Goal: Transaction & Acquisition: Purchase product/service

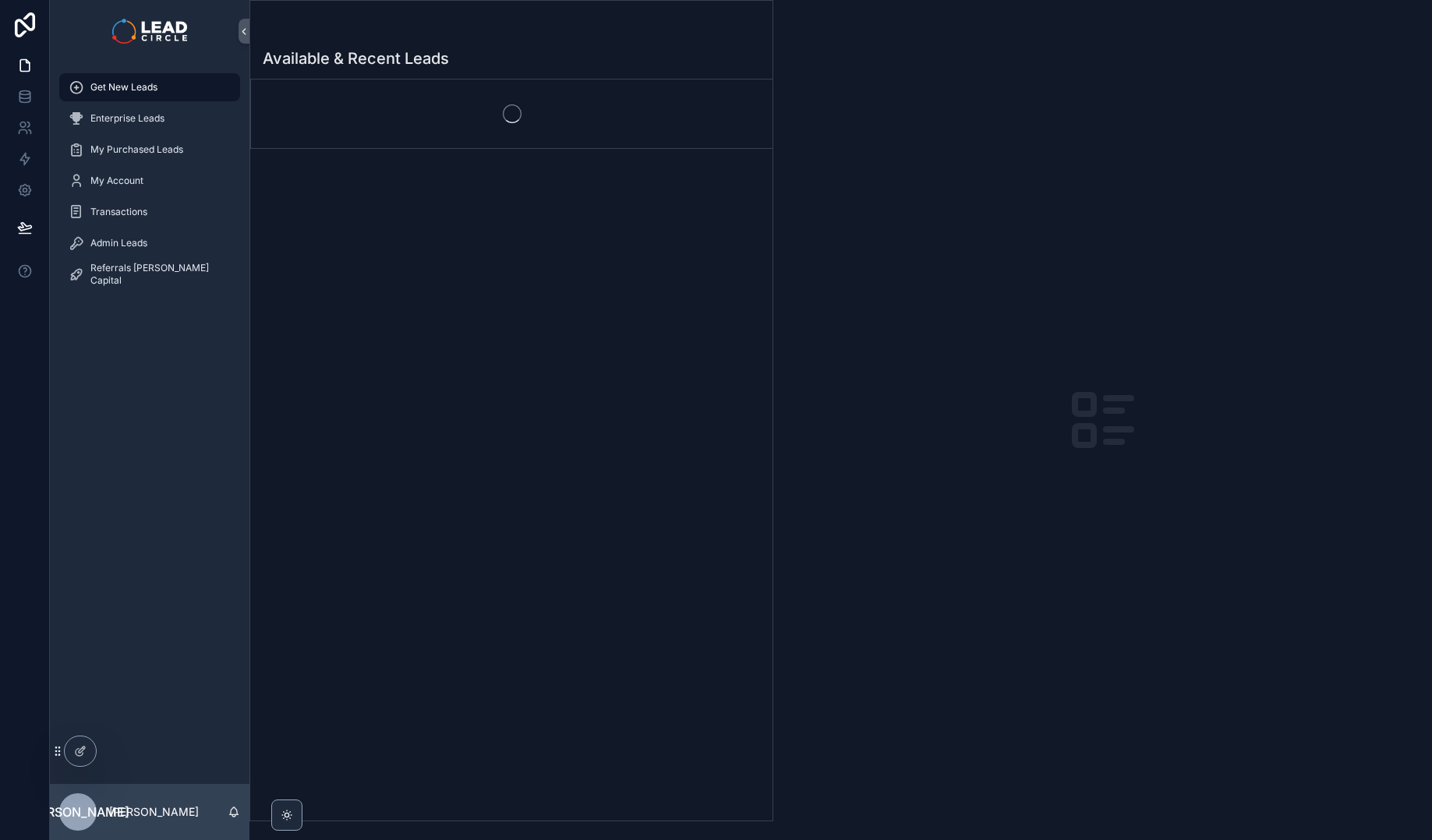
click at [486, 132] on div "scrollable content" at bounding box center [511, 113] width 521 height 68
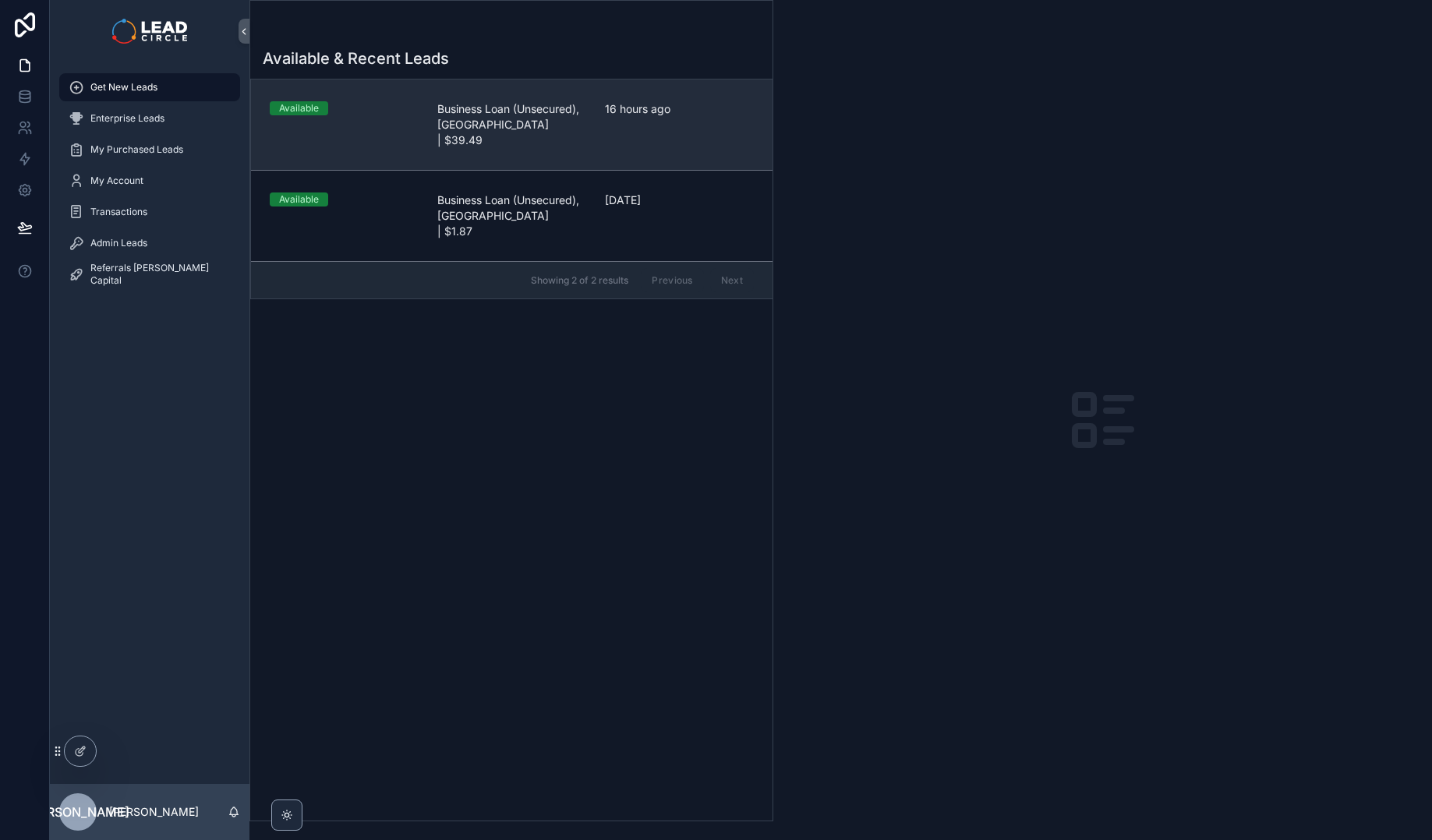
click at [510, 114] on span "Business Loan (Unsecured), [GEOGRAPHIC_DATA] | $39.49" at bounding box center [511, 124] width 149 height 46
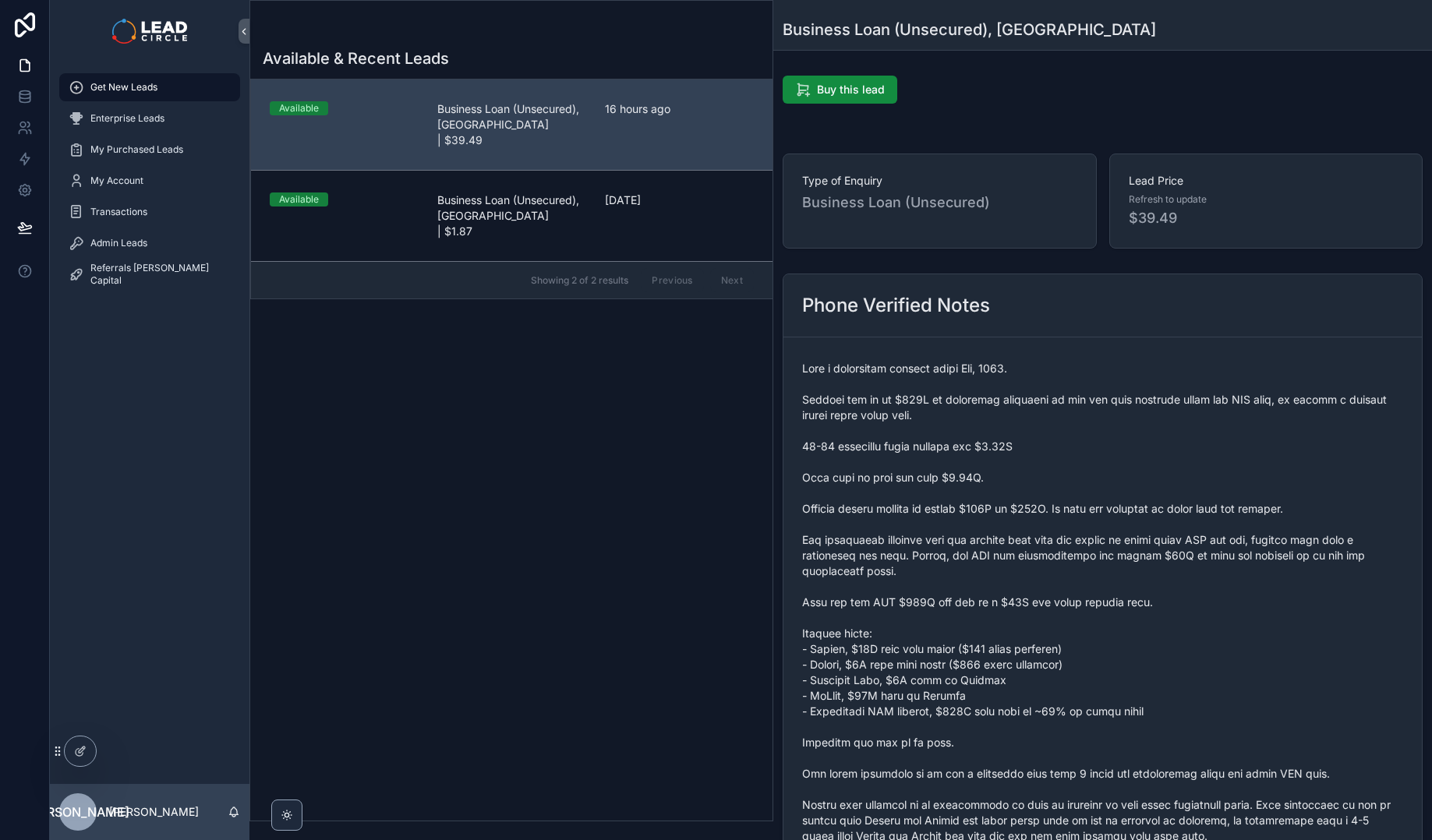
scroll to position [547, 0]
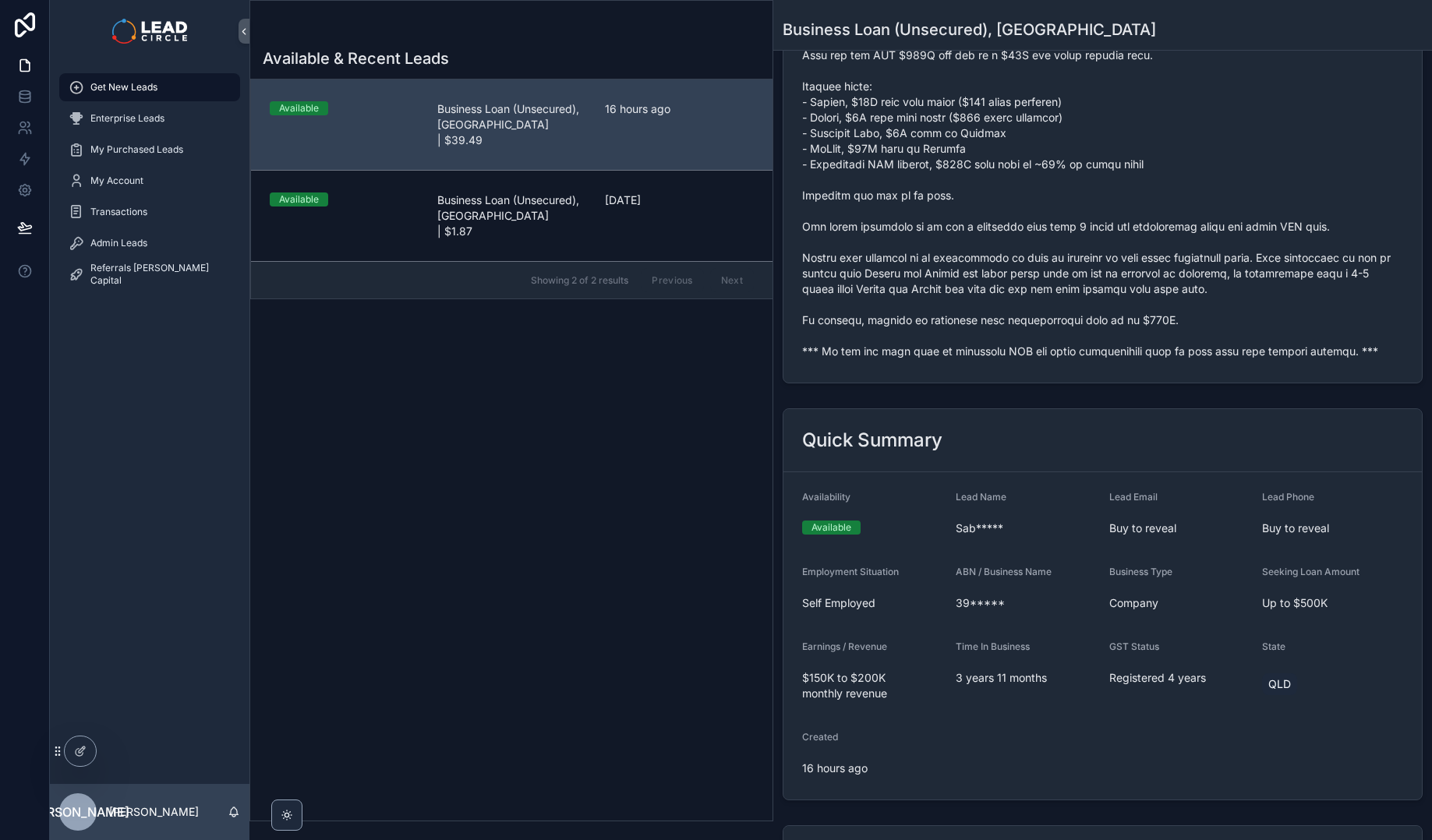
click at [1008, 348] on span "scrollable content" at bounding box center [1102, 87] width 601 height 545
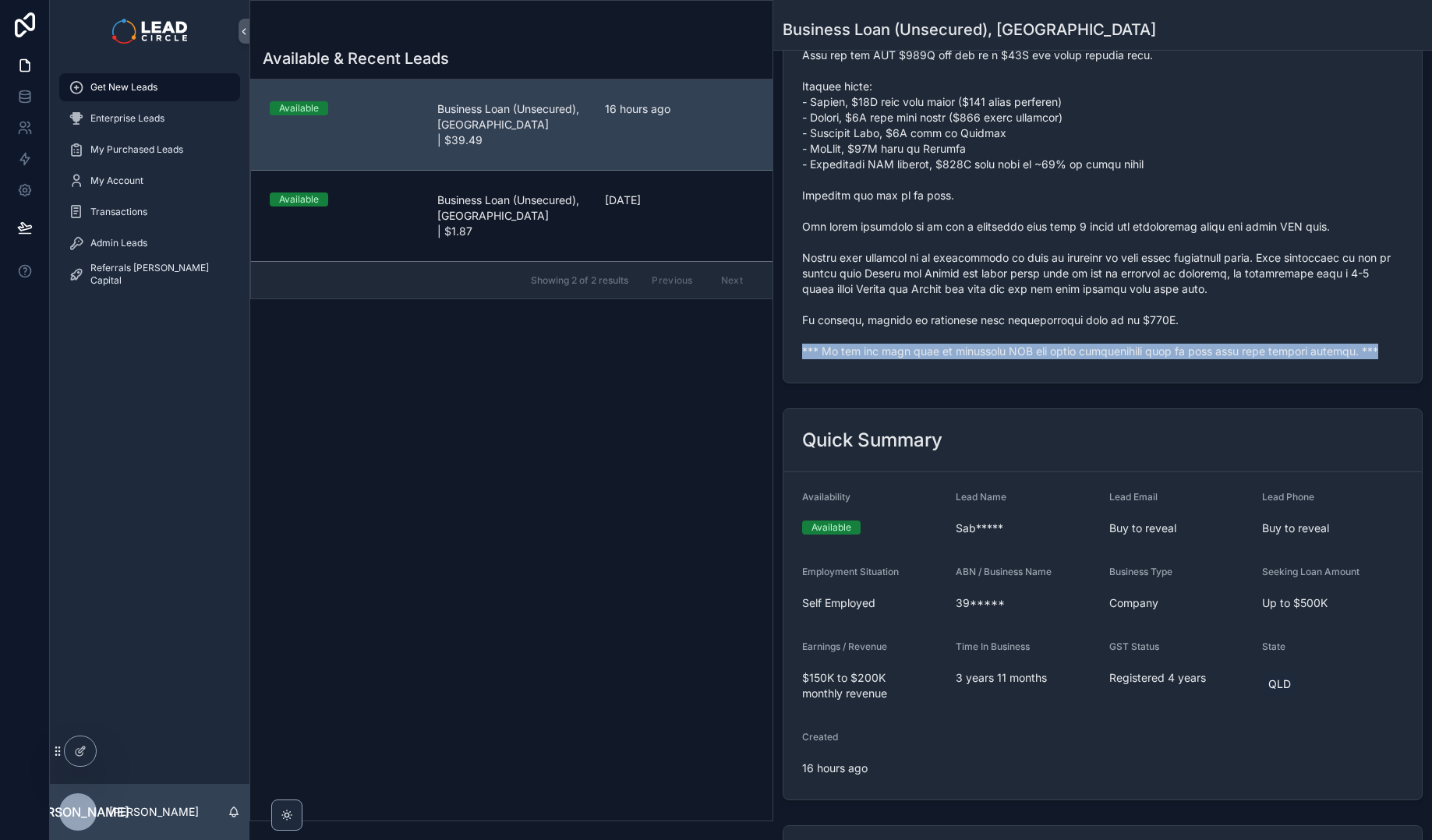
click at [1008, 348] on span "scrollable content" at bounding box center [1102, 87] width 601 height 545
copy span "*** If you buy this lead an automatic SMS and email introduction will be sent w…"
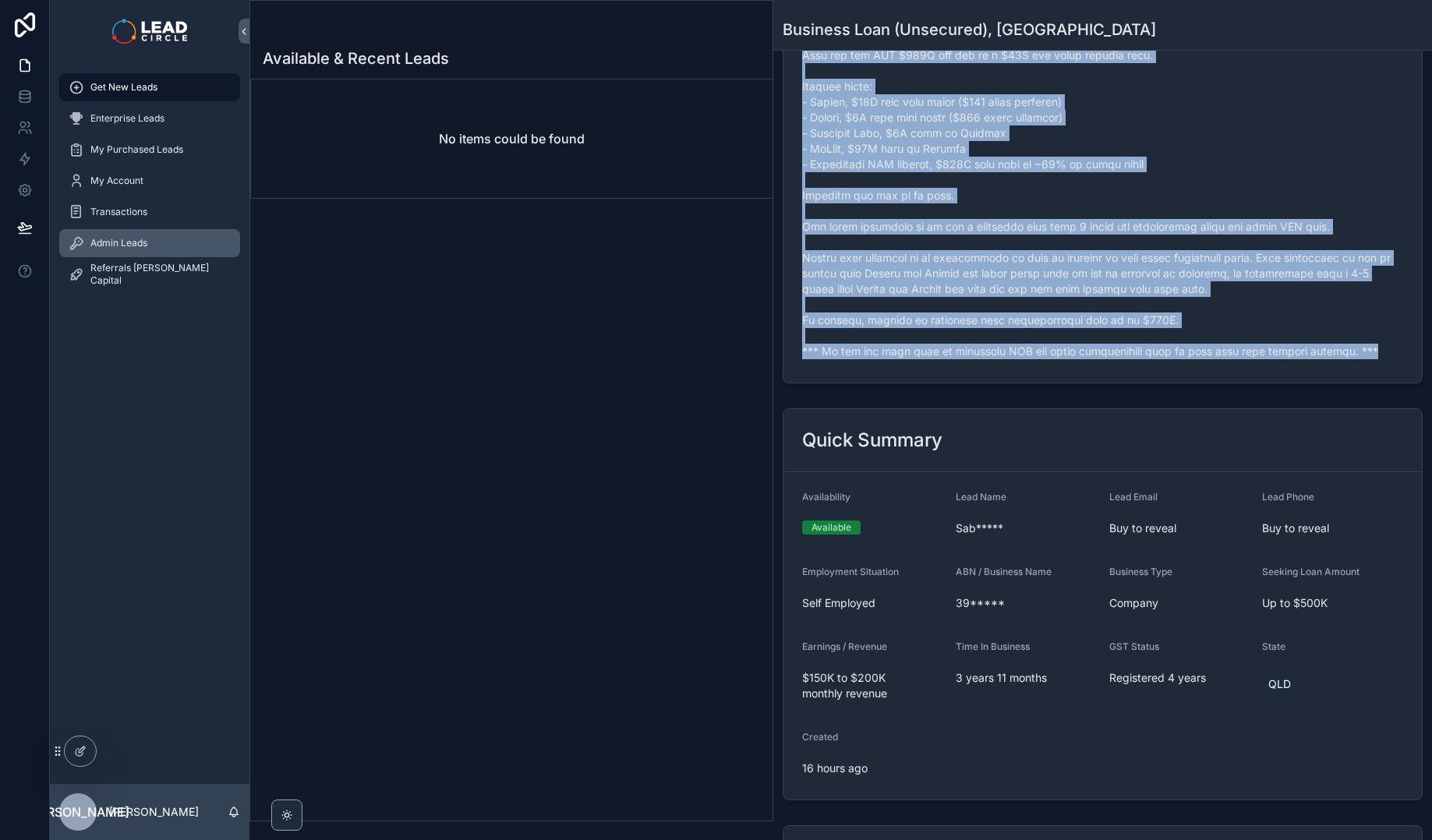
click at [173, 254] on div "Admin Leads" at bounding box center [149, 242] width 162 height 25
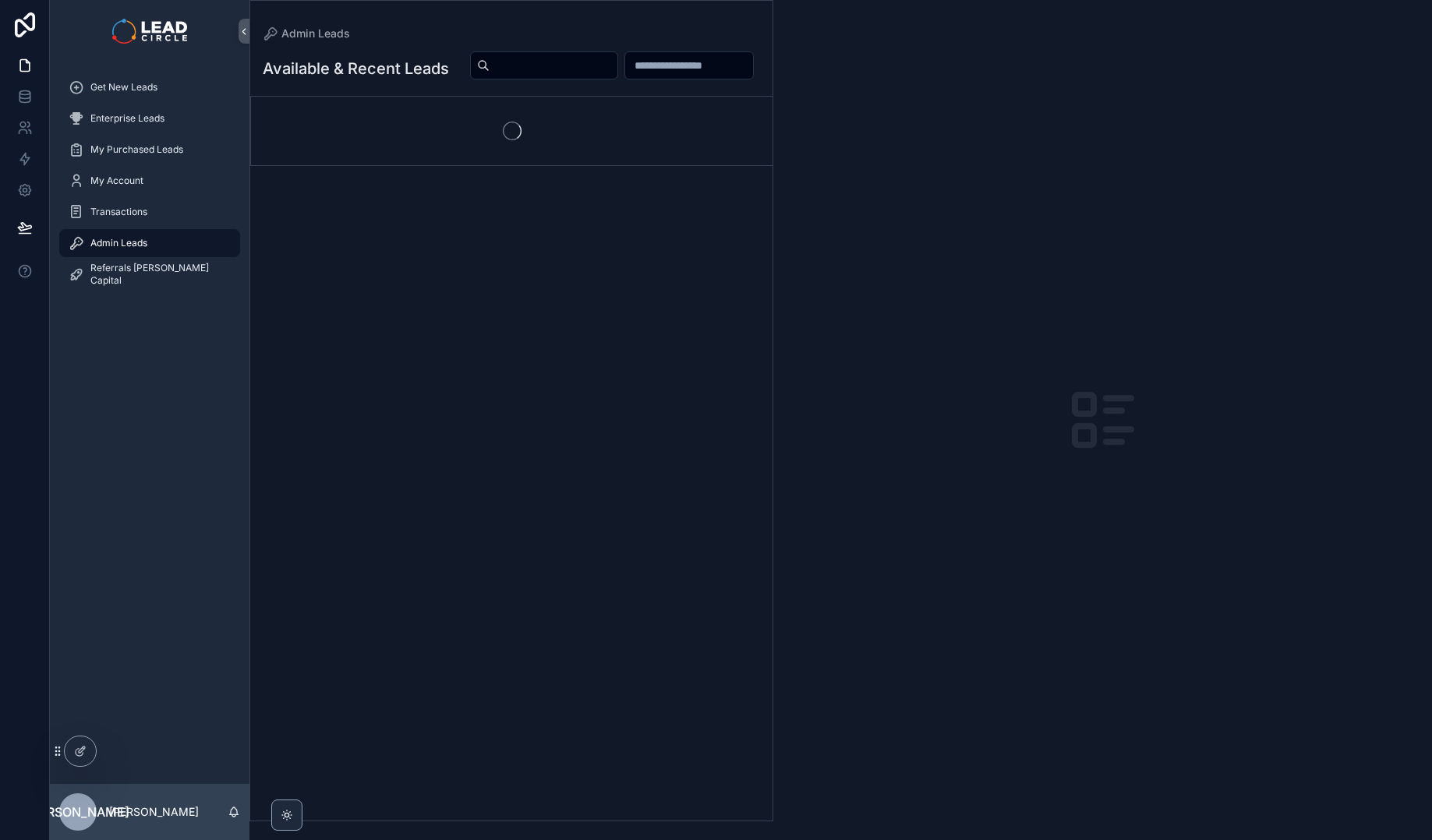
click at [617, 58] on input "scrollable content" at bounding box center [553, 66] width 128 height 22
paste input "**********"
click at [532, 90] on div "**********" at bounding box center [602, 83] width 314 height 64
click at [527, 163] on div "scrollable content" at bounding box center [511, 165] width 521 height 68
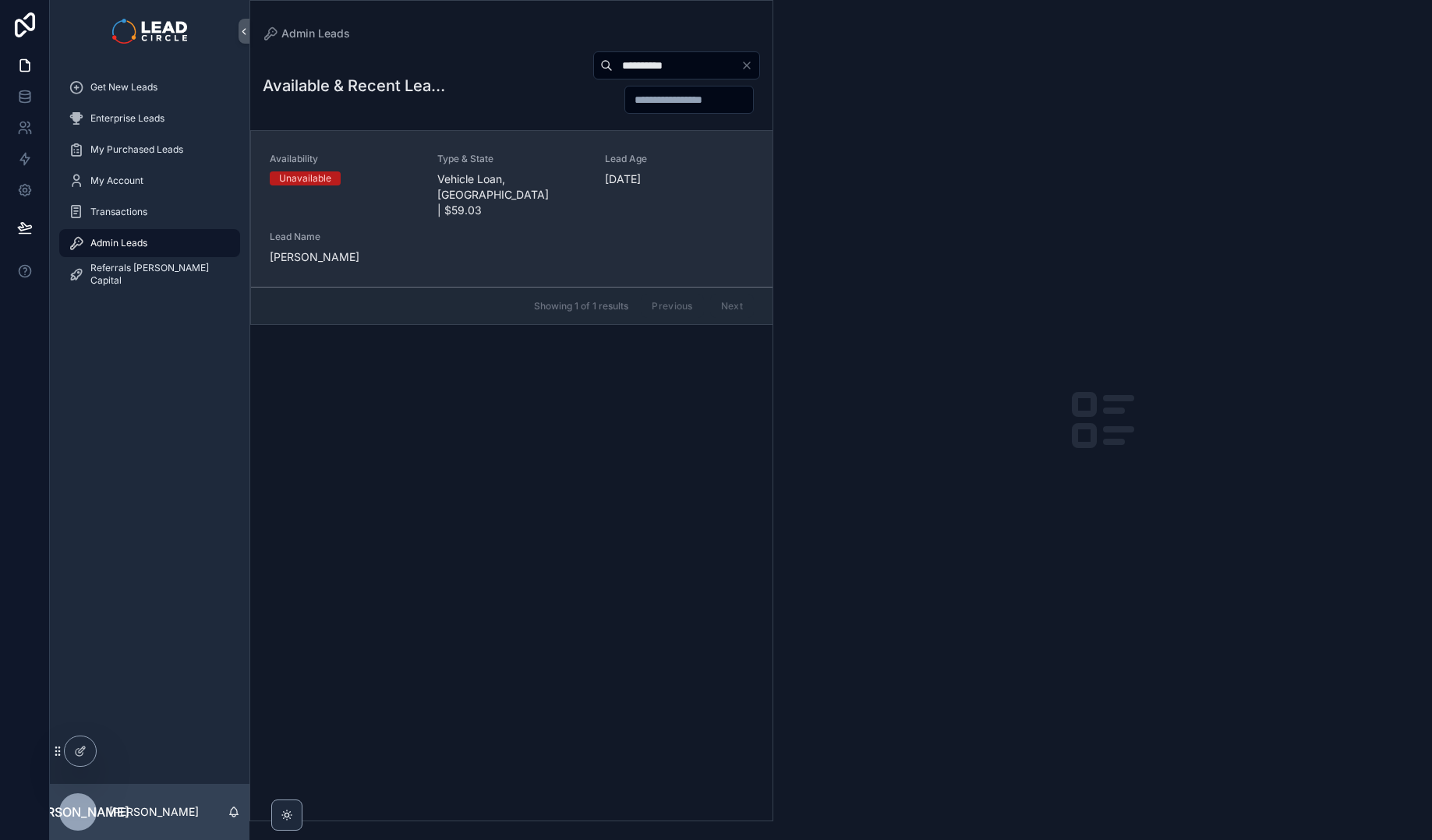
click at [519, 148] on link "Availability Unavailable Type & State Vehicle Loan, [GEOGRAPHIC_DATA] | $59.03 …" at bounding box center [511, 209] width 521 height 156
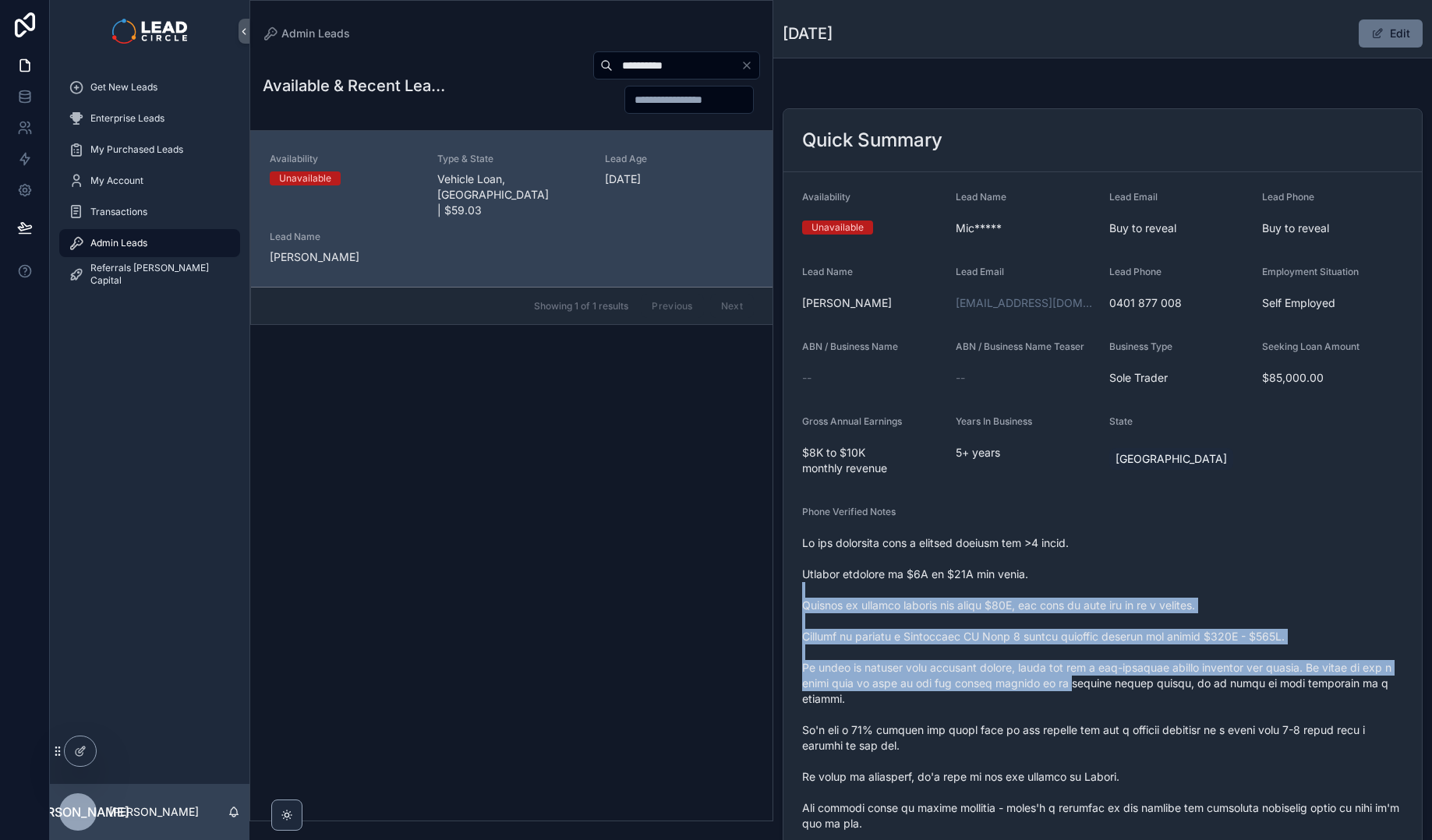
drag, startPoint x: 1049, startPoint y: 585, endPoint x: 1080, endPoint y: 678, distance: 98.0
click at [1080, 678] on span "scrollable content" at bounding box center [1102, 792] width 601 height 514
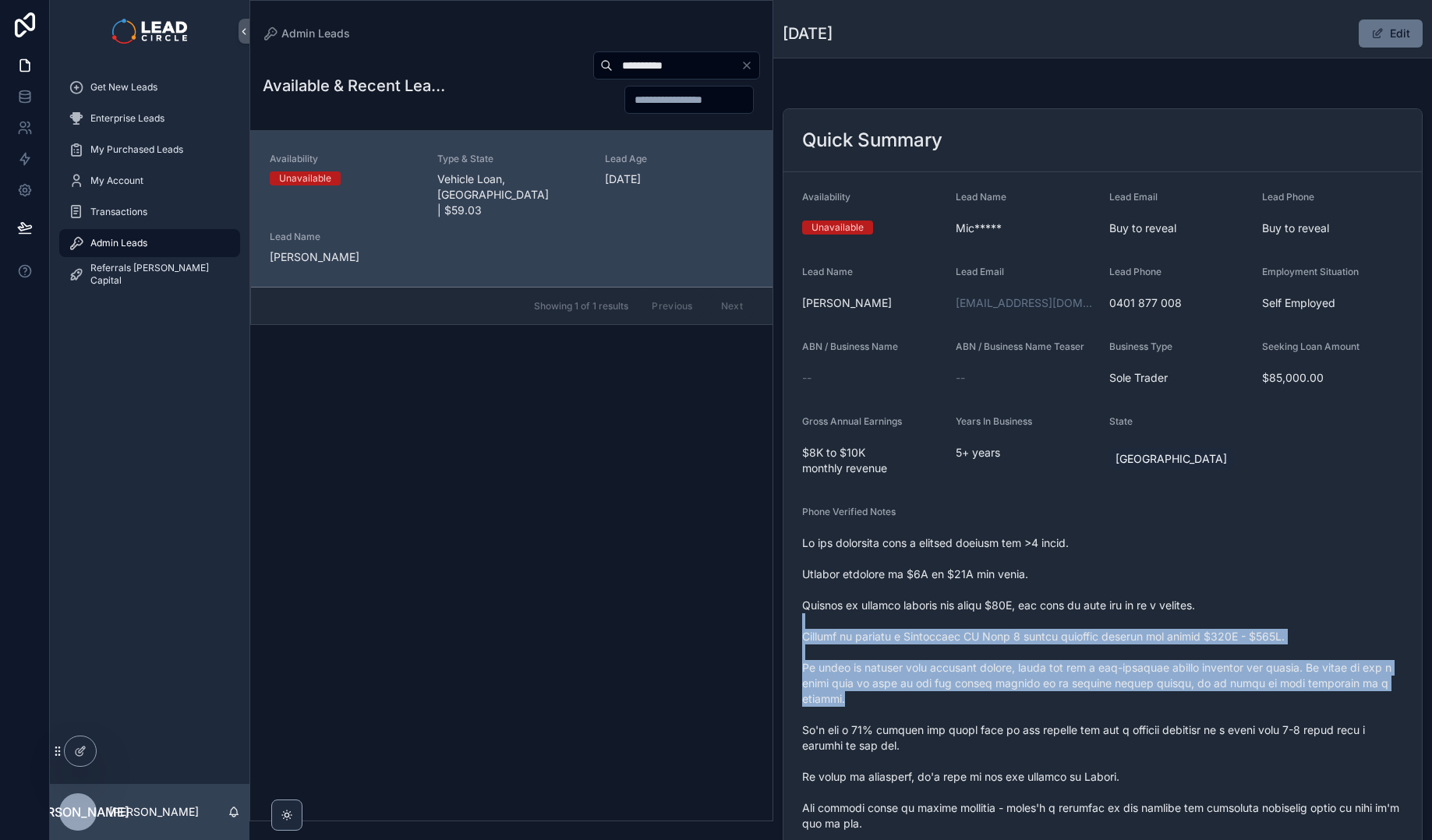
drag, startPoint x: 1107, startPoint y: 700, endPoint x: 1098, endPoint y: 605, distance: 95.4
click at [1098, 607] on span "scrollable content" at bounding box center [1102, 792] width 601 height 514
click at [1098, 605] on span "scrollable content" at bounding box center [1102, 792] width 601 height 514
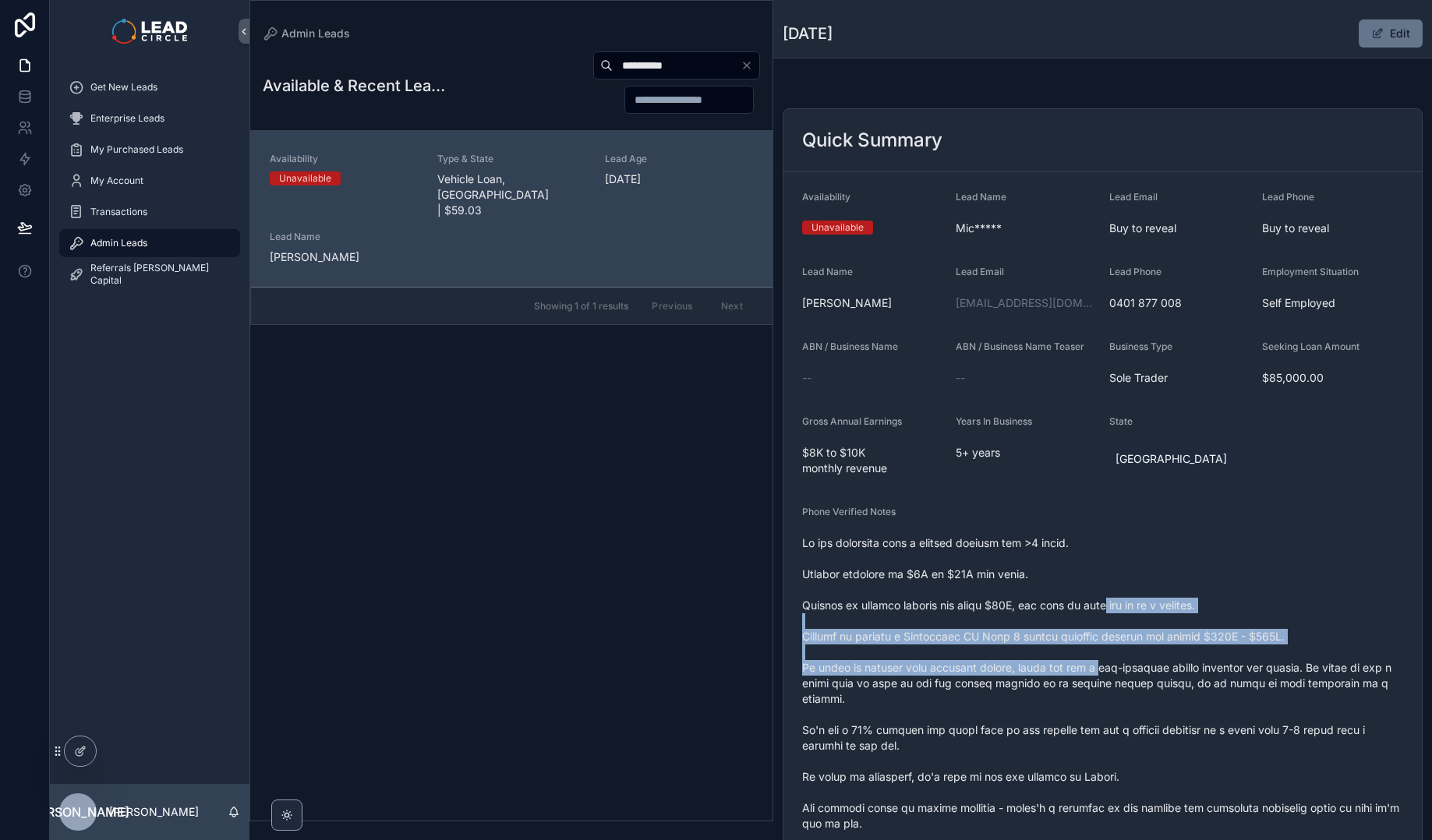
drag, startPoint x: 1098, startPoint y: 604, endPoint x: 1110, endPoint y: 672, distance: 69.1
click at [1110, 672] on span "scrollable content" at bounding box center [1102, 792] width 601 height 514
click at [1110, 673] on span "scrollable content" at bounding box center [1102, 792] width 601 height 514
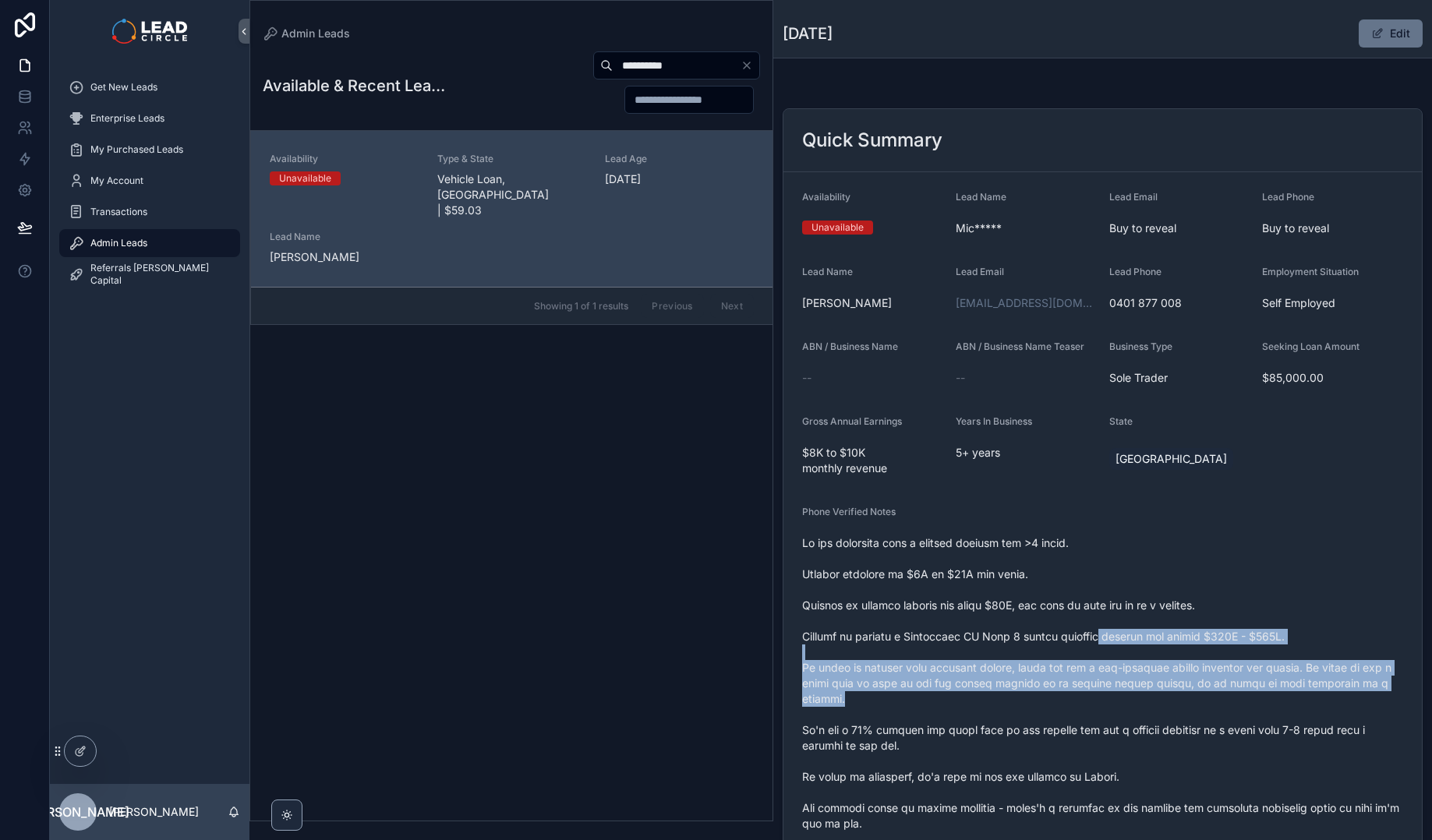
drag, startPoint x: 1126, startPoint y: 695, endPoint x: 1097, endPoint y: 636, distance: 65.7
click at [1097, 638] on span "scrollable content" at bounding box center [1102, 792] width 601 height 514
click at [1097, 636] on span "scrollable content" at bounding box center [1102, 792] width 601 height 514
drag, startPoint x: 1094, startPoint y: 620, endPoint x: 1109, endPoint y: 698, distance: 79.4
click at [1109, 698] on span "scrollable content" at bounding box center [1102, 792] width 601 height 514
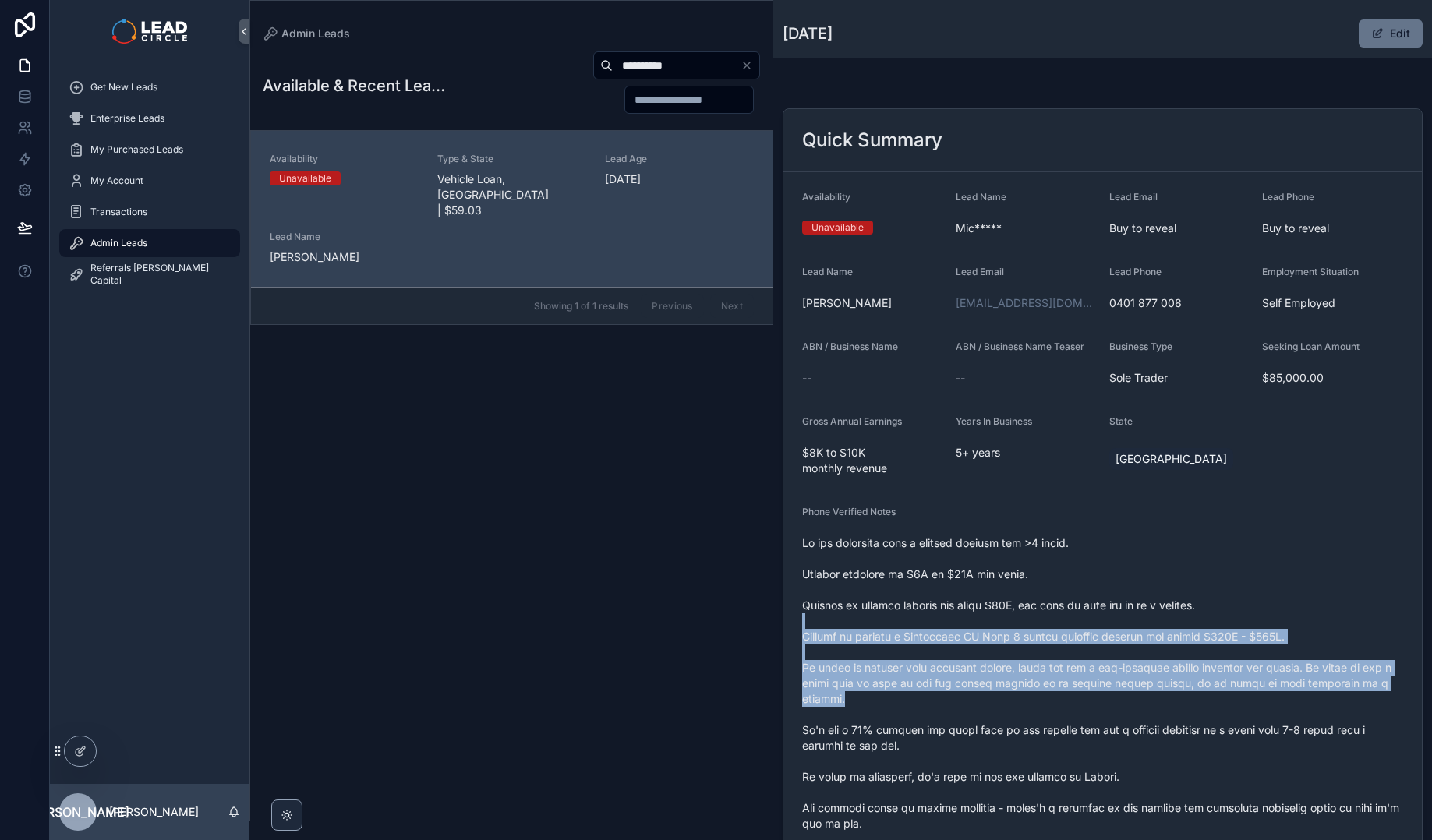
click at [1109, 698] on span "scrollable content" at bounding box center [1102, 792] width 601 height 514
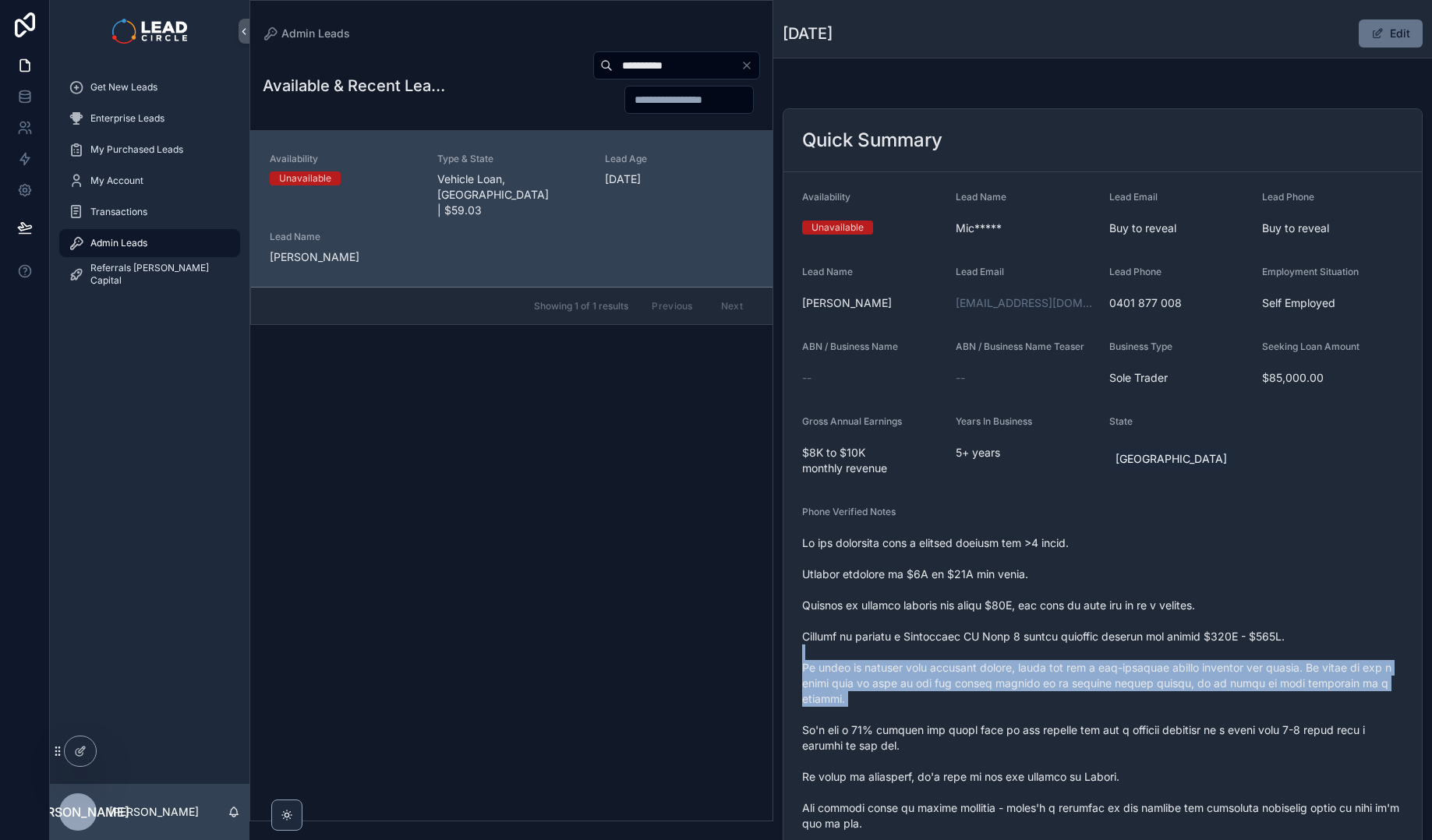
drag, startPoint x: 1118, startPoint y: 708, endPoint x: 1087, endPoint y: 630, distance: 83.9
click at [1087, 630] on span "scrollable content" at bounding box center [1102, 792] width 601 height 514
click at [1087, 629] on span "scrollable content" at bounding box center [1102, 792] width 601 height 514
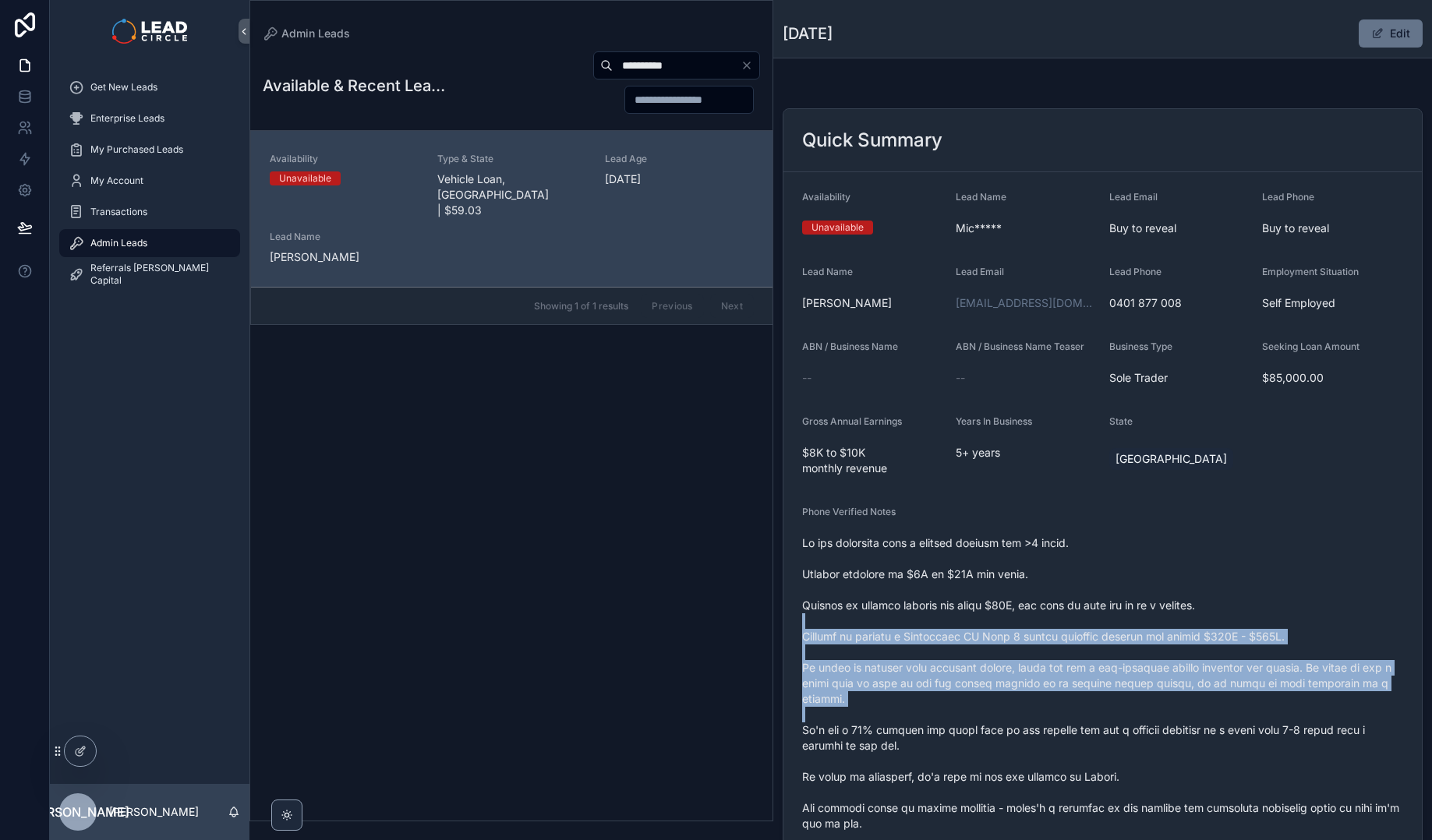
drag, startPoint x: 1088, startPoint y: 634, endPoint x: 1103, endPoint y: 706, distance: 73.5
click at [1103, 706] on span "scrollable content" at bounding box center [1102, 792] width 601 height 514
drag, startPoint x: 1103, startPoint y: 706, endPoint x: 1083, endPoint y: 624, distance: 84.4
click at [1083, 624] on span "scrollable content" at bounding box center [1102, 792] width 601 height 514
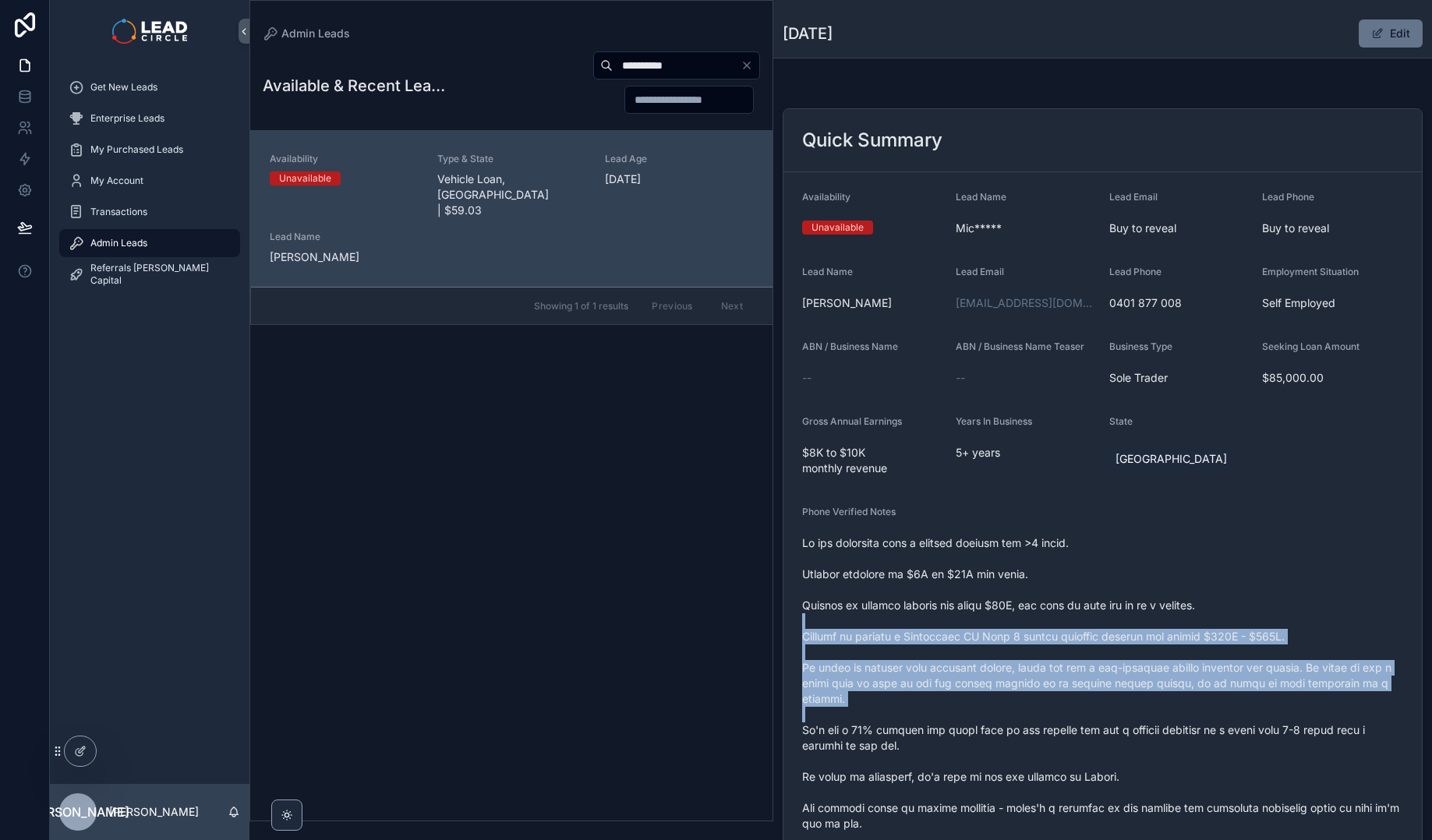
click at [1083, 624] on span "scrollable content" at bounding box center [1102, 792] width 601 height 514
drag, startPoint x: 1083, startPoint y: 624, endPoint x: 1102, endPoint y: 695, distance: 73.5
click at [1102, 695] on span "scrollable content" at bounding box center [1102, 792] width 601 height 514
click at [1103, 695] on span "scrollable content" at bounding box center [1102, 792] width 601 height 514
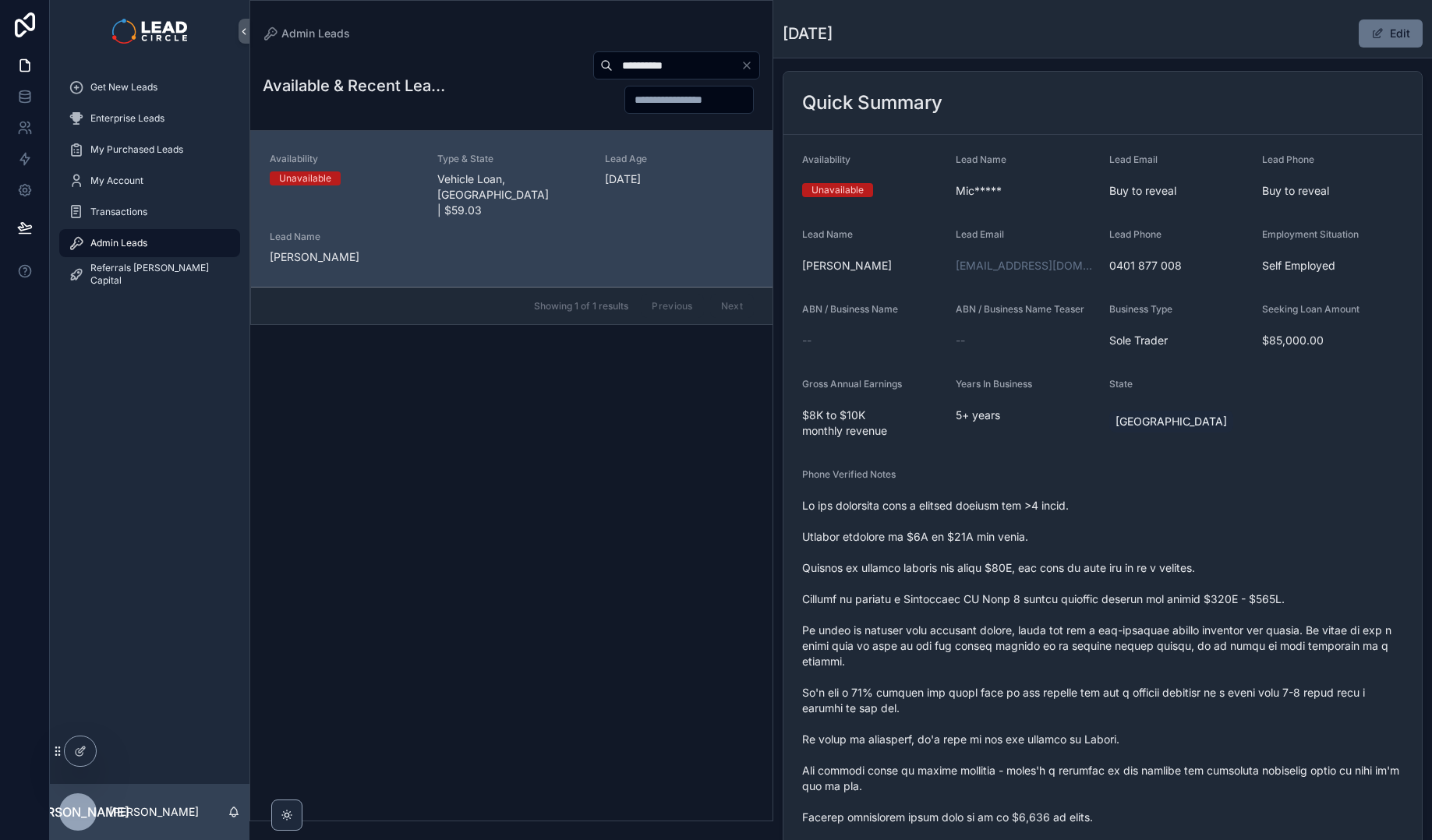
scroll to position [120, 0]
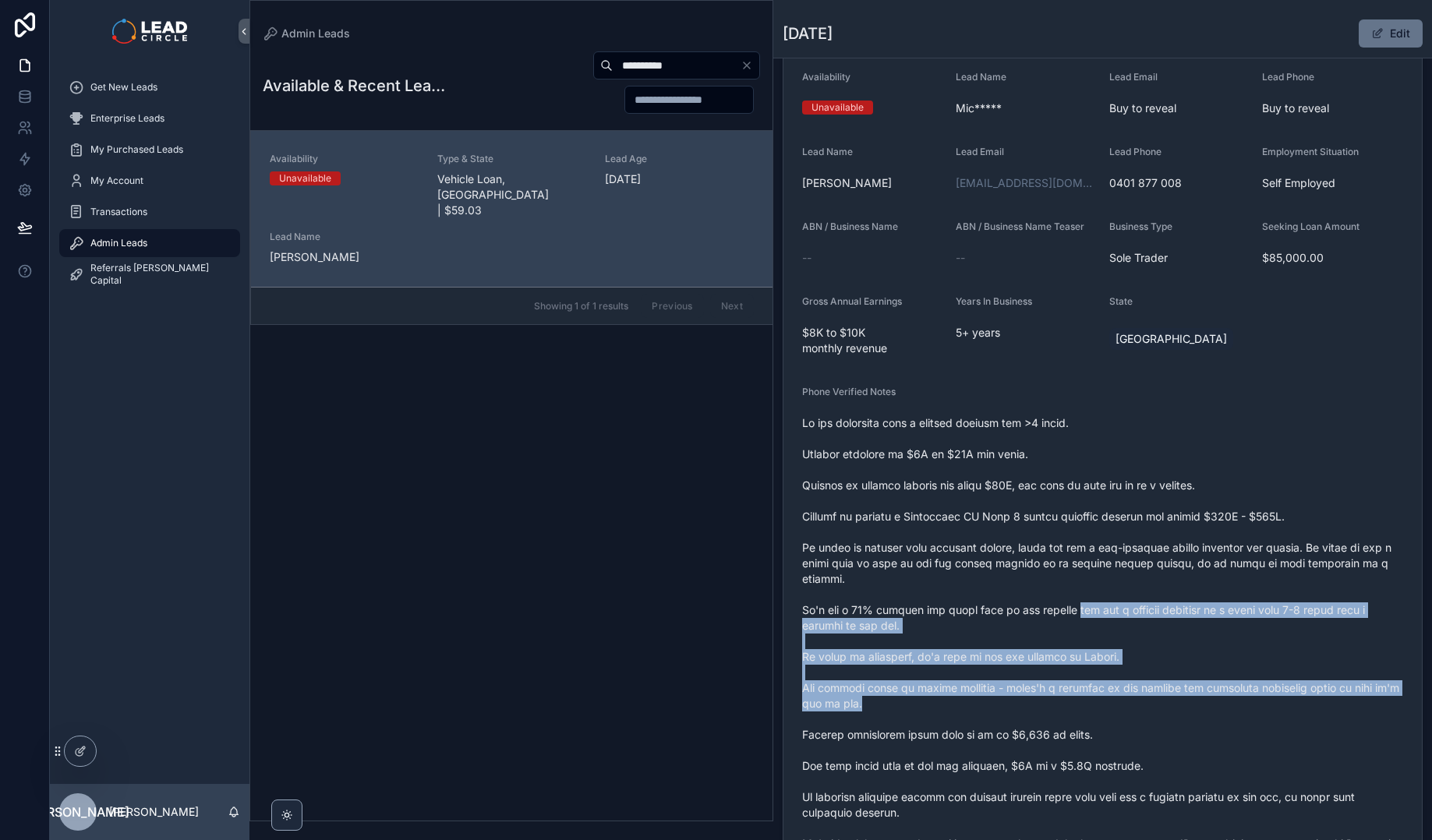
drag, startPoint x: 1078, startPoint y: 614, endPoint x: 1139, endPoint y: 703, distance: 107.9
click at [1139, 703] on span "scrollable content" at bounding box center [1102, 672] width 601 height 514
drag, startPoint x: 1139, startPoint y: 703, endPoint x: 1166, endPoint y: 728, distance: 36.8
click at [1141, 706] on span "scrollable content" at bounding box center [1102, 672] width 601 height 514
drag, startPoint x: 1166, startPoint y: 728, endPoint x: 1061, endPoint y: 595, distance: 169.5
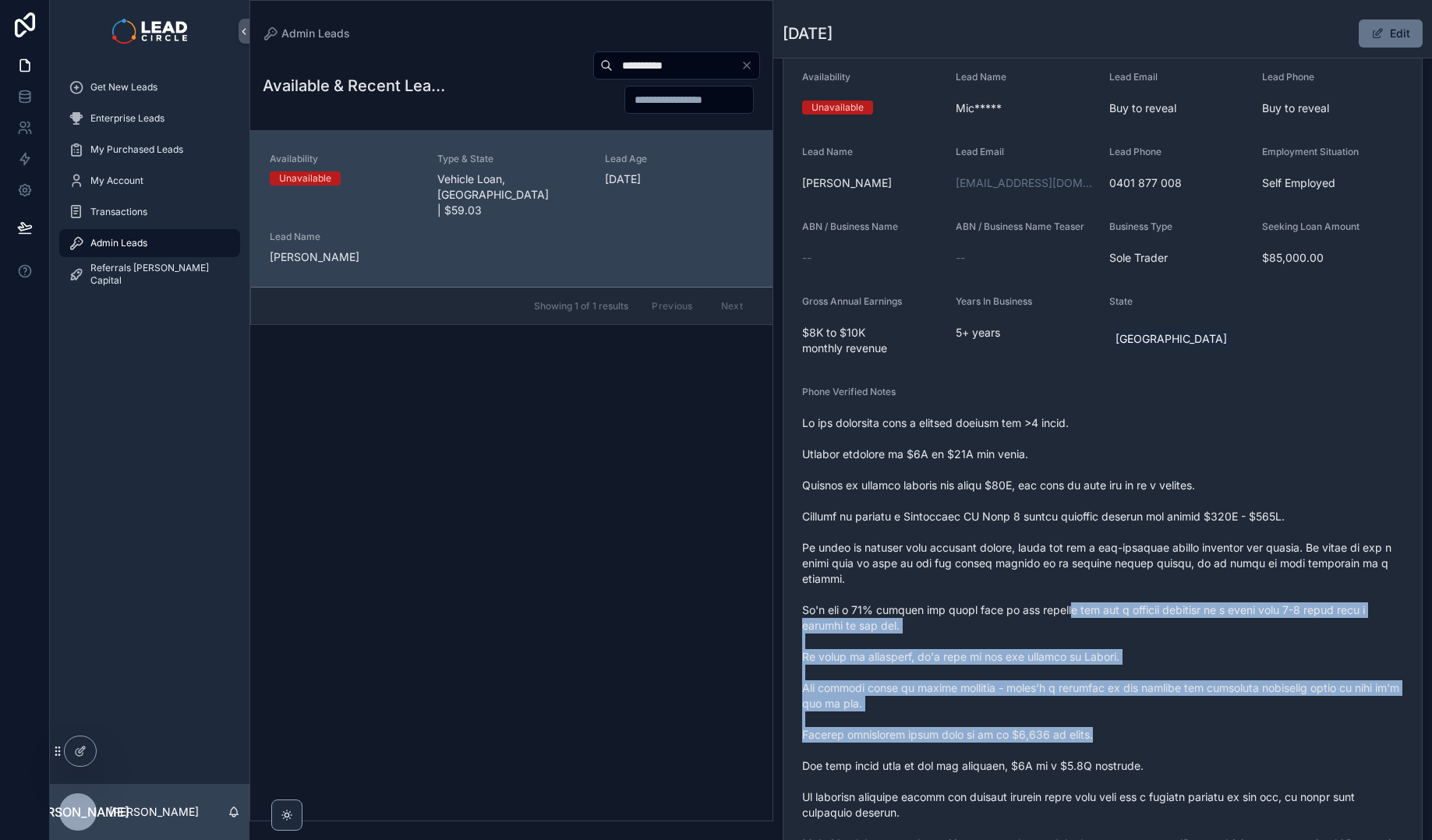
click at [1061, 596] on span "scrollable content" at bounding box center [1102, 672] width 601 height 514
click at [1061, 595] on span "scrollable content" at bounding box center [1102, 672] width 601 height 514
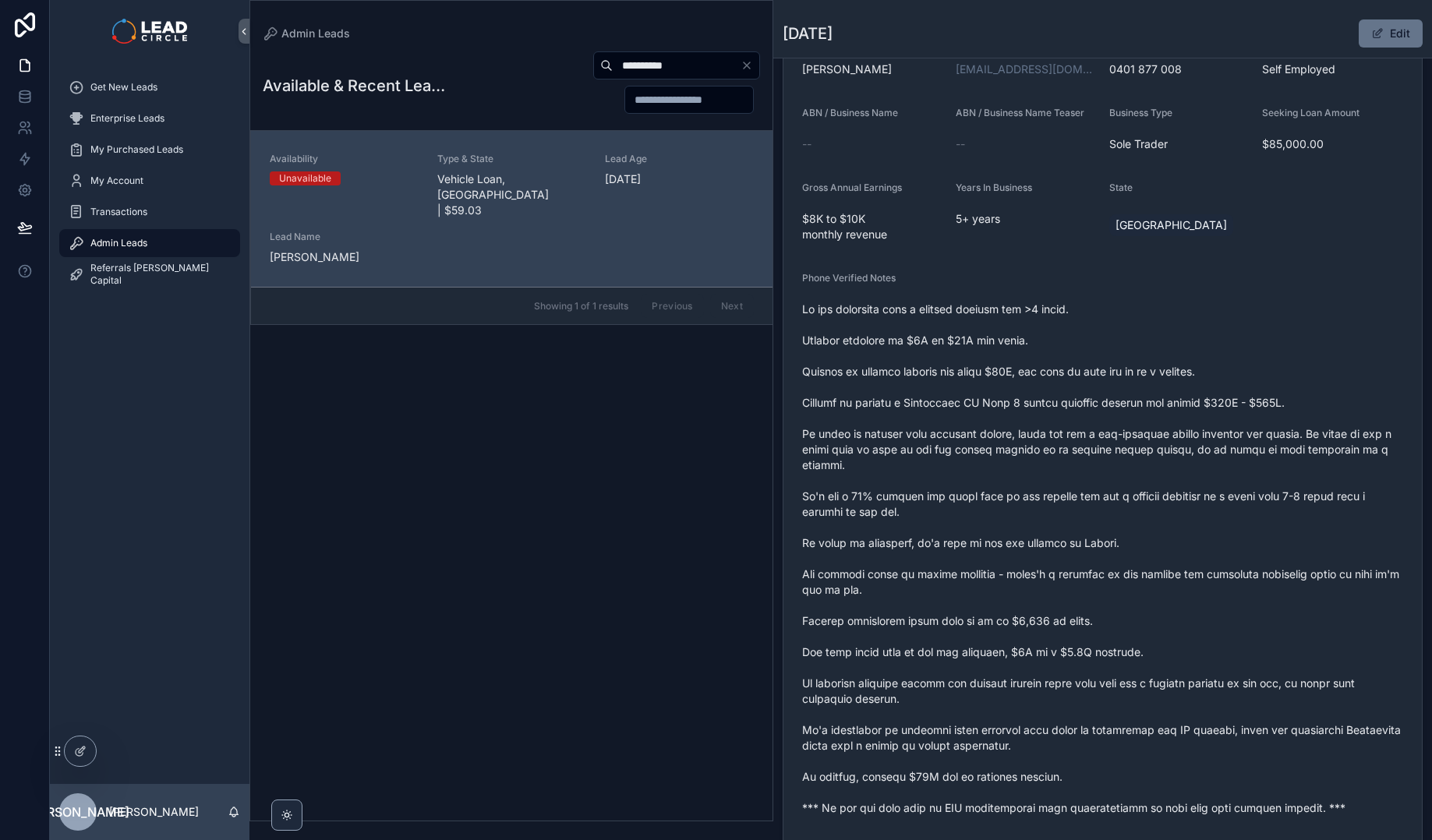
scroll to position [422, 0]
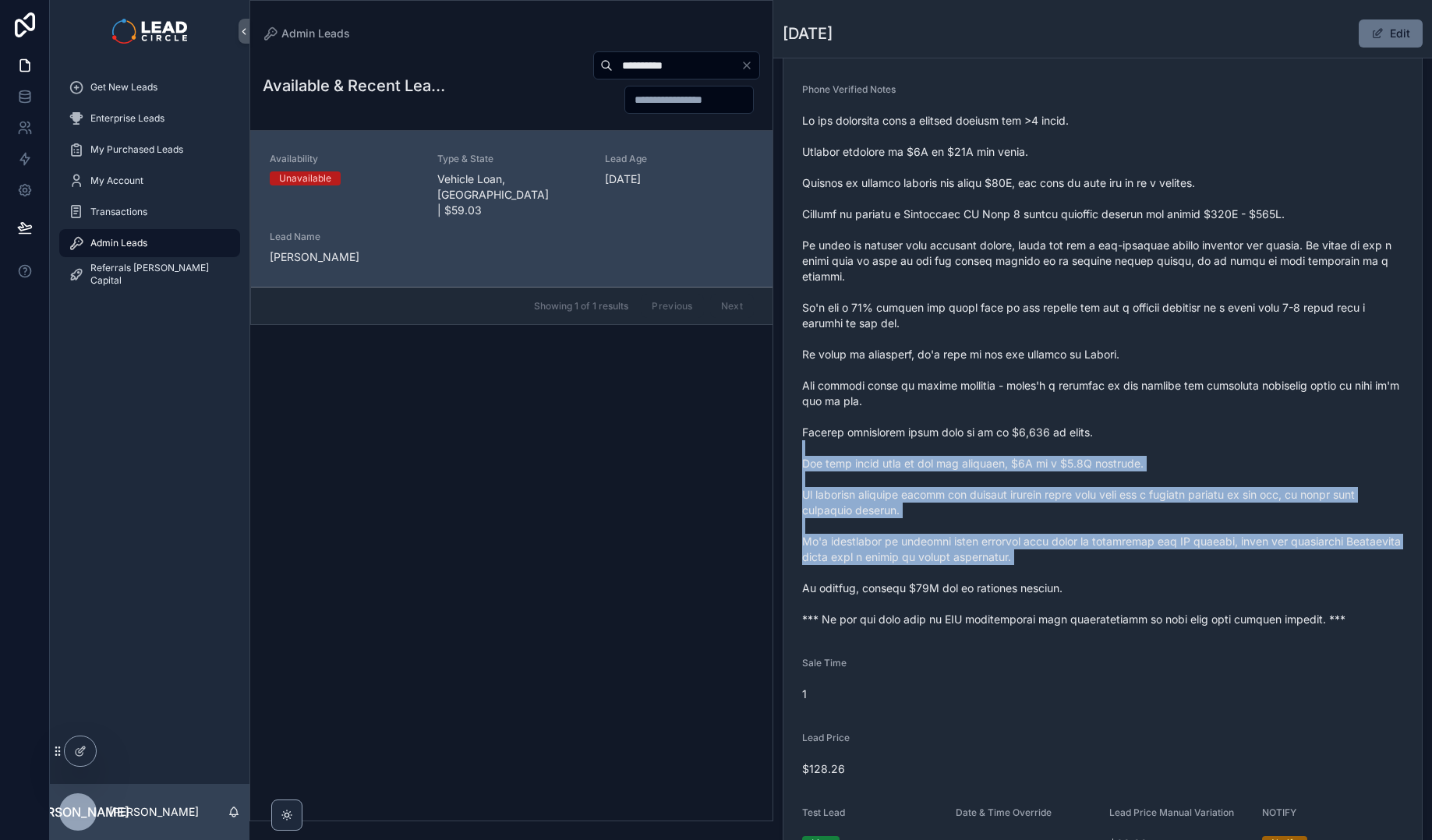
drag, startPoint x: 1098, startPoint y: 538, endPoint x: 1118, endPoint y: 576, distance: 42.9
click at [1118, 576] on span "scrollable content" at bounding box center [1102, 370] width 601 height 514
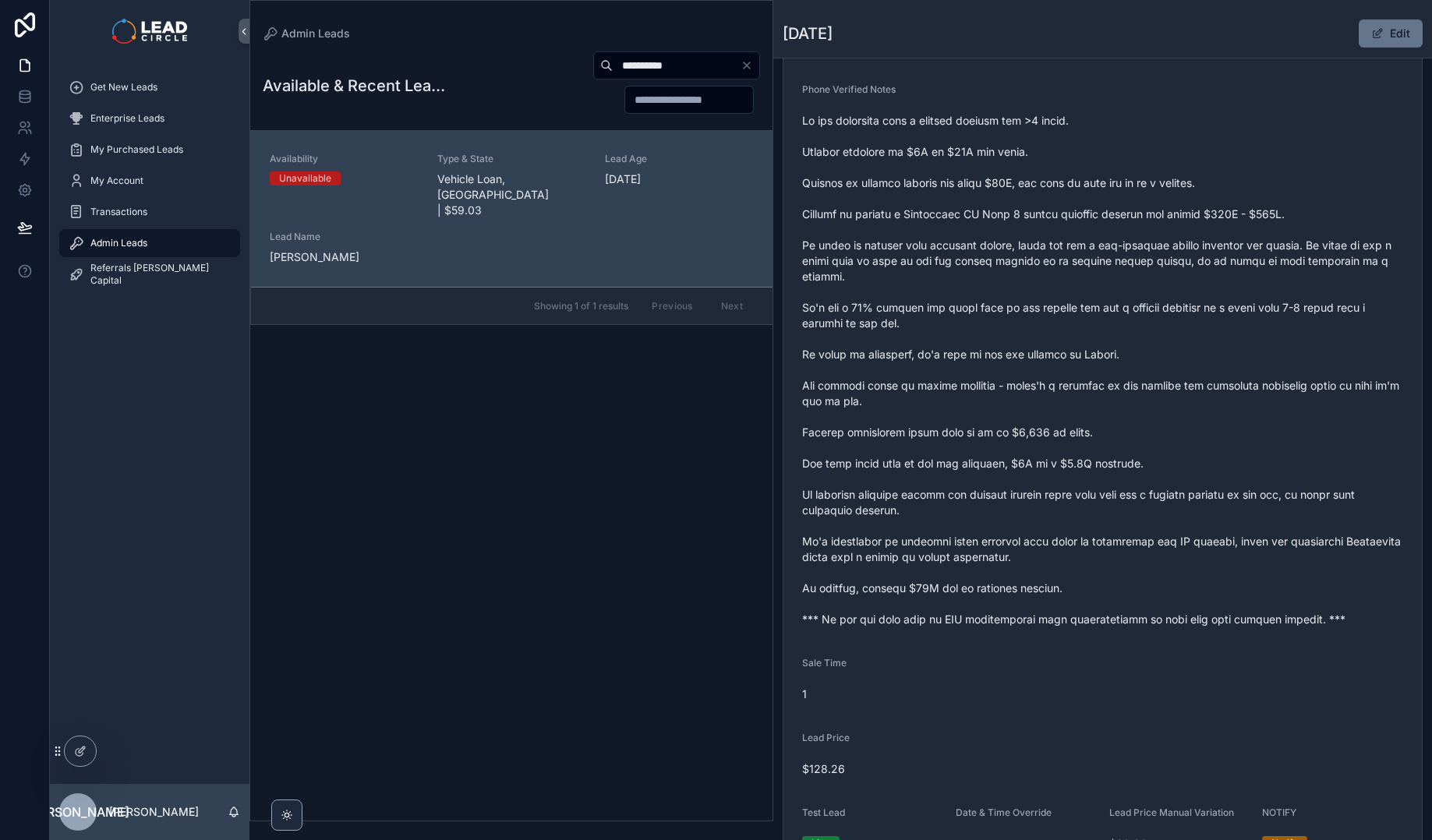
click at [1139, 599] on span "scrollable content" at bounding box center [1102, 370] width 601 height 514
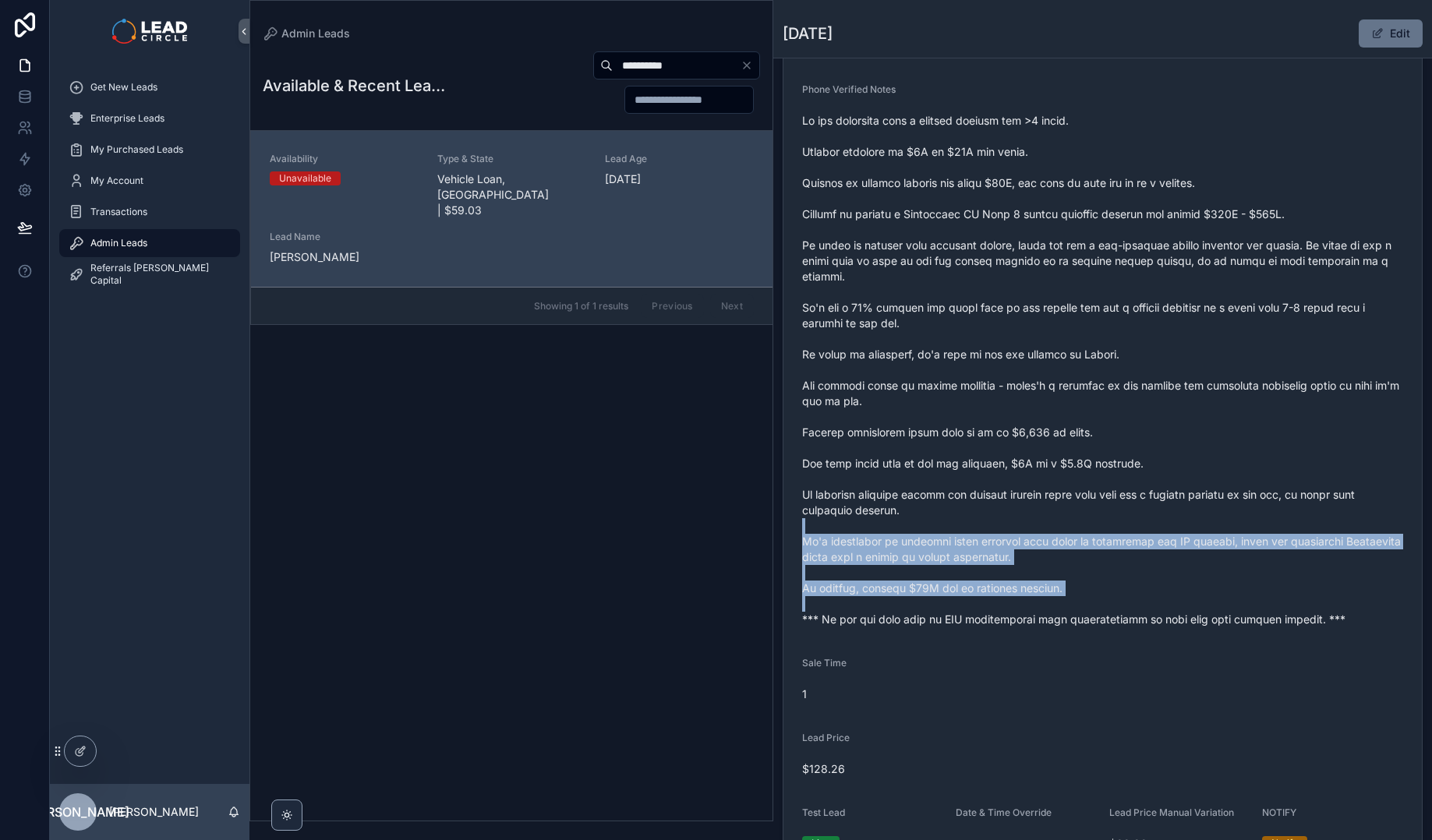
drag, startPoint x: 1139, startPoint y: 599, endPoint x: 1050, endPoint y: 476, distance: 151.8
click at [1051, 477] on span "scrollable content" at bounding box center [1102, 370] width 601 height 514
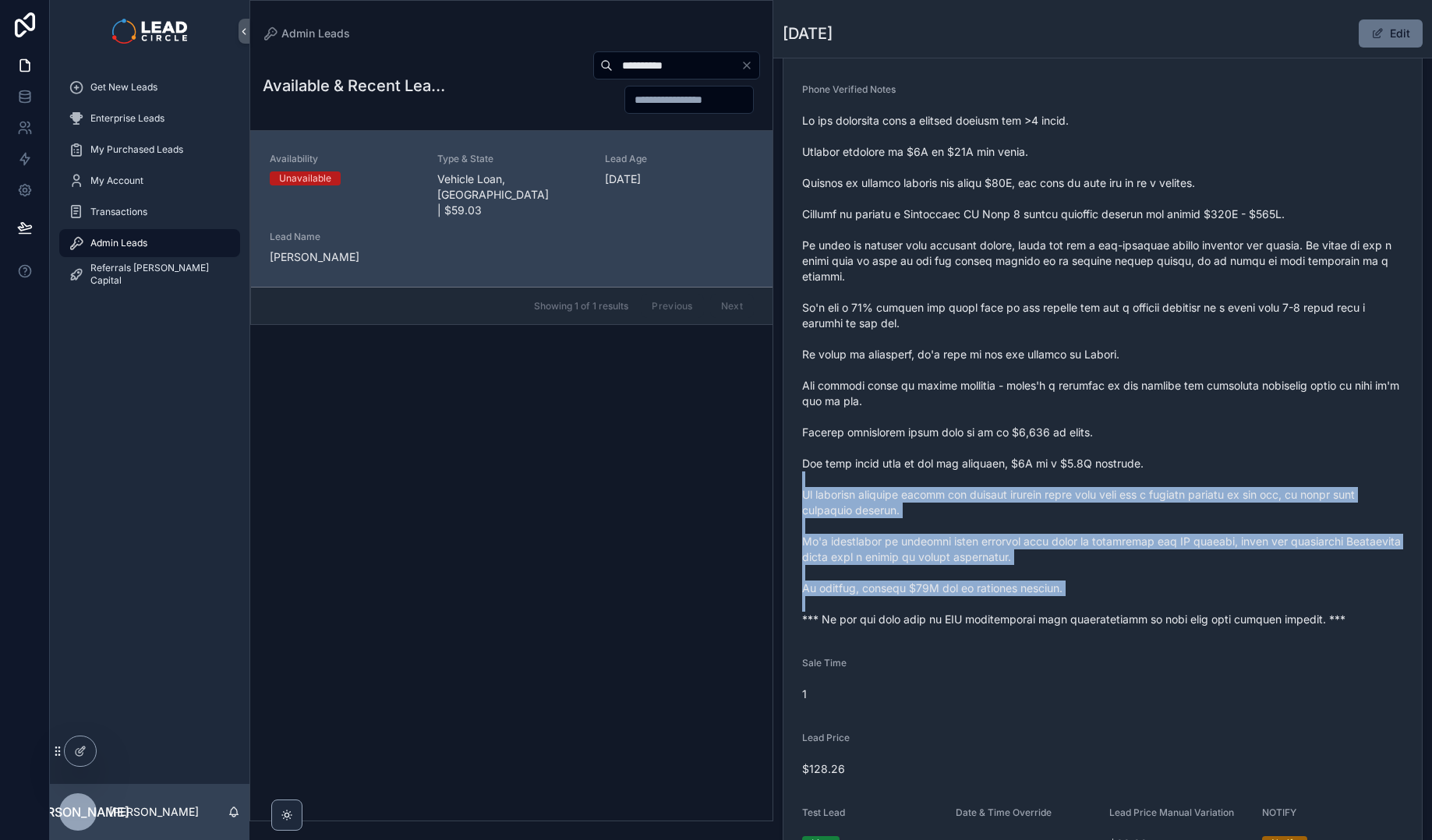
click at [1050, 475] on span "scrollable content" at bounding box center [1102, 370] width 601 height 514
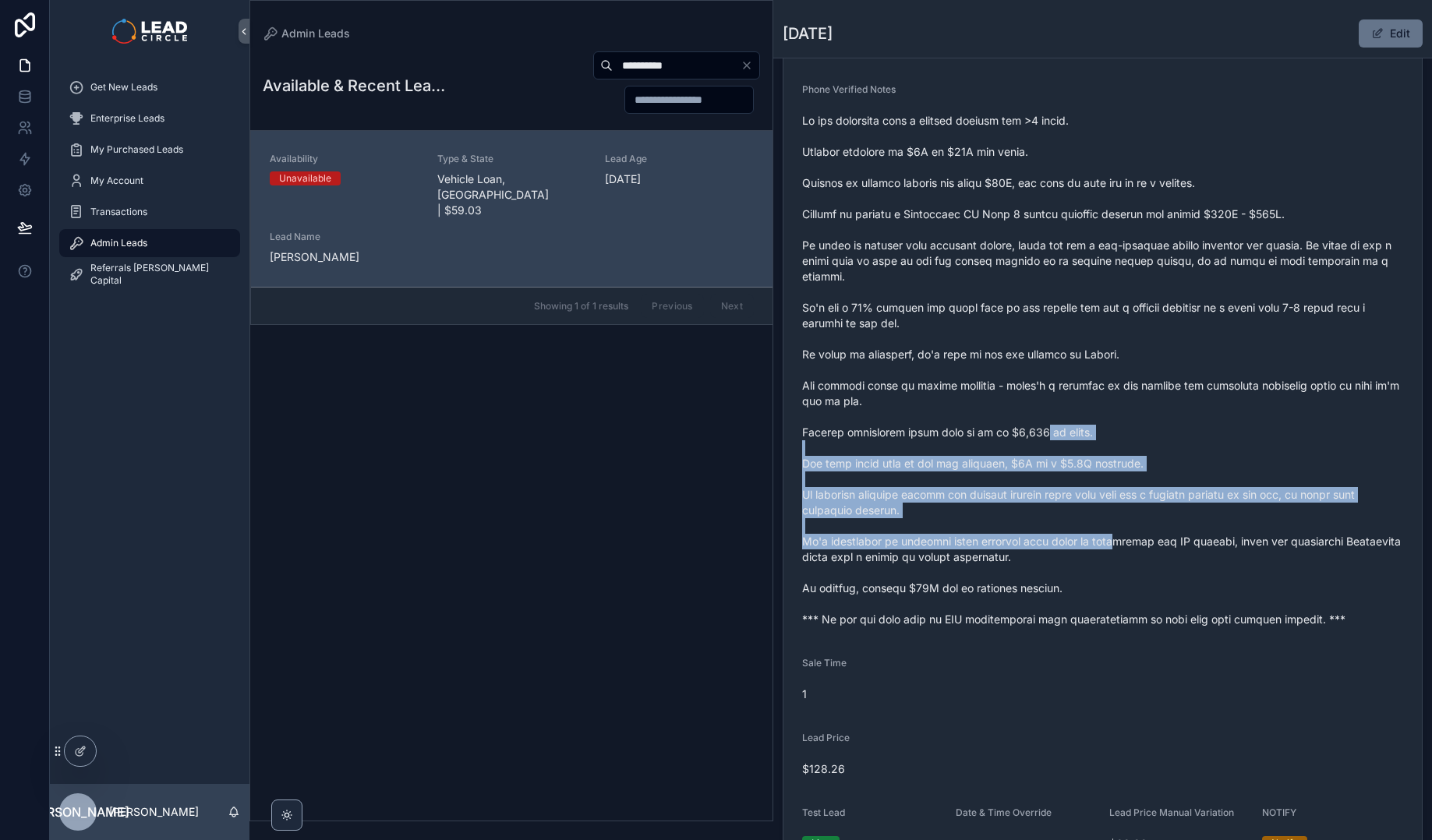
drag, startPoint x: 1048, startPoint y: 437, endPoint x: 1111, endPoint y: 561, distance: 139.1
click at [1110, 560] on span "scrollable content" at bounding box center [1102, 370] width 601 height 514
click at [1111, 561] on span "scrollable content" at bounding box center [1102, 370] width 601 height 514
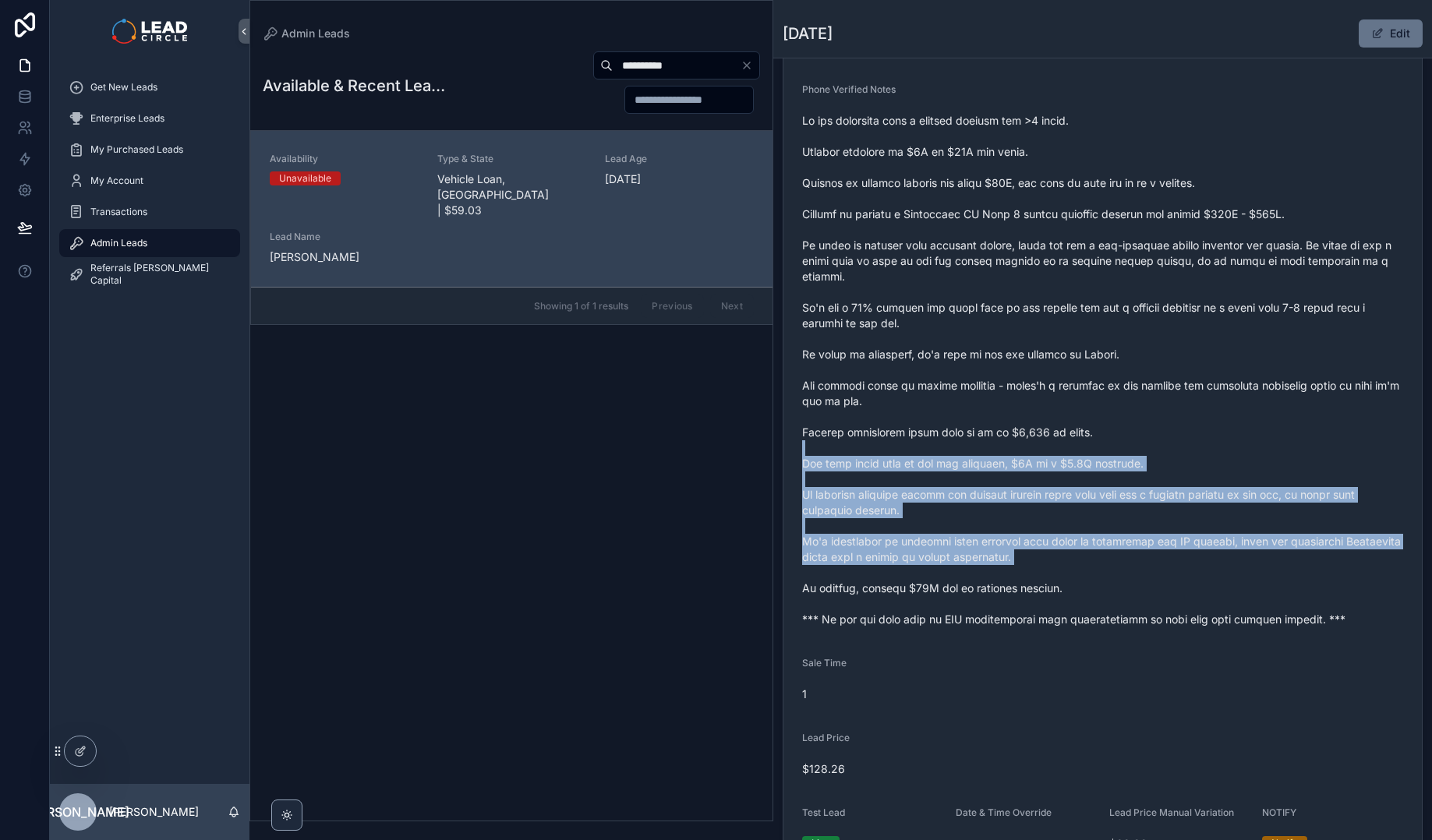
drag, startPoint x: 1052, startPoint y: 462, endPoint x: 1031, endPoint y: 429, distance: 39.1
click at [1031, 429] on span "scrollable content" at bounding box center [1102, 370] width 601 height 514
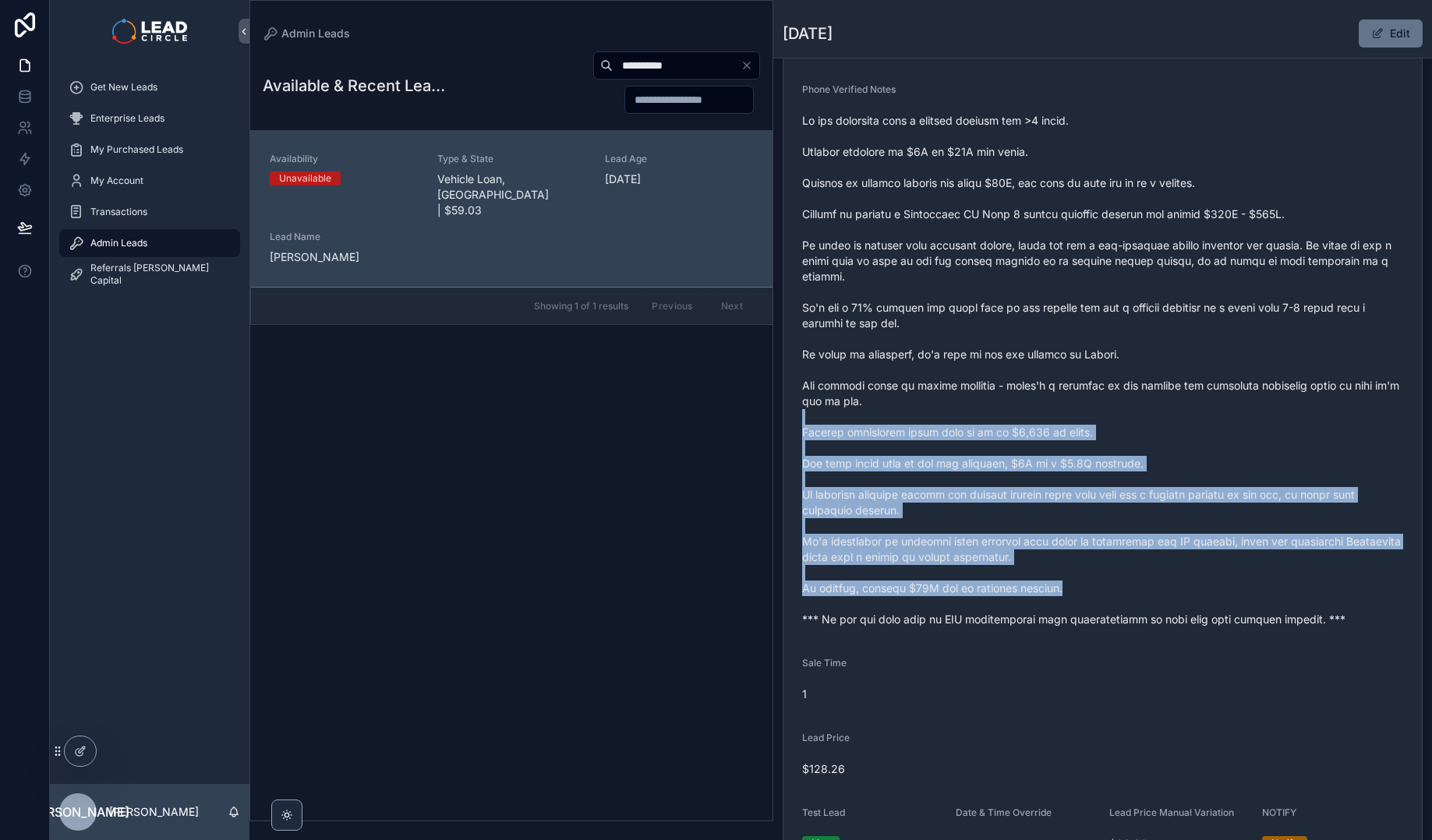
drag, startPoint x: 1031, startPoint y: 415, endPoint x: 1141, endPoint y: 587, distance: 204.2
click at [1141, 587] on span "scrollable content" at bounding box center [1102, 370] width 601 height 514
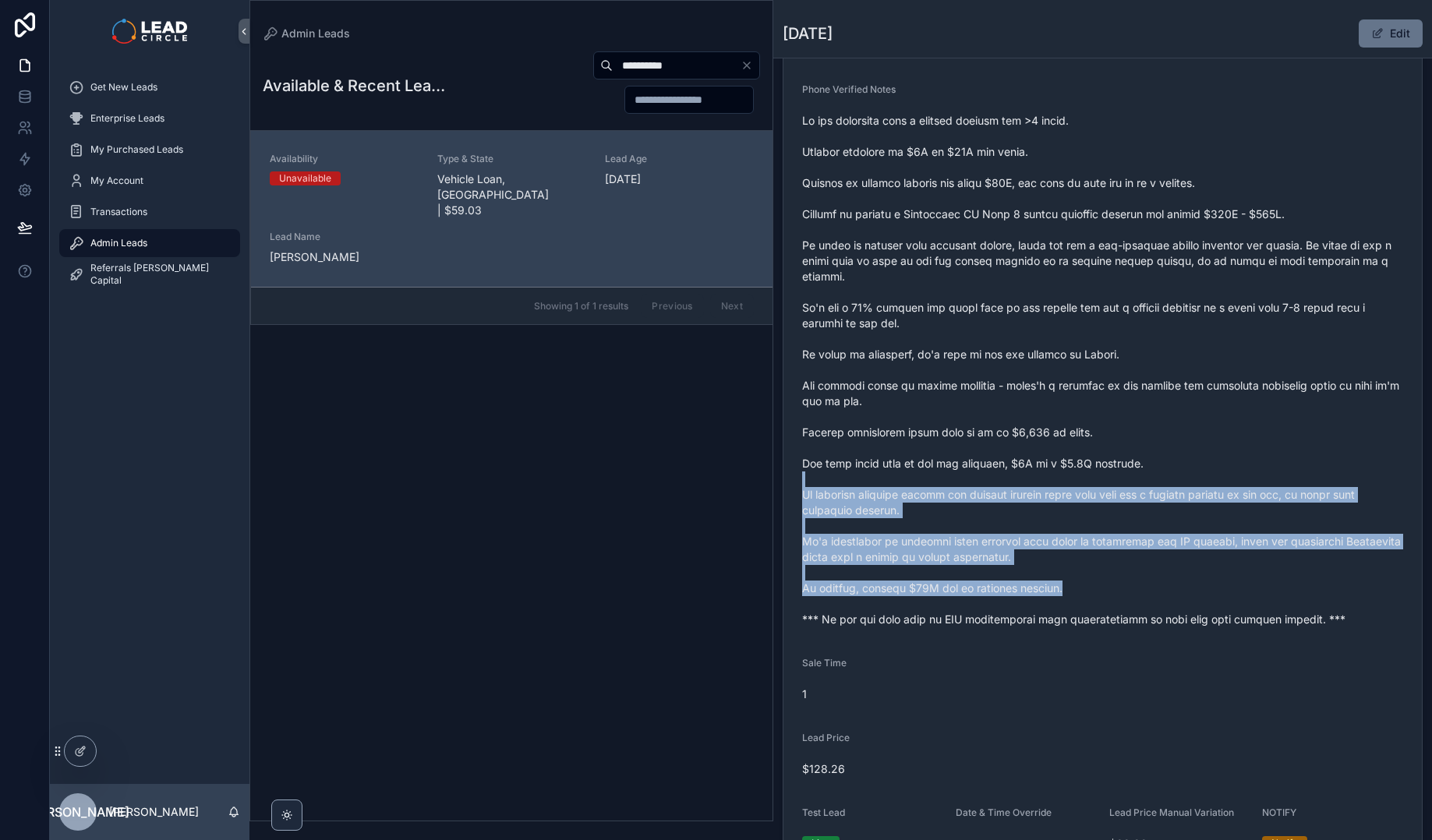
drag, startPoint x: 1142, startPoint y: 581, endPoint x: 1054, endPoint y: 467, distance: 144.0
click at [1058, 474] on span "scrollable content" at bounding box center [1102, 370] width 601 height 514
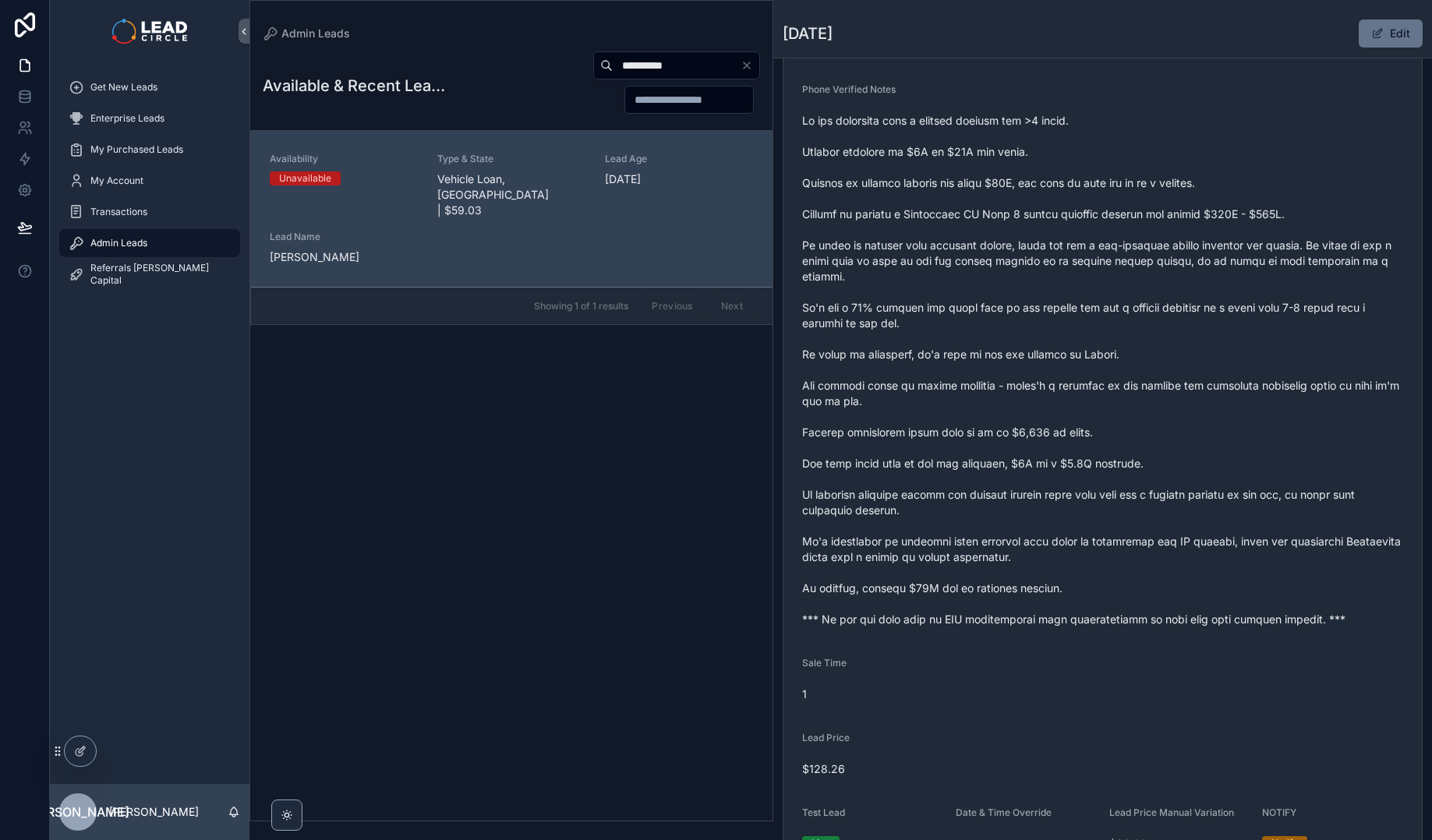
click at [1054, 467] on span "scrollable content" at bounding box center [1102, 370] width 601 height 514
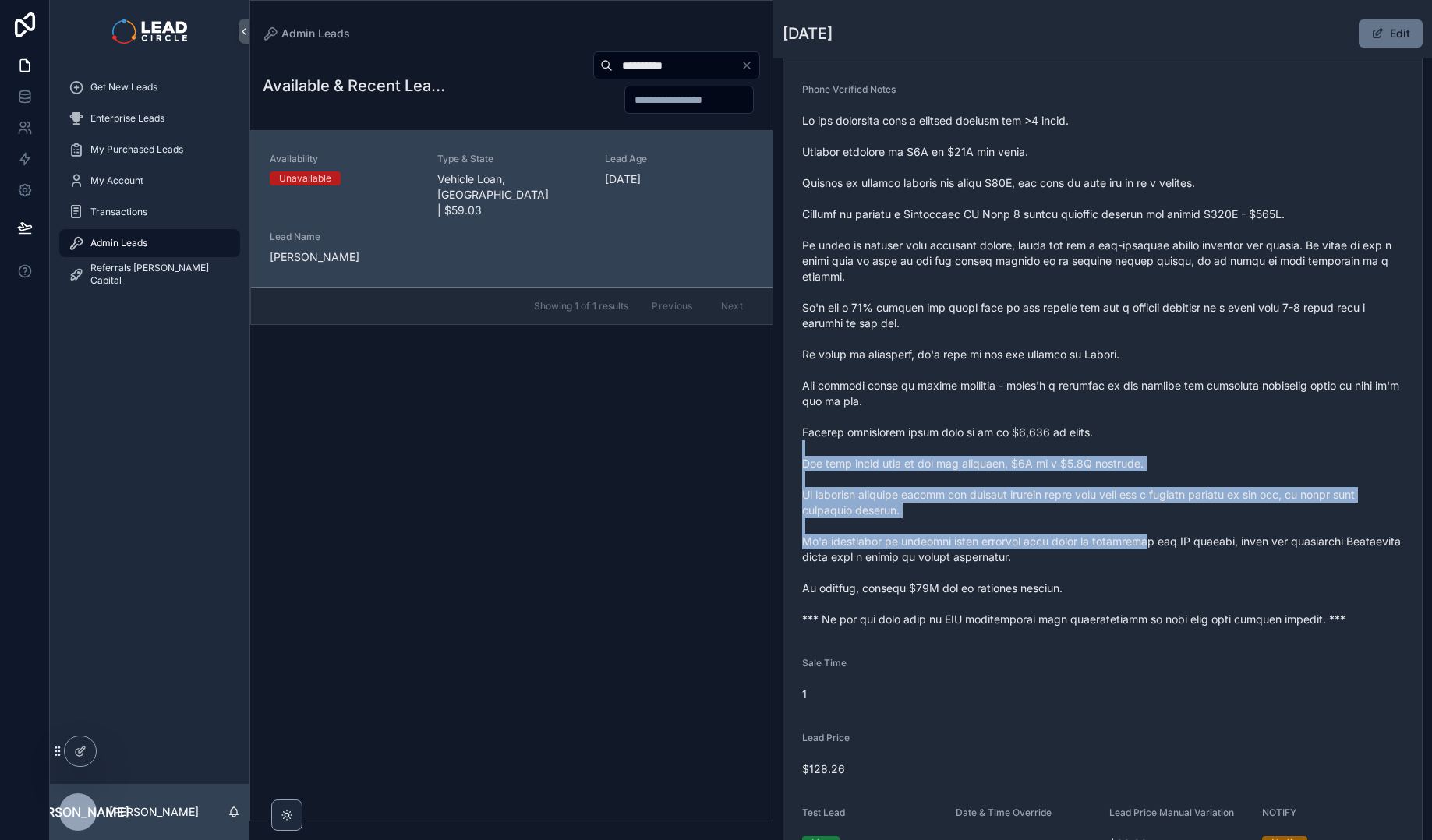
drag, startPoint x: 1050, startPoint y: 453, endPoint x: 1141, endPoint y: 560, distance: 140.5
click at [1141, 560] on span "scrollable content" at bounding box center [1102, 370] width 601 height 514
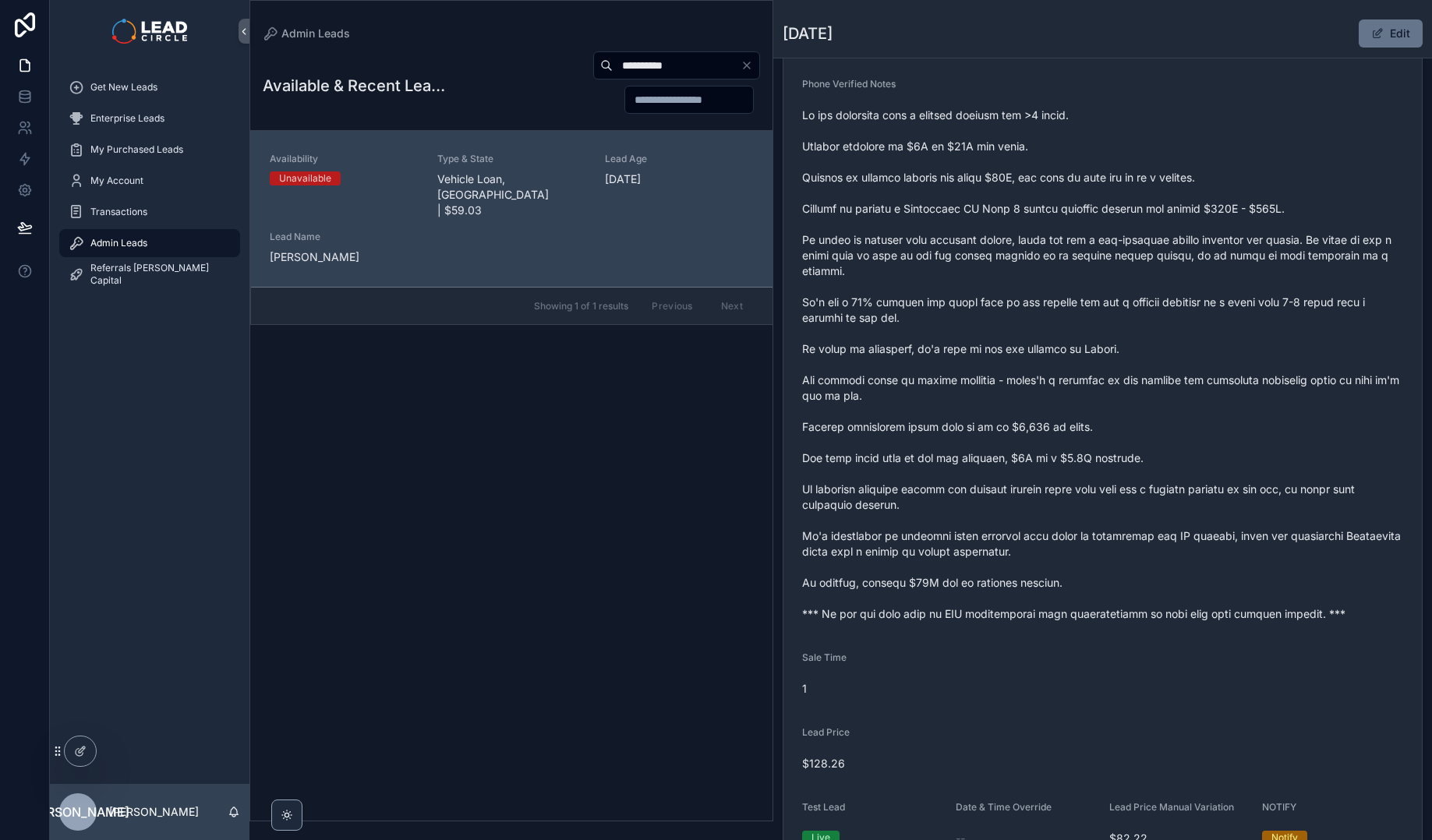
scroll to position [428, 0]
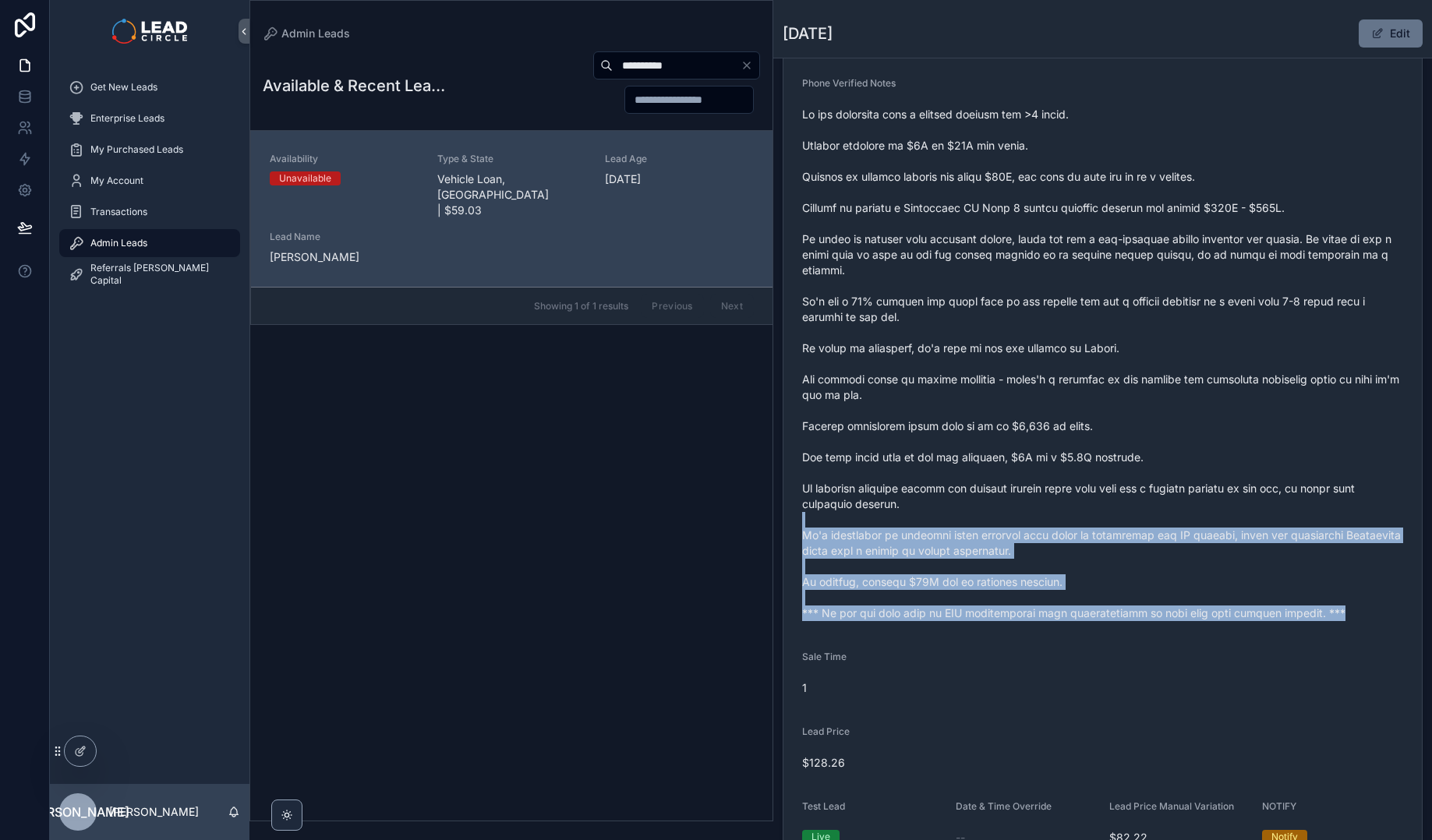
drag, startPoint x: 1339, startPoint y: 669, endPoint x: 1083, endPoint y: 497, distance: 308.4
click at [1091, 502] on form "Availability Unavailable Lead Name Mic***** Lead Email Buy to reveal Lead Phone…" at bounding box center [1102, 306] width 638 height 1125
click at [1083, 497] on span "scrollable content" at bounding box center [1102, 364] width 601 height 514
drag, startPoint x: 1083, startPoint y: 497, endPoint x: 1238, endPoint y: 604, distance: 188.3
click at [1236, 604] on span "scrollable content" at bounding box center [1102, 364] width 601 height 514
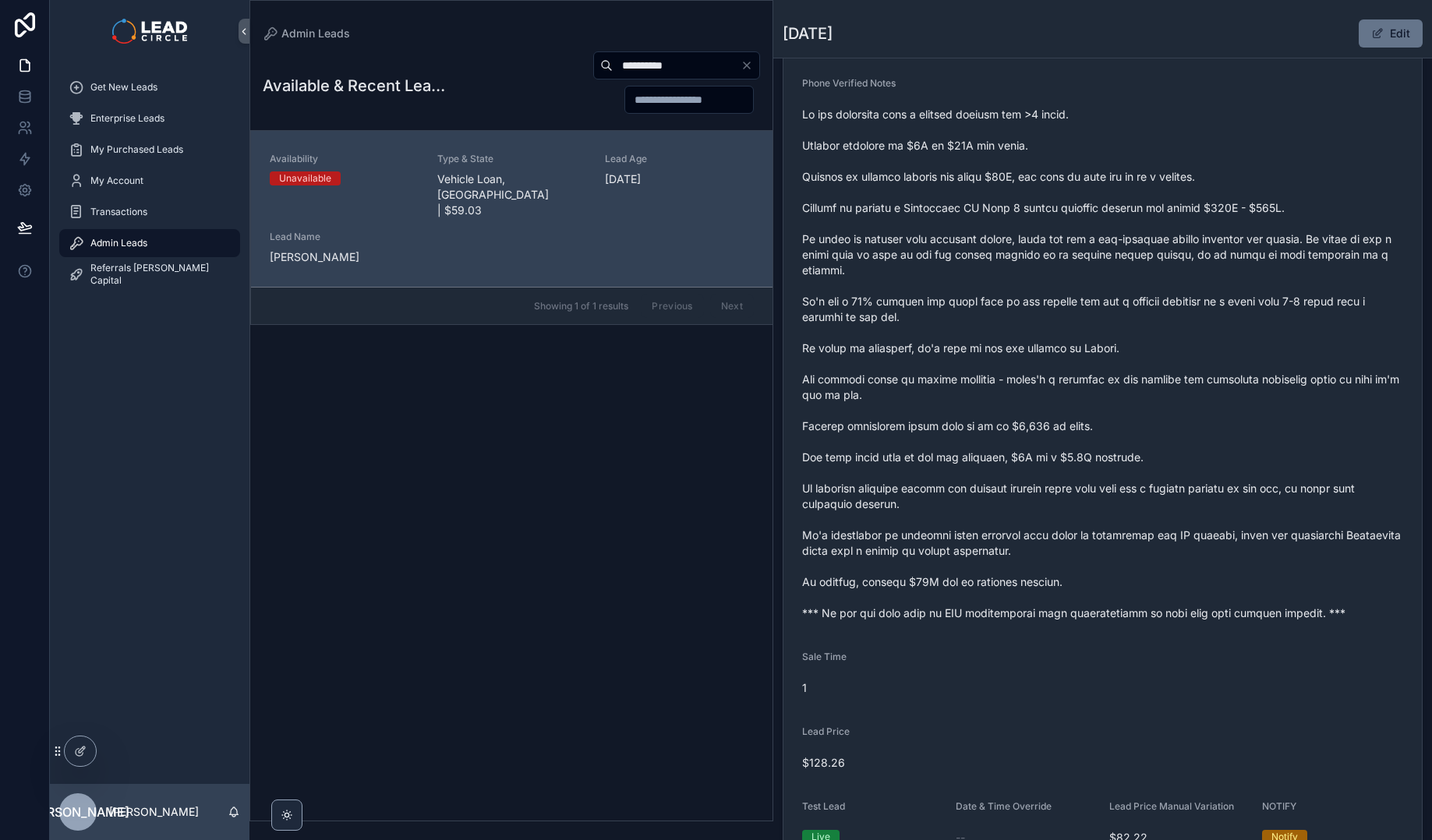
click at [1238, 604] on span "scrollable content" at bounding box center [1102, 364] width 601 height 514
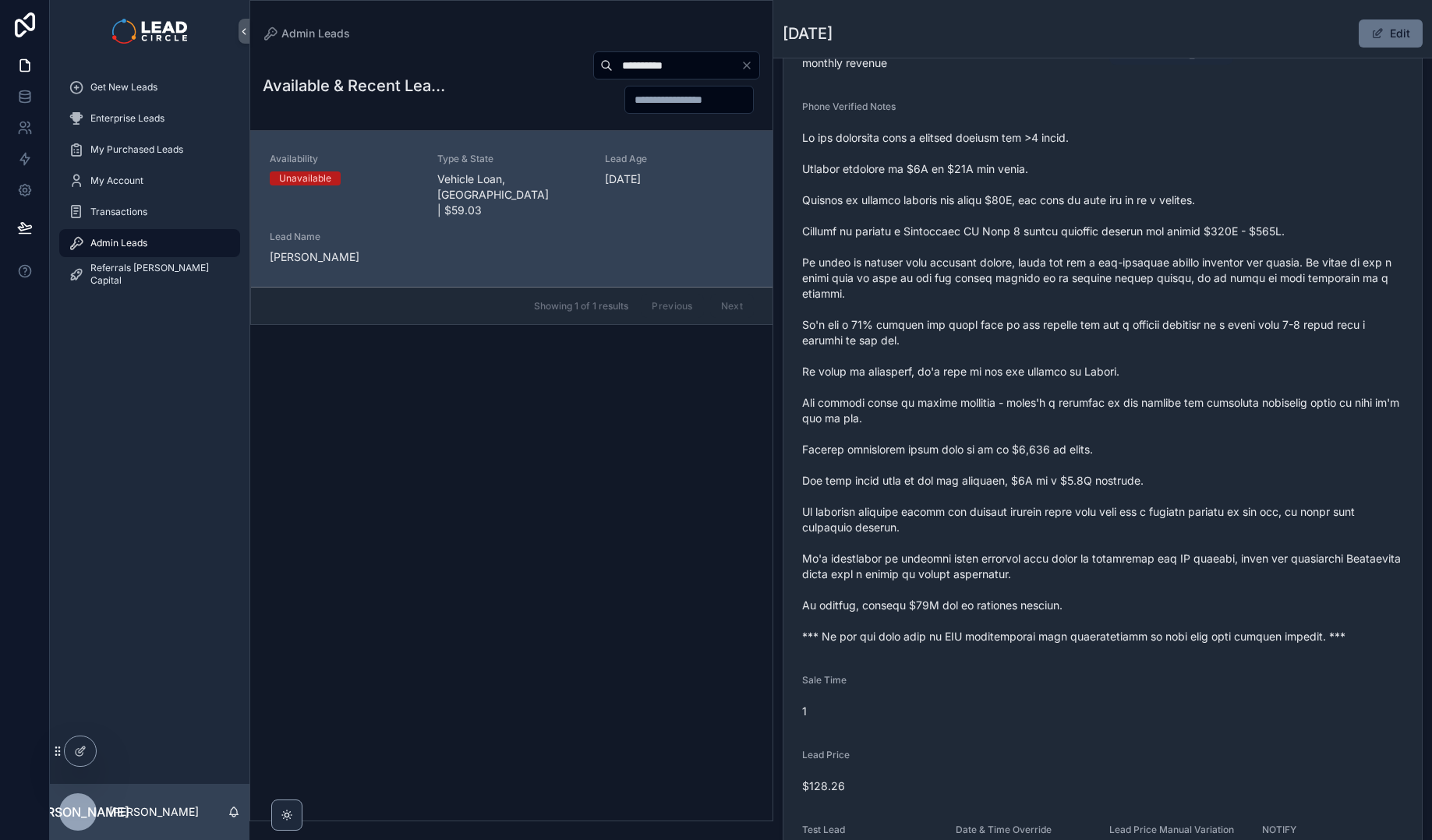
scroll to position [404, 0]
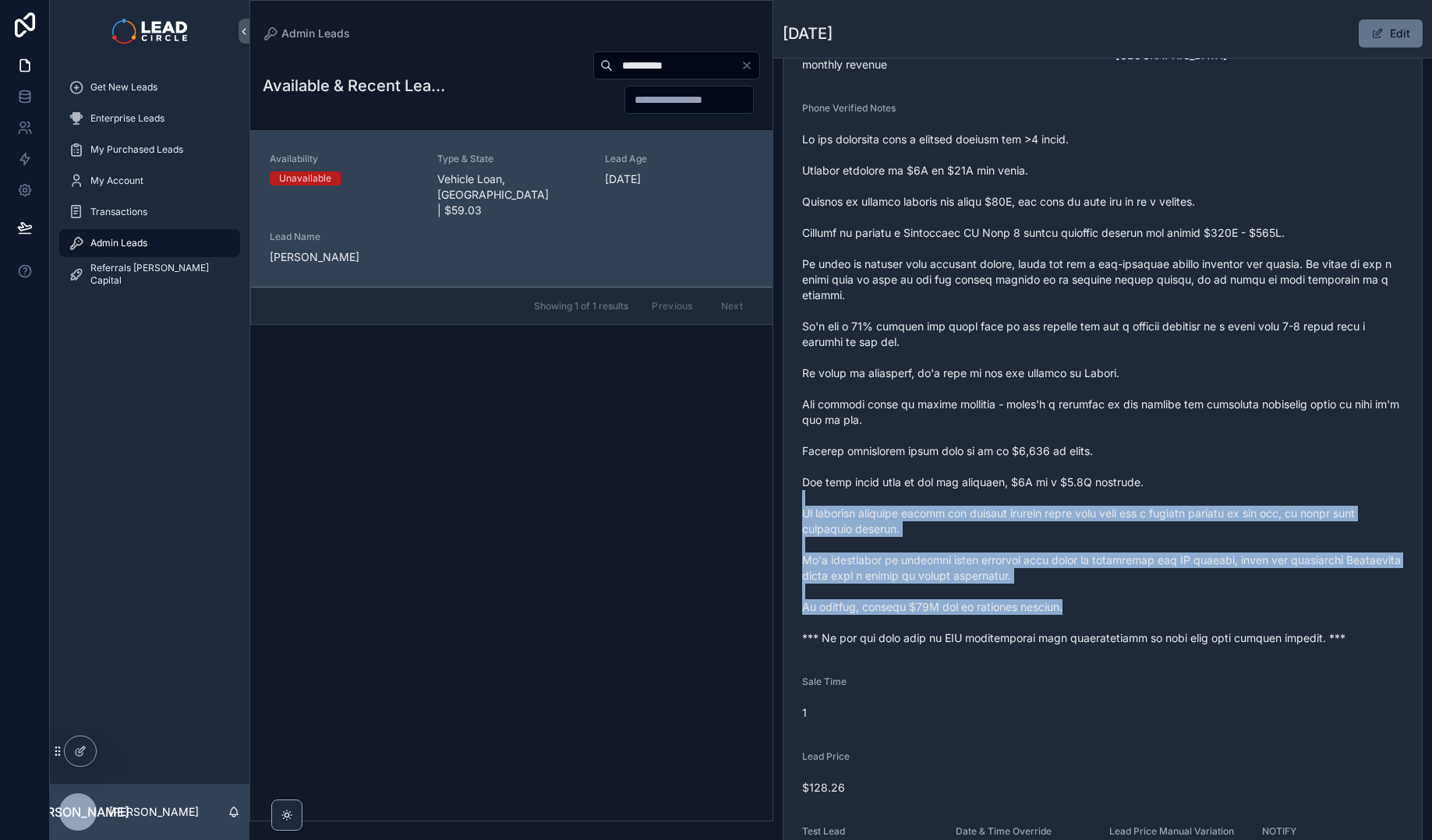
drag, startPoint x: 1237, startPoint y: 606, endPoint x: 1090, endPoint y: 439, distance: 222.5
click at [1102, 447] on span "scrollable content" at bounding box center [1102, 388] width 601 height 514
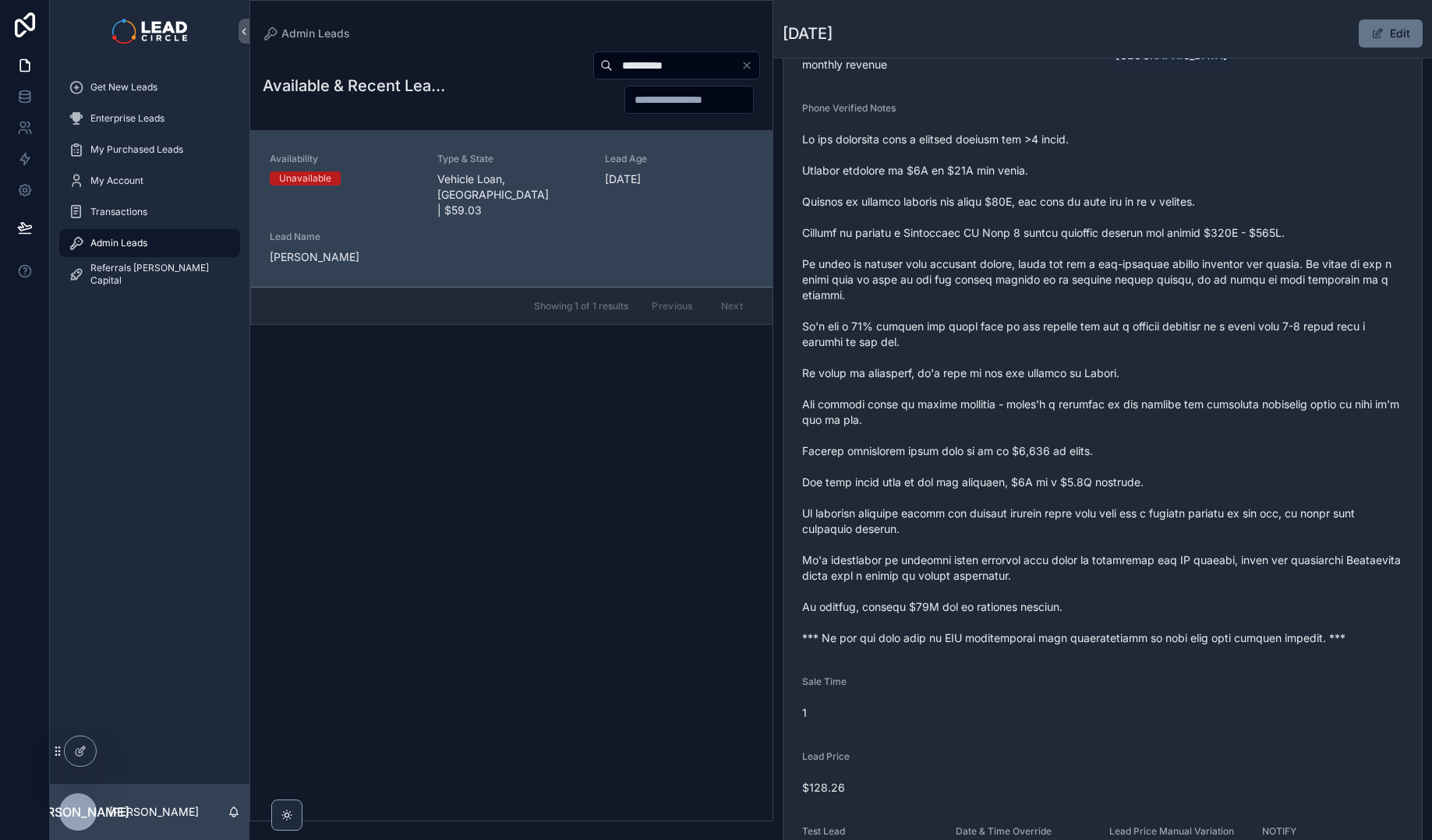
click at [1090, 439] on span "scrollable content" at bounding box center [1102, 388] width 601 height 514
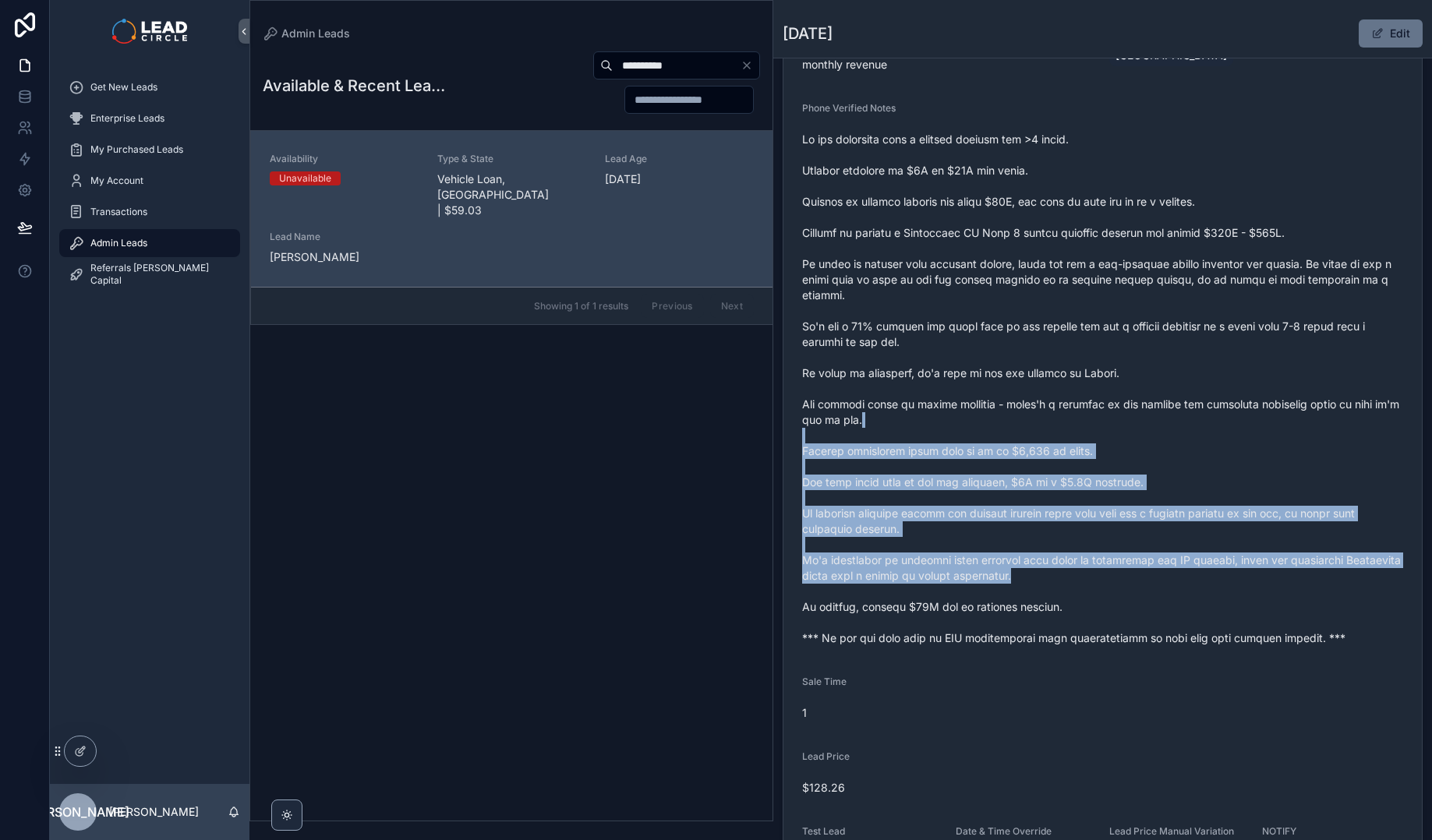
drag, startPoint x: 1095, startPoint y: 417, endPoint x: 1201, endPoint y: 567, distance: 183.7
click at [1201, 567] on span "scrollable content" at bounding box center [1102, 388] width 601 height 514
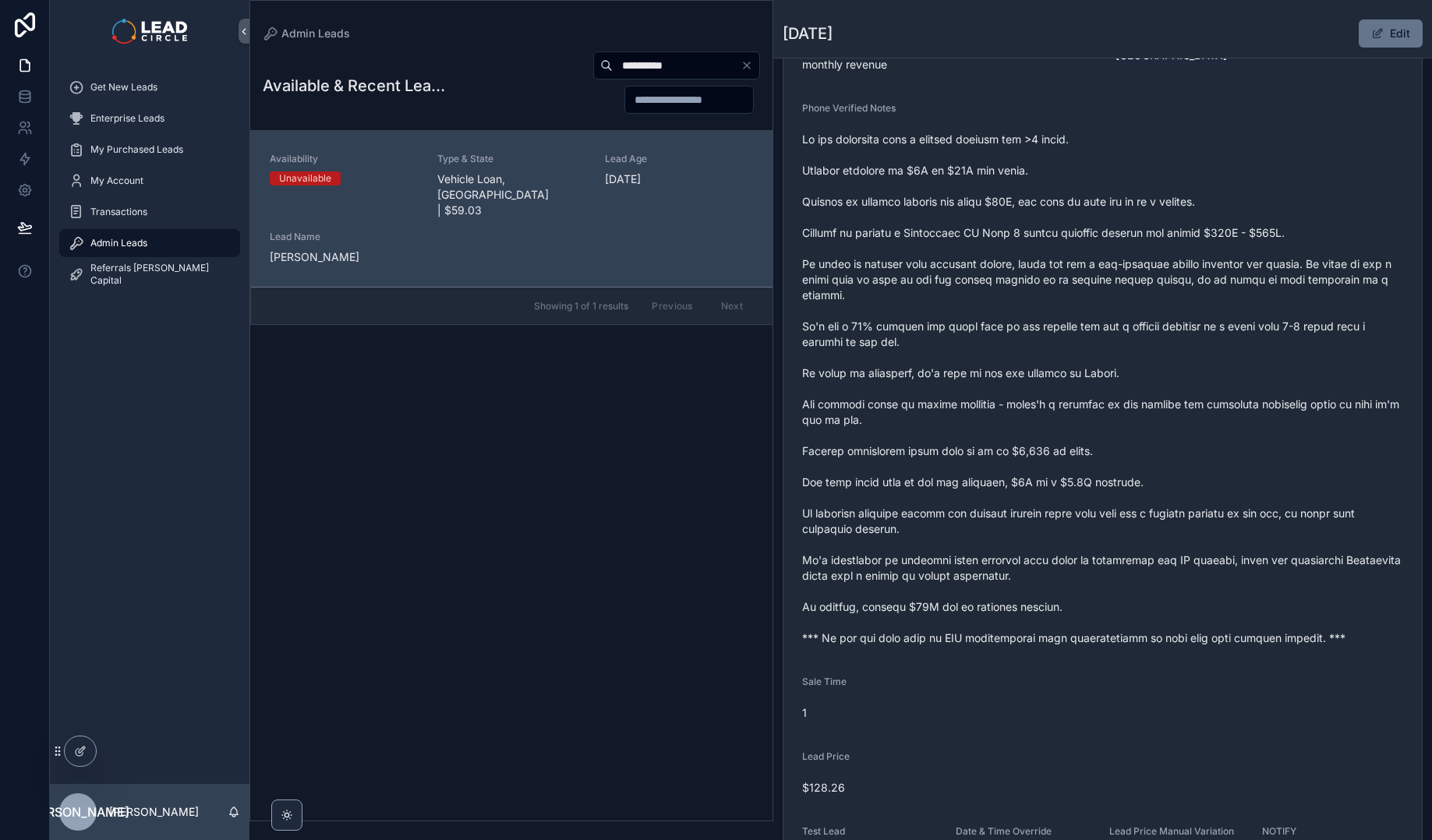
click at [672, 56] on input "**********" at bounding box center [676, 66] width 128 height 22
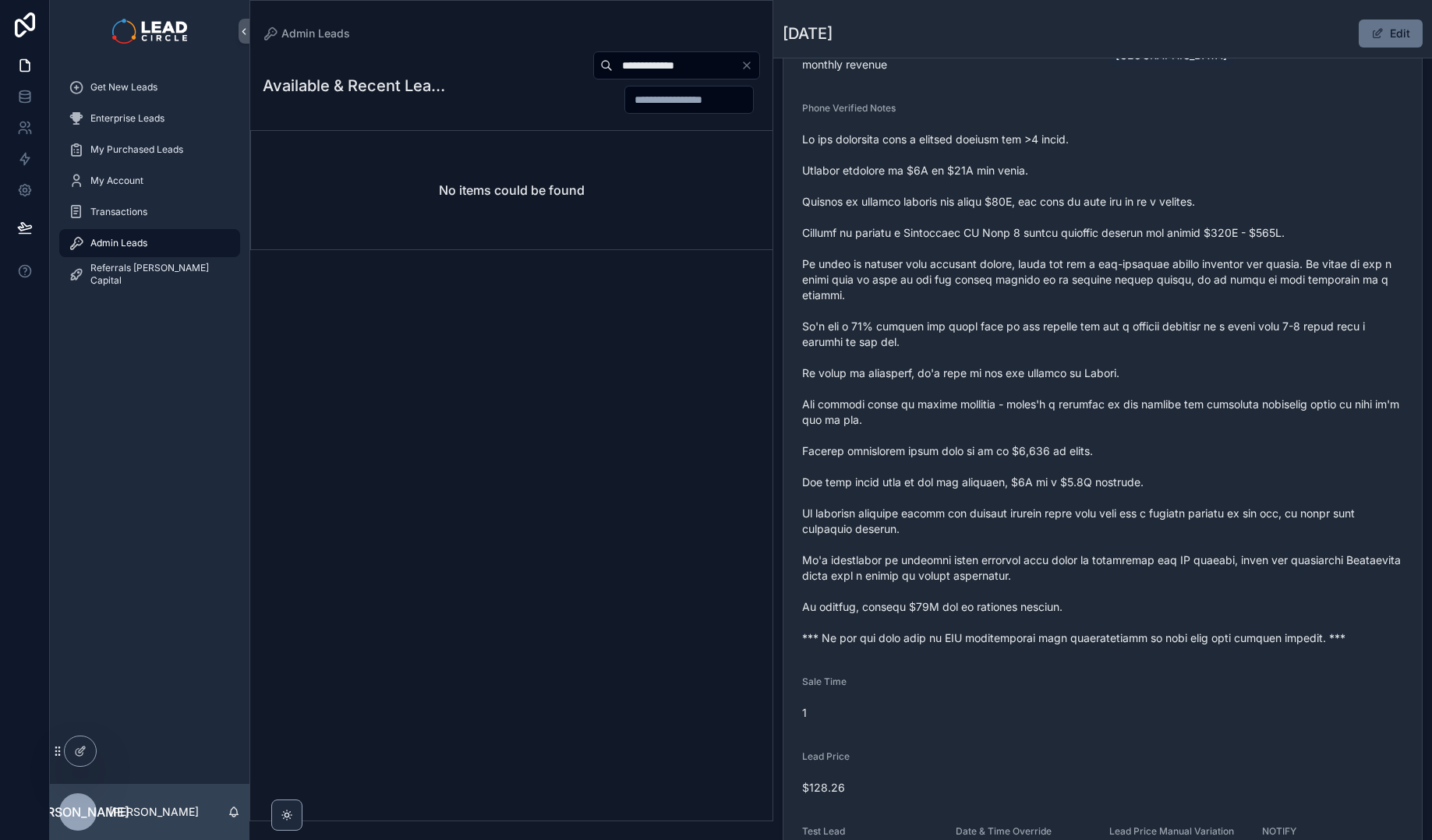
click at [498, 180] on h2 "No items could be found" at bounding box center [511, 190] width 146 height 19
click at [656, 68] on input "**********" at bounding box center [676, 66] width 128 height 22
click at [658, 67] on input "**********" at bounding box center [676, 66] width 128 height 22
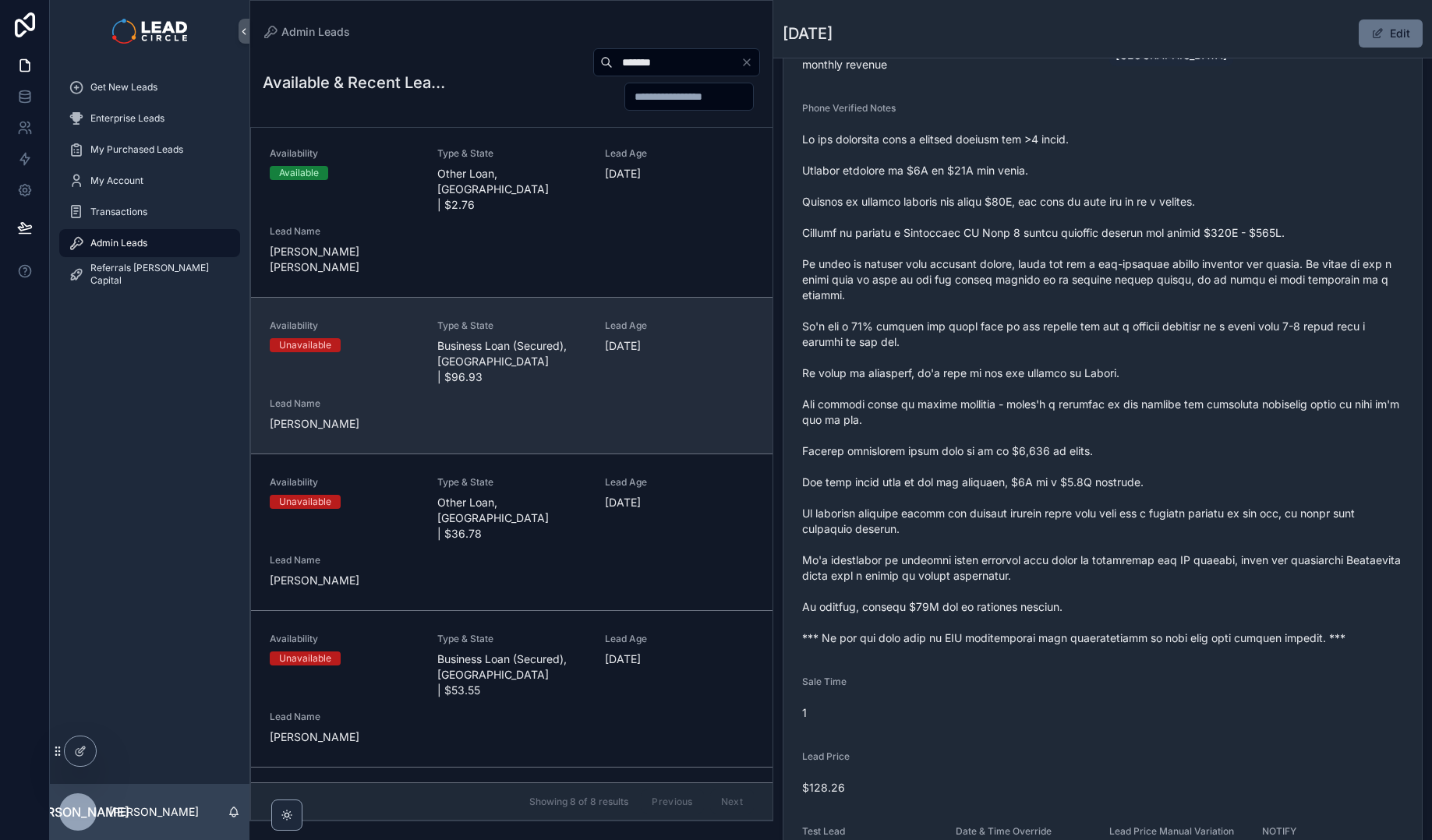
scroll to position [3, 0]
type input "*******"
click at [496, 332] on div "Availability Unavailable Type & State Business Loan (Secured), [GEOGRAPHIC_DATA…" at bounding box center [511, 374] width 484 height 112
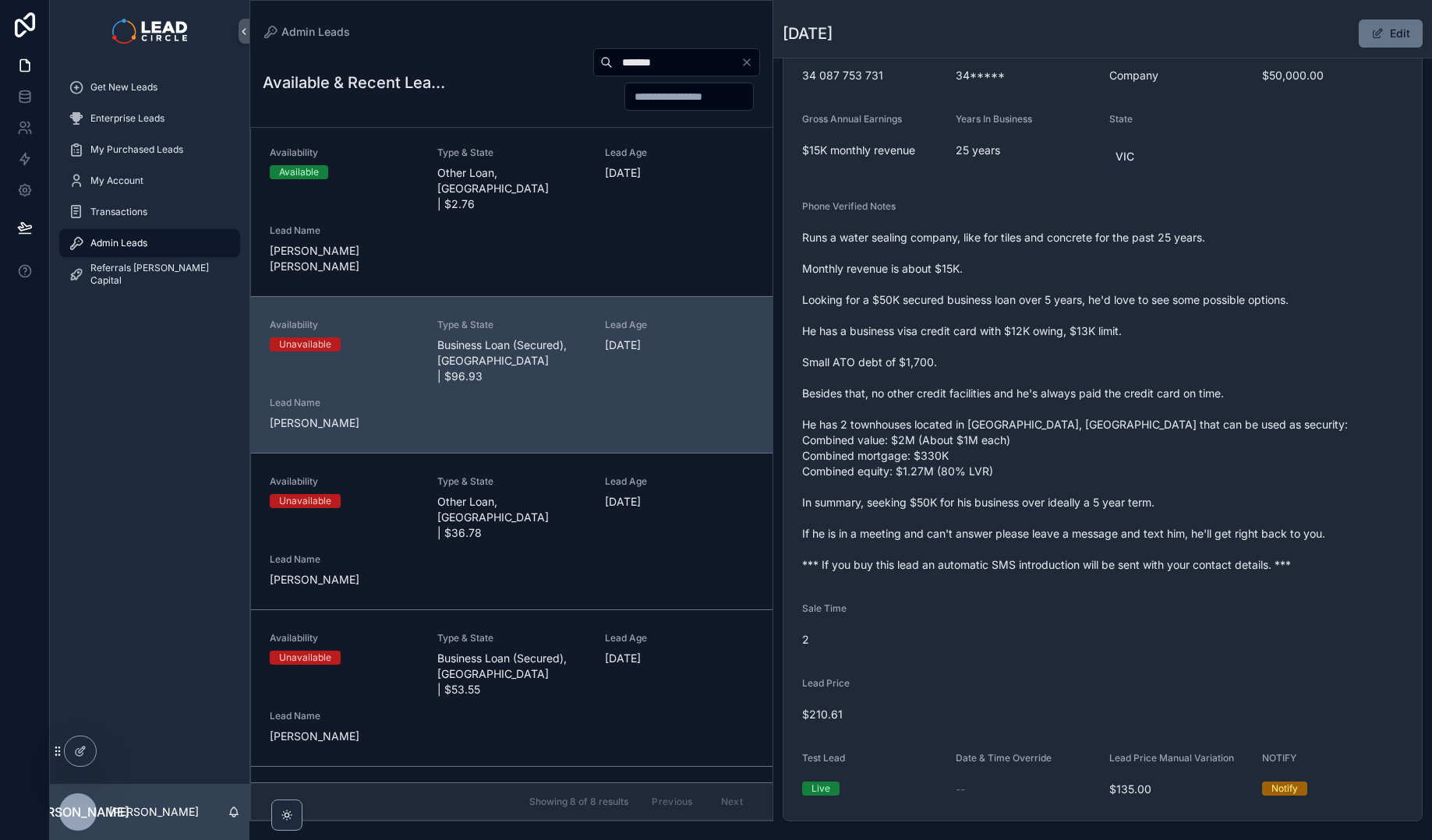
scroll to position [302, 0]
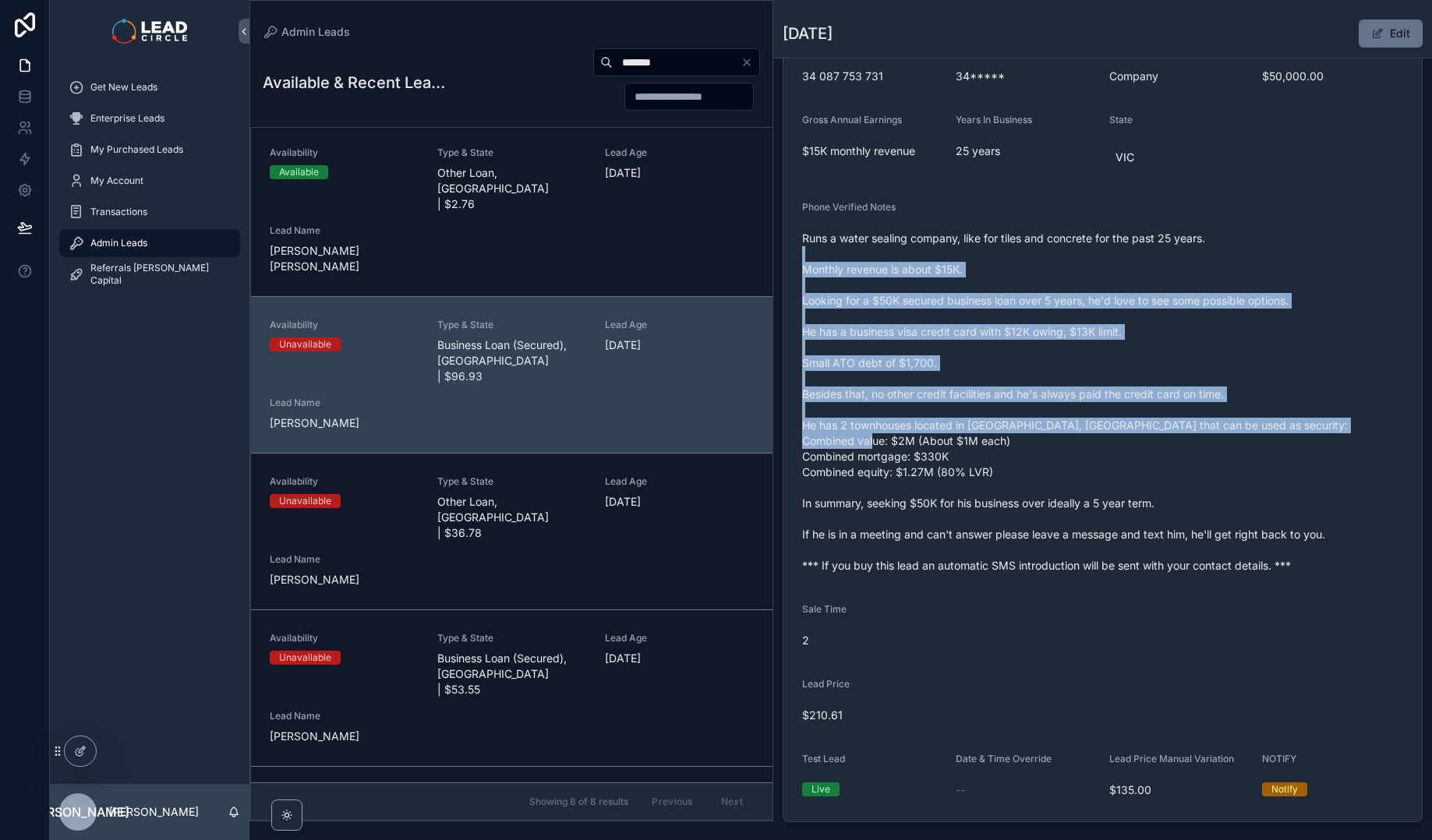
drag, startPoint x: 1062, startPoint y: 251, endPoint x: 1152, endPoint y: 437, distance: 206.6
click at [1152, 437] on span "Runs a water sealing company, like for tiles and concrete for the past 25 years…" at bounding box center [1102, 402] width 601 height 343
drag, startPoint x: 1073, startPoint y: 261, endPoint x: 1153, endPoint y: 438, distance: 194.2
click at [1153, 438] on span "Runs a water sealing company, like for tiles and concrete for the past 25 years…" at bounding box center [1102, 402] width 601 height 343
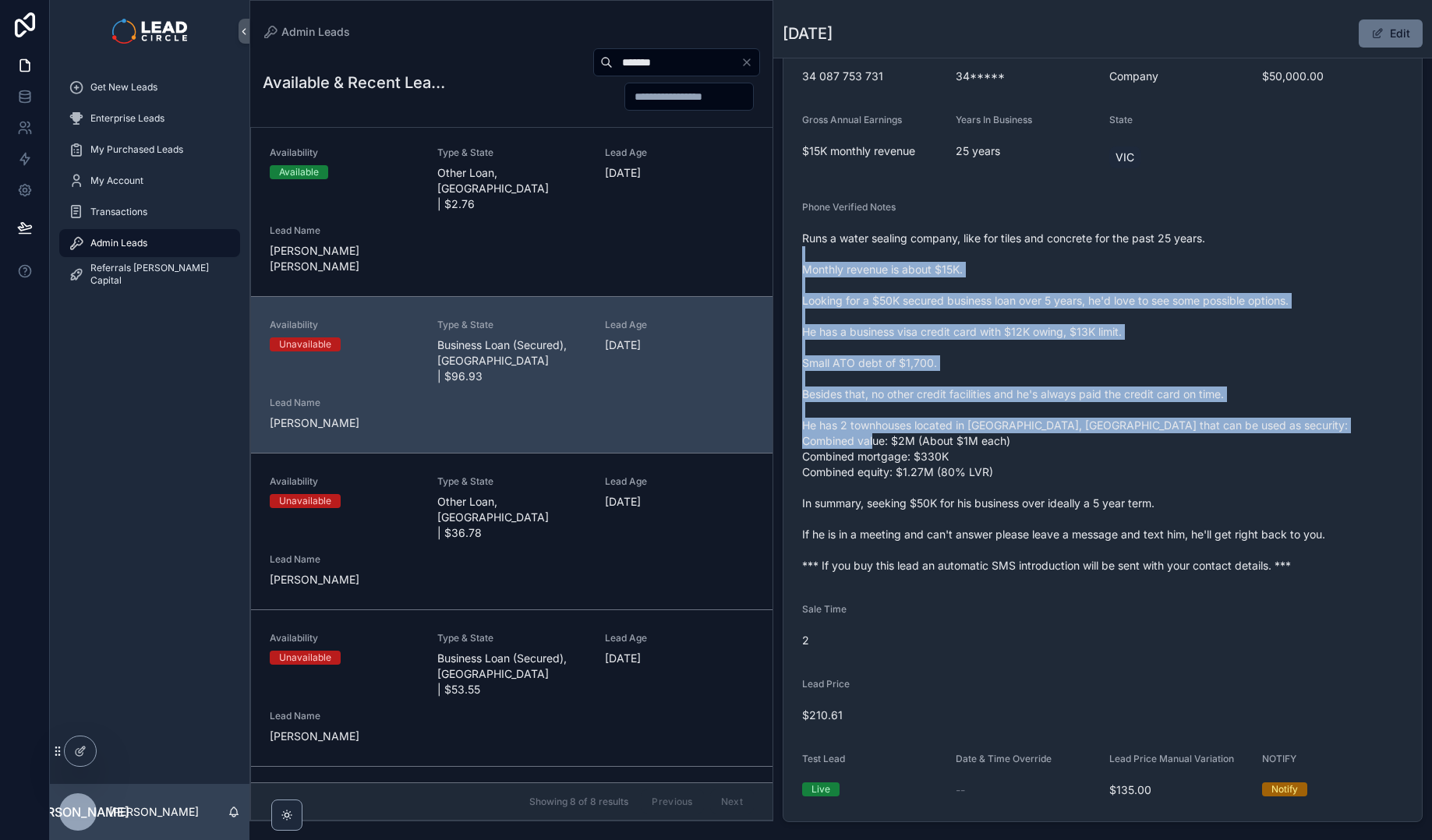
click at [1153, 438] on span "Runs a water sealing company, like for tiles and concrete for the past 25 years…" at bounding box center [1102, 402] width 601 height 343
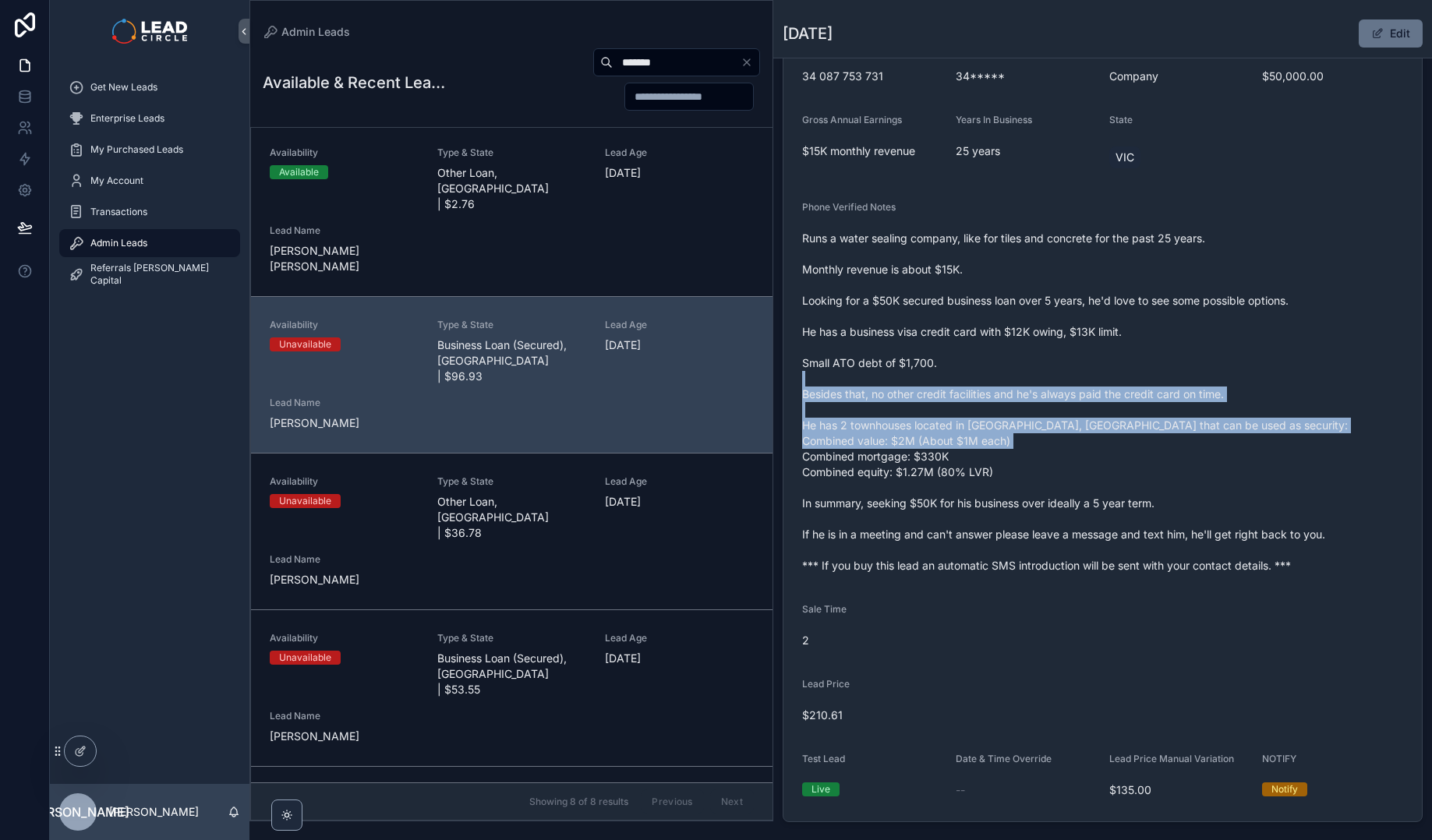
drag, startPoint x: 1158, startPoint y: 452, endPoint x: 1077, endPoint y: 310, distance: 163.5
click at [1077, 314] on span "Runs a water sealing company, like for tiles and concrete for the past 25 years…" at bounding box center [1102, 402] width 601 height 343
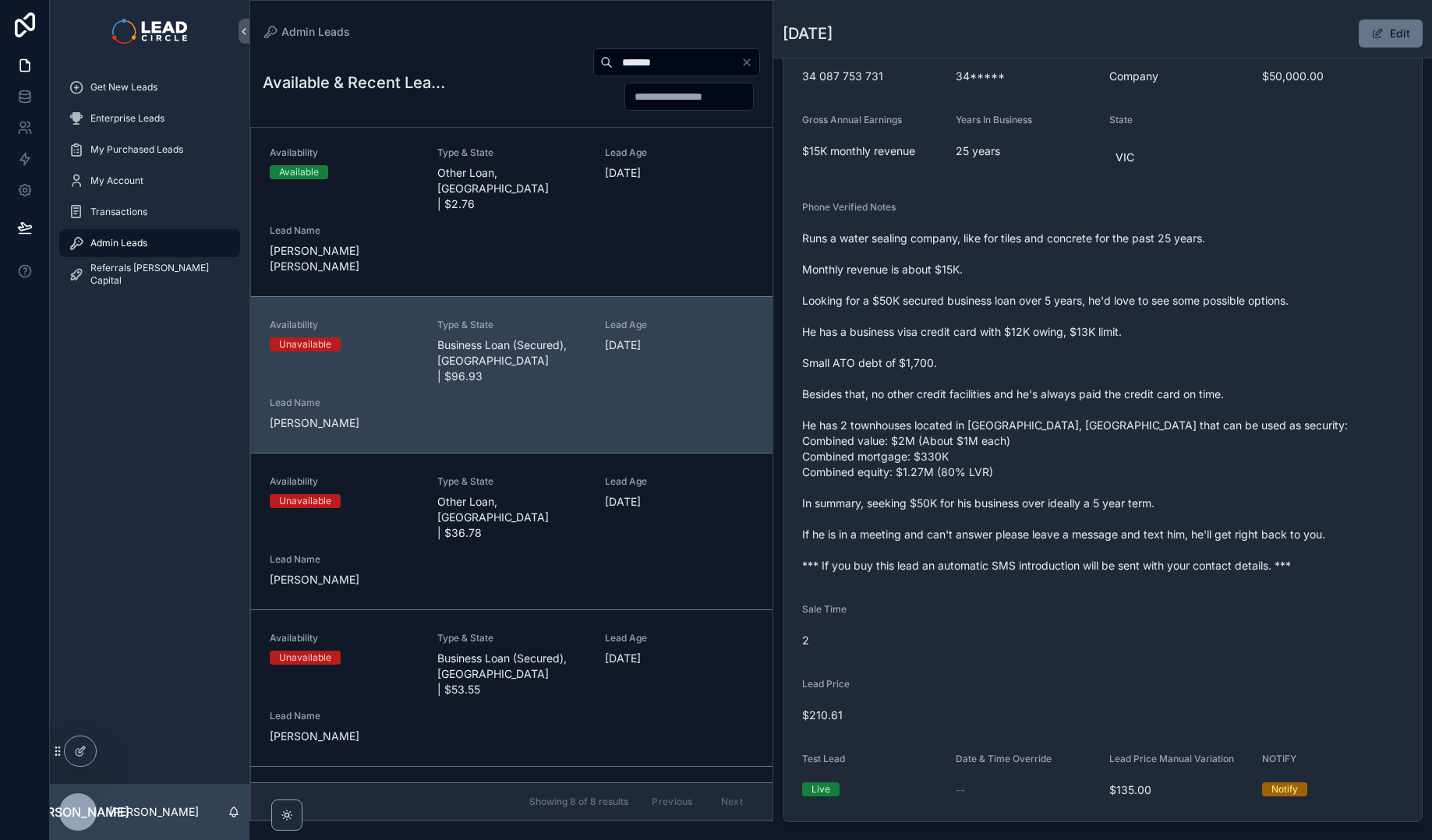
click at [1076, 307] on span "Runs a water sealing company, like for tiles and concrete for the past 25 years…" at bounding box center [1102, 402] width 601 height 343
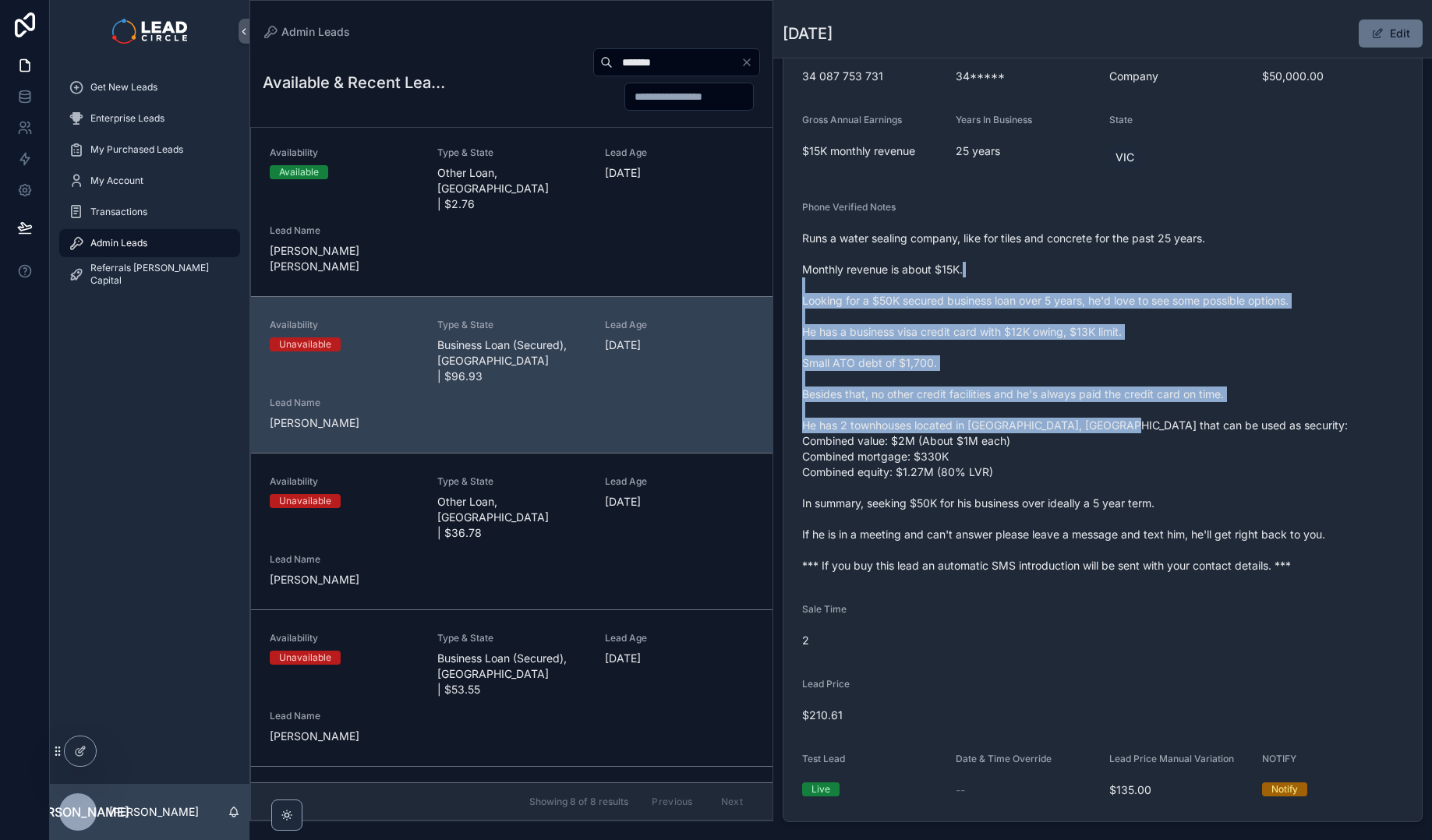
drag, startPoint x: 1066, startPoint y: 276, endPoint x: 1118, endPoint y: 426, distance: 158.8
click at [1118, 426] on span "Runs a water sealing company, like for tiles and concrete for the past 25 years…" at bounding box center [1102, 402] width 601 height 343
drag, startPoint x: 1118, startPoint y: 426, endPoint x: 1148, endPoint y: 470, distance: 53.3
click at [1123, 435] on span "Runs a water sealing company, like for tiles and concrete for the past 25 years…" at bounding box center [1102, 402] width 601 height 343
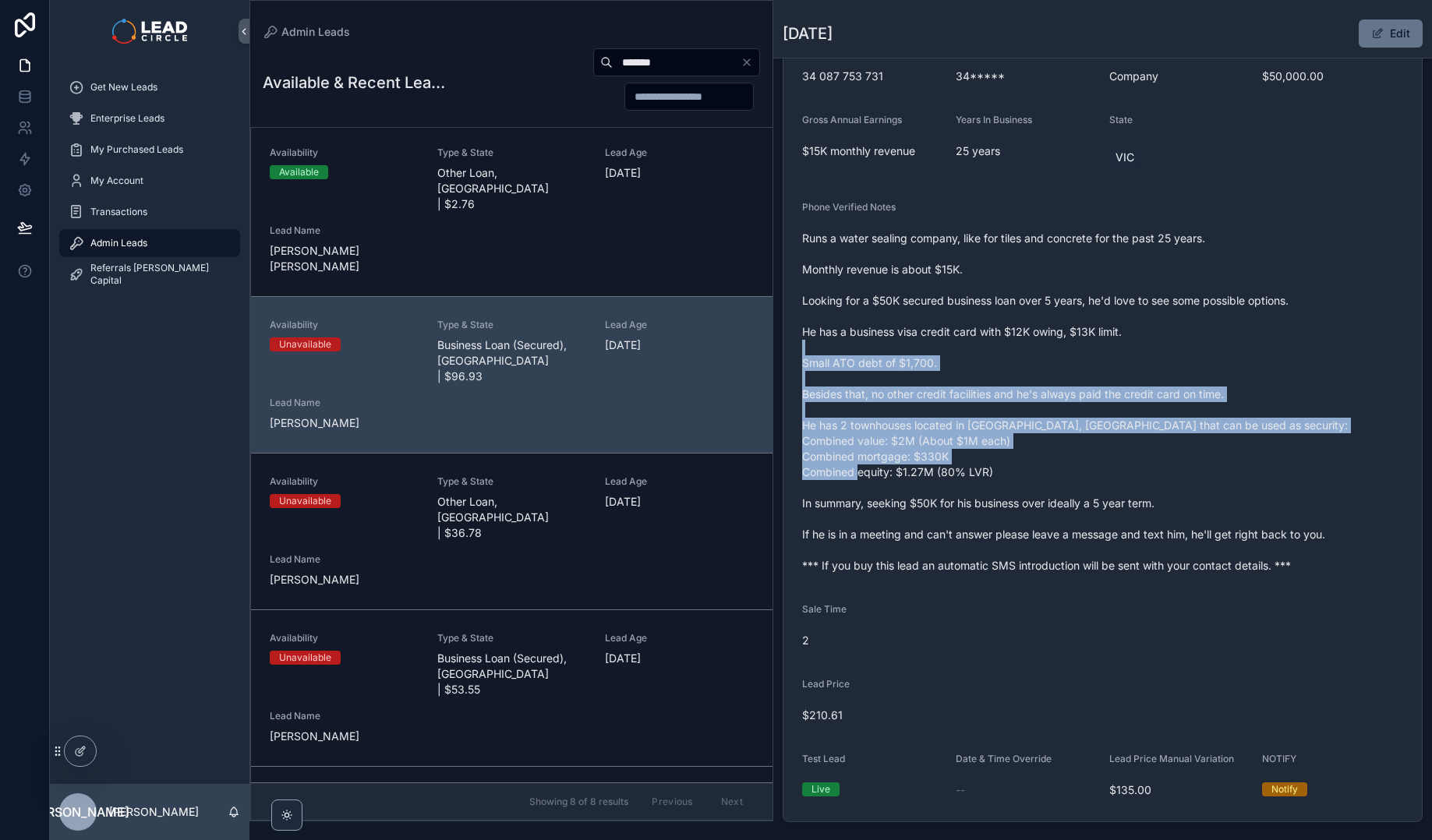
drag, startPoint x: 1149, startPoint y: 471, endPoint x: 1082, endPoint y: 337, distance: 149.8
click at [1082, 337] on span "Runs a water sealing company, like for tiles and concrete for the past 25 years…" at bounding box center [1102, 402] width 601 height 343
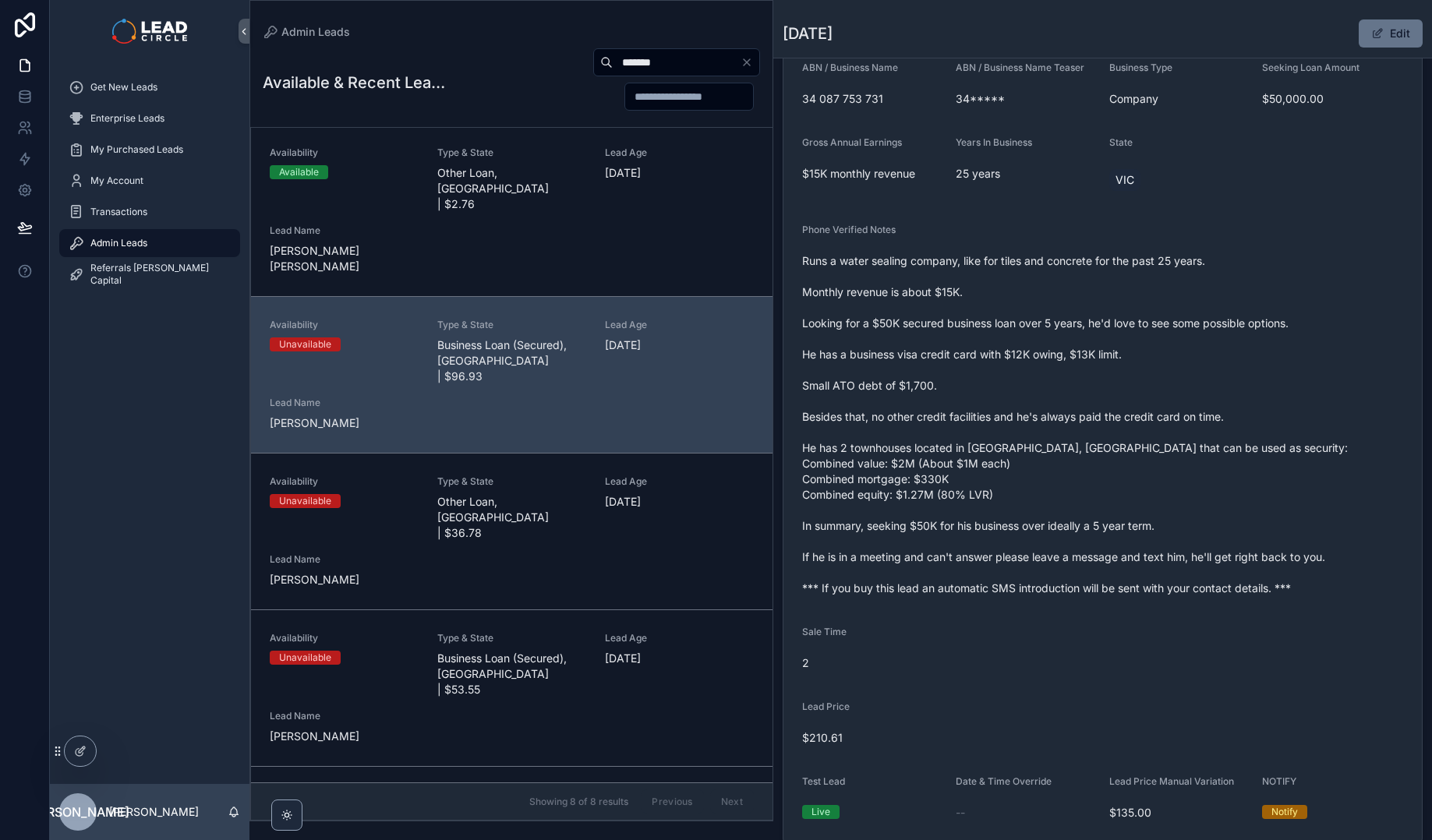
scroll to position [185, 0]
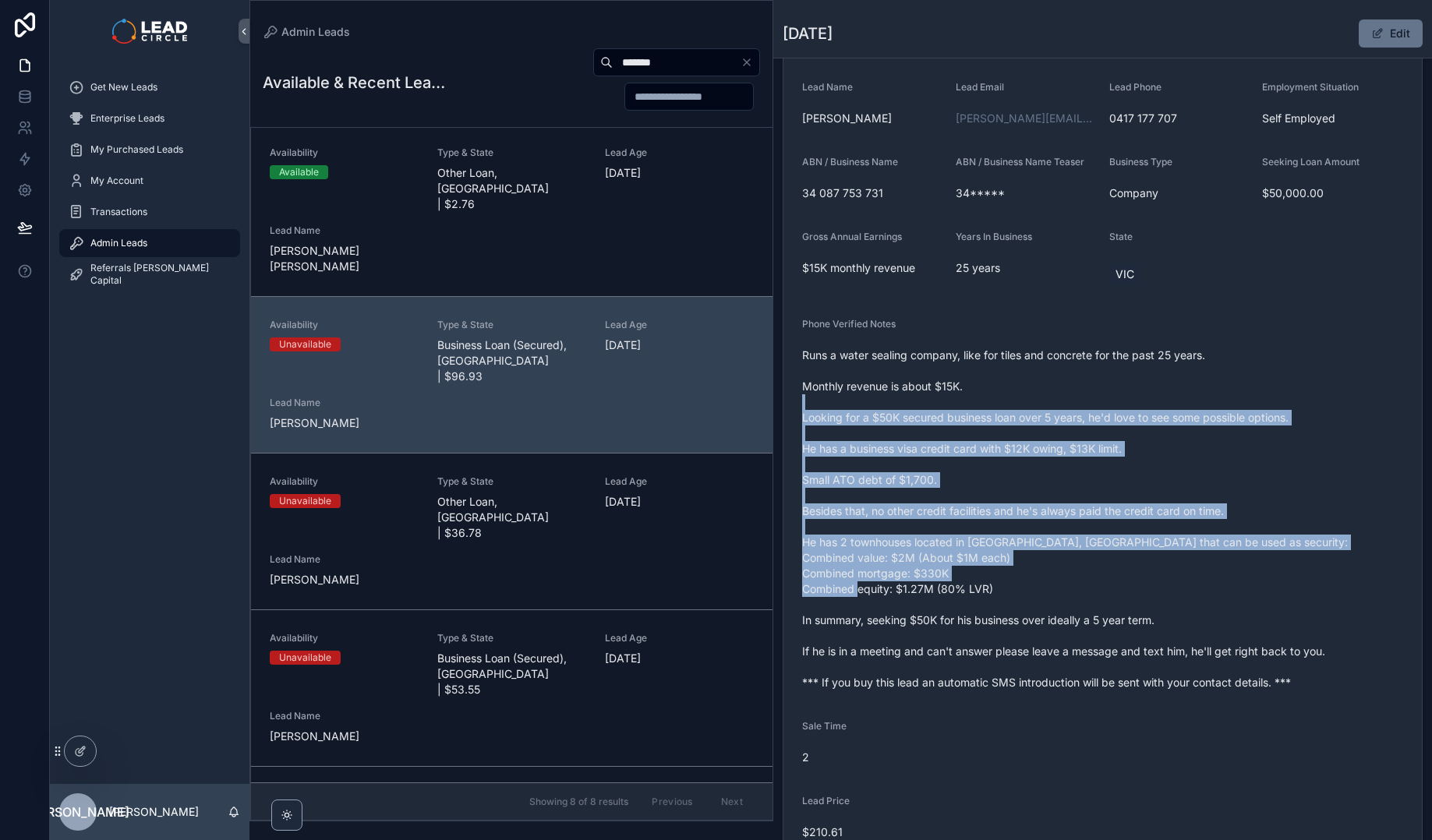
drag, startPoint x: 1167, startPoint y: 573, endPoint x: 1180, endPoint y: 596, distance: 26.4
click at [1180, 596] on span "Runs a water sealing company, like for tiles and concrete for the past 25 years…" at bounding box center [1102, 518] width 601 height 343
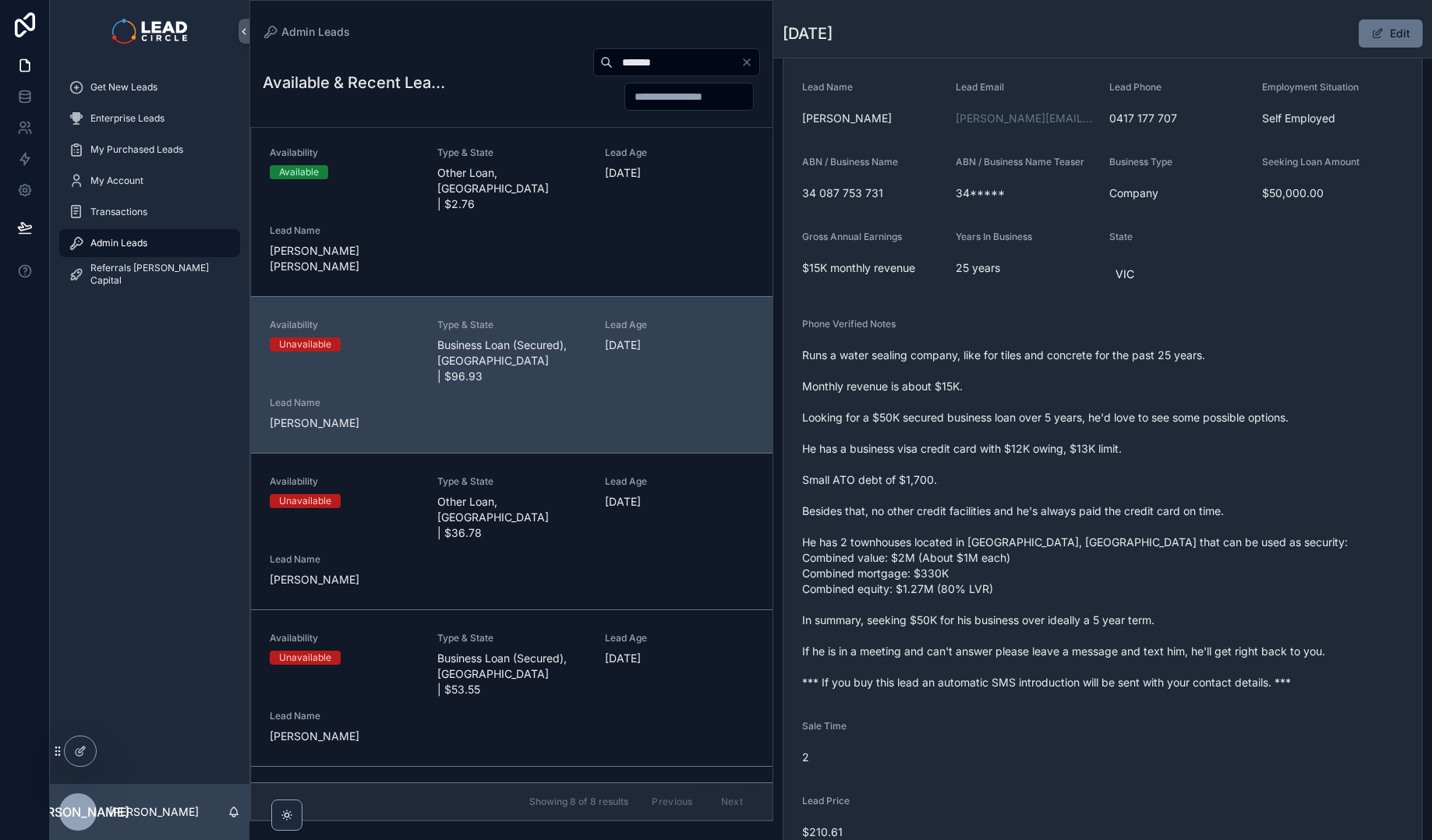
click at [1180, 596] on span "Runs a water sealing company, like for tiles and concrete for the past 25 years…" at bounding box center [1102, 518] width 601 height 343
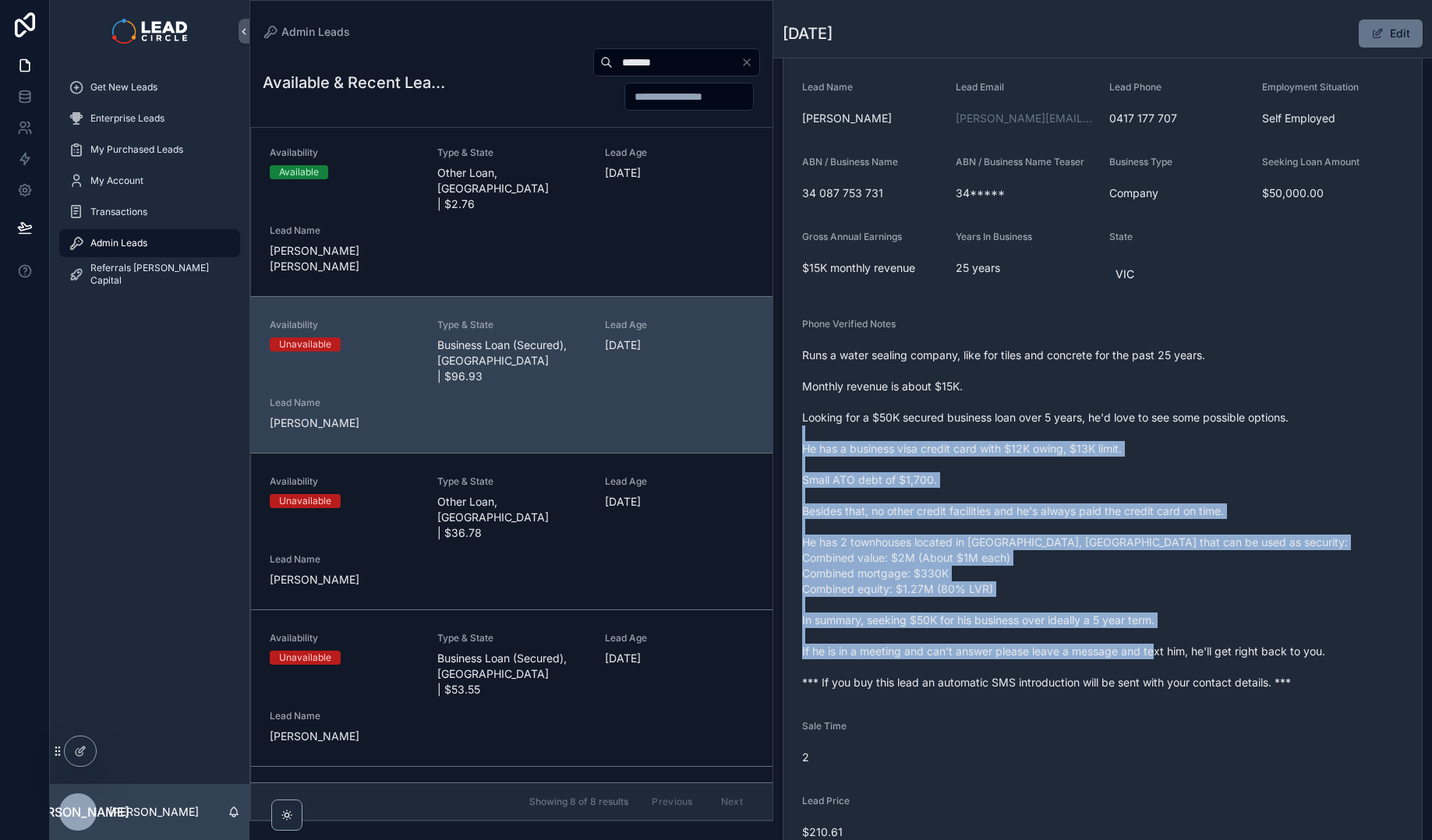
drag
click at [1087, 427] on span "Runs a water sealing company, like for tiles and concrete for the past 25 years…" at bounding box center [1102, 518] width 601 height 343
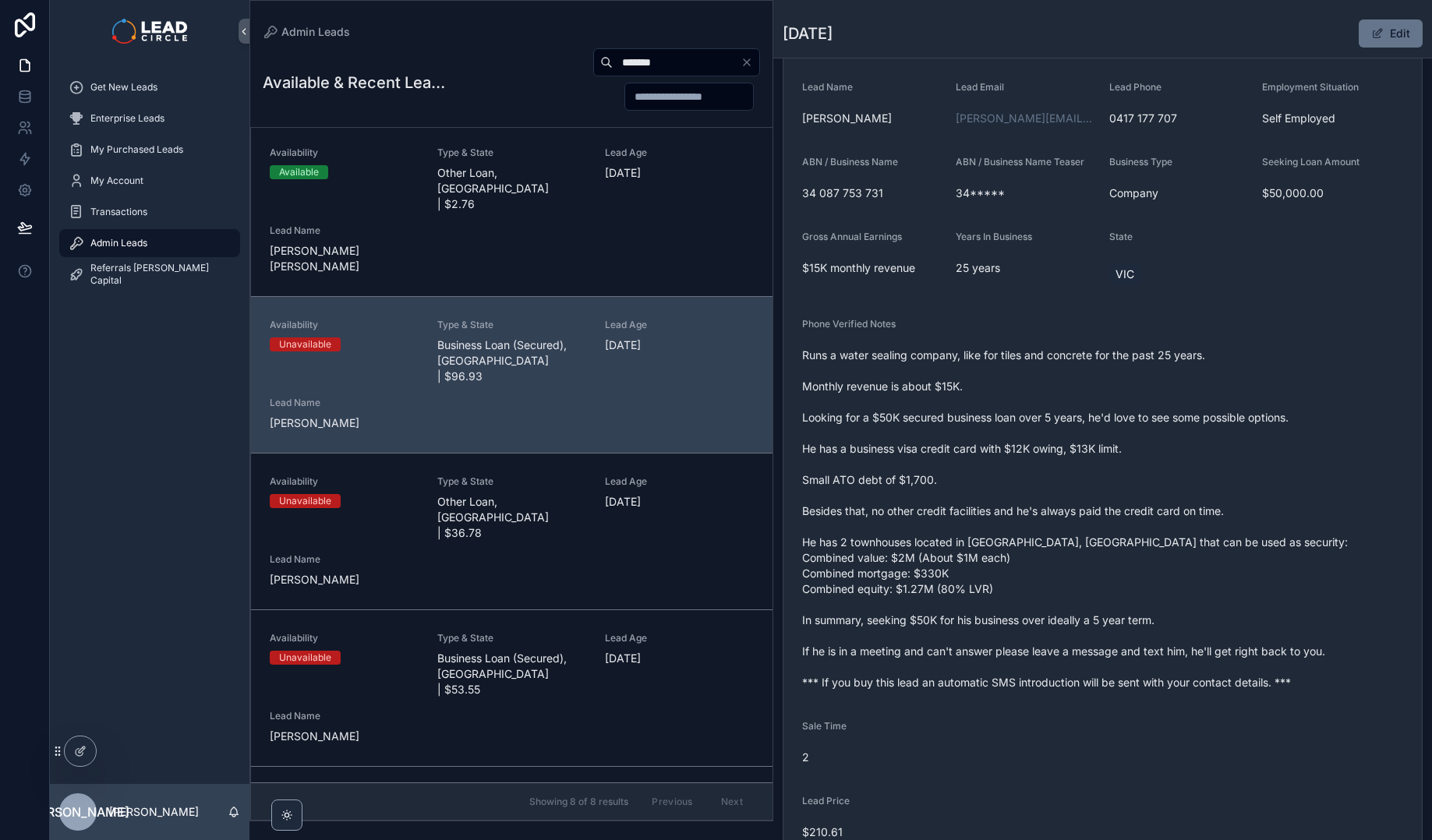
click at [1073, 415] on span "Runs a water sealing company, like for tiles and concrete for the past 25 years…" at bounding box center [1102, 518] width 601 height 343
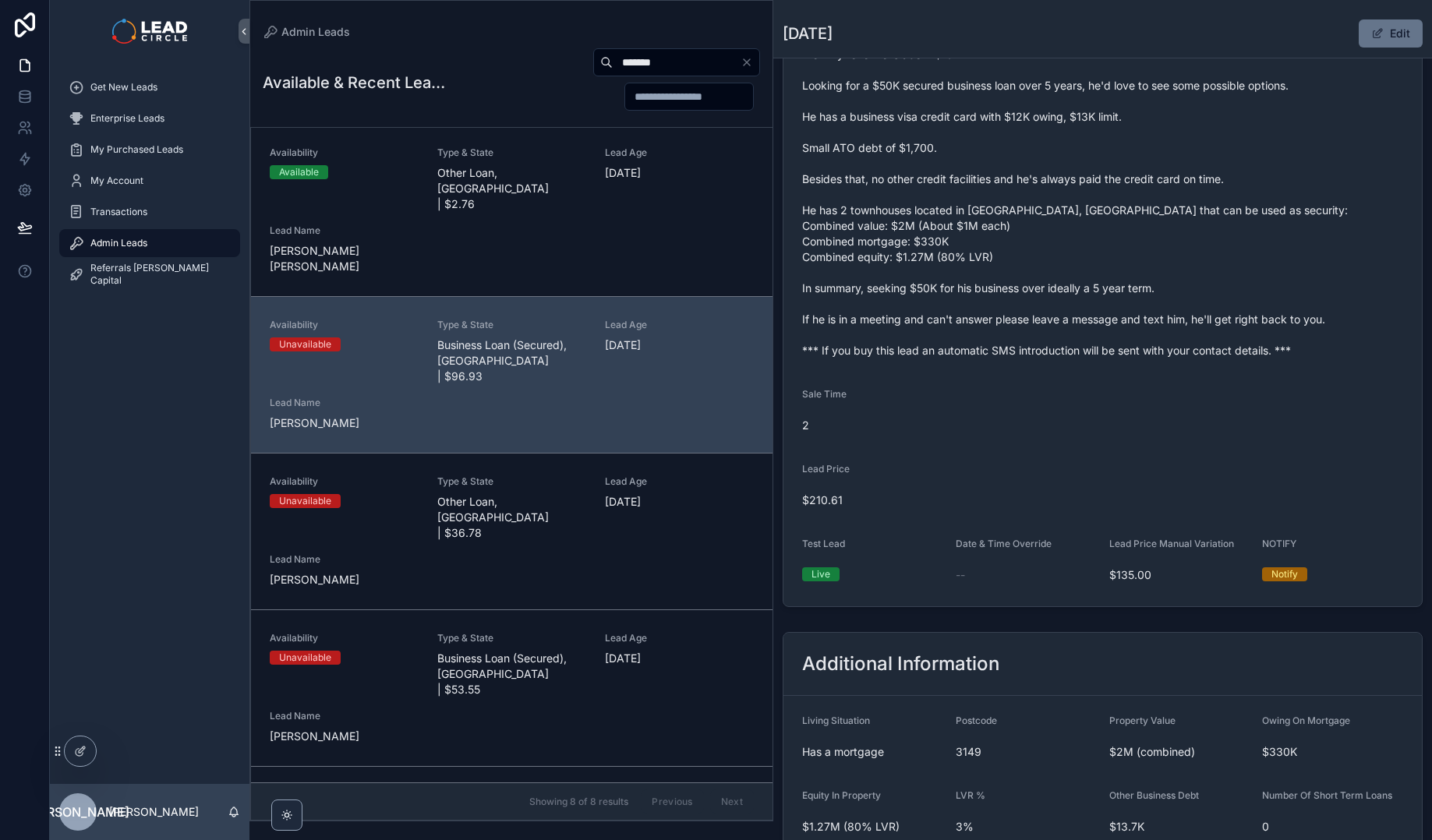
scroll to position [387, 0]
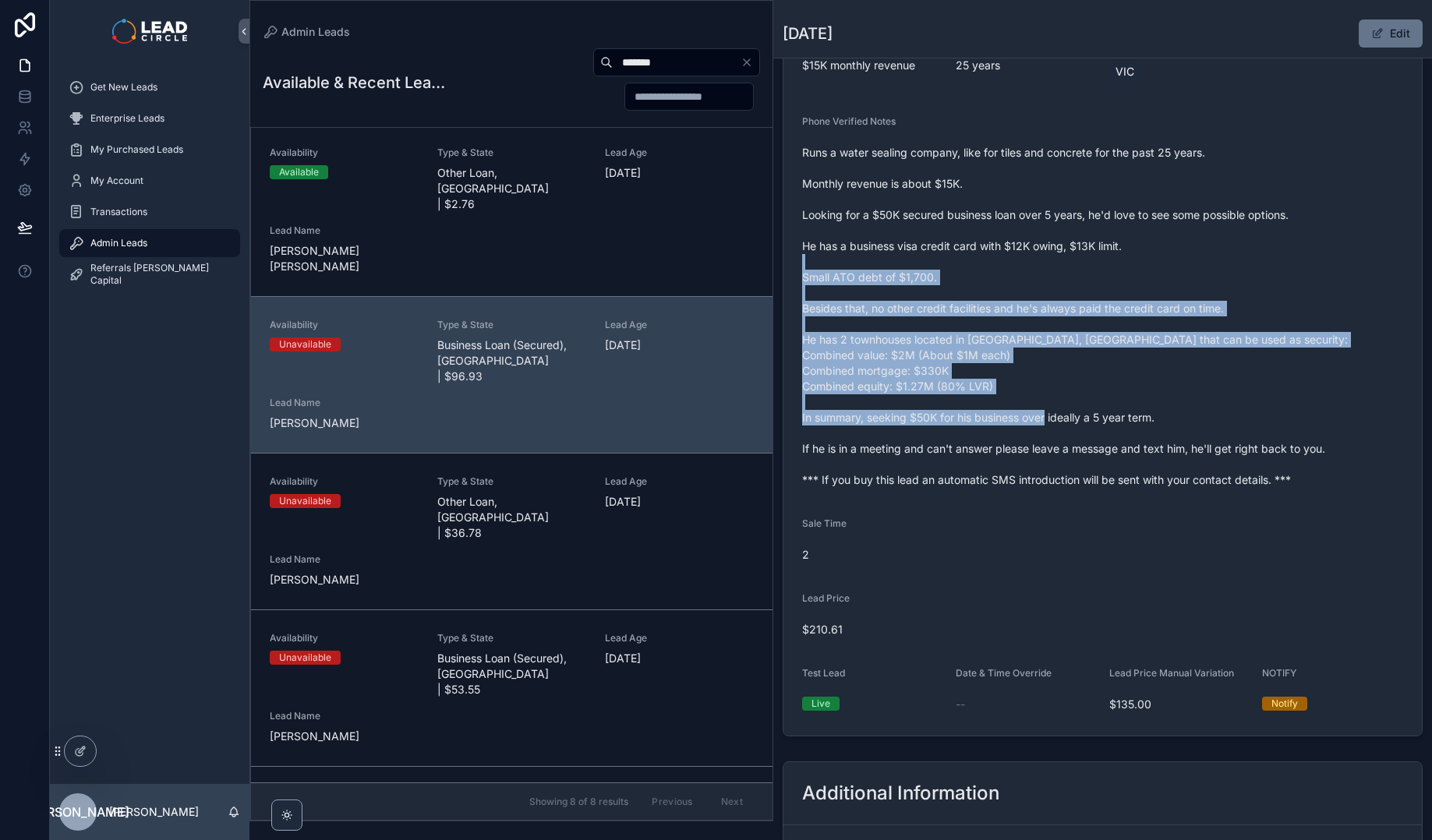
click at [1152, 443] on span "Runs a water sealing company, like for tiles and concrete for the past 25 years…" at bounding box center [1102, 316] width 601 height 343
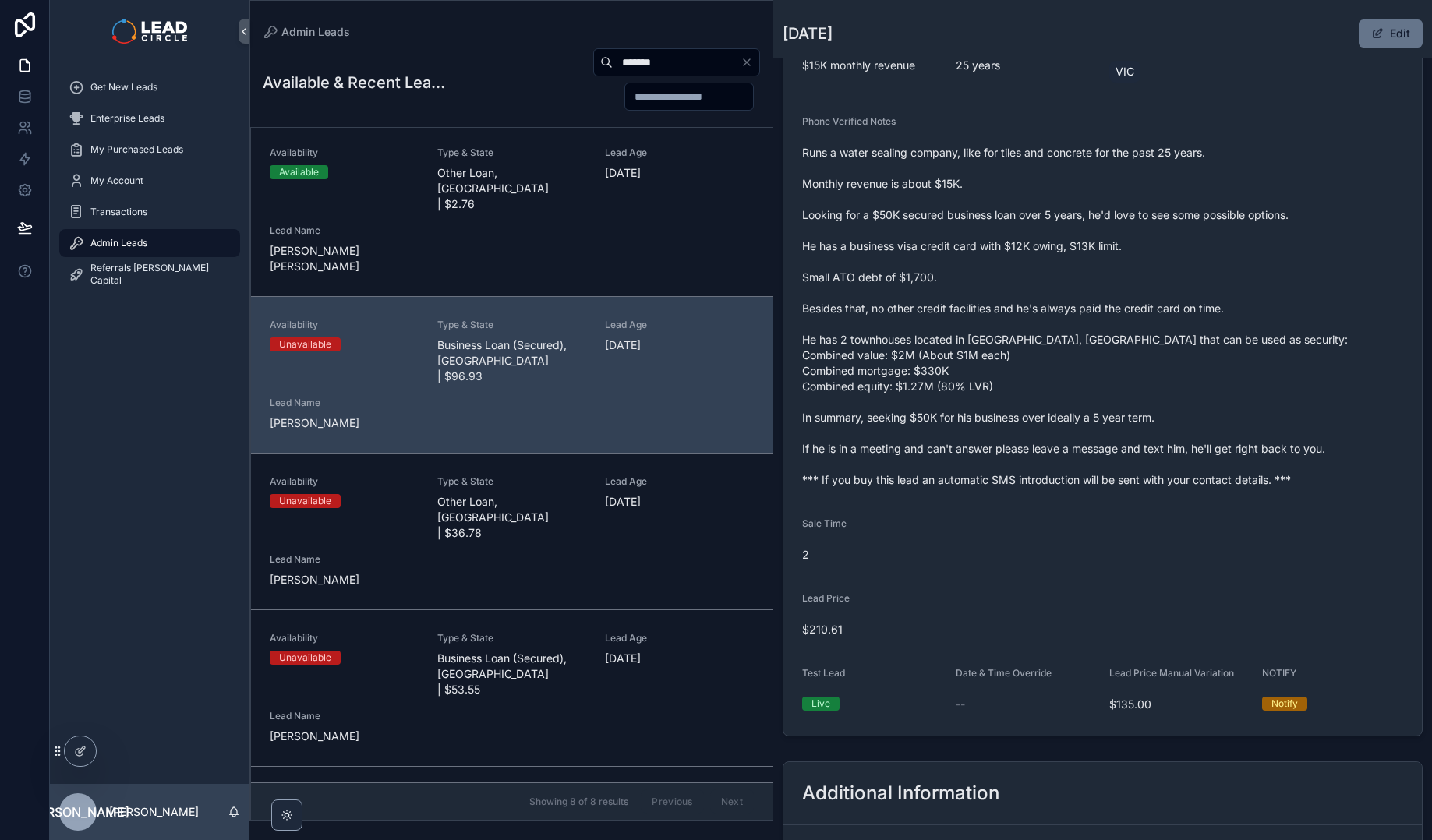
click at [1154, 443] on span "Runs a water sealing company, like for tiles and concrete for the past 25 years…" at bounding box center [1102, 316] width 601 height 343
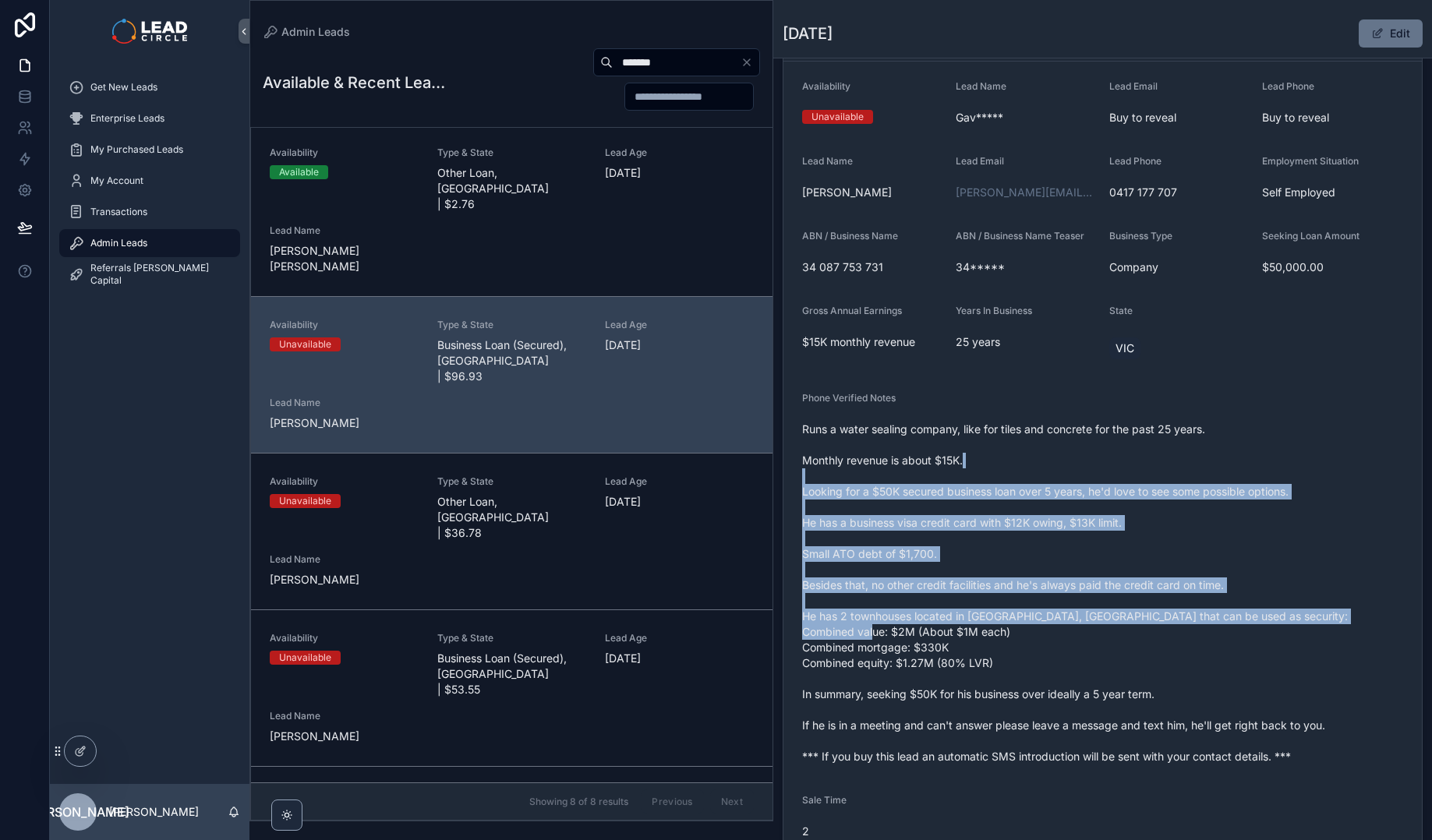
click at [1131, 633] on span "Runs a water sealing company, like for tiles and concrete for the past 25 years…" at bounding box center [1102, 593] width 601 height 343
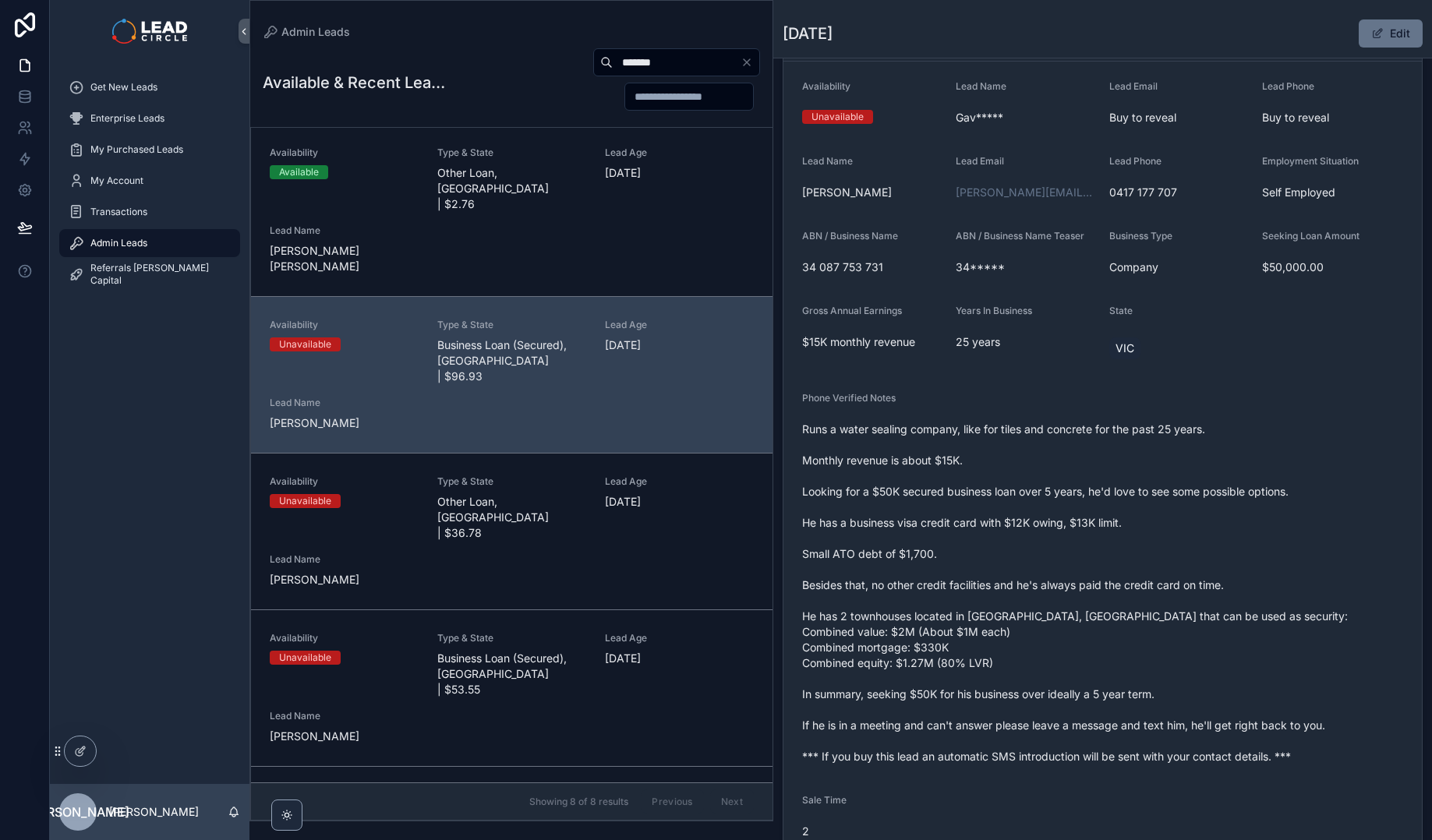
scroll to position [0, 0]
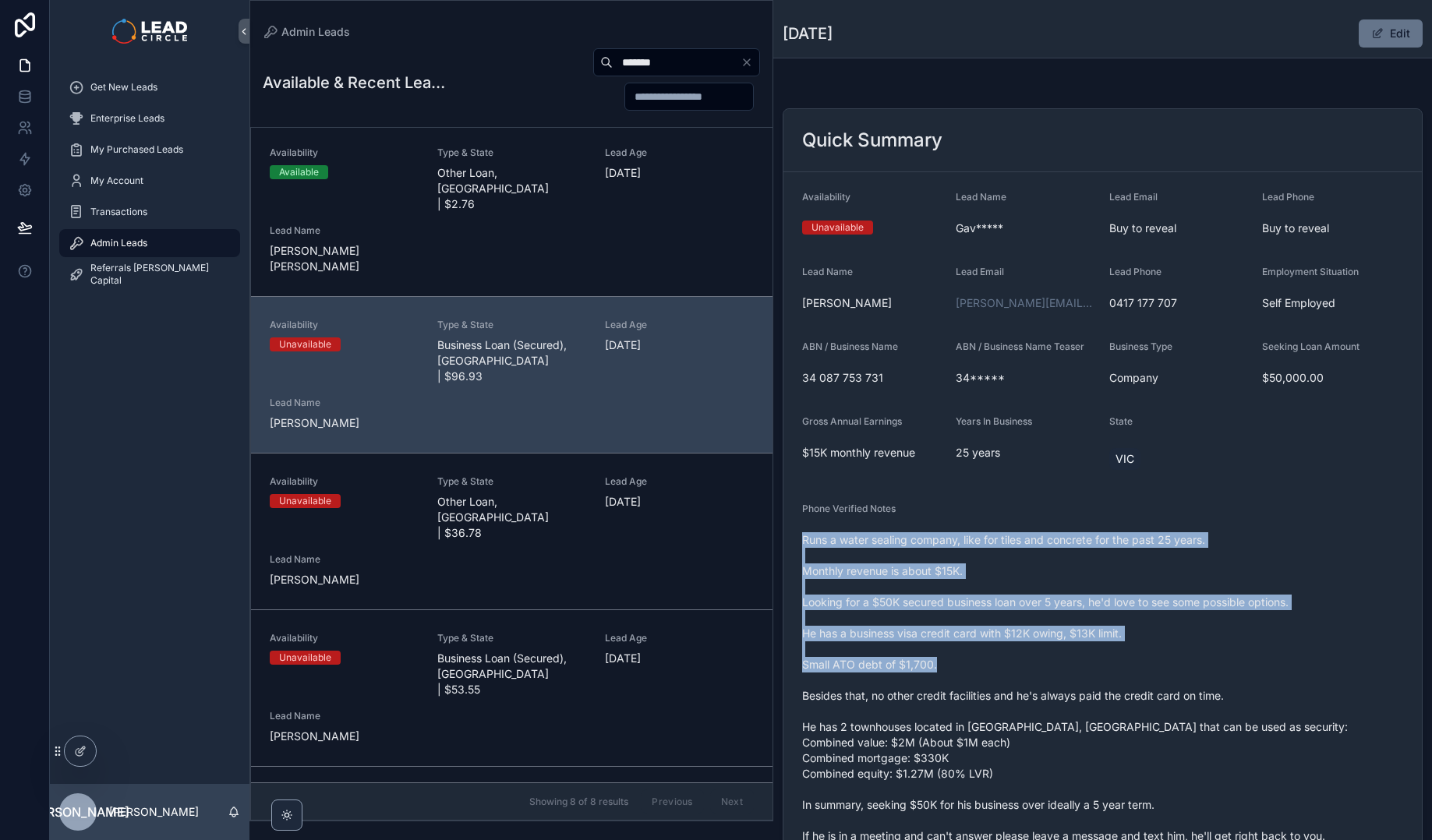
click at [1211, 663] on span "Runs a water sealing company, like for tiles and concrete for the past 25 years…" at bounding box center [1102, 703] width 601 height 343
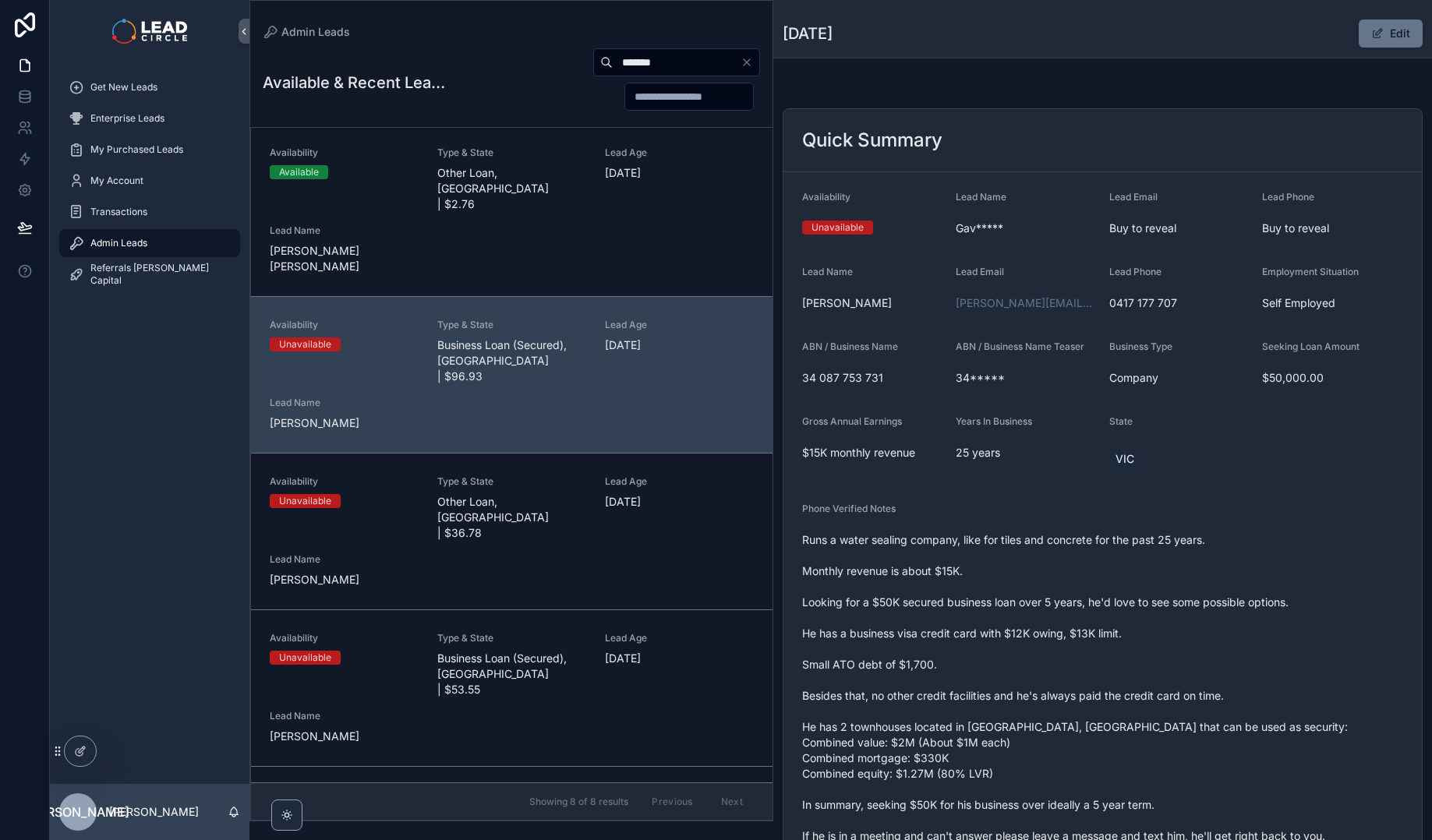
click at [1211, 664] on span "Runs a water sealing company, like for tiles and concrete for the past 25 years…" at bounding box center [1102, 703] width 601 height 343
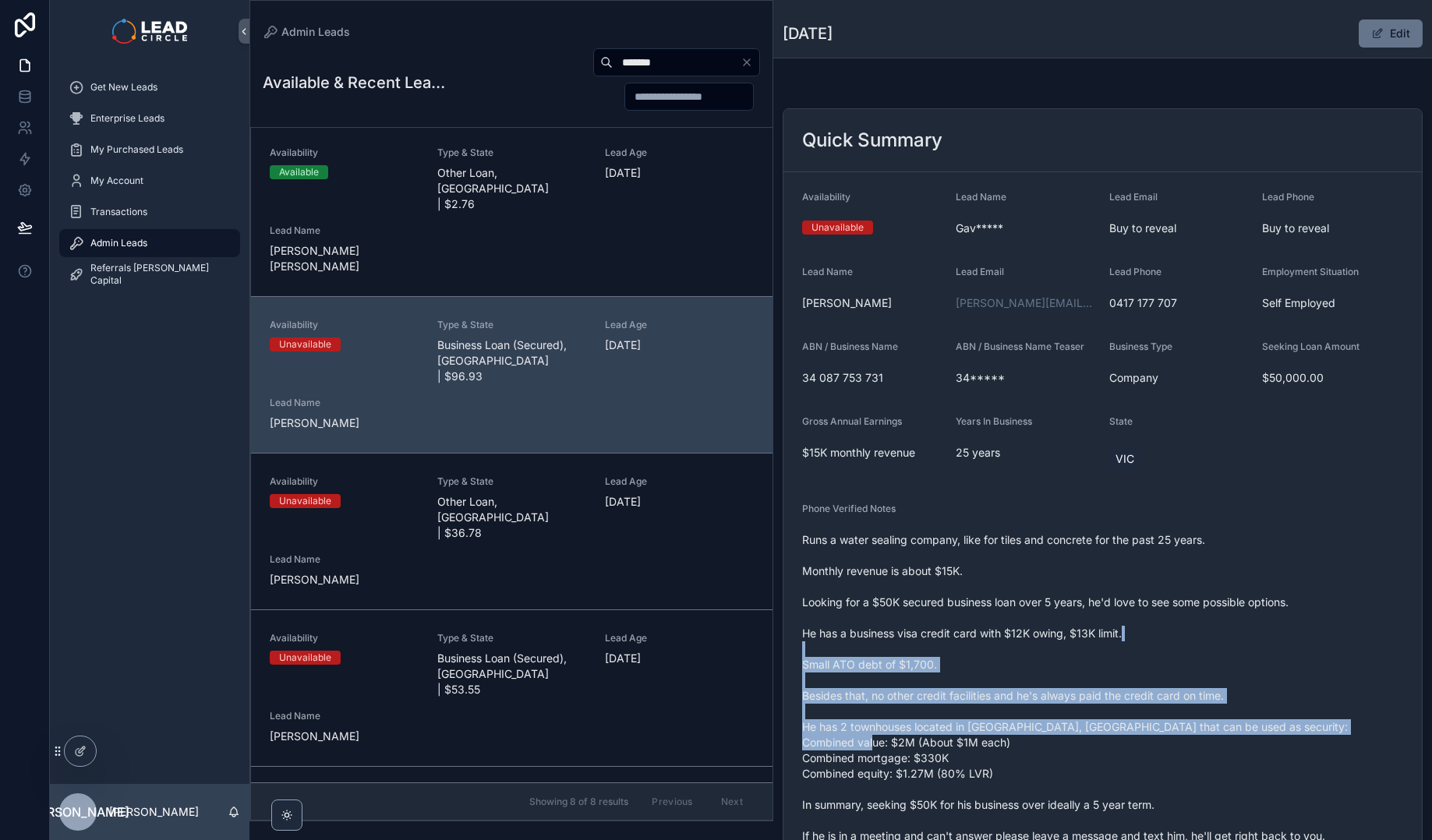
click at [1138, 623] on span "Runs a water sealing company, like for tiles and concrete for the past 25 years…" at bounding box center [1102, 703] width 601 height 343
click at [1138, 621] on span "Runs a water sealing company, like for tiles and concrete for the past 25 years…" at bounding box center [1102, 703] width 601 height 343
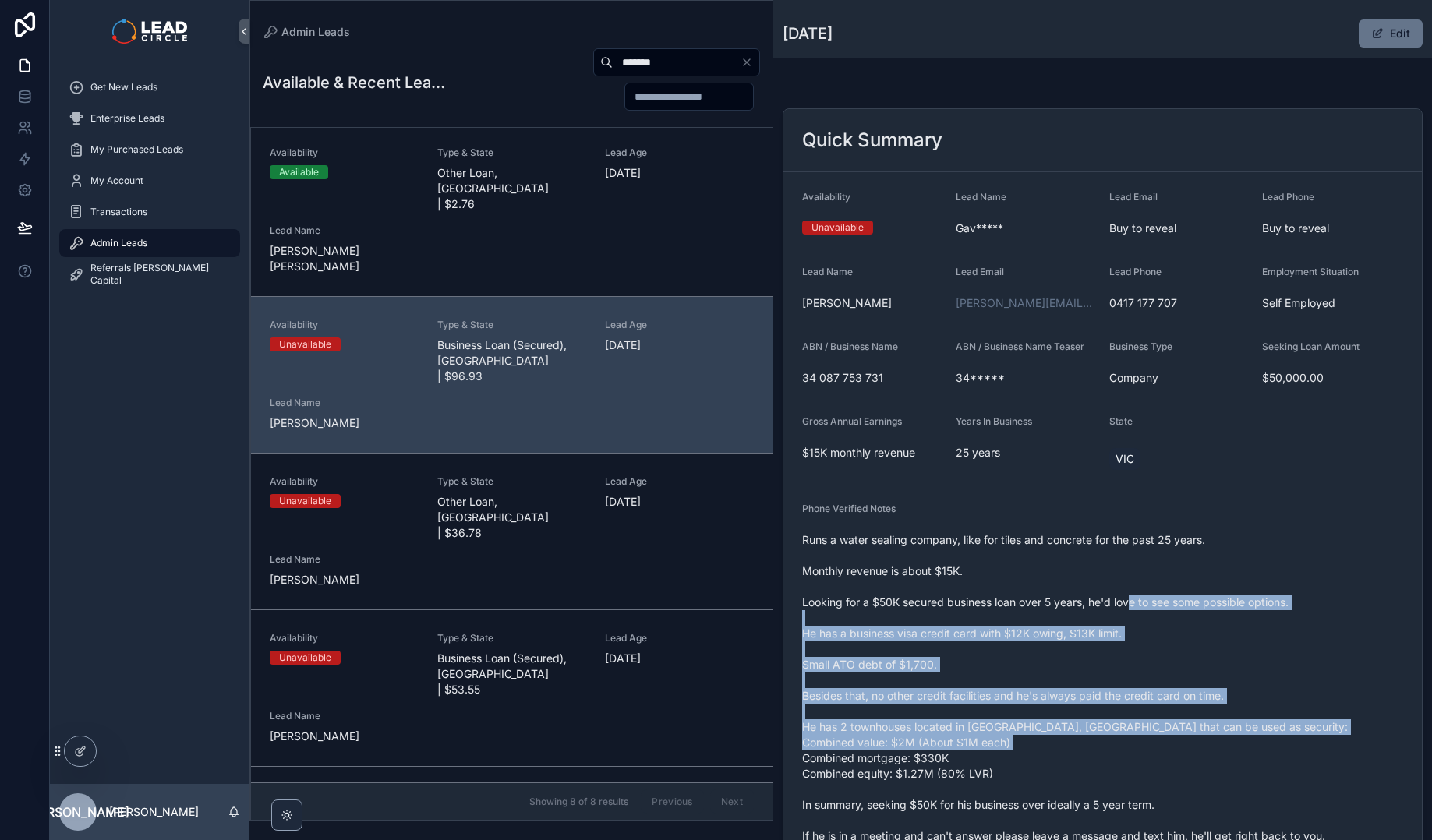
click at [1187, 753] on span "Runs a water sealing company, like for tiles and concrete for the past 25 years…" at bounding box center [1102, 703] width 601 height 343
click at [1190, 754] on span "Runs a water sealing company, like for tiles and concrete for the past 25 years…" at bounding box center [1102, 703] width 601 height 343
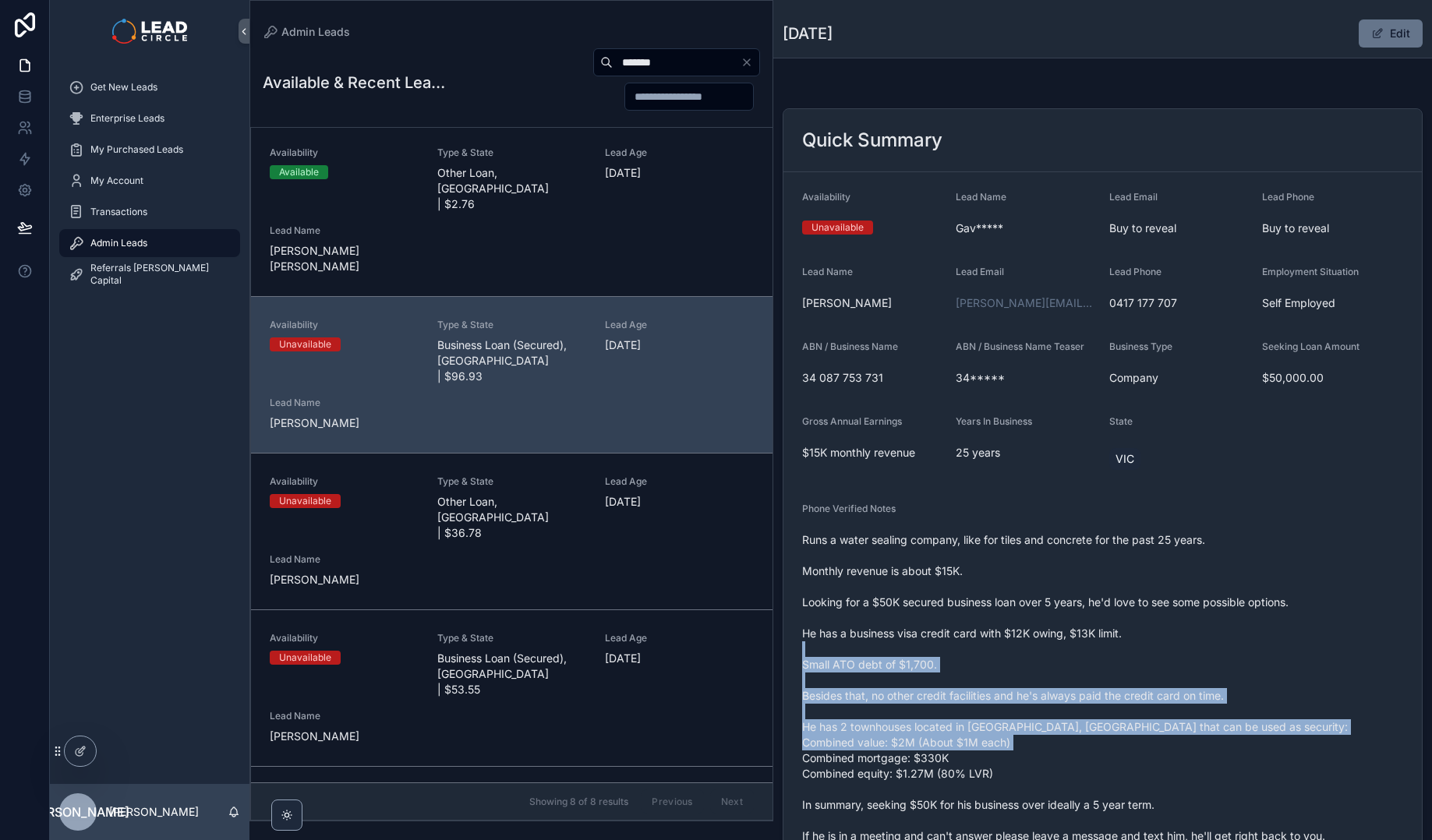
click at [1143, 646] on span "Runs a water sealing company, like for tiles and concrete for the past 25 years…" at bounding box center [1102, 703] width 601 height 343
click at [1142, 641] on span "Runs a water sealing company, like for tiles and concrete for the past 25 years…" at bounding box center [1102, 703] width 601 height 343
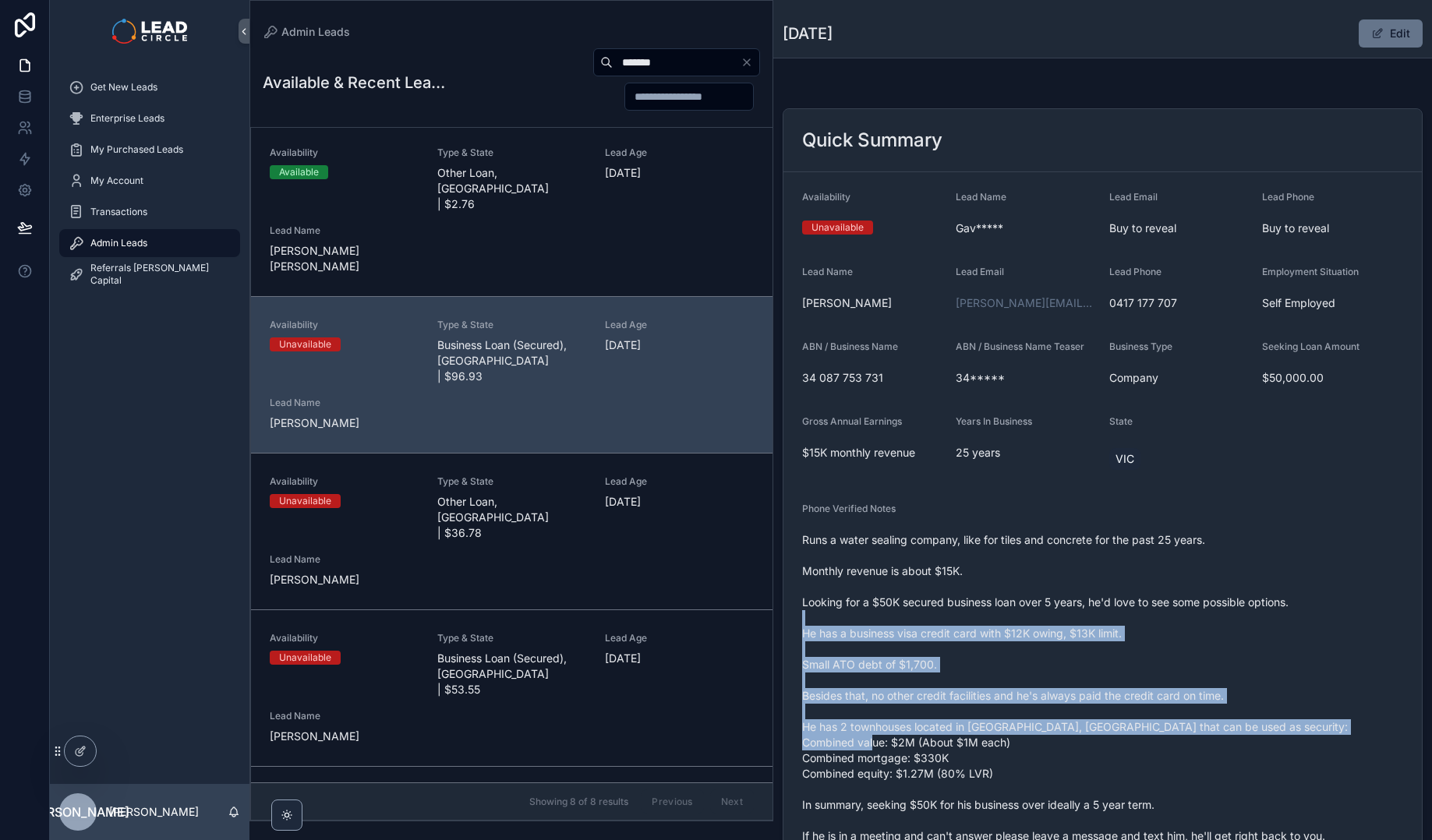
click at [1242, 751] on span "Runs a water sealing company, like for tiles and concrete for the past 25 years…" at bounding box center [1102, 703] width 601 height 343
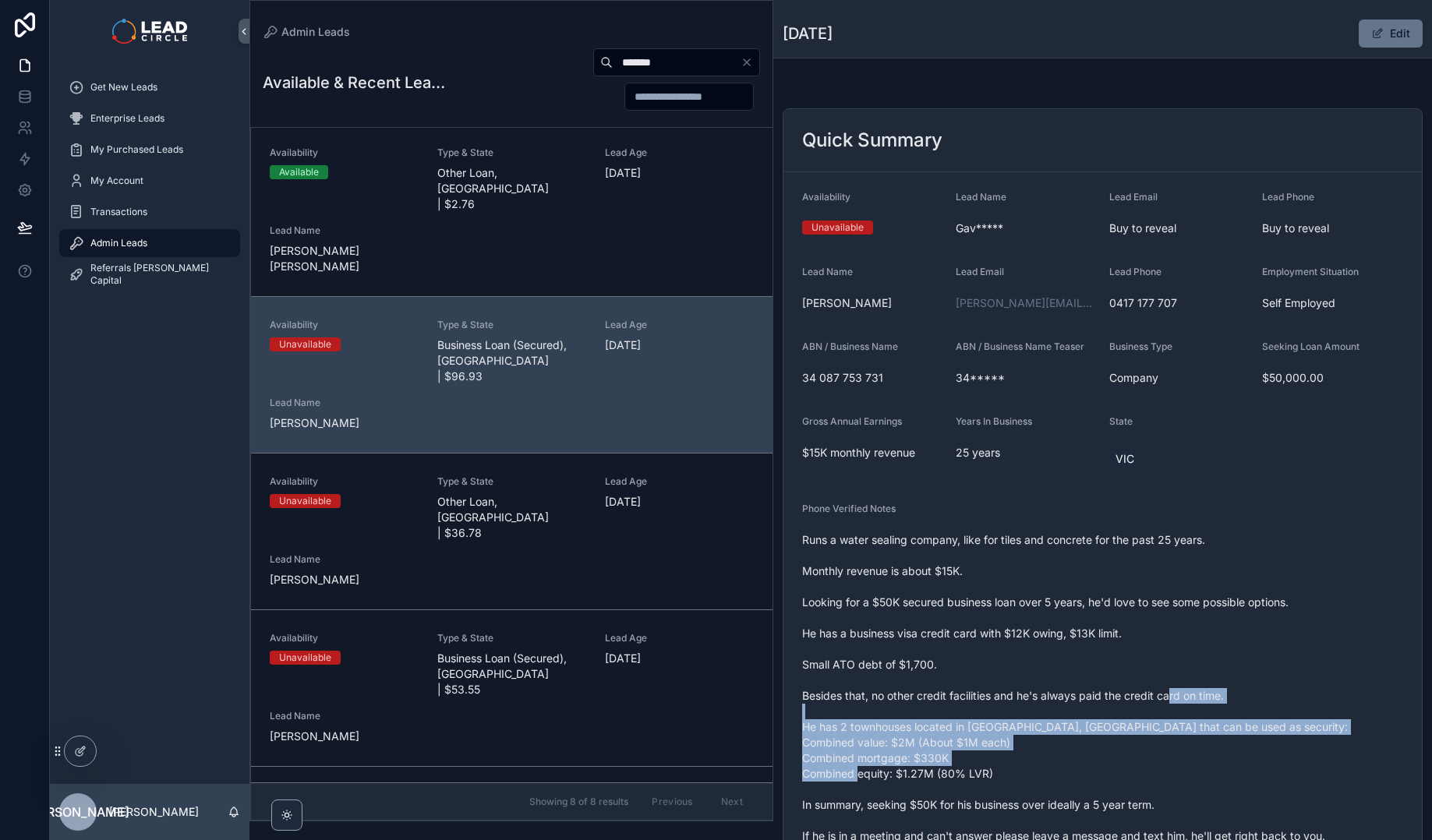
click at [1161, 683] on span "Runs a water sealing company, like for tiles and concrete for the past 25 years…" at bounding box center [1102, 703] width 601 height 343
click at [1161, 682] on span "Runs a water sealing company, like for tiles and concrete for the past 25 years…" at bounding box center [1102, 703] width 601 height 343
click at [1254, 772] on span "Runs a water sealing company, like for tiles and concrete for the past 25 years…" at bounding box center [1102, 703] width 601 height 343
click at [1126, 682] on span "Runs a water sealing company, like for tiles and concrete for the past 25 years…" at bounding box center [1102, 703] width 601 height 343
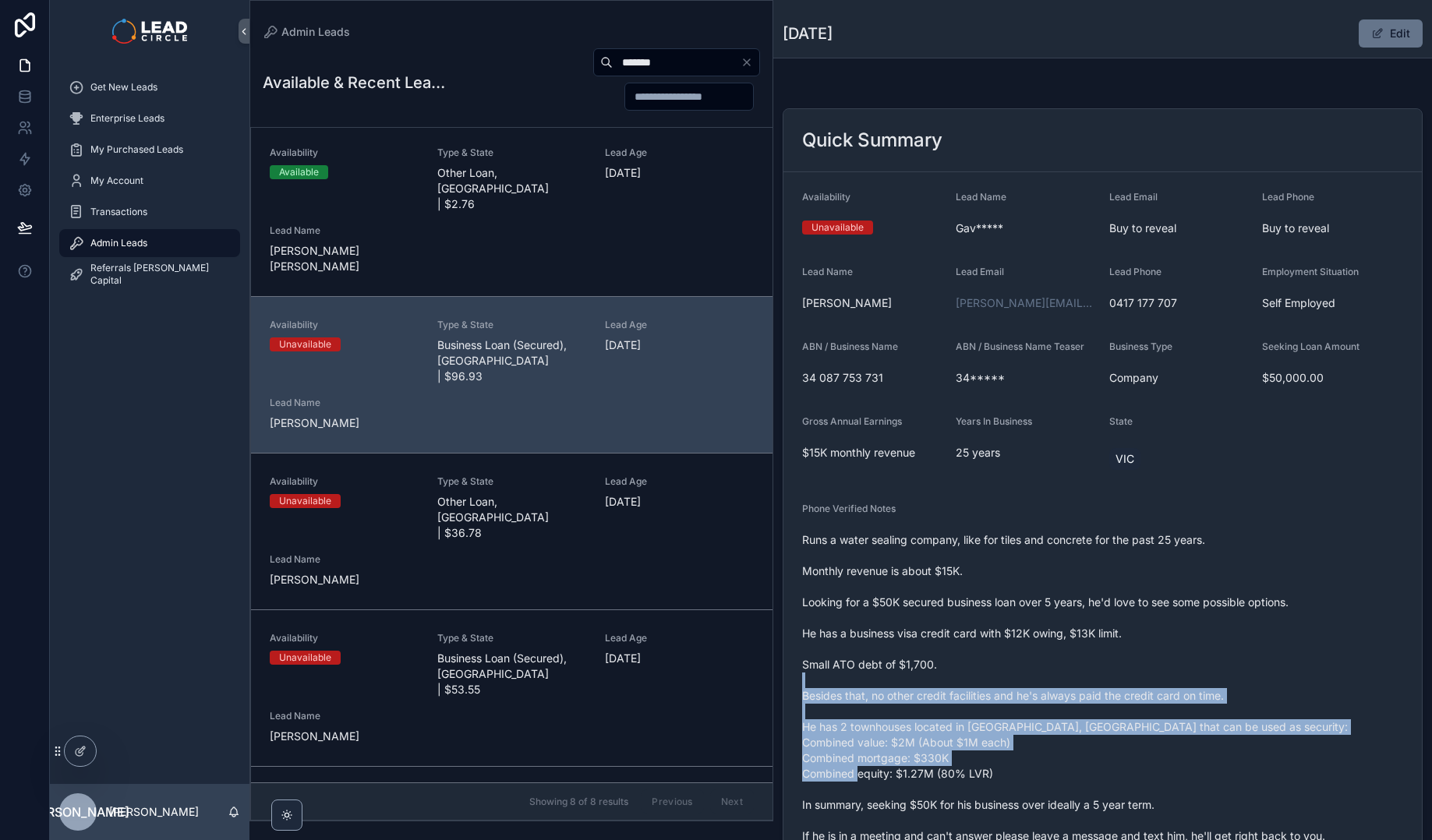
click at [1120, 678] on span "Runs a water sealing company, like for tiles and concrete for the past 25 years…" at bounding box center [1102, 703] width 601 height 343
click at [1217, 761] on span "Runs a water sealing company, like for tiles and concrete for the past 25 years…" at bounding box center [1102, 703] width 601 height 343
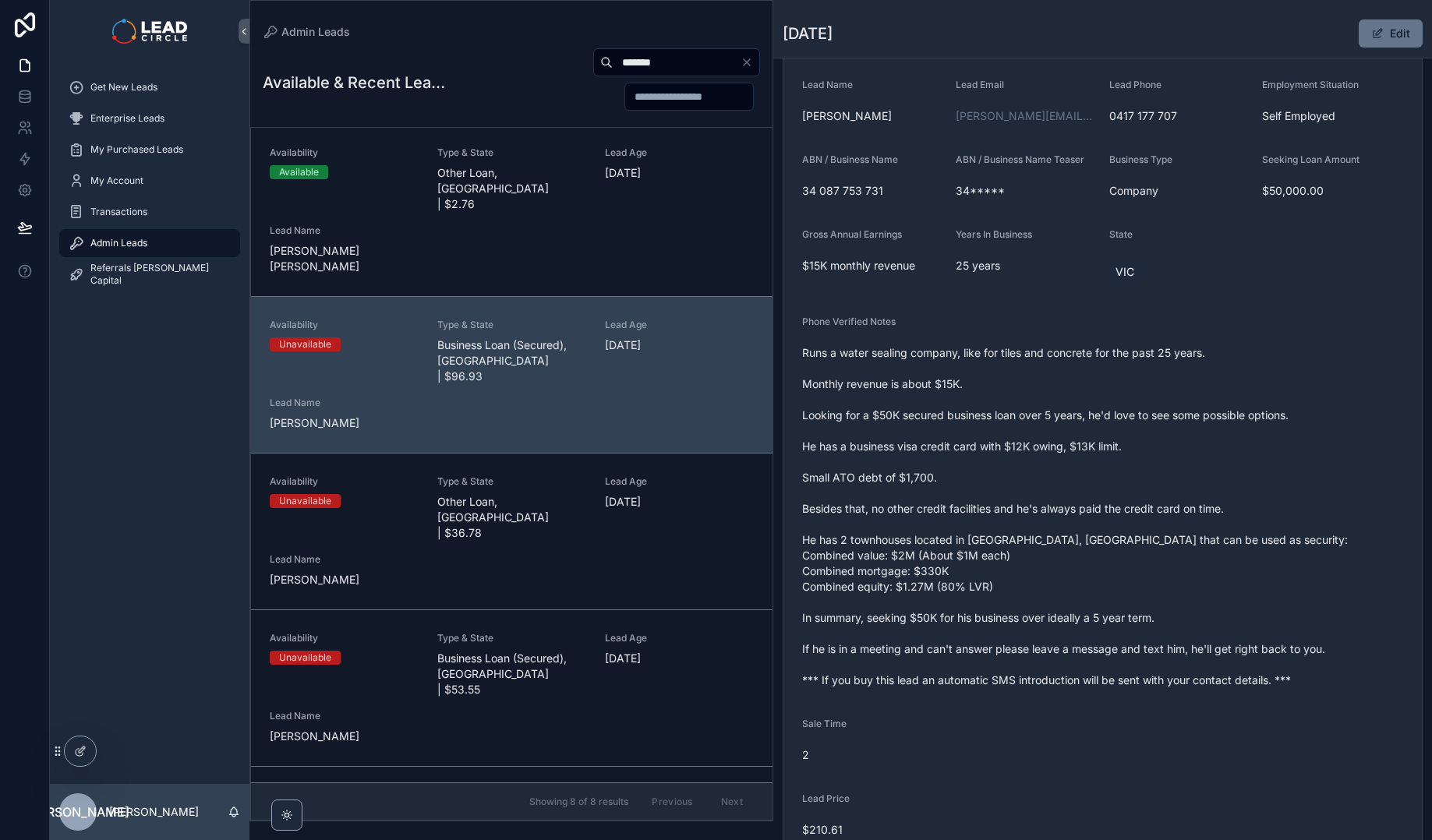
scroll to position [512, 0]
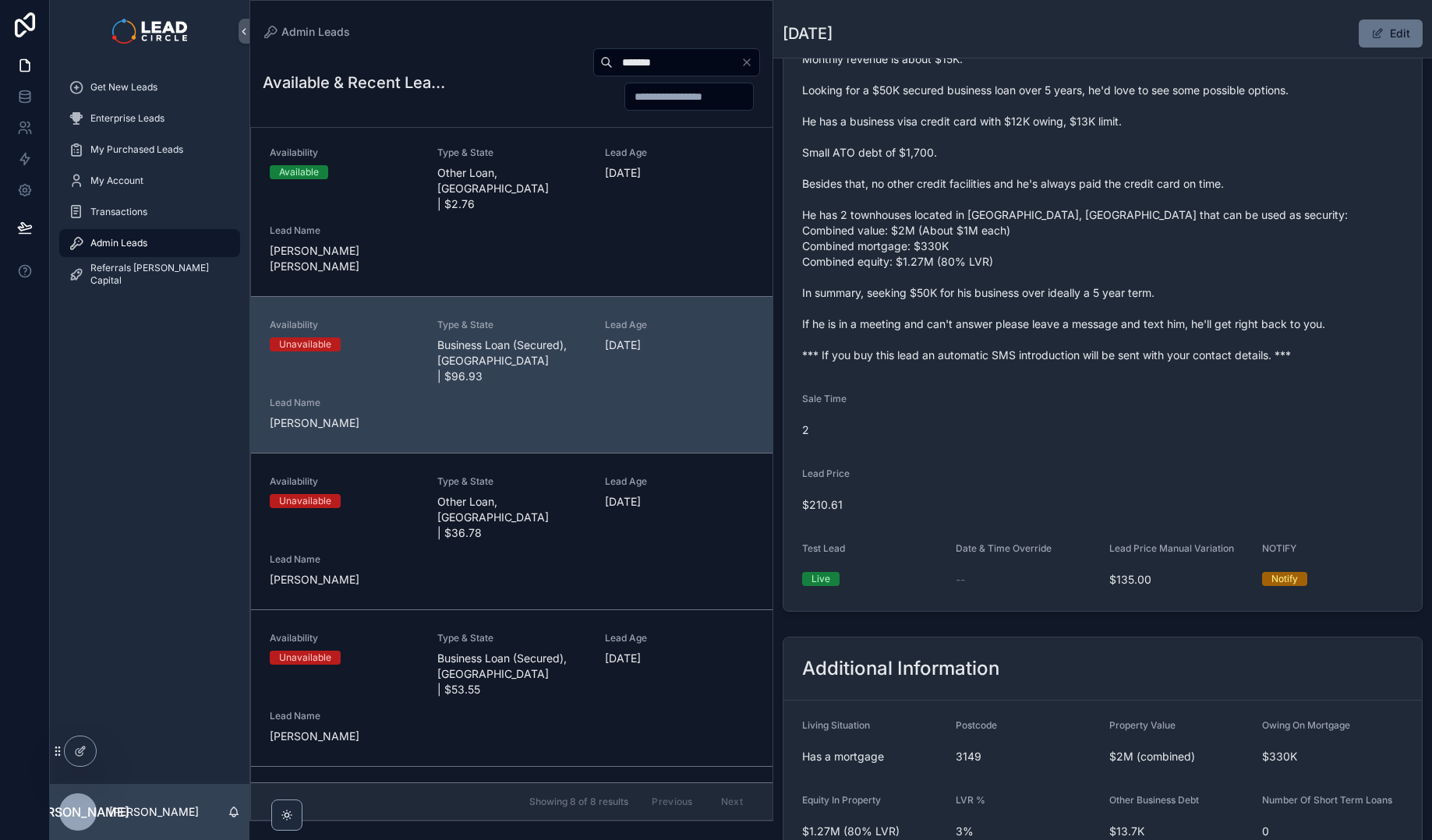
click at [748, 61] on icon "Clear" at bounding box center [747, 62] width 6 height 6
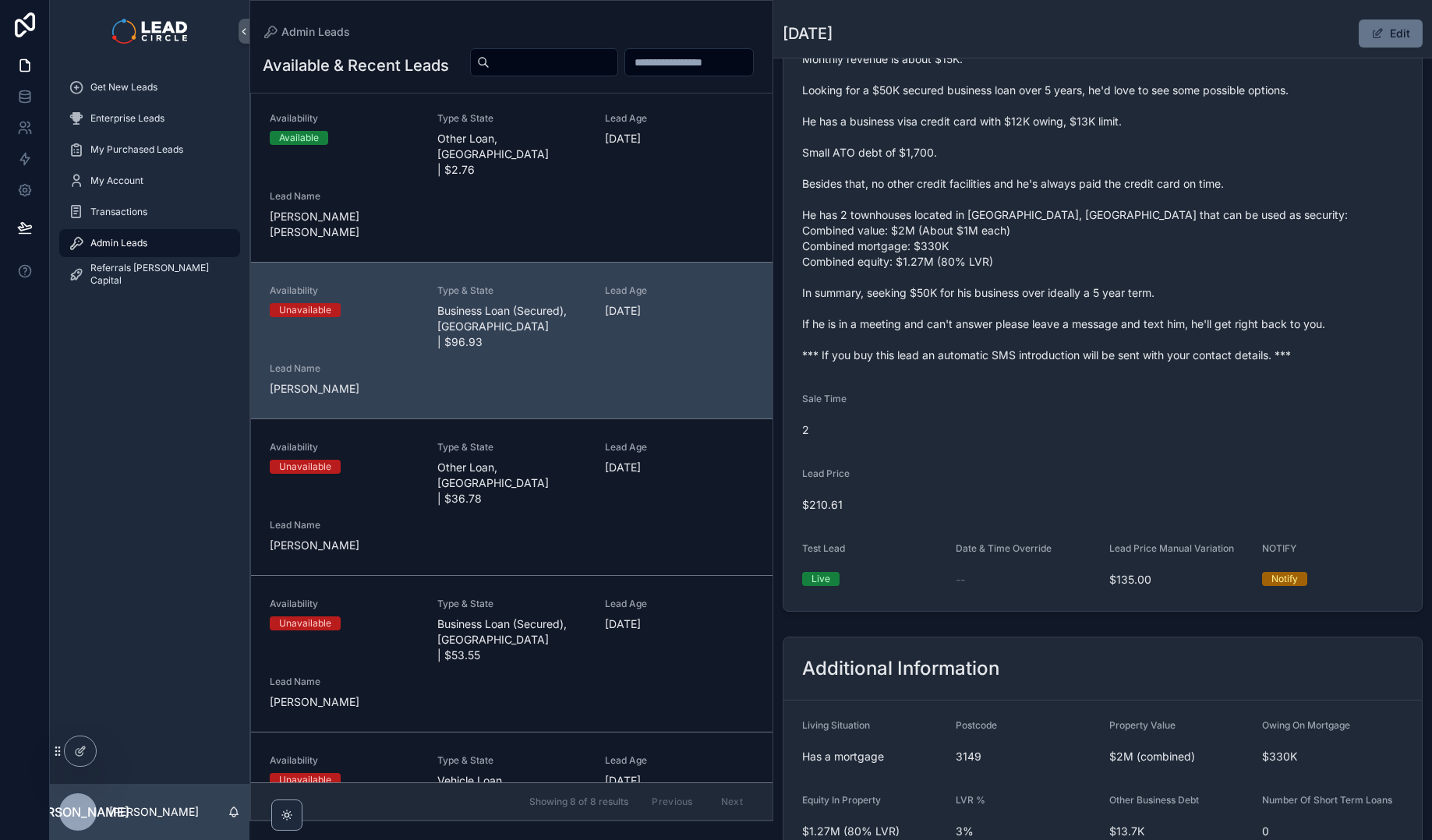
click at [942, 230] on span "Runs a water sealing company, like for tiles and concrete for the past 25 years…" at bounding box center [1102, 191] width 601 height 343
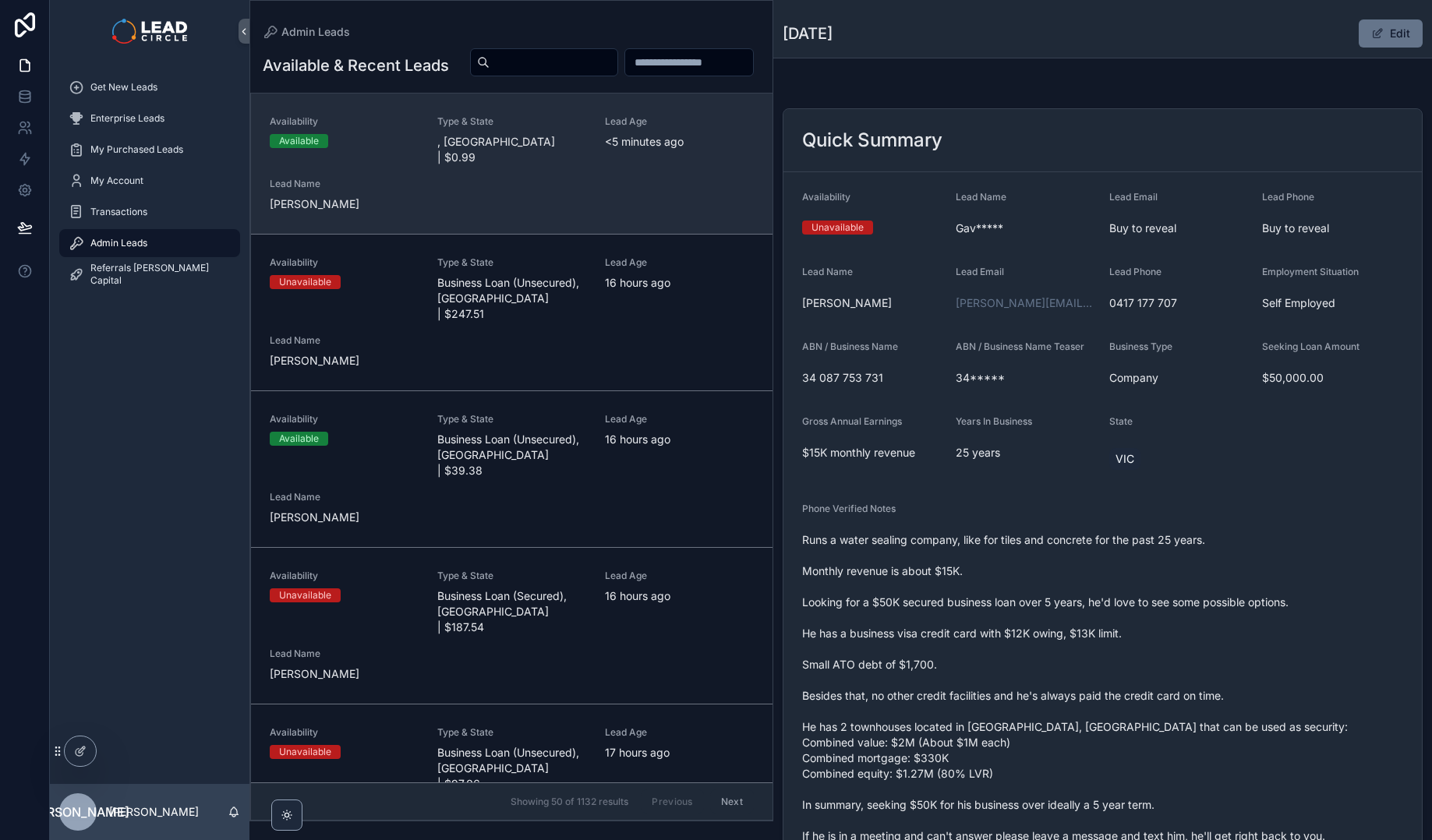
click at [545, 233] on link "Availability Available Type & State , [GEOGRAPHIC_DATA] | $0.99 Lead Age <[DEMO…" at bounding box center [511, 164] width 521 height 140
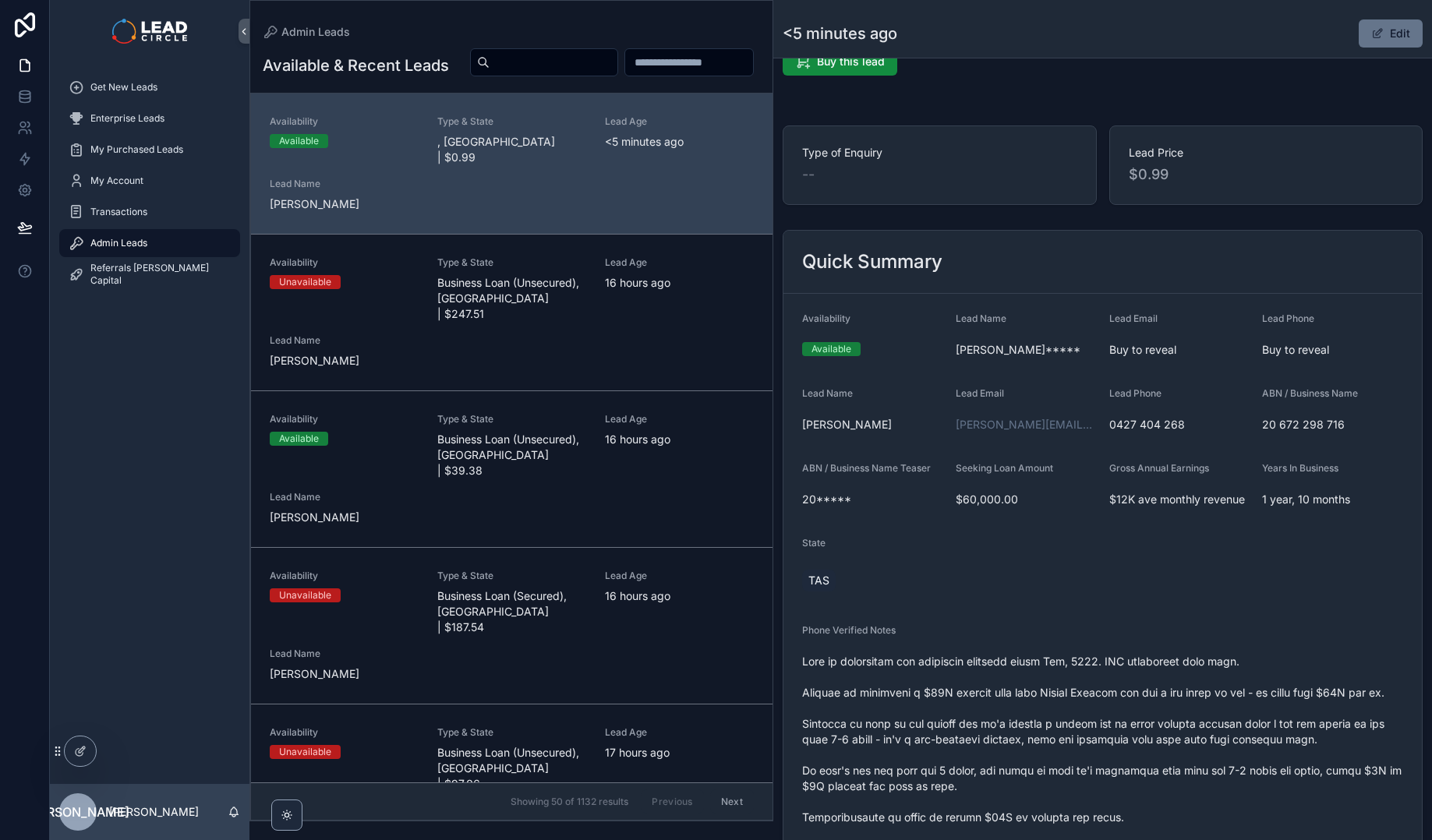
scroll to position [120, 0]
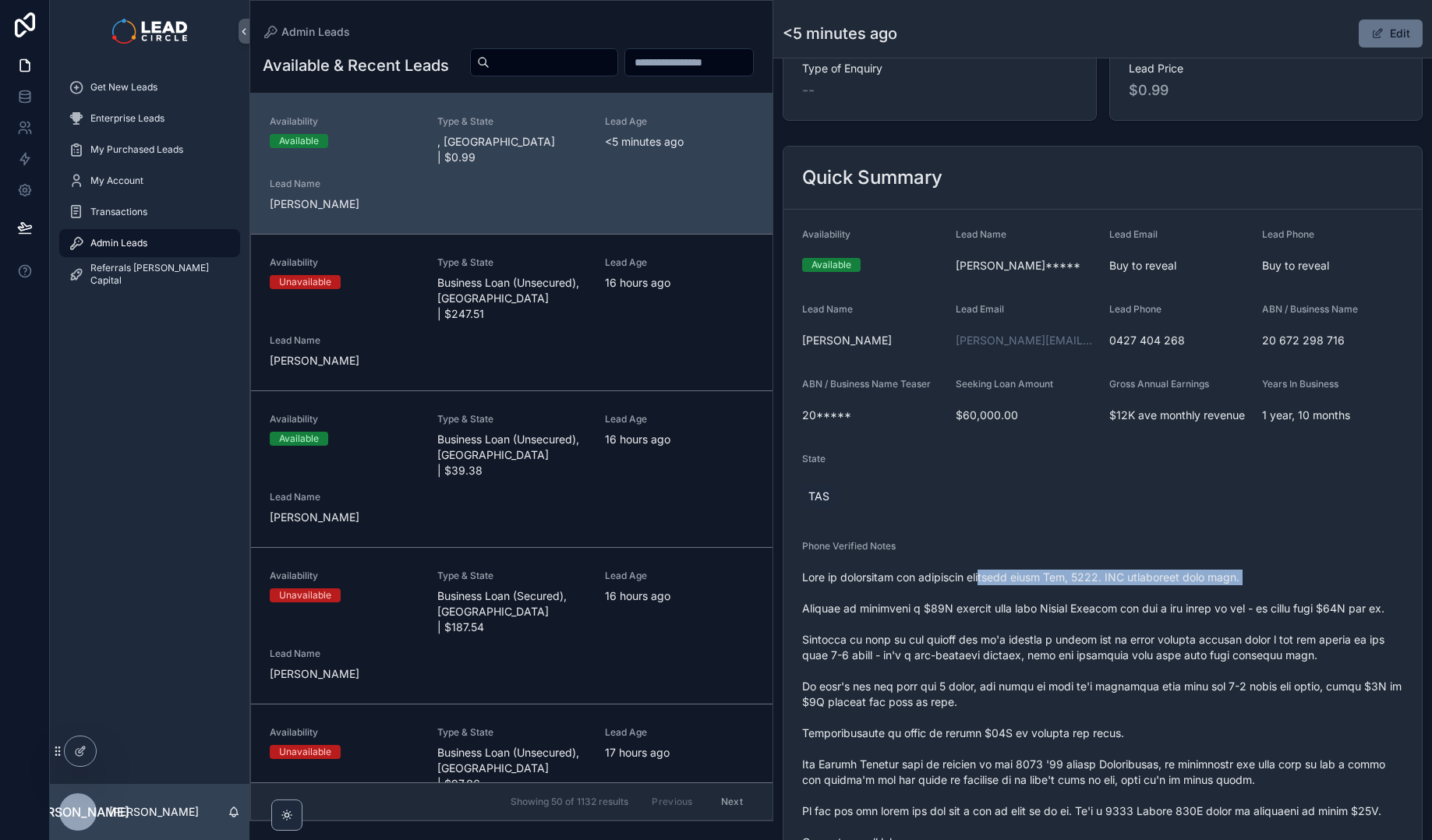
drag, startPoint x: 1070, startPoint y: 596, endPoint x: 1188, endPoint y: 590, distance: 118.2
click at [1169, 593] on span "scrollable content" at bounding box center [1102, 795] width 601 height 452
click at [1189, 590] on span "scrollable content" at bounding box center [1102, 795] width 601 height 452
drag, startPoint x: 1231, startPoint y: 579, endPoint x: 1081, endPoint y: 573, distance: 150.1
click at [1083, 573] on span "scrollable content" at bounding box center [1102, 795] width 601 height 452
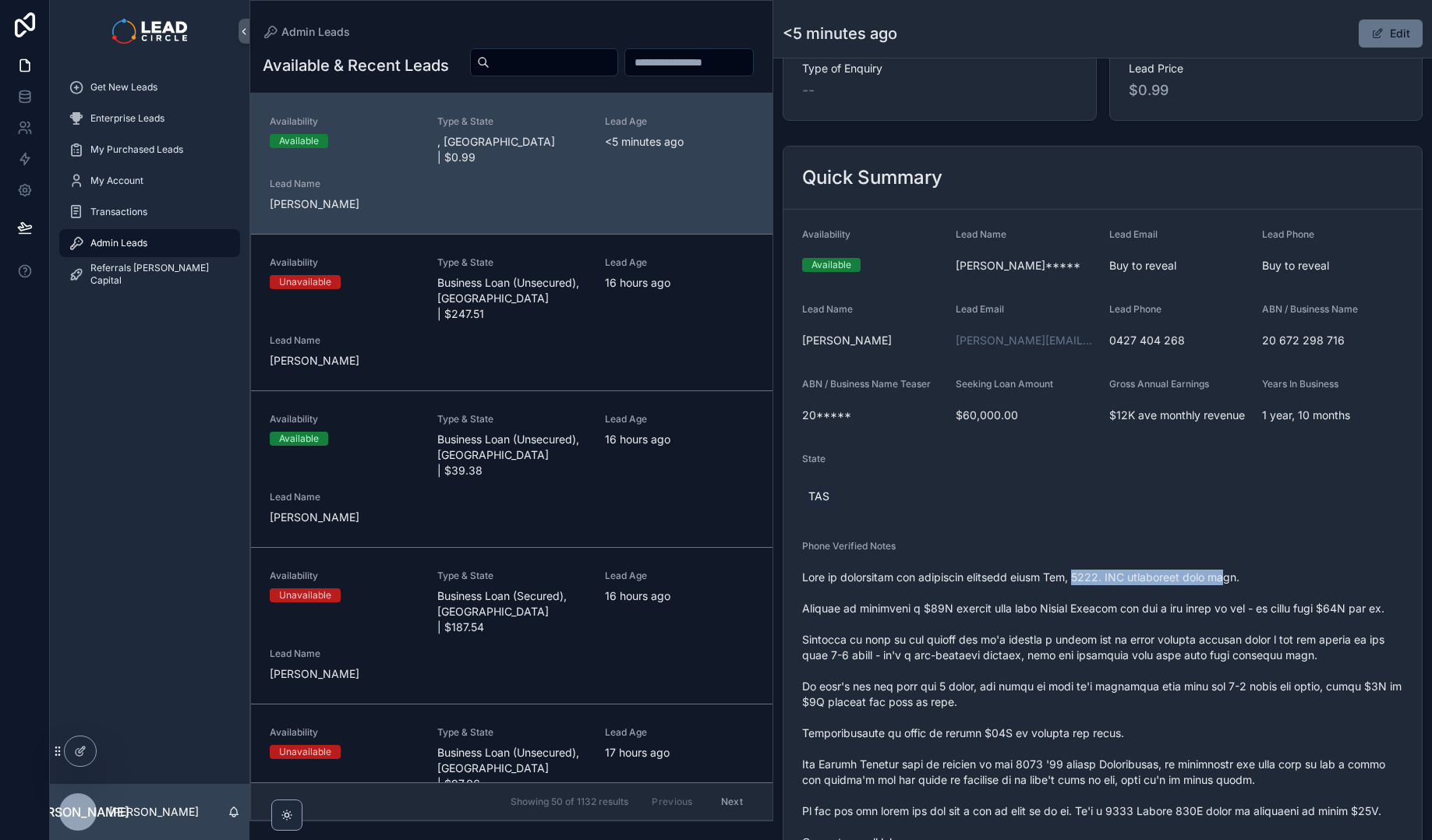
click at [1081, 573] on span "scrollable content" at bounding box center [1102, 795] width 601 height 452
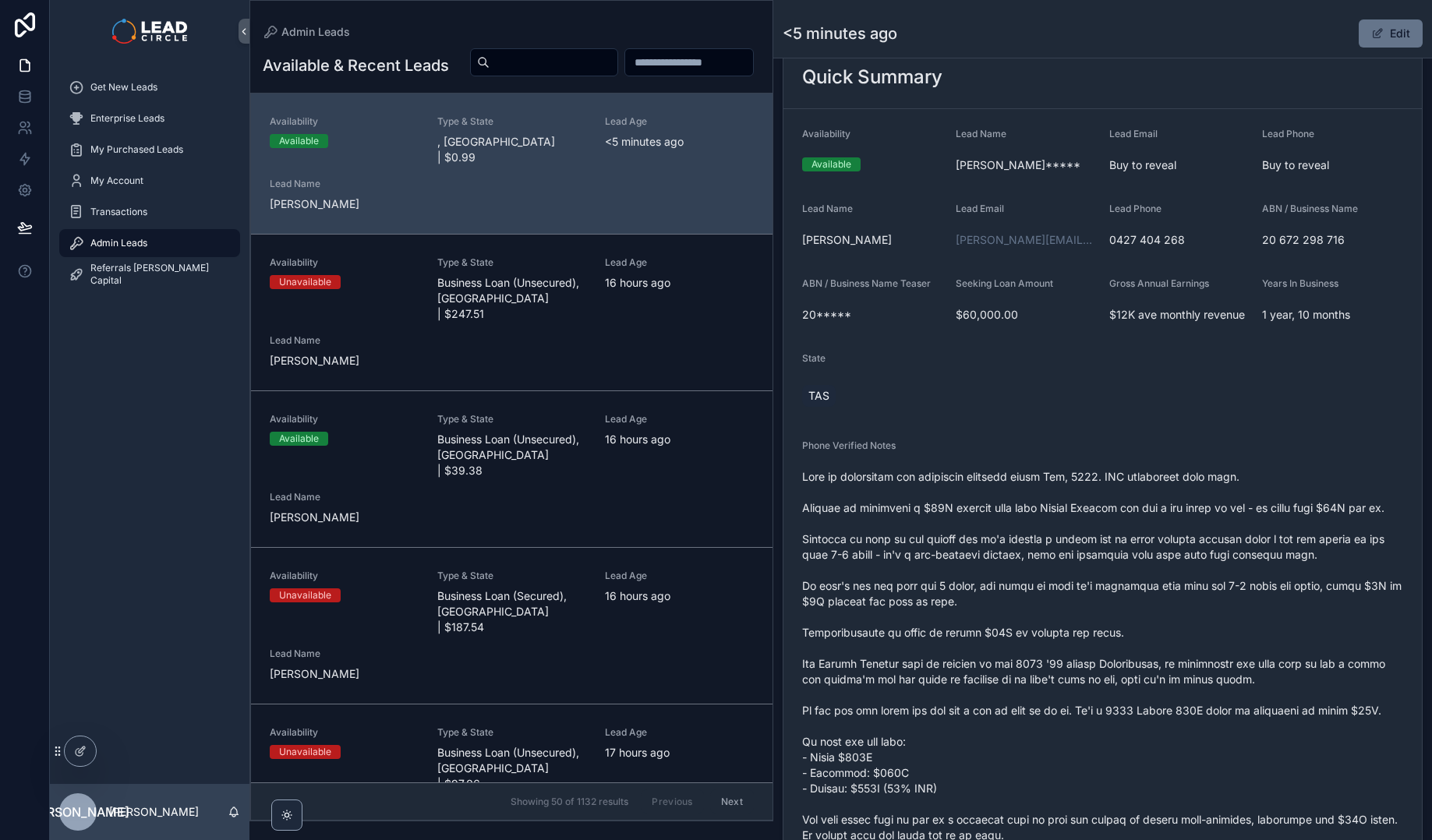
scroll to position [225, 0]
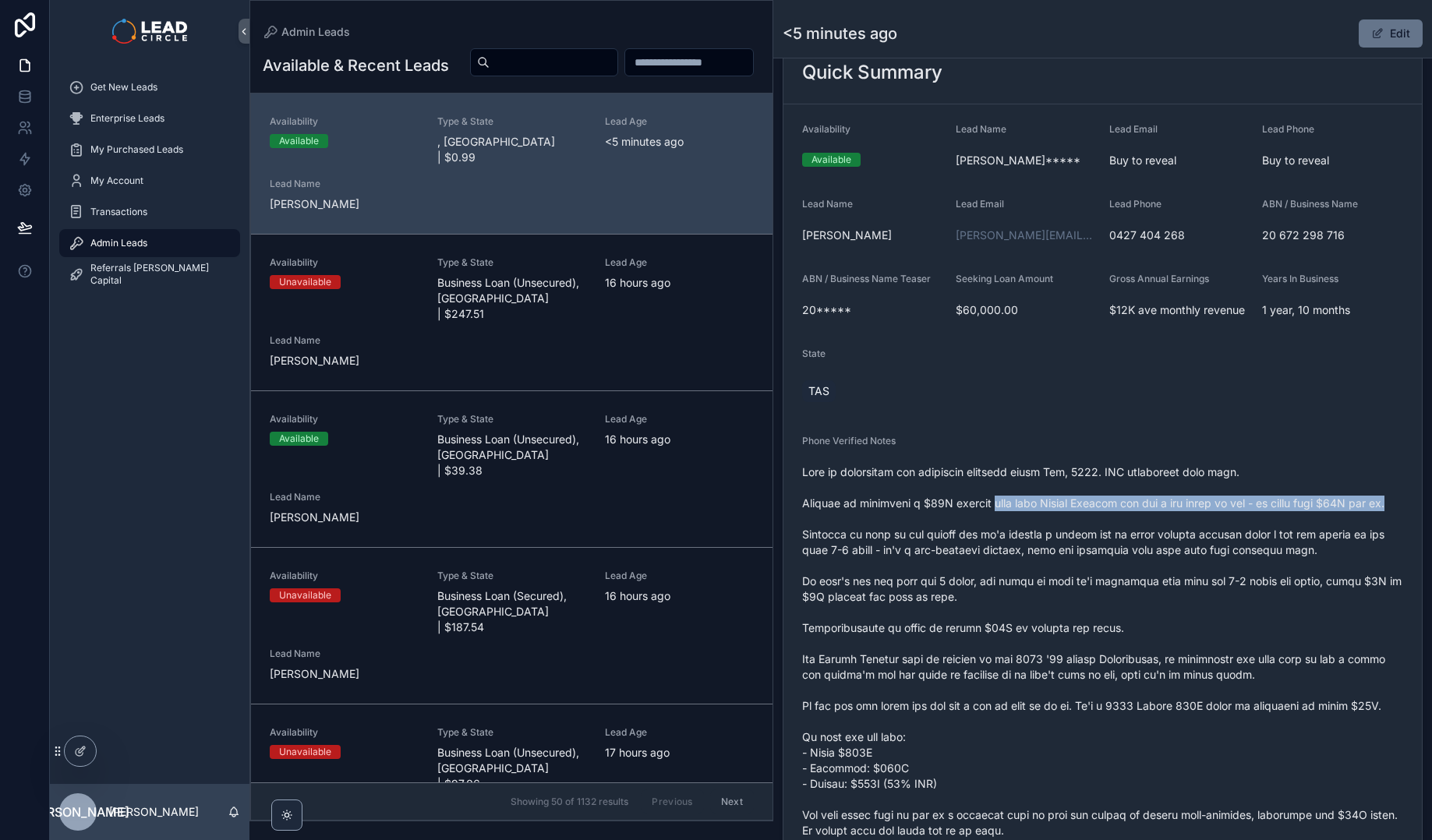
drag, startPoint x: 994, startPoint y: 502, endPoint x: 1163, endPoint y: 518, distance: 169.8
click at [1163, 518] on span "scrollable content" at bounding box center [1102, 691] width 601 height 452
click at [1163, 519] on span "scrollable content" at bounding box center [1102, 691] width 601 height 452
drag, startPoint x: 1097, startPoint y: 506, endPoint x: 1046, endPoint y: 504, distance: 51.0
click at [1050, 505] on span "scrollable content" at bounding box center [1102, 691] width 601 height 452
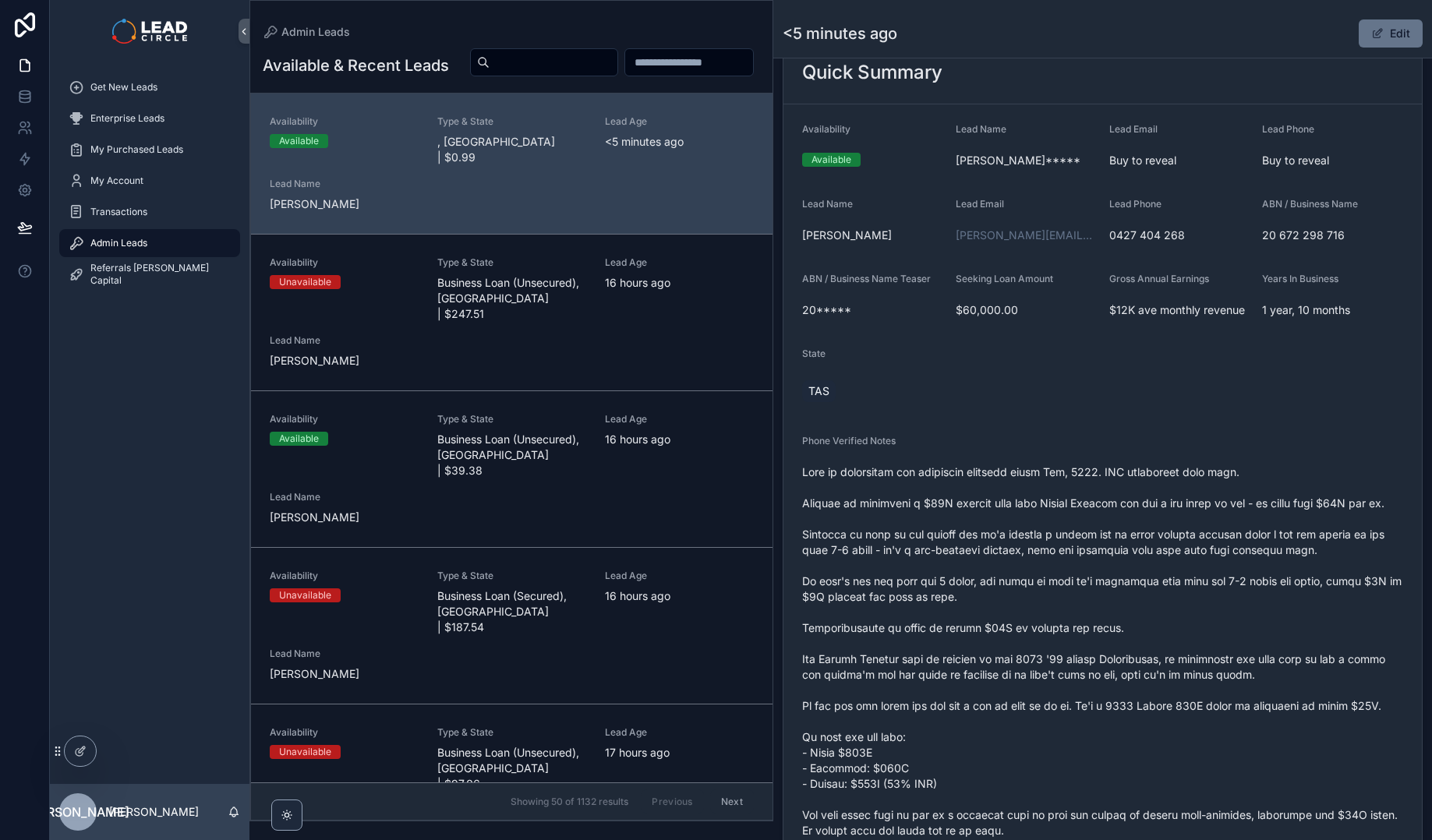
click at [1046, 504] on span "scrollable content" at bounding box center [1102, 691] width 601 height 452
drag, startPoint x: 1032, startPoint y: 503, endPoint x: 1168, endPoint y: 499, distance: 136.1
click at [1157, 501] on span "scrollable content" at bounding box center [1102, 691] width 601 height 452
click at [1168, 499] on span "scrollable content" at bounding box center [1102, 691] width 601 height 452
drag, startPoint x: 1193, startPoint y: 507, endPoint x: 1085, endPoint y: 507, distance: 108.0
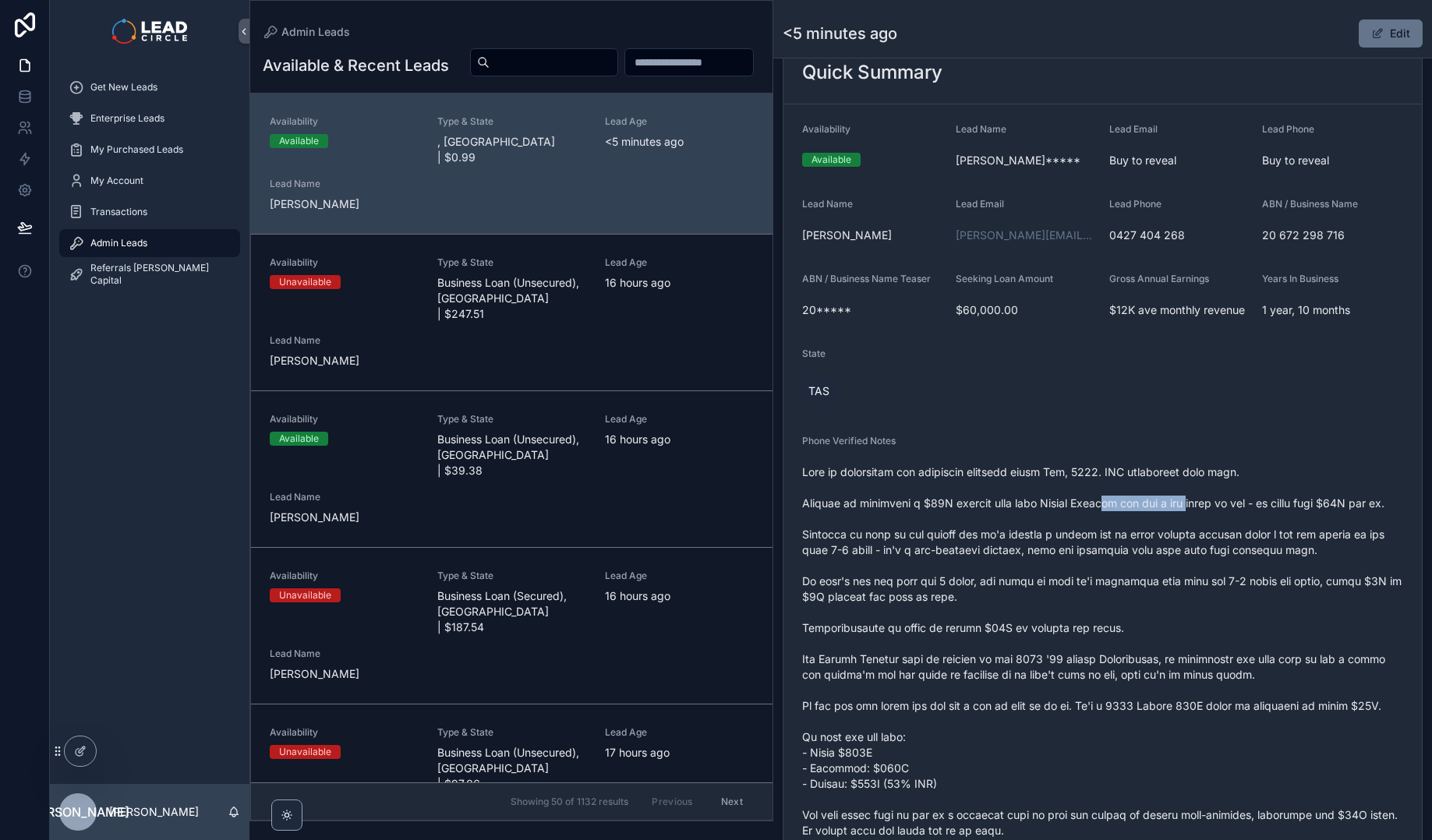
click at [1087, 507] on span "scrollable content" at bounding box center [1102, 691] width 601 height 452
click at [1085, 507] on span "scrollable content" at bounding box center [1102, 691] width 601 height 452
drag, startPoint x: 916, startPoint y: 542, endPoint x: 1099, endPoint y: 539, distance: 183.0
click at [1069, 542] on span "scrollable content" at bounding box center [1102, 691] width 601 height 452
click at [1099, 539] on span "scrollable content" at bounding box center [1102, 691] width 601 height 452
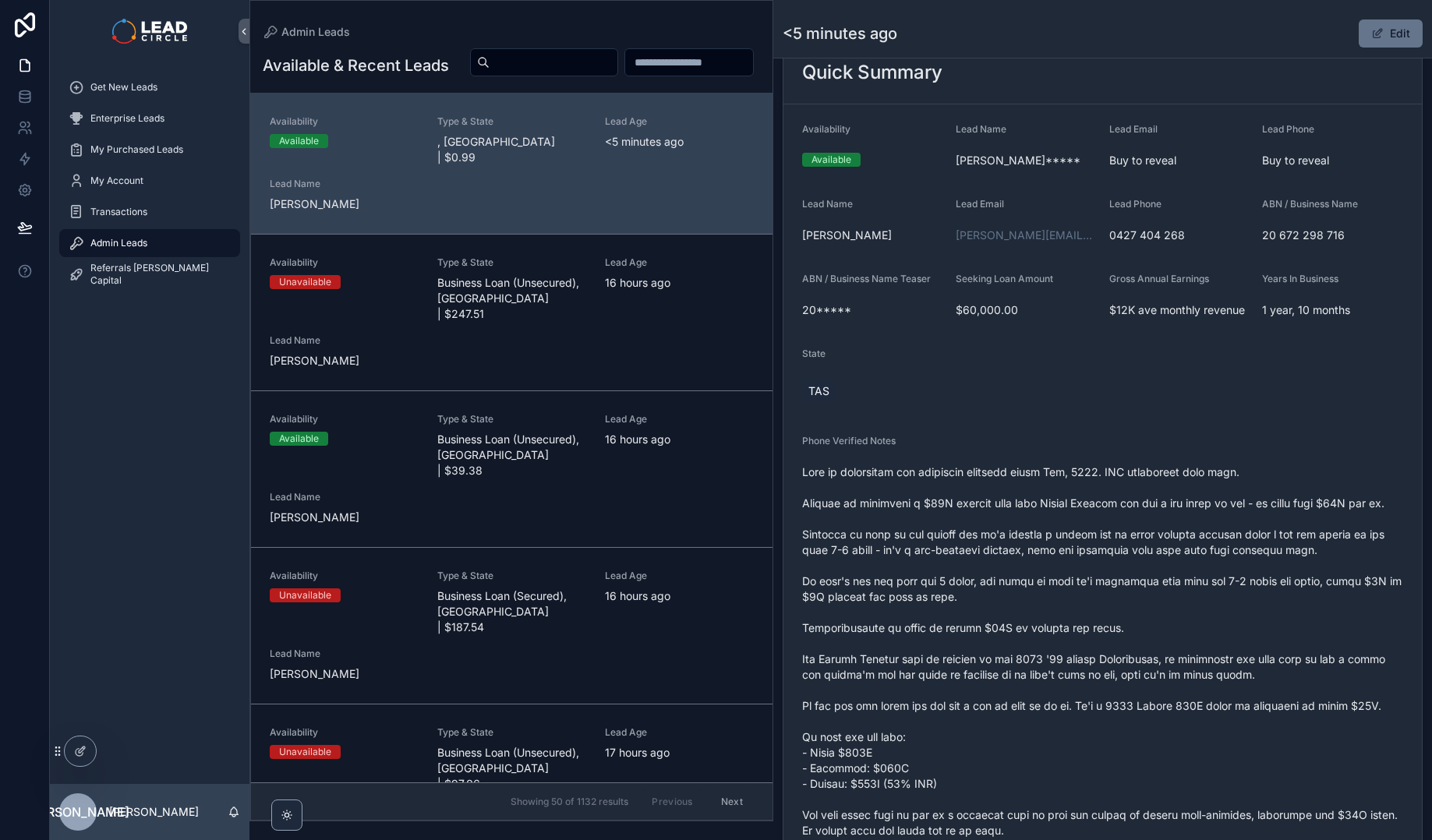
drag, startPoint x: 1180, startPoint y: 539, endPoint x: 1046, endPoint y: 539, distance: 134.0
click at [1046, 539] on span "scrollable content" at bounding box center [1102, 691] width 601 height 452
drag, startPoint x: 1066, startPoint y: 564, endPoint x: 1214, endPoint y: 563, distance: 148.0
click at [1205, 564] on span "scrollable content" at bounding box center [1102, 691] width 601 height 452
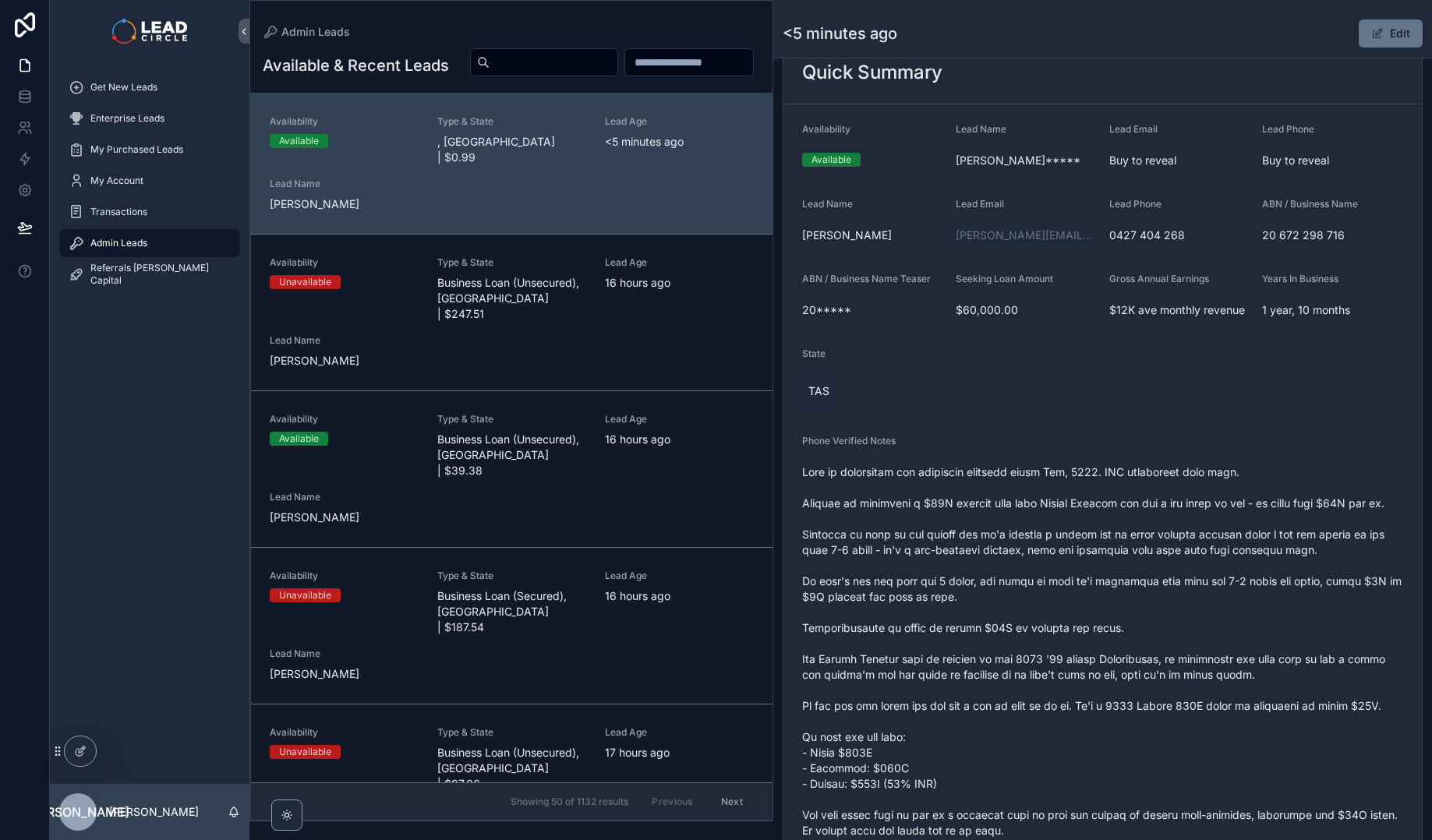
click at [1216, 563] on span "scrollable content" at bounding box center [1102, 691] width 601 height 452
drag, startPoint x: 1152, startPoint y: 567, endPoint x: 1054, endPoint y: 565, distance: 98.0
click at [1054, 565] on span "scrollable content" at bounding box center [1102, 691] width 601 height 452
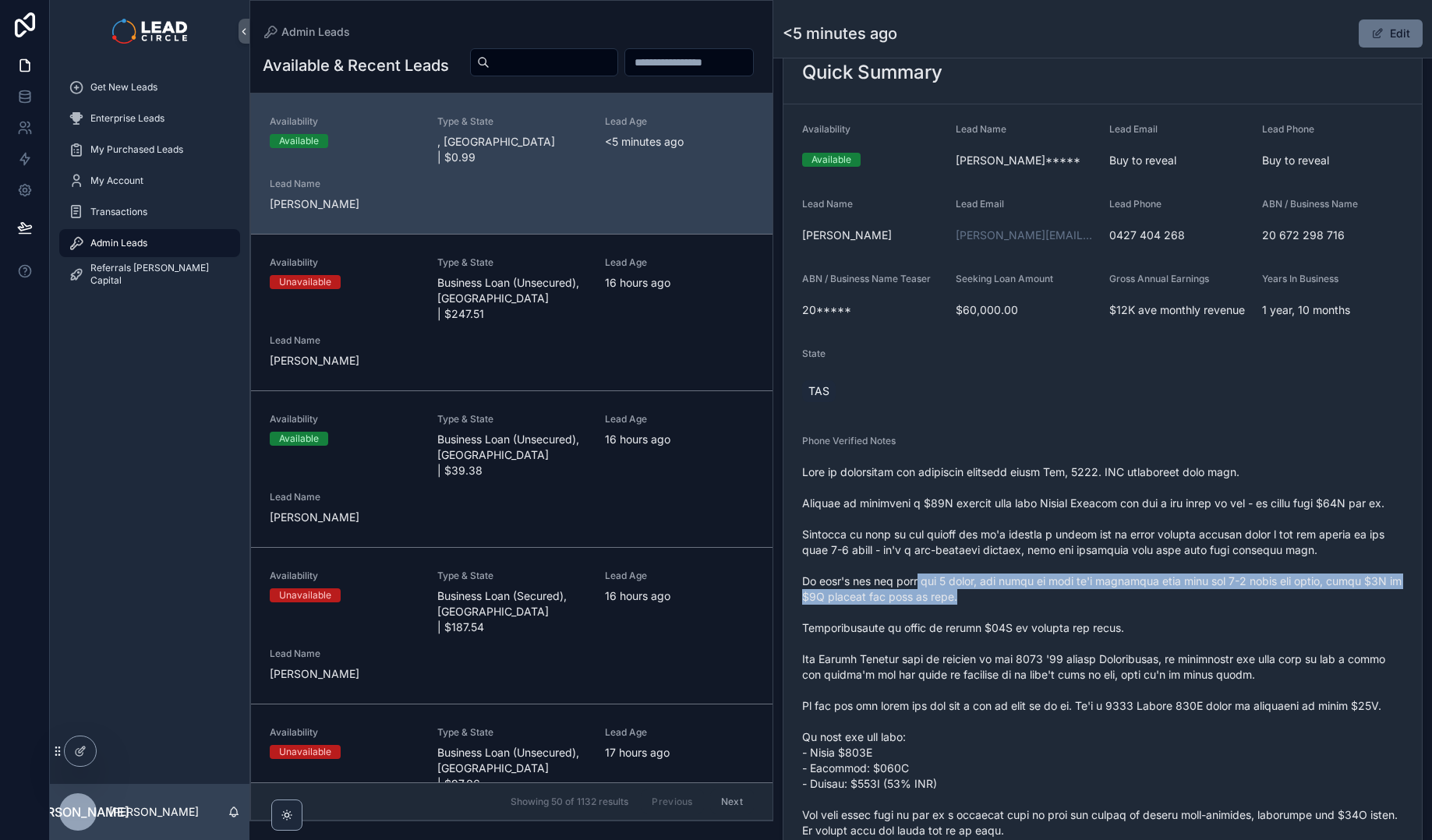
drag, startPoint x: 917, startPoint y: 593, endPoint x: 1103, endPoint y: 614, distance: 187.2
click at [1095, 614] on span "scrollable content" at bounding box center [1102, 691] width 601 height 452
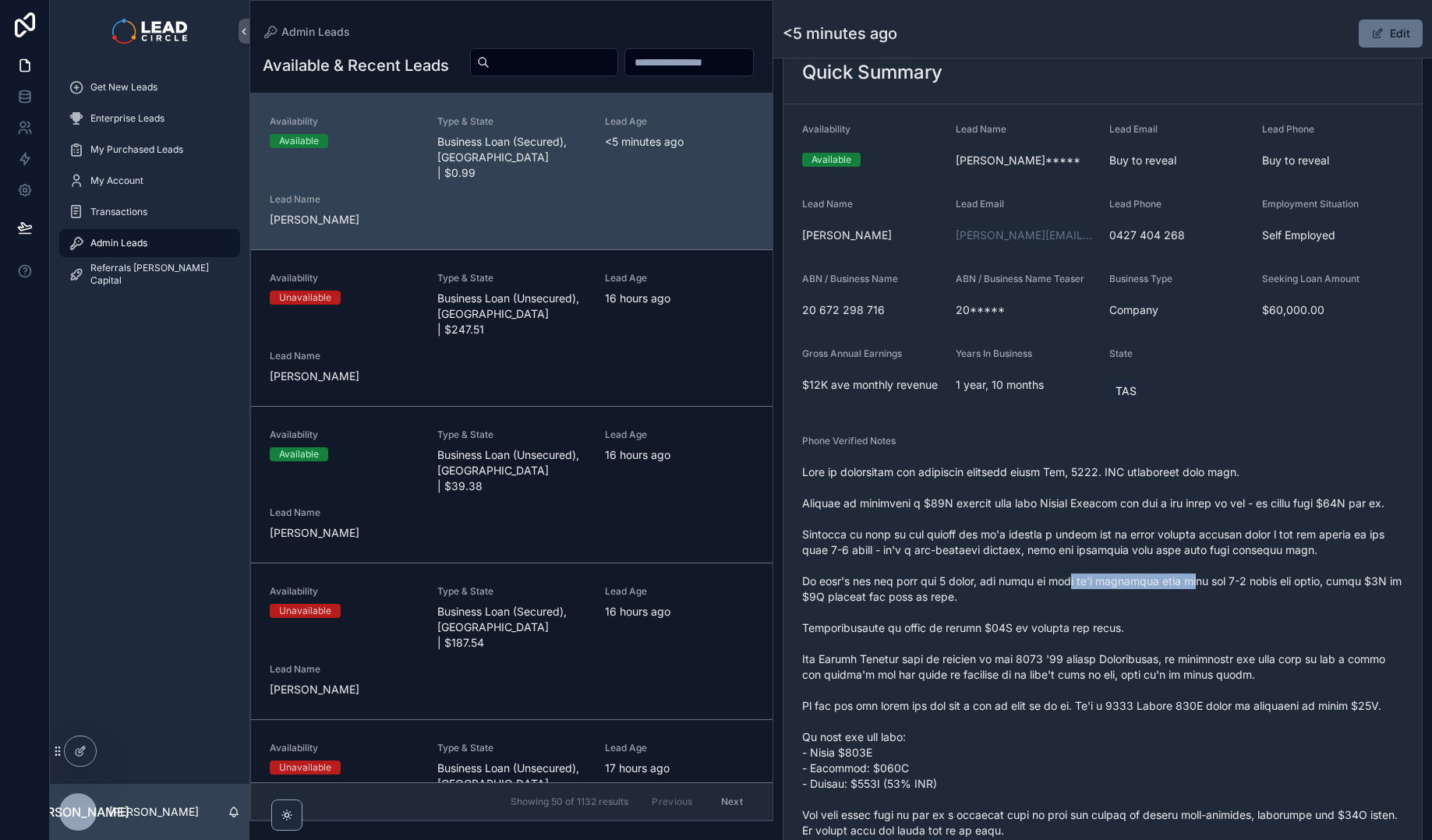
drag, startPoint x: 1182, startPoint y: 603, endPoint x: 1041, endPoint y: 592, distance: 141.4
click at [1042, 592] on span "scrollable content" at bounding box center [1102, 691] width 601 height 452
click at [1041, 592] on span "scrollable content" at bounding box center [1102, 691] width 601 height 452
drag, startPoint x: 1041, startPoint y: 590, endPoint x: 1184, endPoint y: 601, distance: 143.4
click at [1169, 601] on span "scrollable content" at bounding box center [1102, 691] width 601 height 452
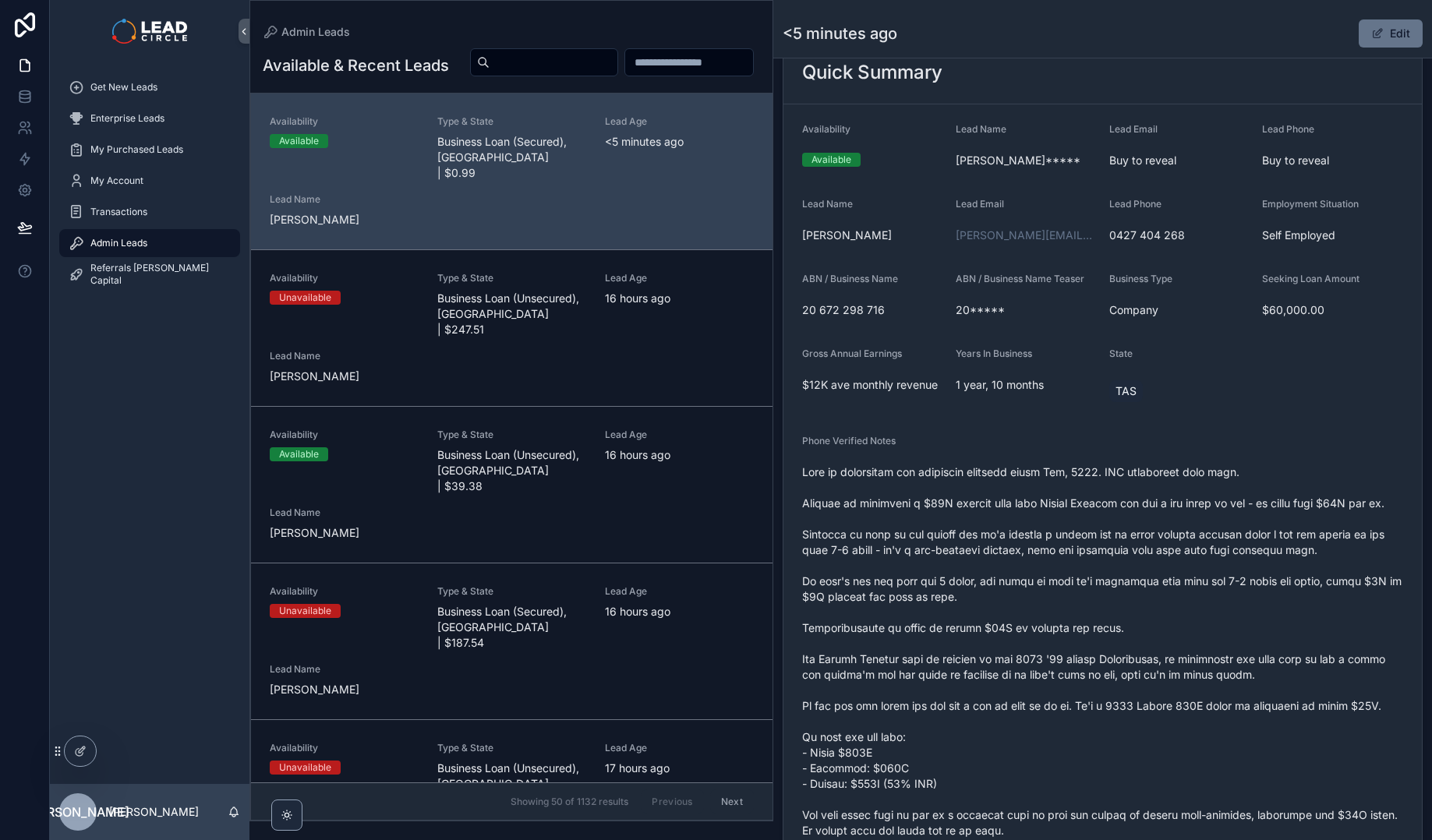
click at [1184, 601] on span "scrollable content" at bounding box center [1102, 691] width 601 height 452
drag, startPoint x: 1225, startPoint y: 598, endPoint x: 1077, endPoint y: 582, distance: 148.9
click at [1077, 582] on span "scrollable content" at bounding box center [1102, 691] width 601 height 452
drag, startPoint x: 957, startPoint y: 602, endPoint x: 932, endPoint y: 599, distance: 25.2
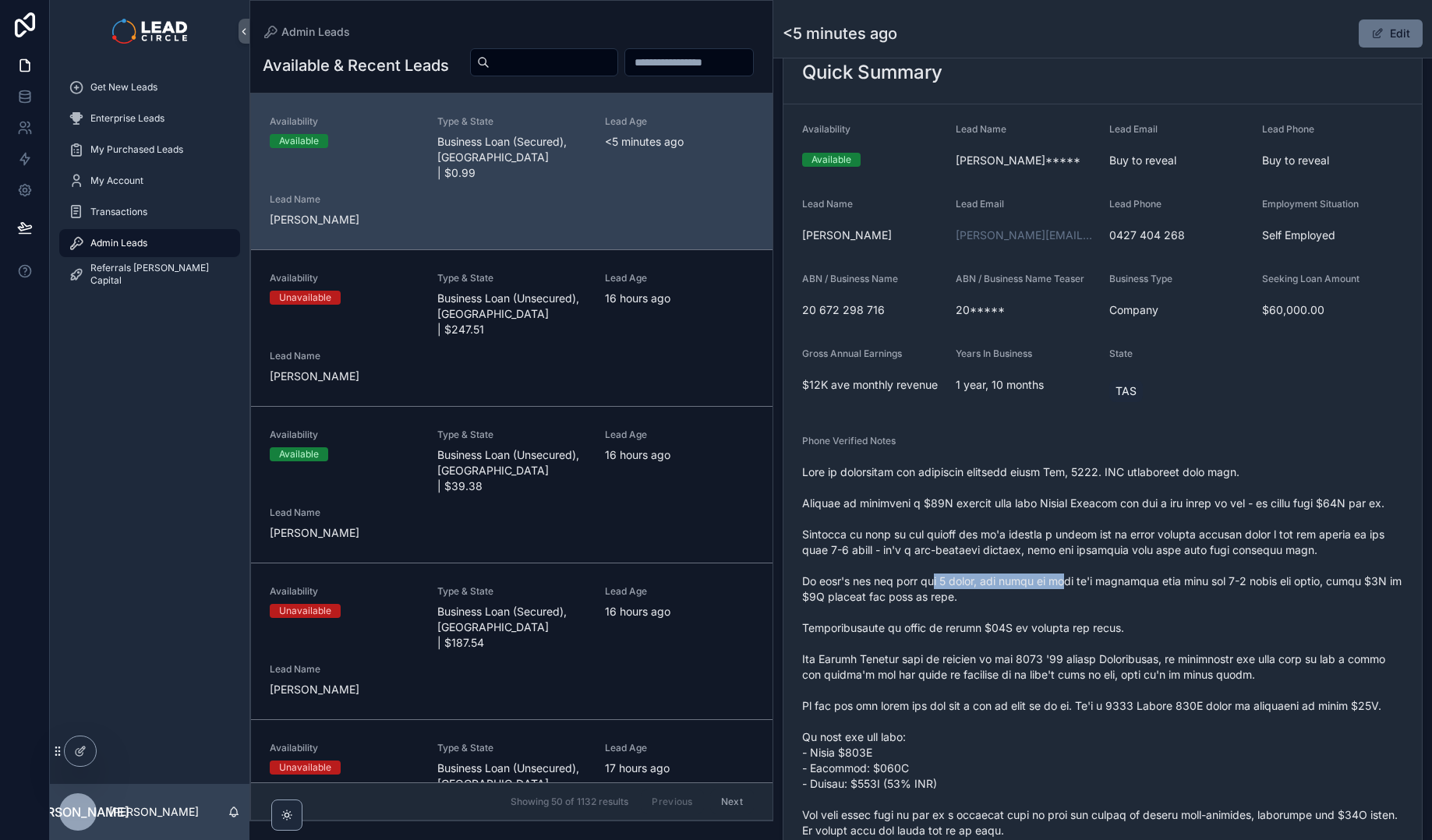
click at [932, 599] on span "scrollable content" at bounding box center [1102, 691] width 601 height 452
drag, startPoint x: 932, startPoint y: 599, endPoint x: 1030, endPoint y: 621, distance: 100.4
click at [1029, 621] on span "scrollable content" at bounding box center [1102, 691] width 601 height 452
click at [1030, 621] on span "scrollable content" at bounding box center [1102, 691] width 601 height 452
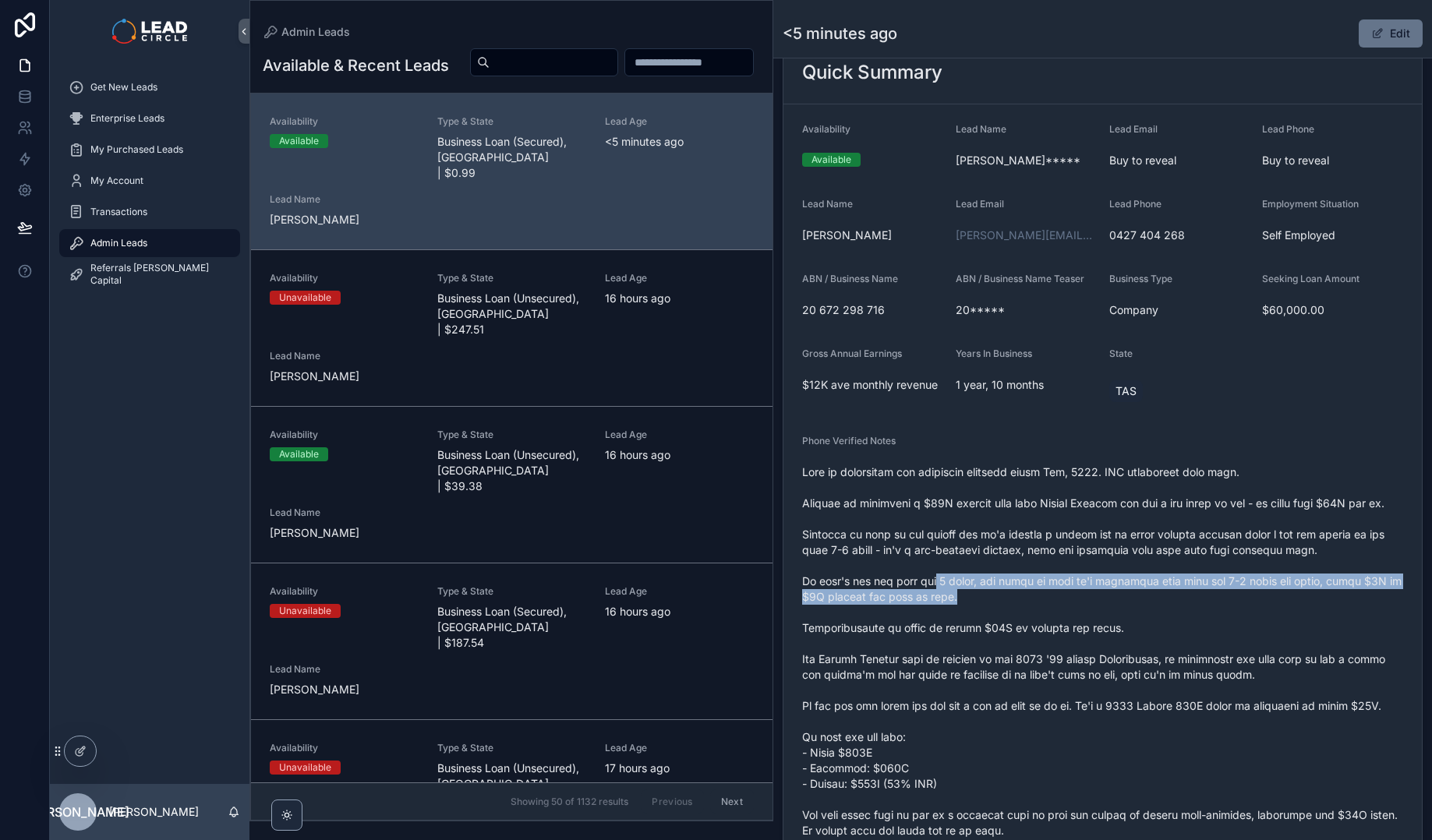
drag, startPoint x: 970, startPoint y: 610, endPoint x: 935, endPoint y: 600, distance: 36.4
click at [935, 600] on span "scrollable content" at bounding box center [1102, 691] width 601 height 452
drag, startPoint x: 939, startPoint y: 594, endPoint x: 1029, endPoint y: 622, distance: 94.3
click at [1029, 622] on span "scrollable content" at bounding box center [1102, 691] width 601 height 452
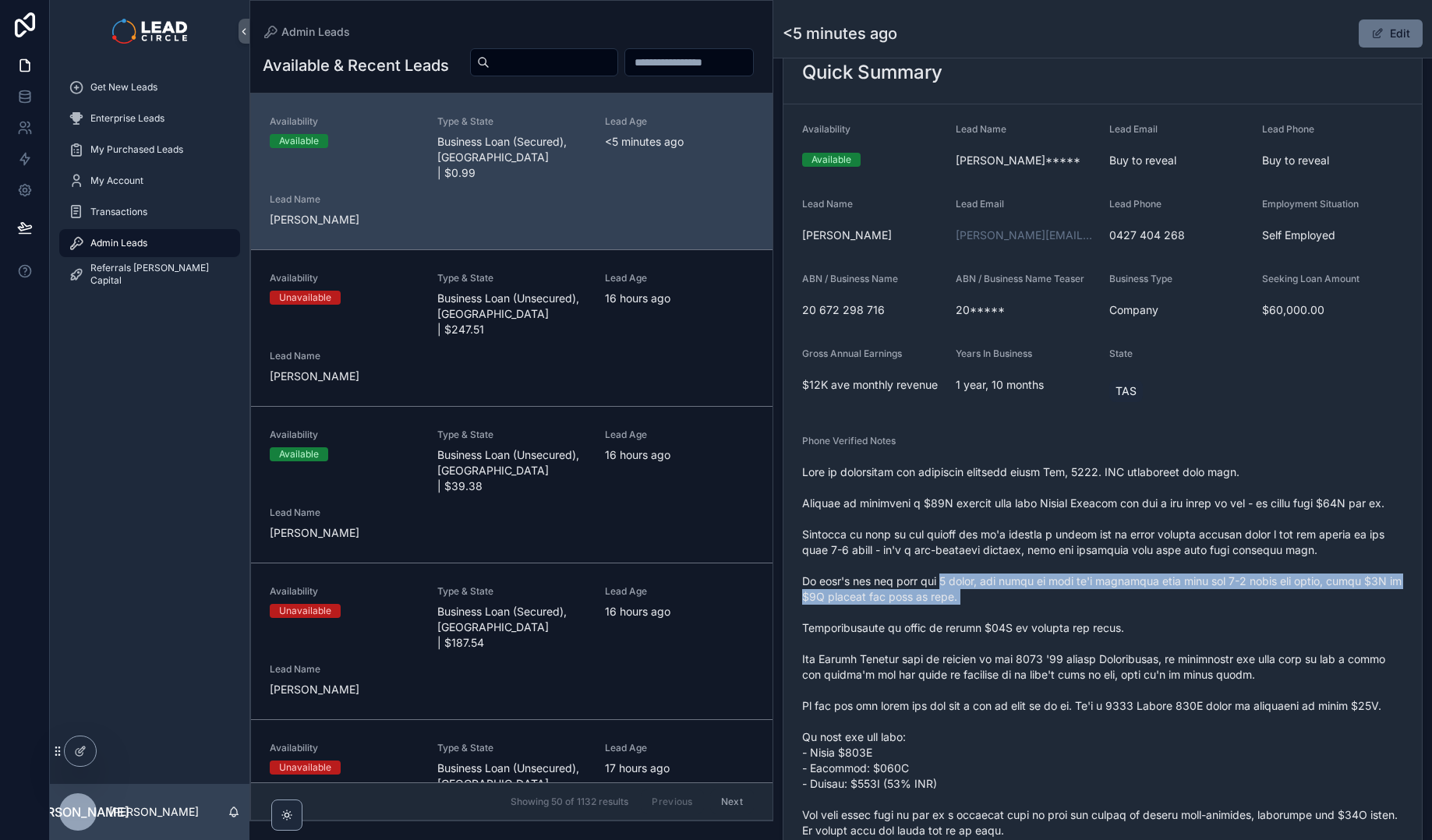
click at [1029, 622] on span "scrollable content" at bounding box center [1102, 691] width 601 height 452
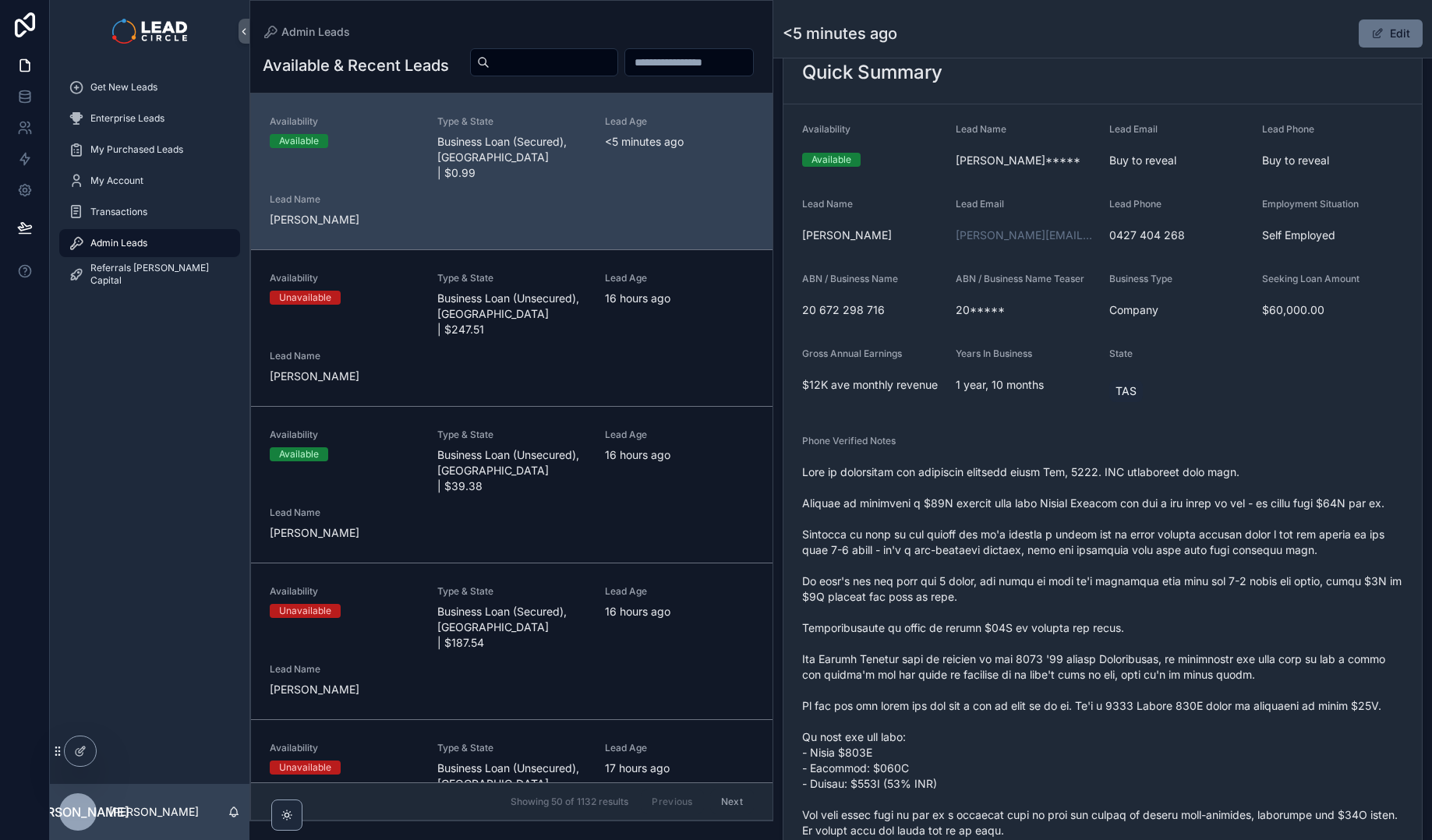
scroll to position [255, 0]
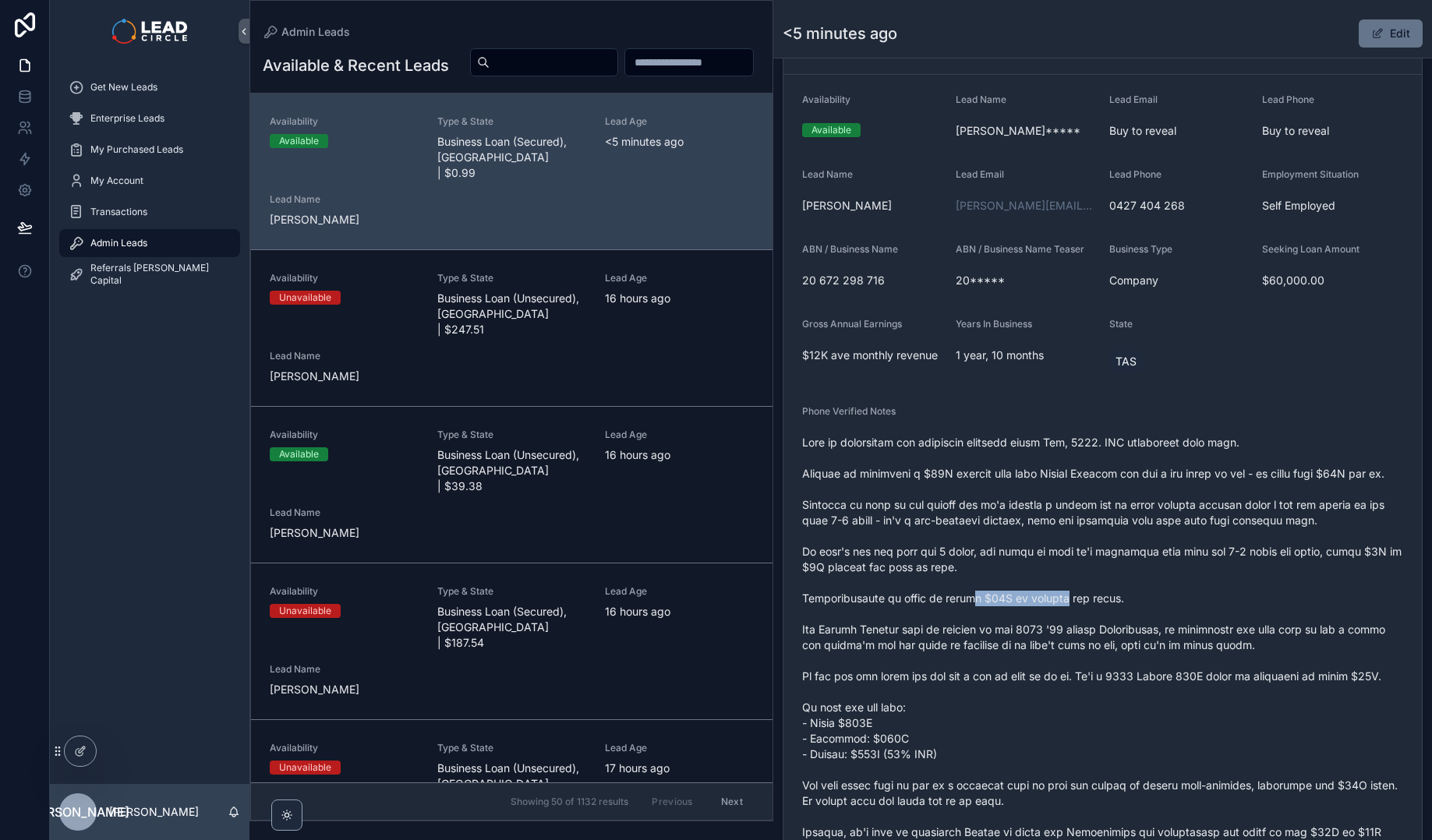
drag, startPoint x: 979, startPoint y: 614, endPoint x: 1192, endPoint y: 609, distance: 213.1
click at [1173, 610] on span "scrollable content" at bounding box center [1102, 661] width 601 height 452
click at [1192, 609] on span "scrollable content" at bounding box center [1102, 661] width 601 height 452
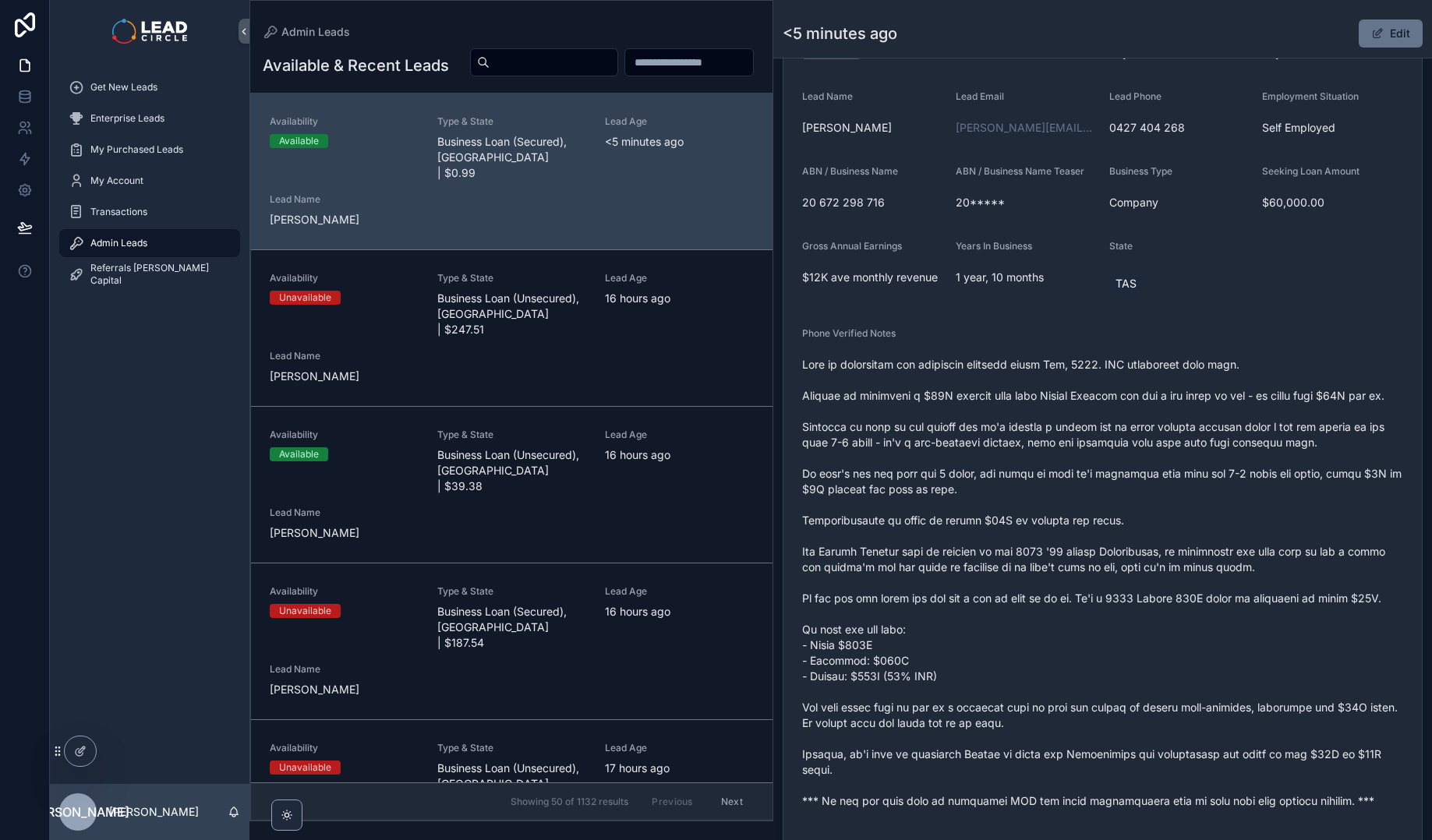
scroll to position [346, 0]
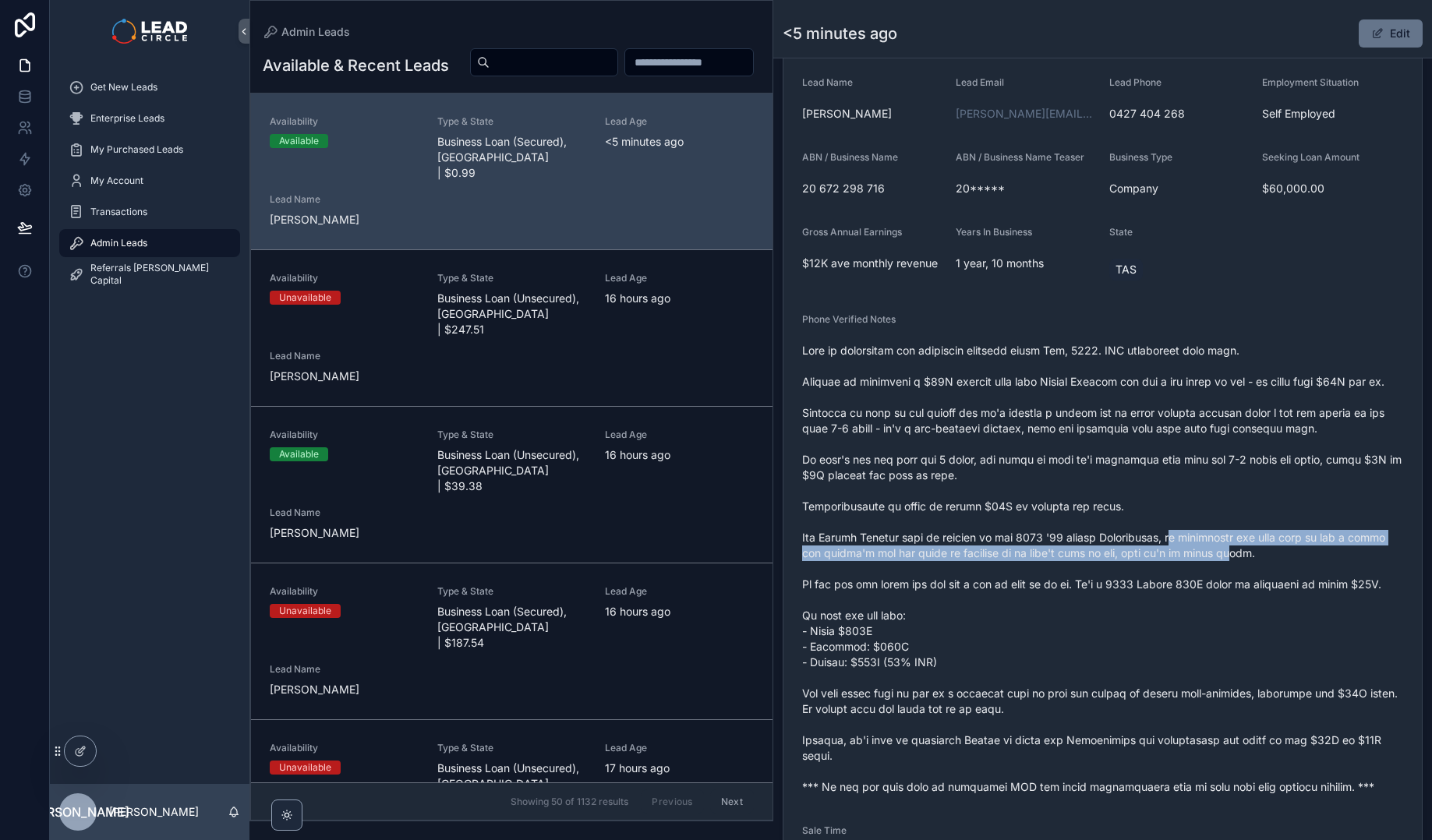
drag, startPoint x: 1227, startPoint y: 574, endPoint x: 1254, endPoint y: 582, distance: 28.2
click at [1249, 580] on span "scrollable content" at bounding box center [1102, 569] width 601 height 452
click at [1261, 582] on span "scrollable content" at bounding box center [1102, 569] width 601 height 452
click at [1176, 550] on span "scrollable content" at bounding box center [1102, 569] width 601 height 452
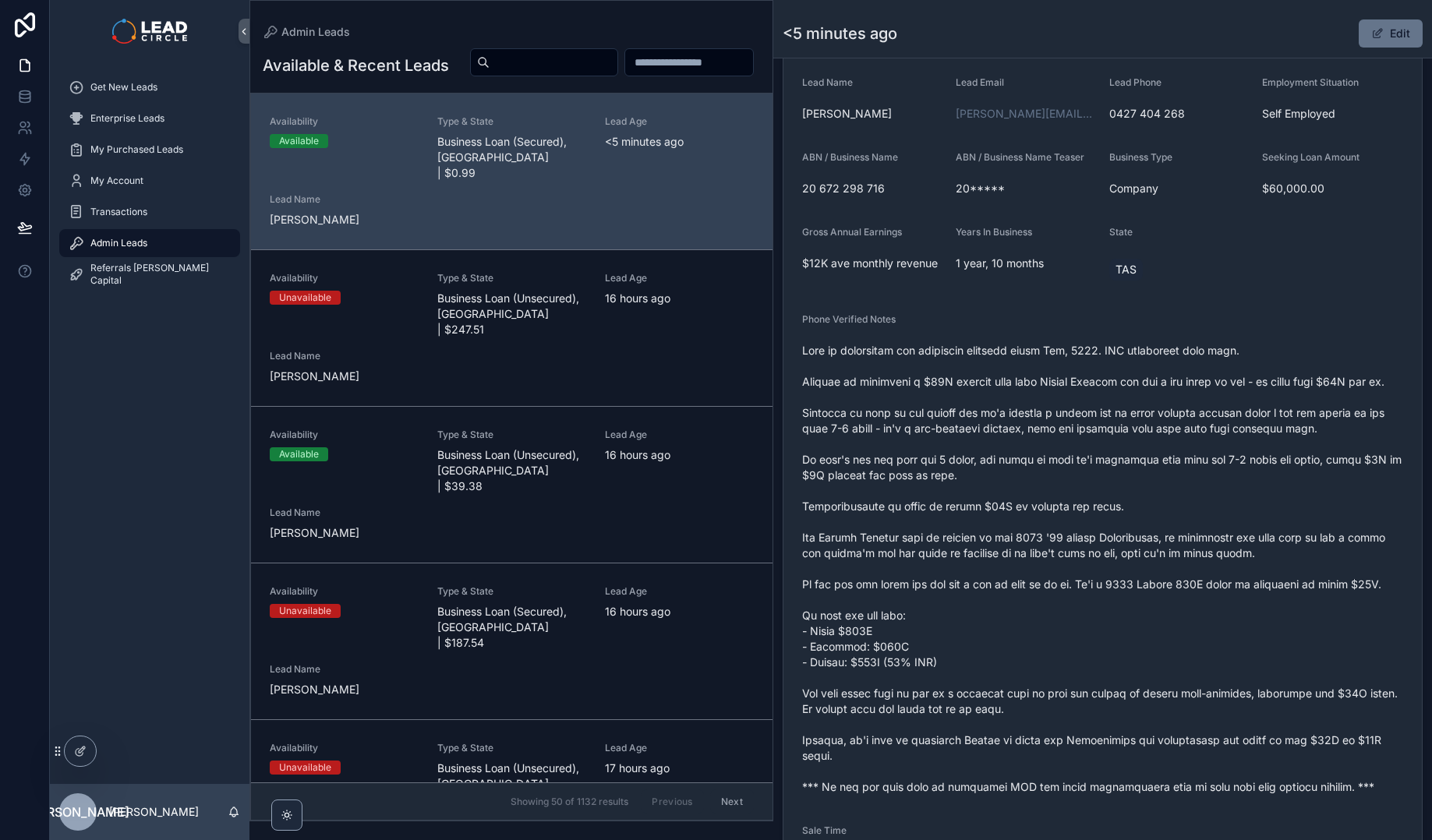
click at [1173, 549] on span "scrollable content" at bounding box center [1102, 569] width 601 height 452
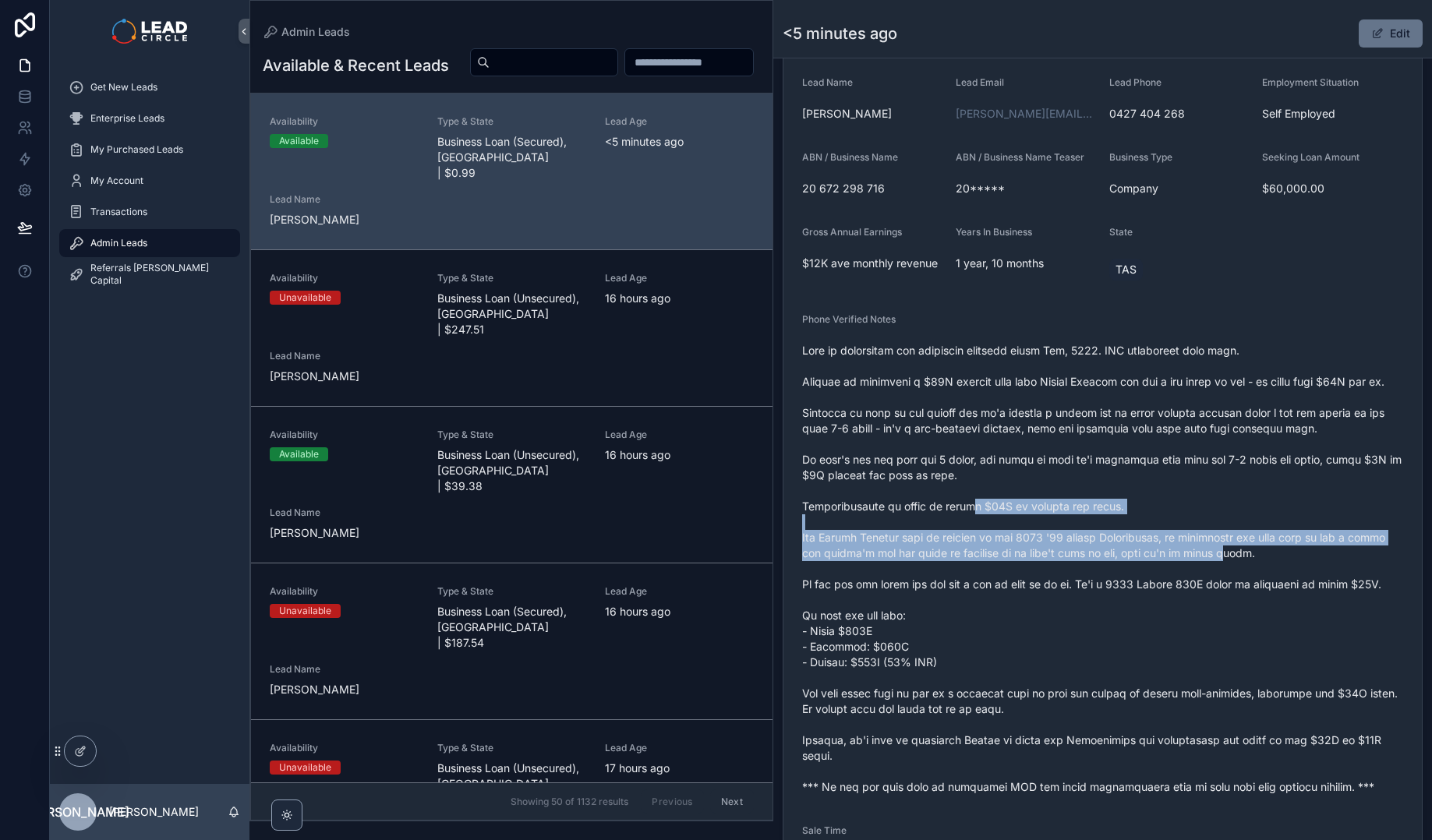
click at [1198, 562] on span "scrollable content" at bounding box center [1102, 569] width 601 height 452
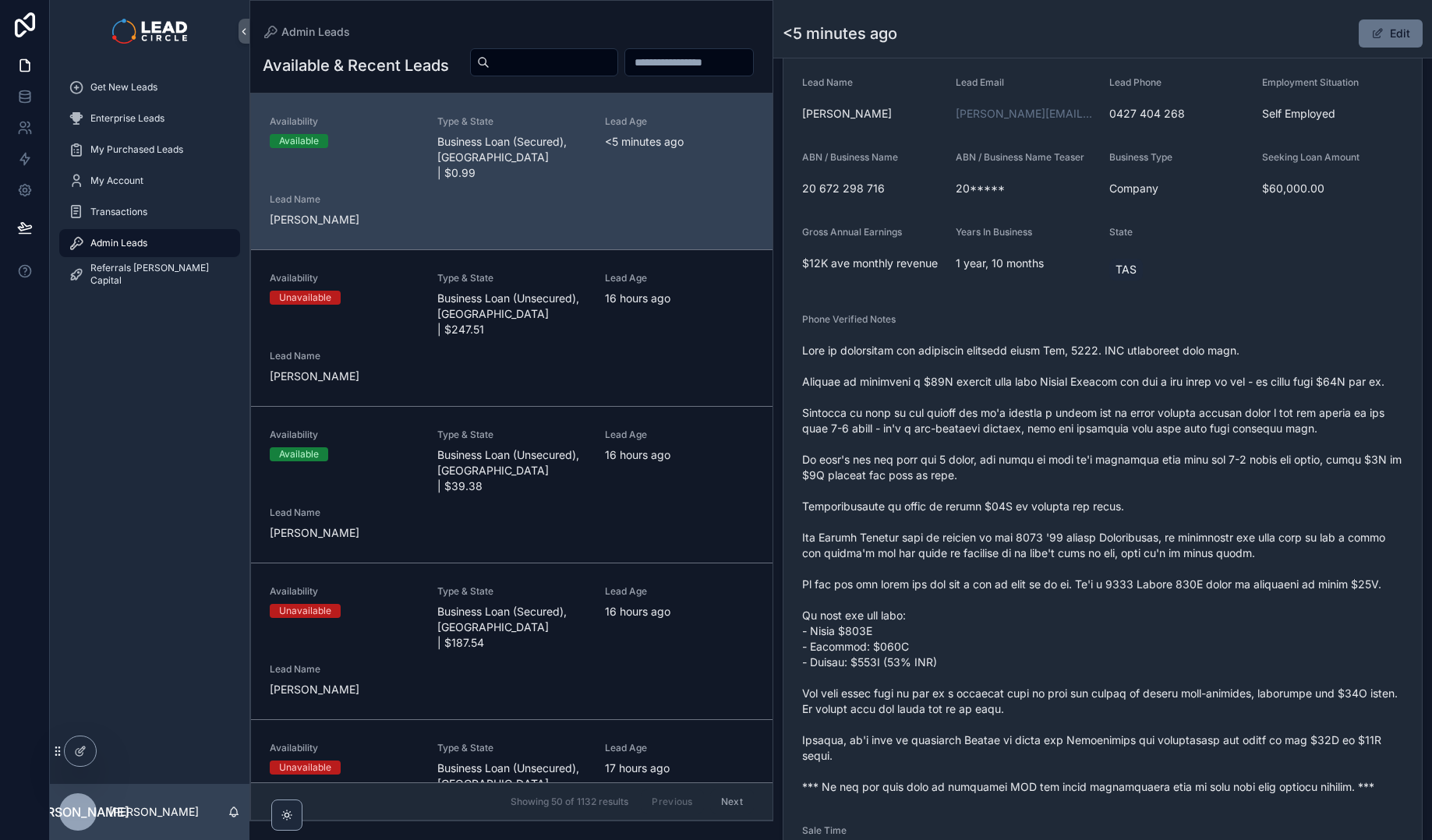
click at [1202, 562] on span "scrollable content" at bounding box center [1102, 569] width 601 height 452
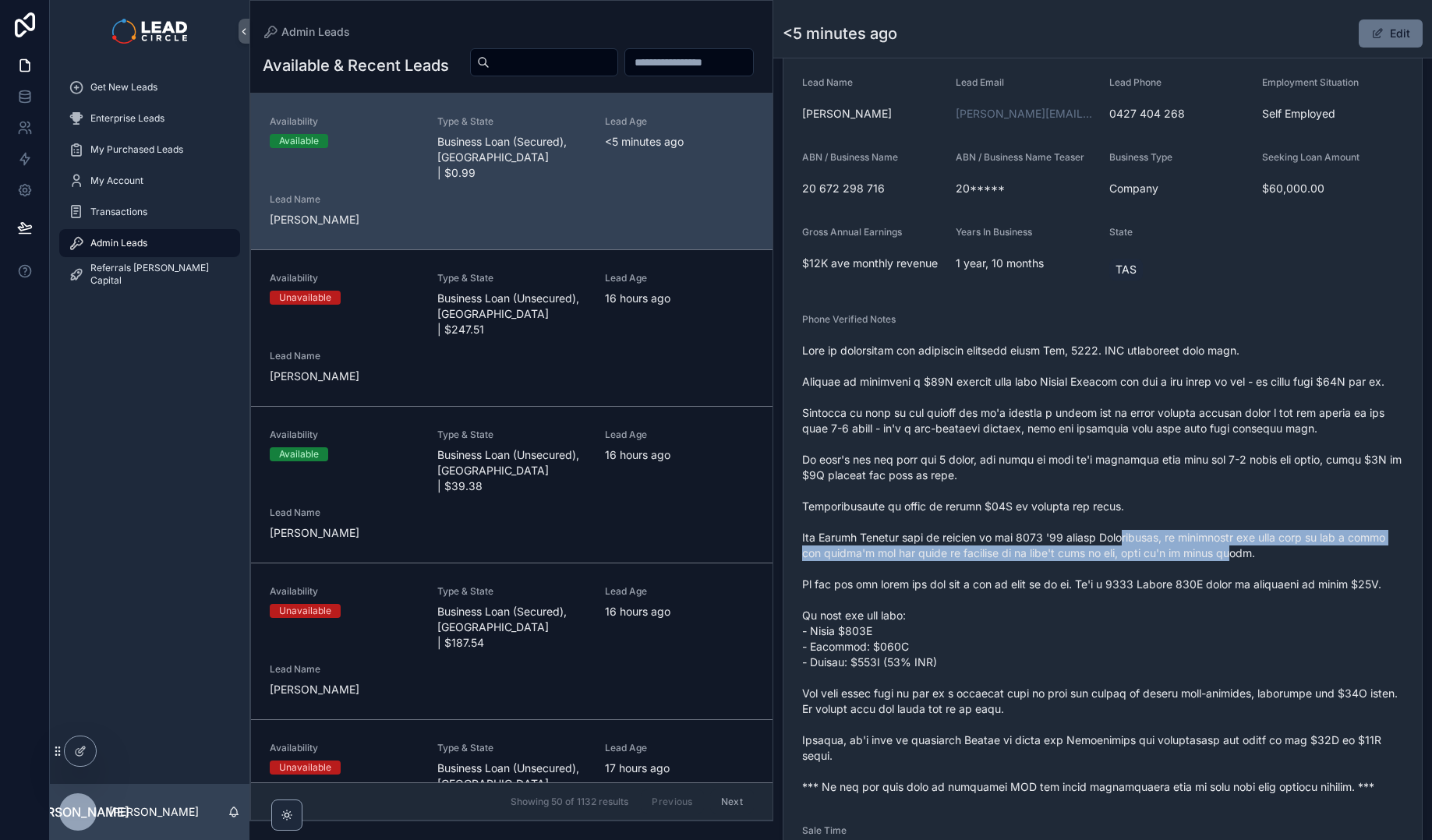
click at [1123, 555] on span "scrollable content" at bounding box center [1102, 569] width 601 height 452
click at [1120, 554] on span "scrollable content" at bounding box center [1102, 569] width 601 height 452
click at [1286, 583] on span "scrollable content" at bounding box center [1102, 569] width 601 height 452
click at [1297, 584] on span "scrollable content" at bounding box center [1102, 569] width 601 height 452
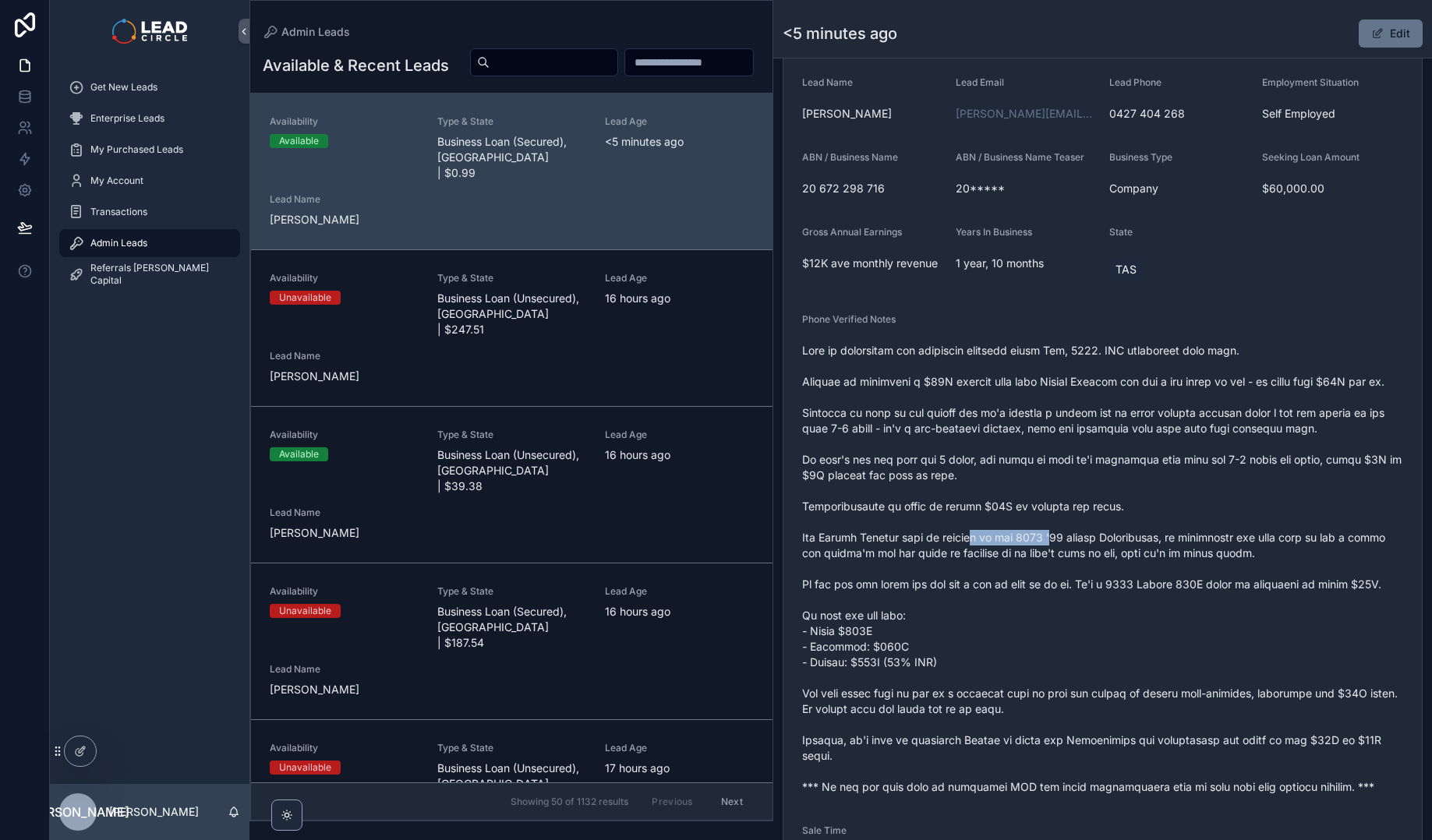
drag, startPoint x: 975, startPoint y: 556, endPoint x: 1282, endPoint y: 549, distance: 307.1
click at [1251, 552] on span "scrollable content" at bounding box center [1102, 569] width 601 height 452
click at [1282, 549] on span "scrollable content" at bounding box center [1102, 569] width 601 height 452
click at [1367, 37] on button "Edit" at bounding box center [1390, 33] width 64 height 28
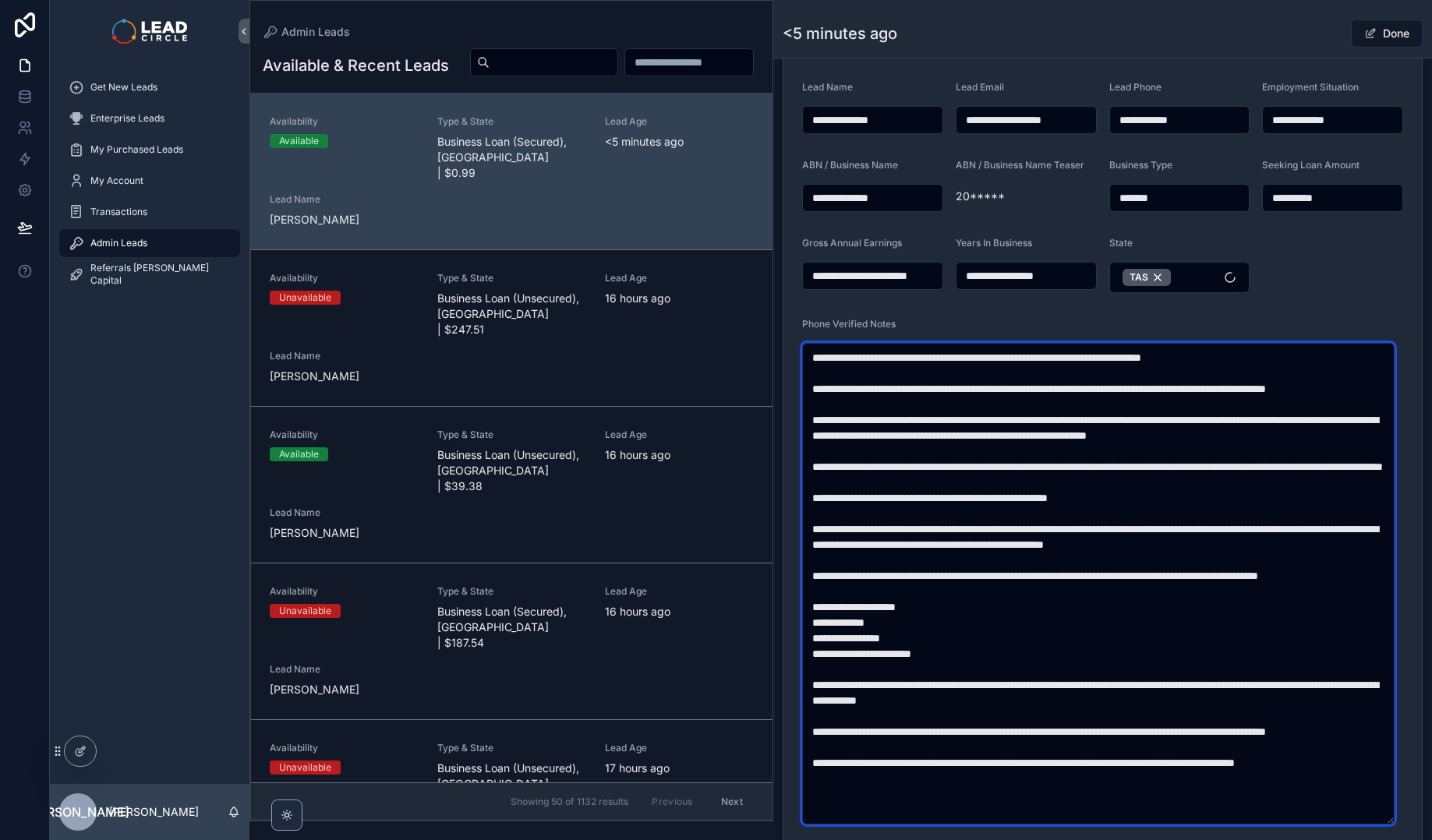
click at [1061, 555] on textarea "scrollable content" at bounding box center [1098, 583] width 592 height 481
click at [1053, 561] on textarea "scrollable content" at bounding box center [1098, 583] width 592 height 481
drag, startPoint x: 1145, startPoint y: 558, endPoint x: 1170, endPoint y: 558, distance: 25.0
click at [1170, 558] on textarea "scrollable content" at bounding box center [1098, 583] width 592 height 481
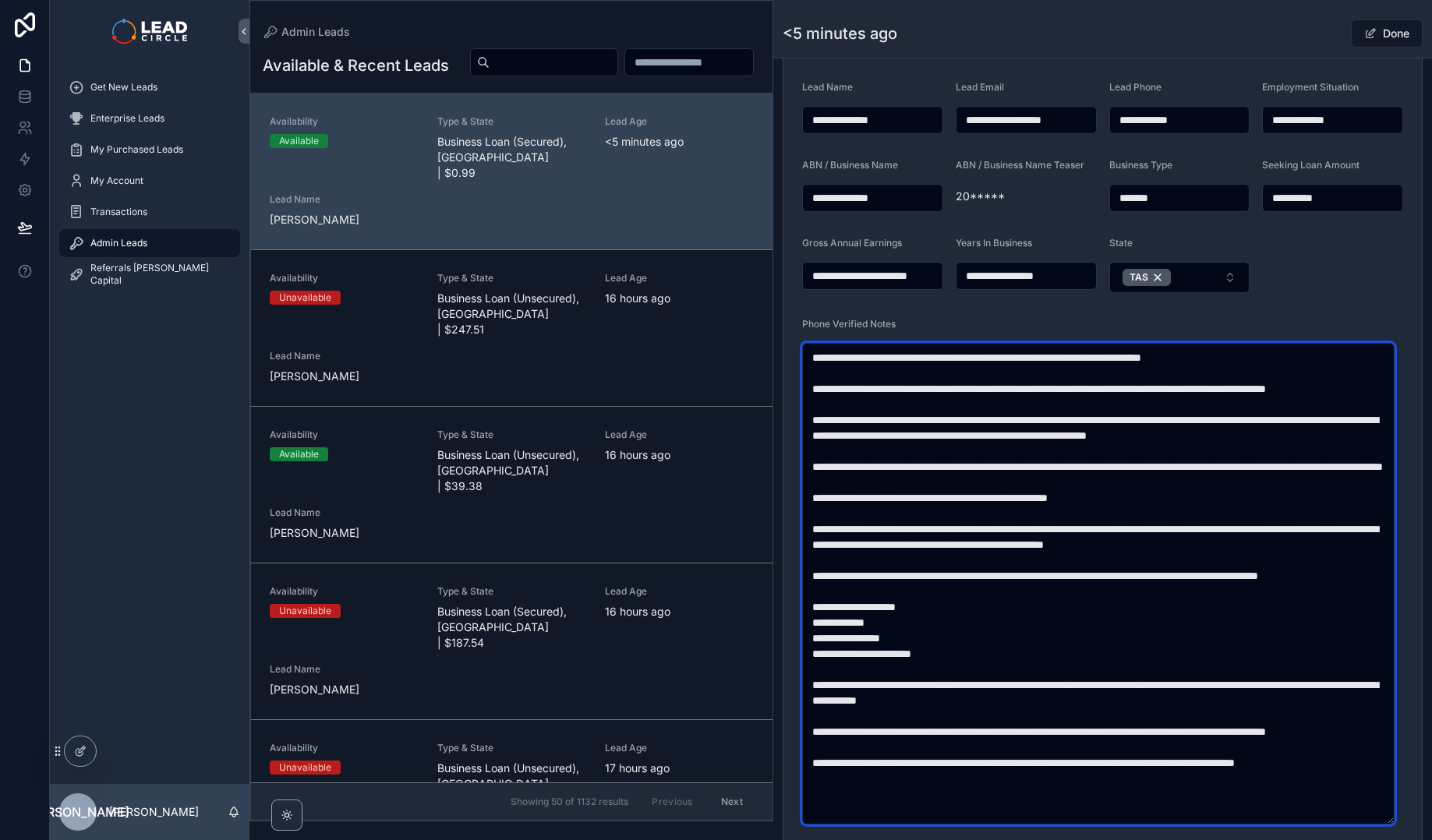
click at [1170, 558] on textarea "scrollable content" at bounding box center [1098, 583] width 592 height 481
click at [1083, 561] on textarea "scrollable content" at bounding box center [1098, 583] width 592 height 481
click at [1080, 561] on textarea "scrollable content" at bounding box center [1098, 583] width 592 height 481
drag, startPoint x: 842, startPoint y: 560, endPoint x: 1039, endPoint y: 556, distance: 197.0
click at [1020, 558] on textarea "scrollable content" at bounding box center [1098, 583] width 592 height 481
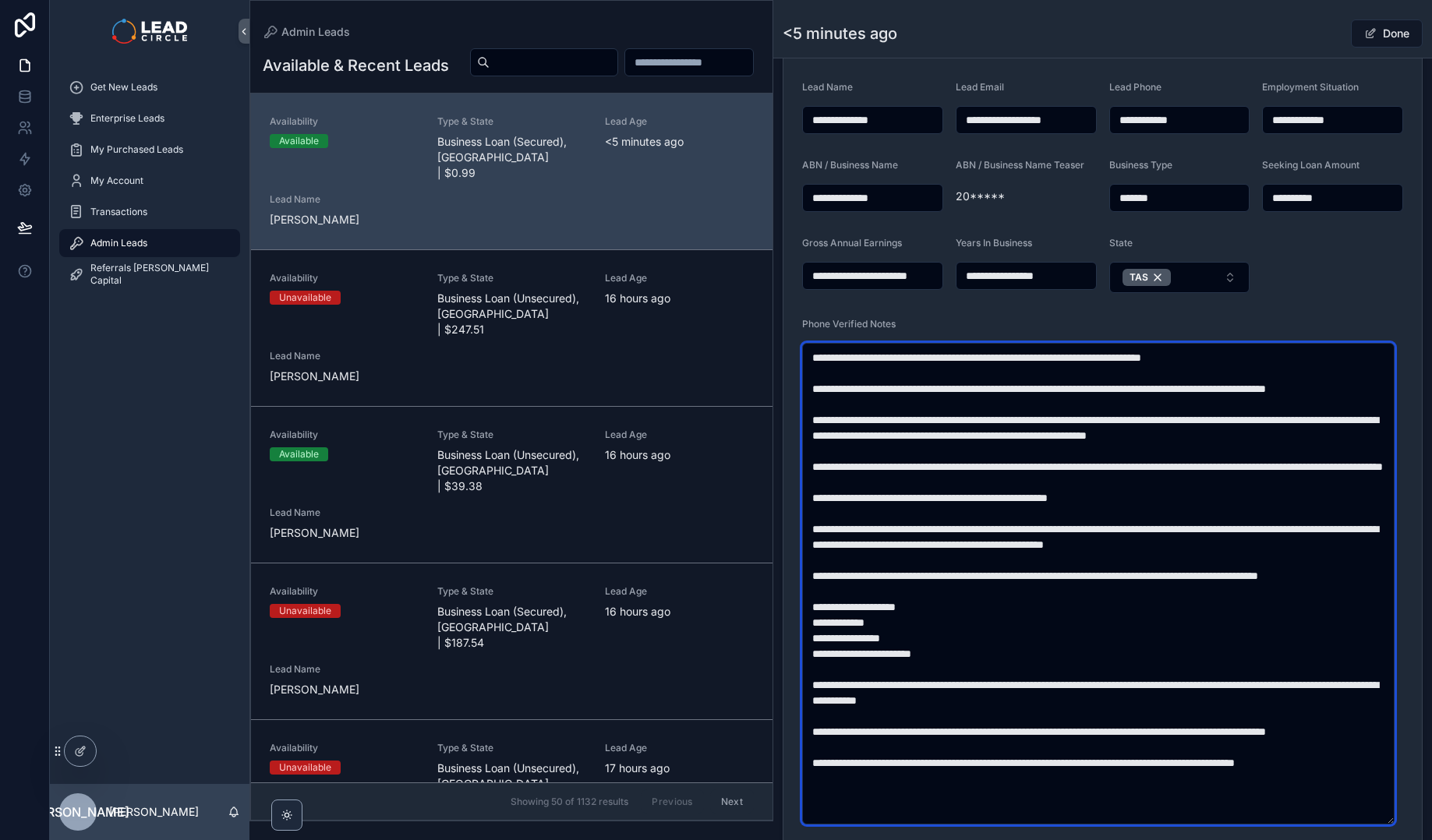
click at [1039, 556] on textarea "scrollable content" at bounding box center [1098, 583] width 592 height 481
drag, startPoint x: 1184, startPoint y: 561, endPoint x: 1303, endPoint y: 559, distance: 119.0
click at [1303, 560] on textarea "scrollable content" at bounding box center [1098, 583] width 592 height 481
click at [1303, 559] on textarea "scrollable content" at bounding box center [1098, 583] width 592 height 481
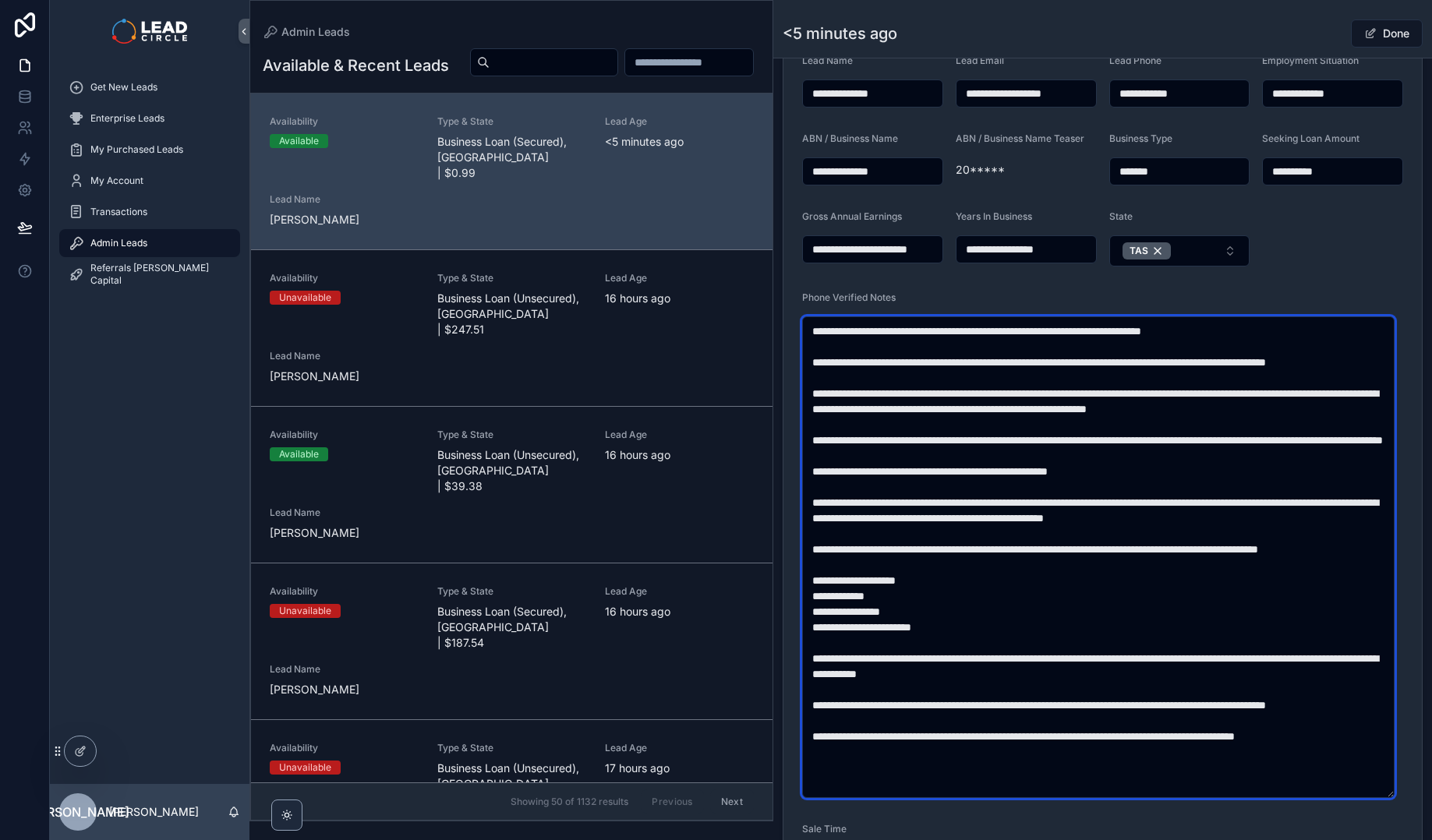
click at [1174, 578] on textarea "scrollable content" at bounding box center [1098, 557] width 592 height 481
click at [1197, 561] on textarea "scrollable content" at bounding box center [1098, 557] width 592 height 481
drag, startPoint x: 1143, startPoint y: 569, endPoint x: 1062, endPoint y: 569, distance: 81.0
click at [1071, 569] on textarea "scrollable content" at bounding box center [1098, 557] width 592 height 481
click at [1061, 569] on textarea "scrollable content" at bounding box center [1098, 557] width 592 height 481
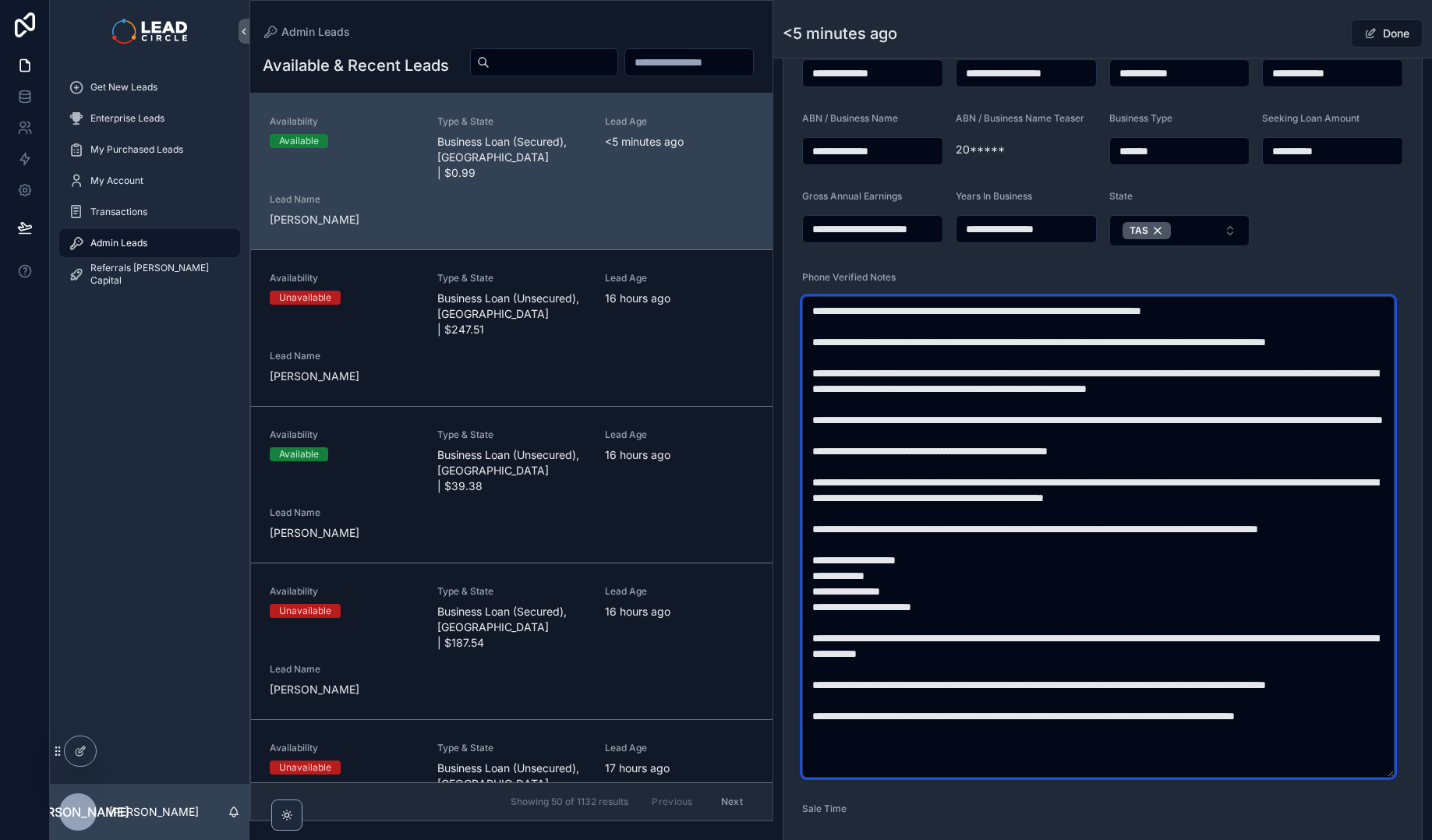
scroll to position [395, 0]
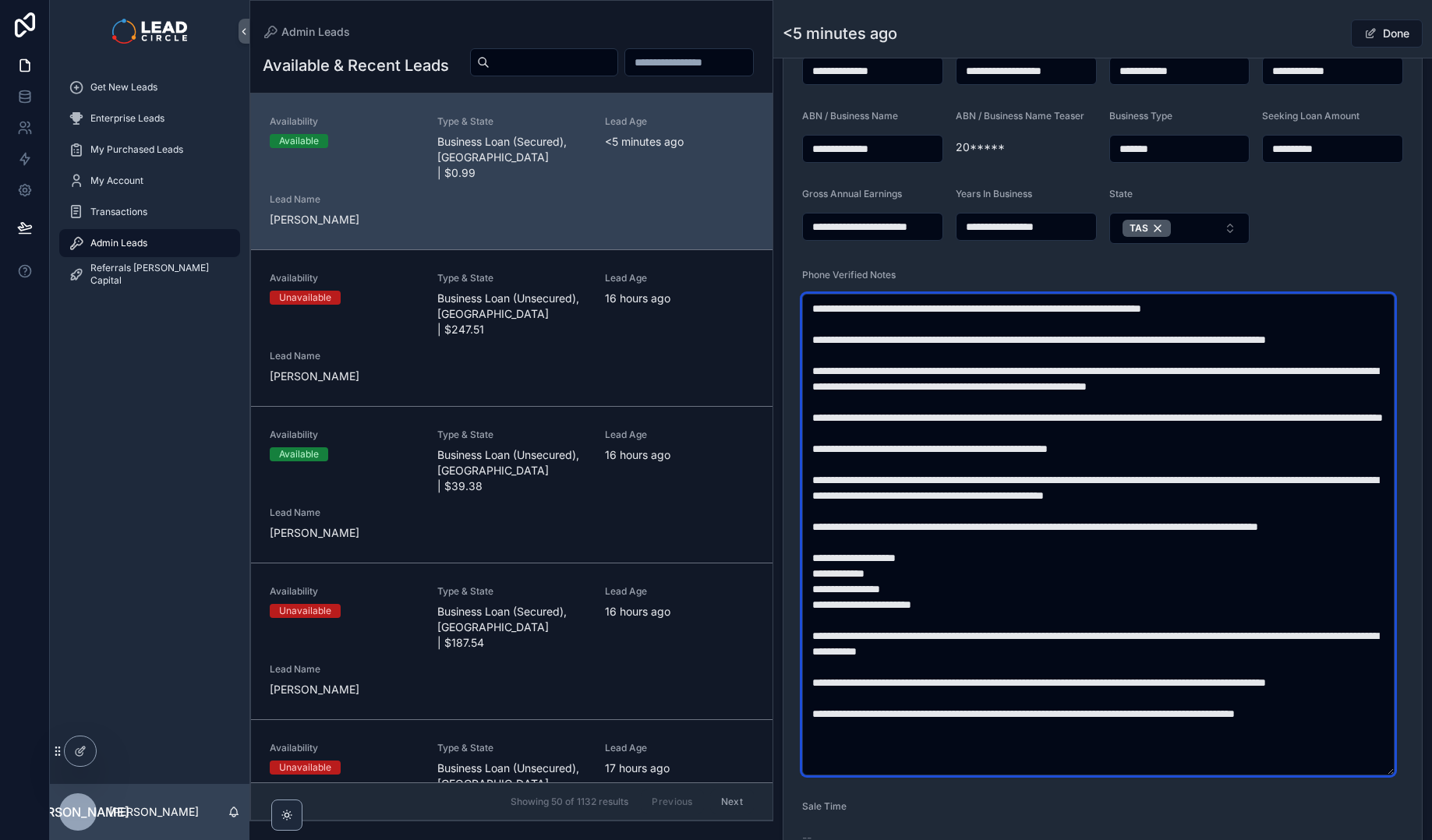
drag, startPoint x: 1054, startPoint y: 568, endPoint x: 1111, endPoint y: 626, distance: 81.3
click at [1111, 626] on textarea "scrollable content" at bounding box center [1098, 534] width 592 height 481
drag, startPoint x: 1095, startPoint y: 627, endPoint x: 1045, endPoint y: 581, distance: 67.9
click at [1052, 587] on textarea "scrollable content" at bounding box center [1098, 534] width 592 height 481
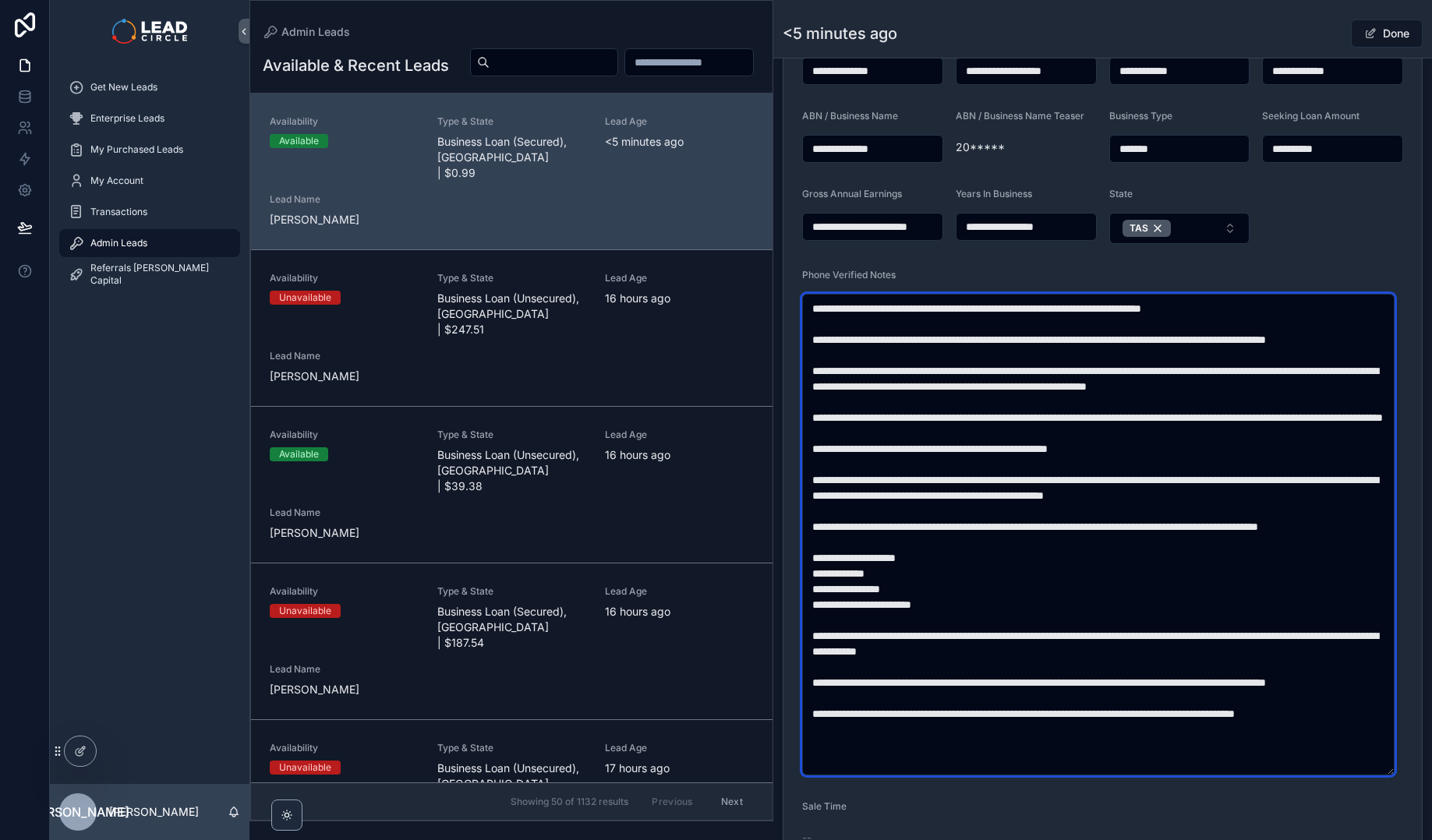
click at [1045, 581] on textarea "scrollable content" at bounding box center [1098, 534] width 592 height 481
click at [1094, 620] on textarea "scrollable content" at bounding box center [1098, 534] width 592 height 481
click at [1062, 582] on textarea "scrollable content" at bounding box center [1098, 534] width 592 height 481
click at [1052, 573] on textarea "scrollable content" at bounding box center [1098, 534] width 592 height 481
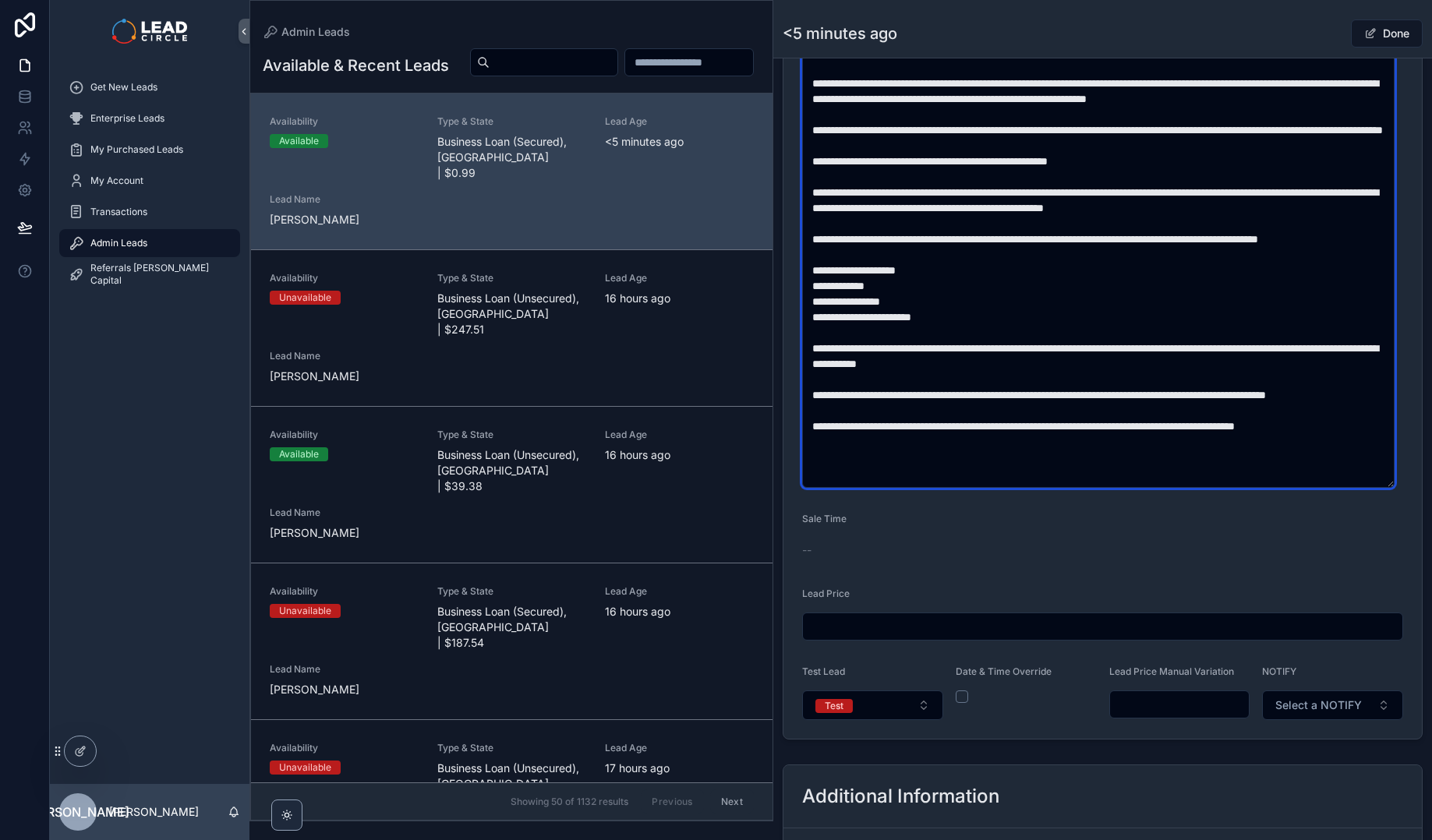
scroll to position [722, 0]
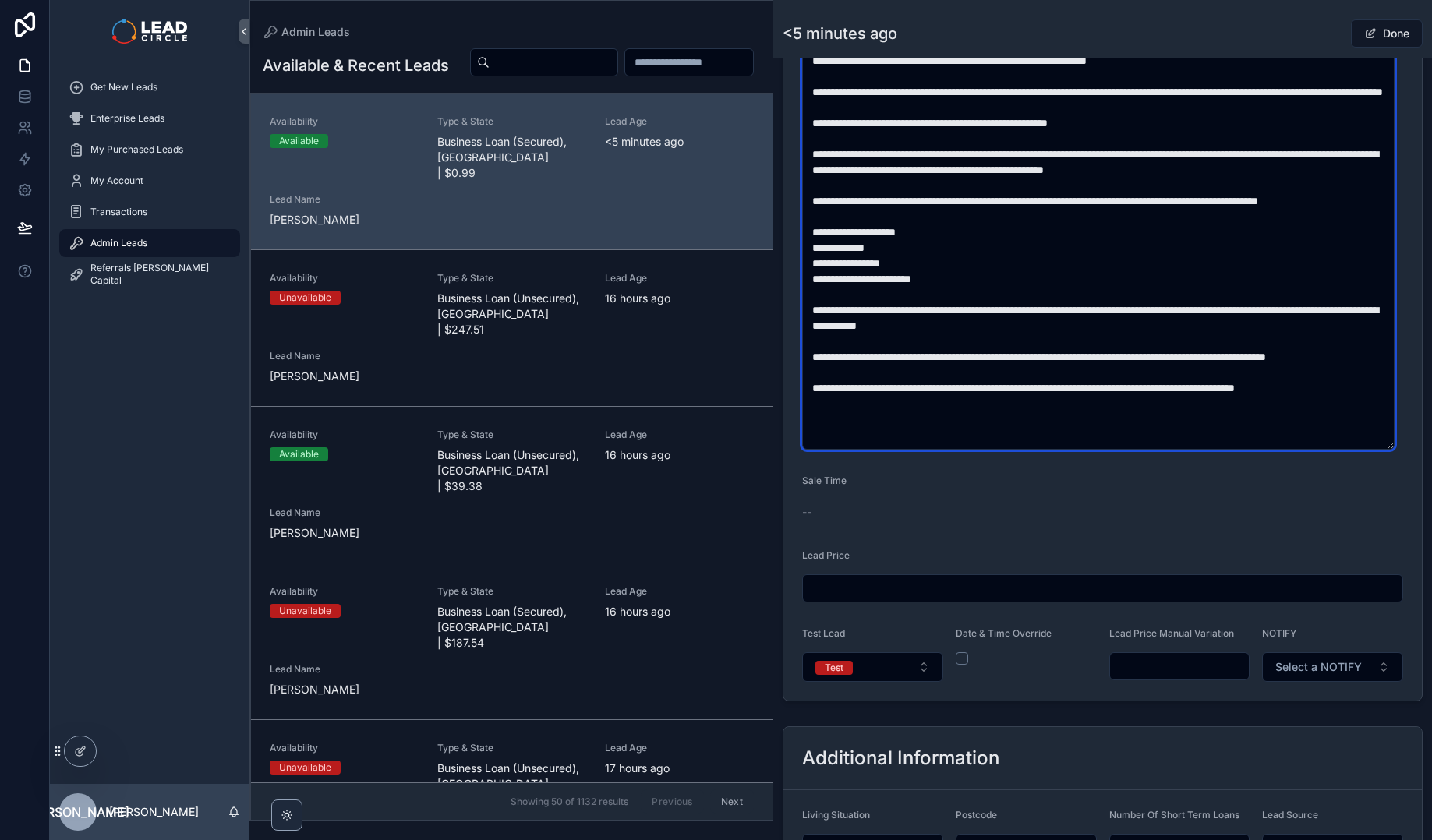
type textarea "**********"
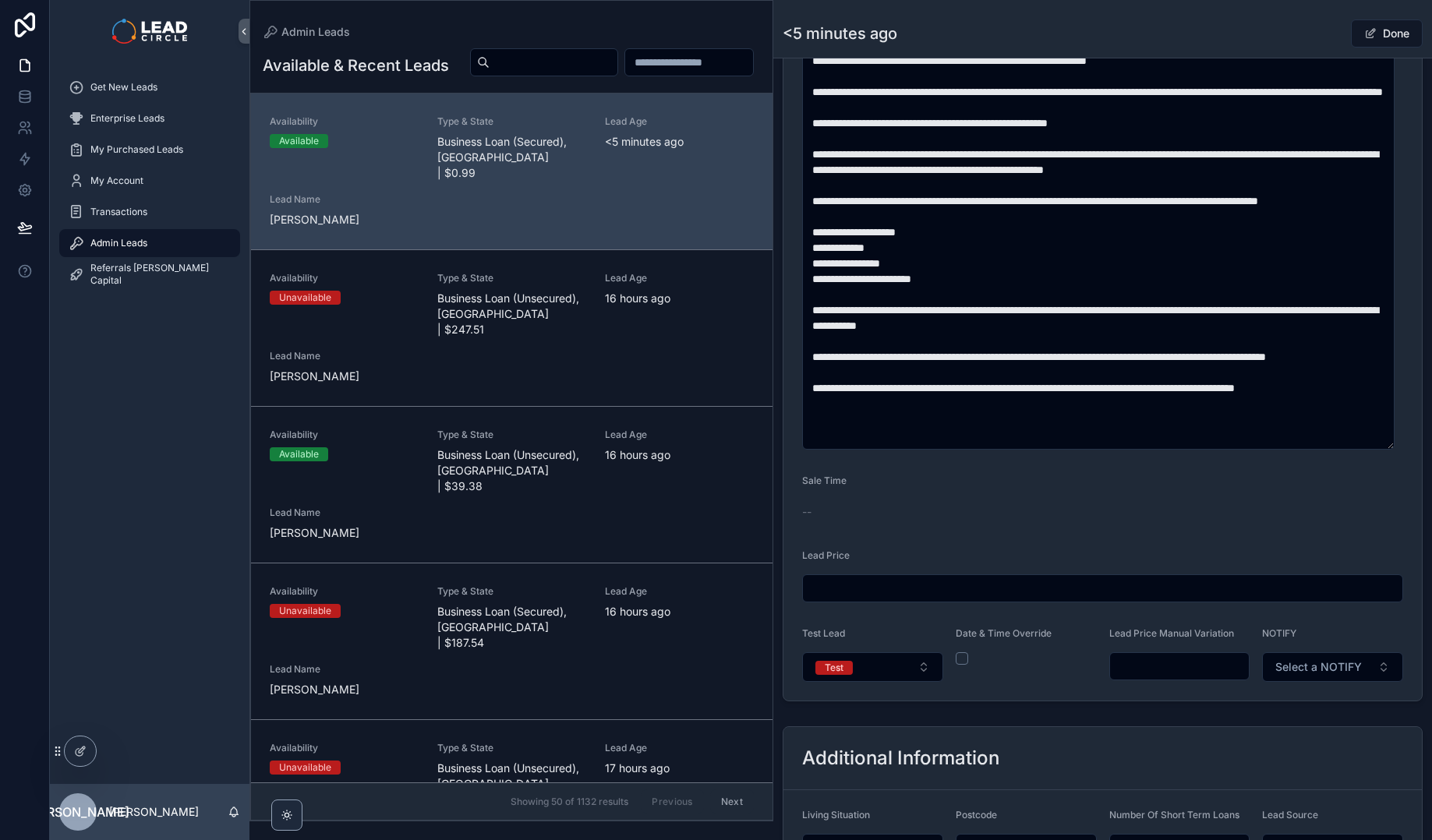
click at [1182, 660] on input "scrollable content" at bounding box center [1179, 666] width 139 height 22
click at [1176, 702] on div "**********" at bounding box center [1102, 122] width 658 height 1169
click at [1035, 710] on div "**********" at bounding box center [1102, 247] width 658 height 1783
click at [1139, 666] on input "*******" at bounding box center [1179, 666] width 139 height 22
click at [1179, 711] on div "**********" at bounding box center [1102, 247] width 658 height 1783
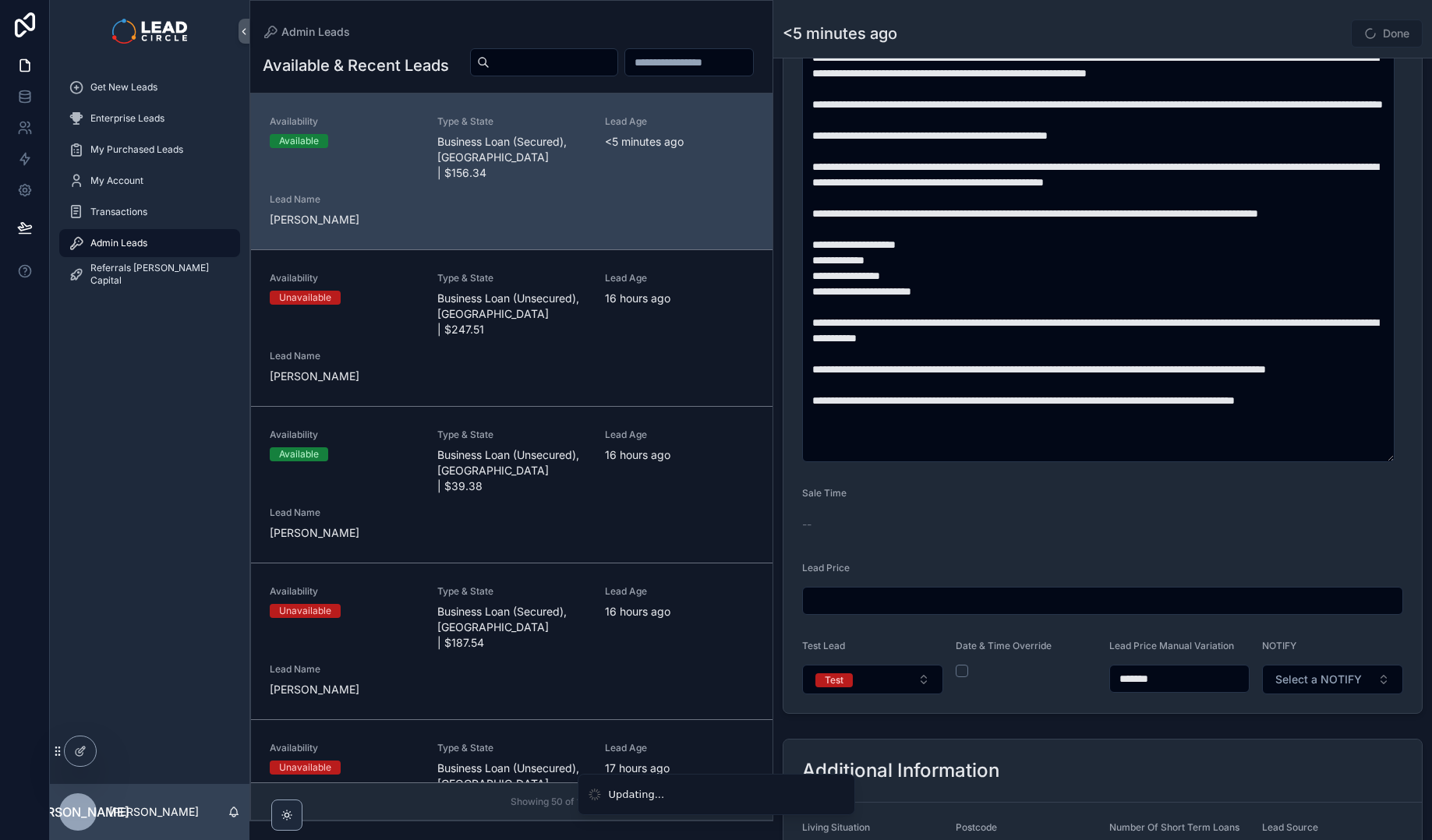
scroll to position [684, 0]
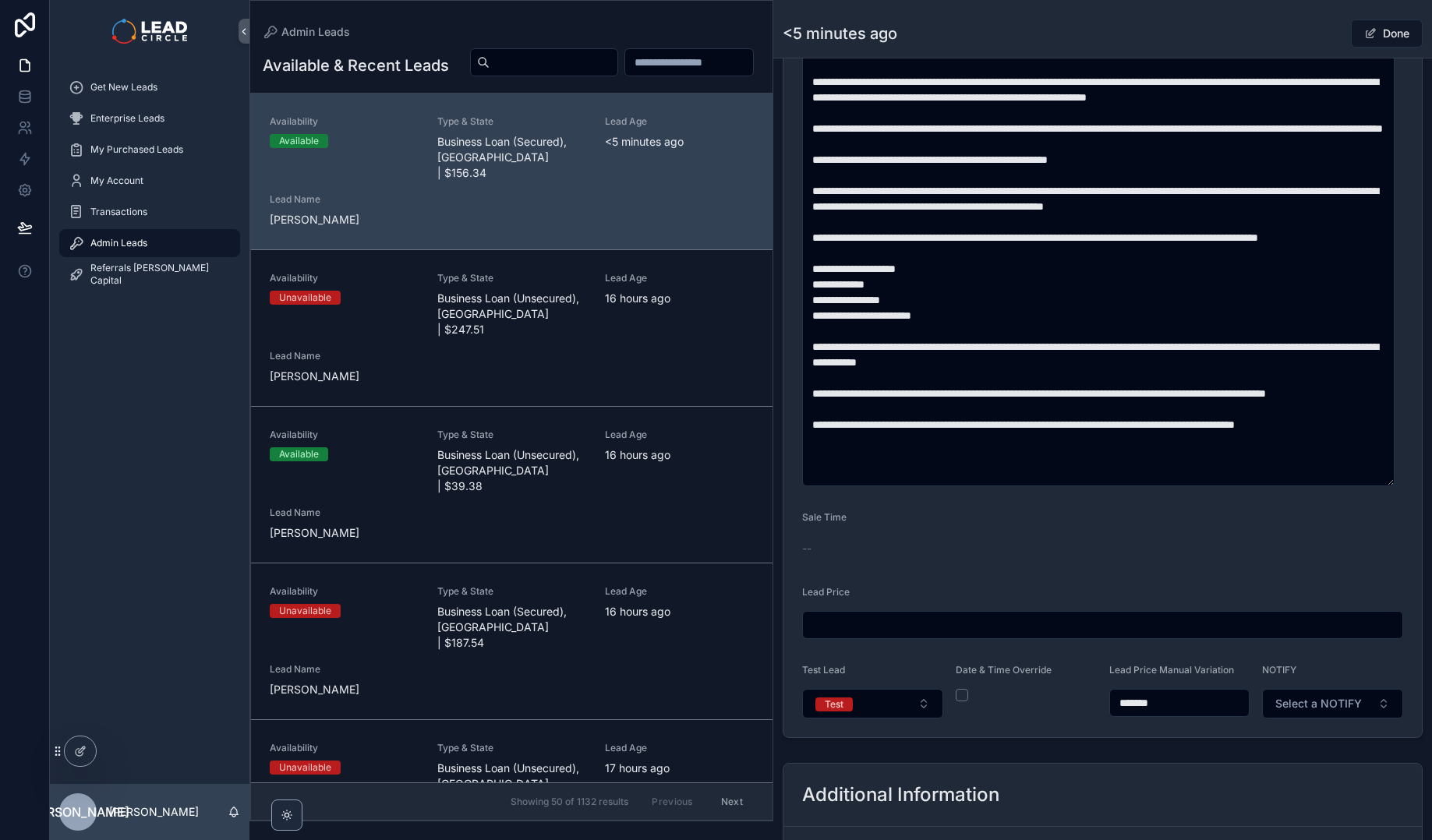
click at [1136, 702] on input "*******" at bounding box center [1179, 702] width 139 height 22
click at [1142, 732] on form "**********" at bounding box center [1102, 190] width 638 height 1092
click at [1090, 574] on form "**********" at bounding box center [1102, 190] width 638 height 1092
click at [1136, 701] on input "*******" at bounding box center [1179, 702] width 139 height 22
type input "*******"
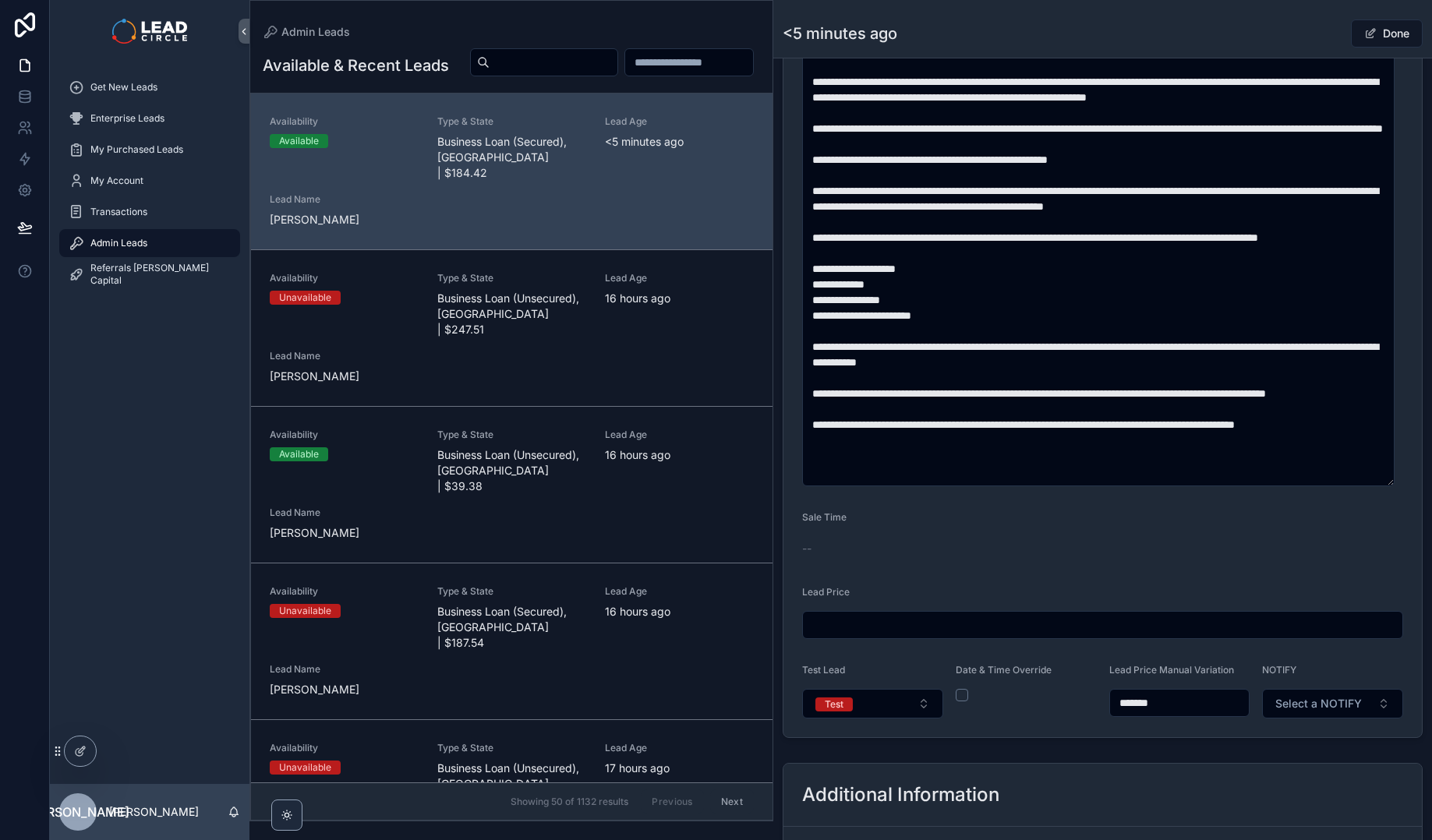
click at [1141, 731] on form "**********" at bounding box center [1102, 190] width 638 height 1092
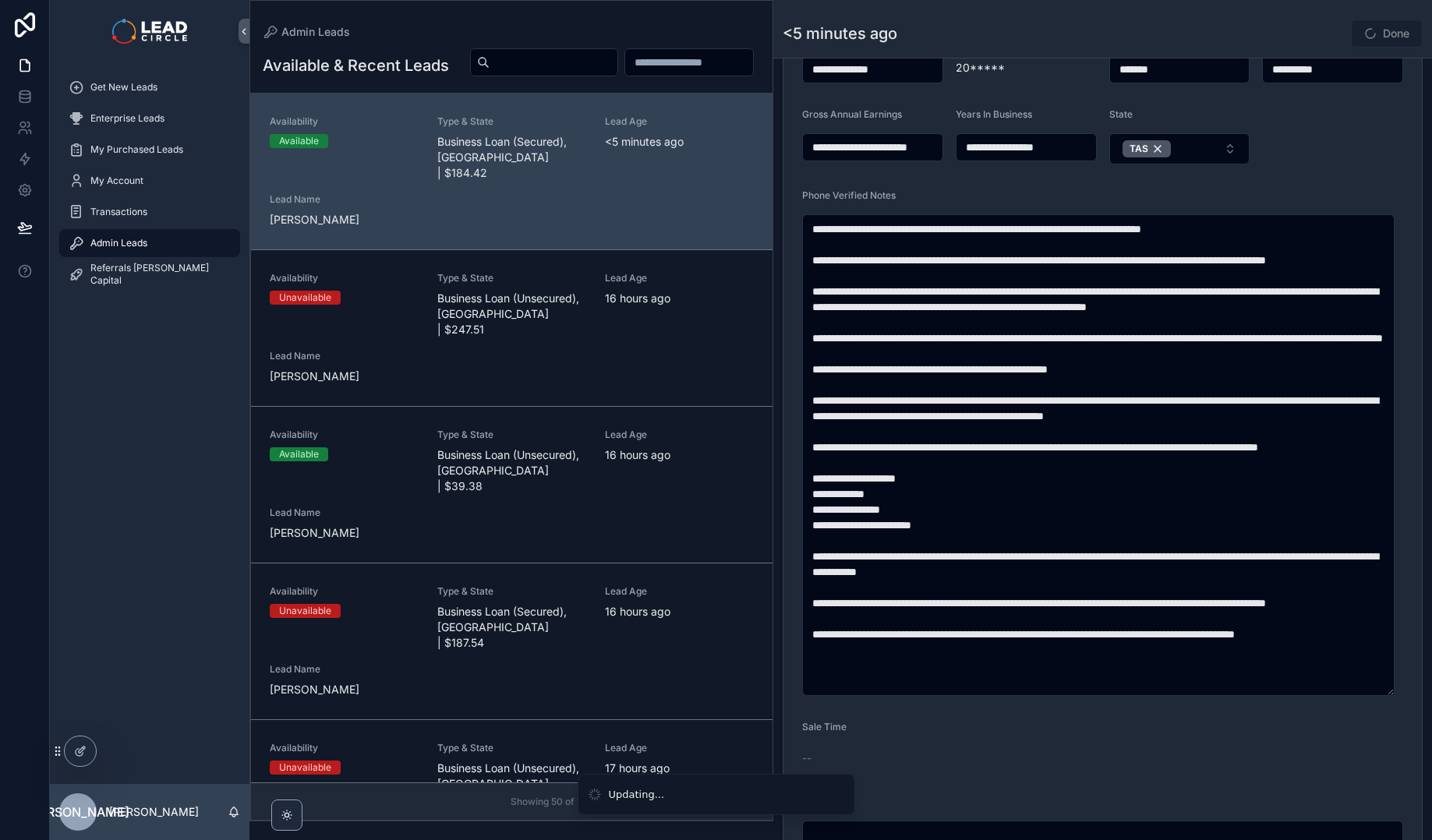
scroll to position [365, 0]
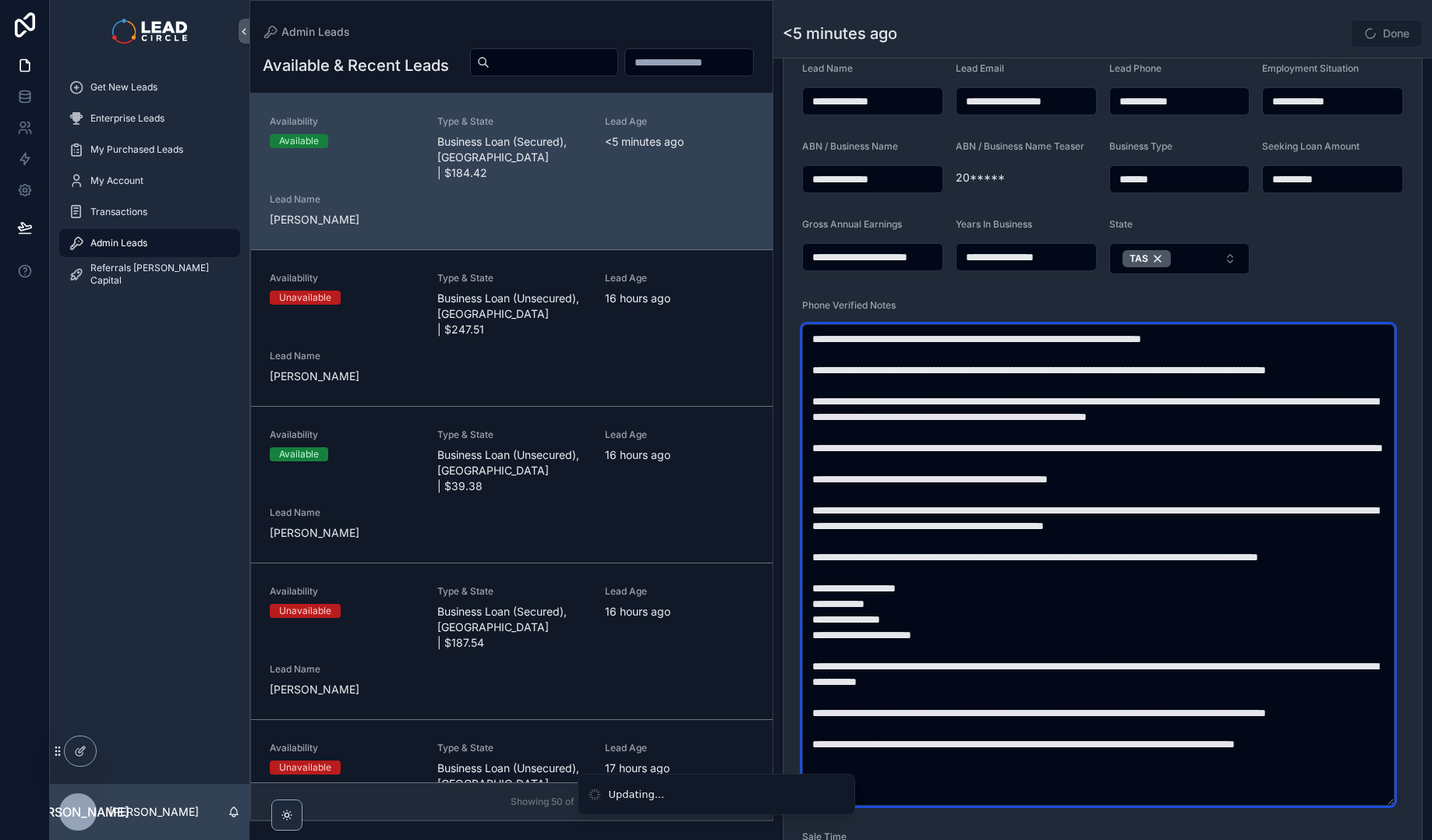
drag, startPoint x: 1077, startPoint y: 482, endPoint x: 1145, endPoint y: 603, distance: 138.8
click at [1145, 603] on textarea "scrollable content" at bounding box center [1098, 565] width 592 height 481
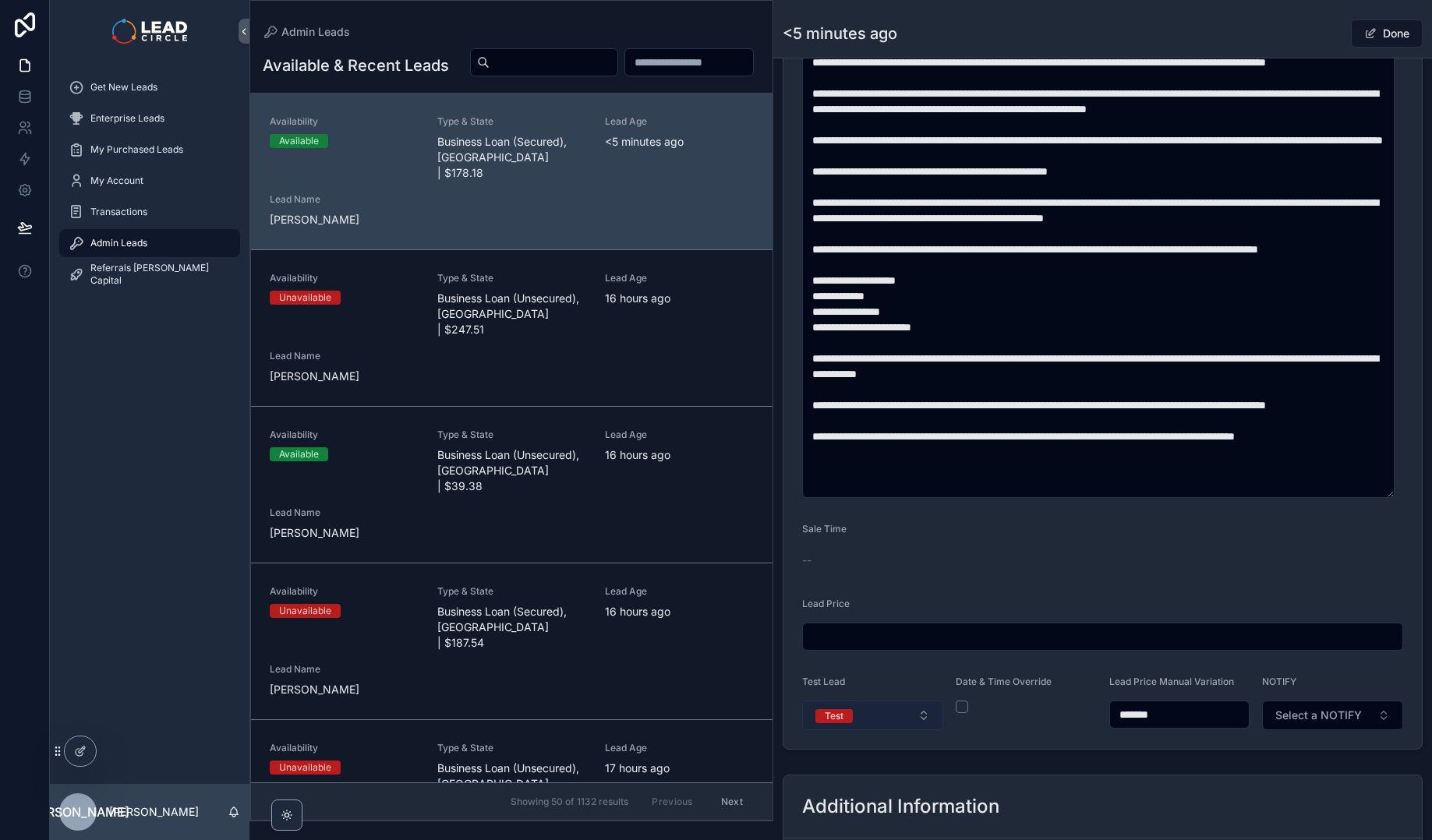
click at [911, 713] on button "Test" at bounding box center [872, 715] width 141 height 29
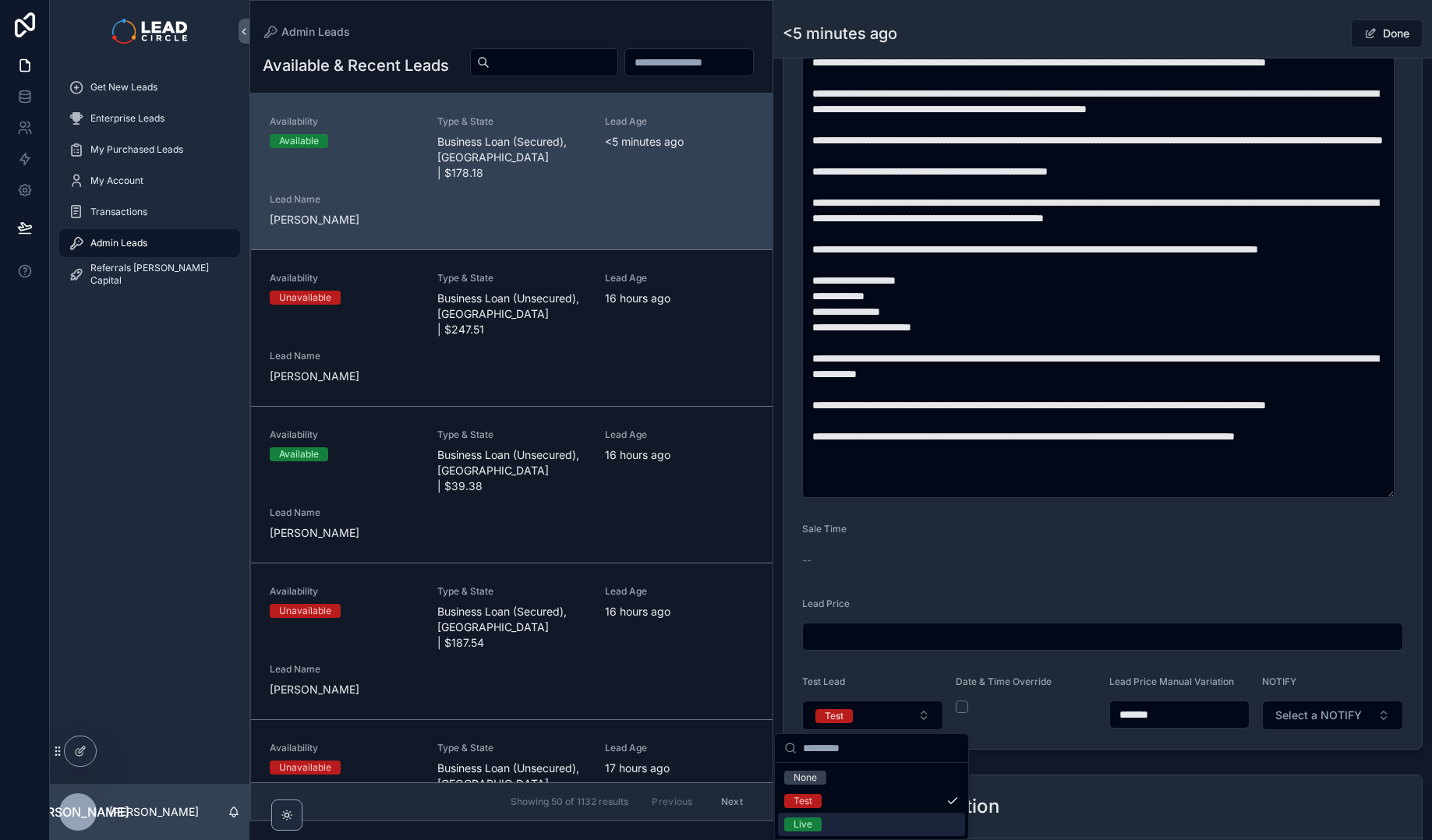
click at [877, 824] on div "Live" at bounding box center [871, 825] width 187 height 24
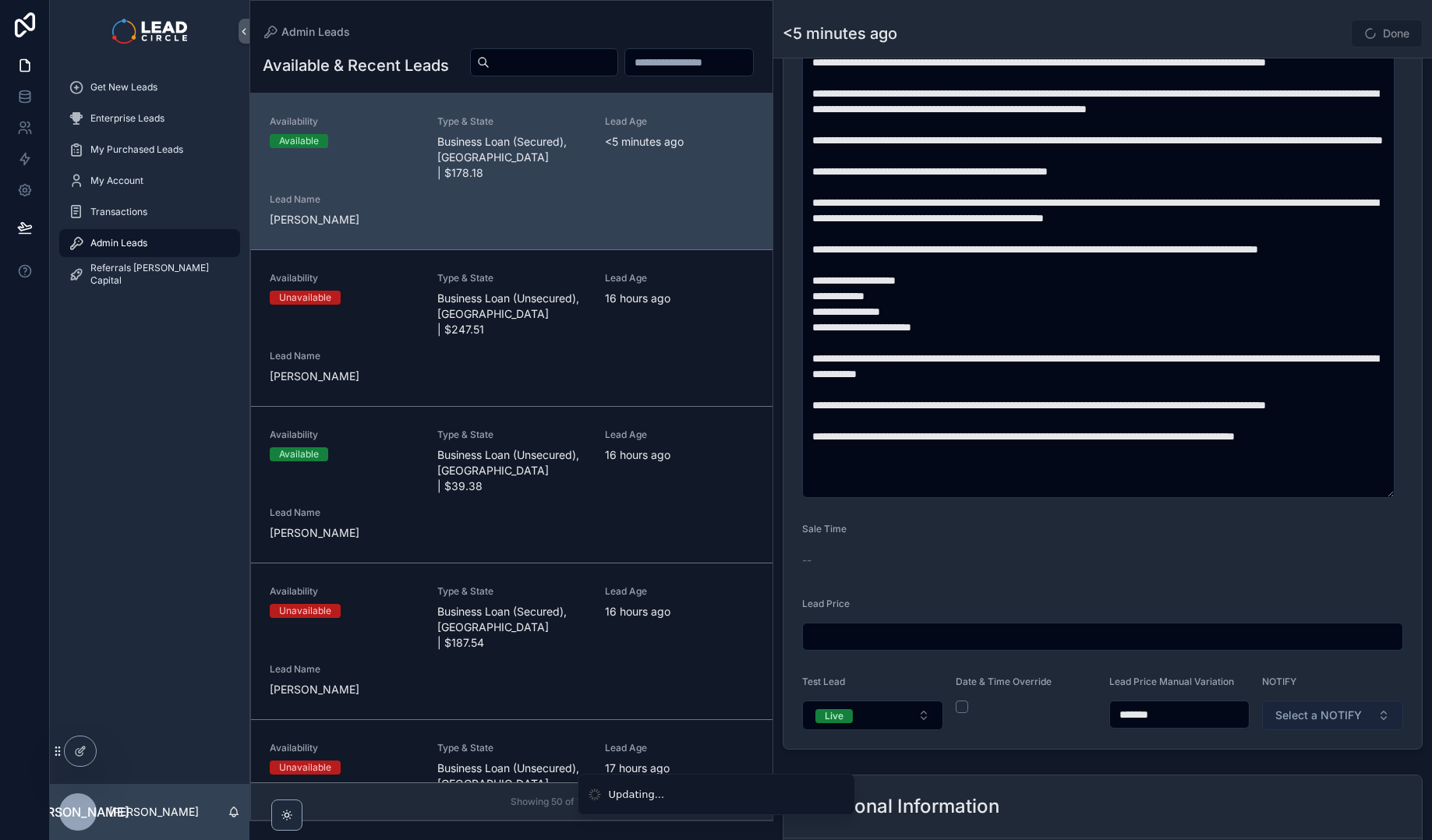
click at [1314, 720] on span "Select a NOTIFY" at bounding box center [1318, 714] width 87 height 15
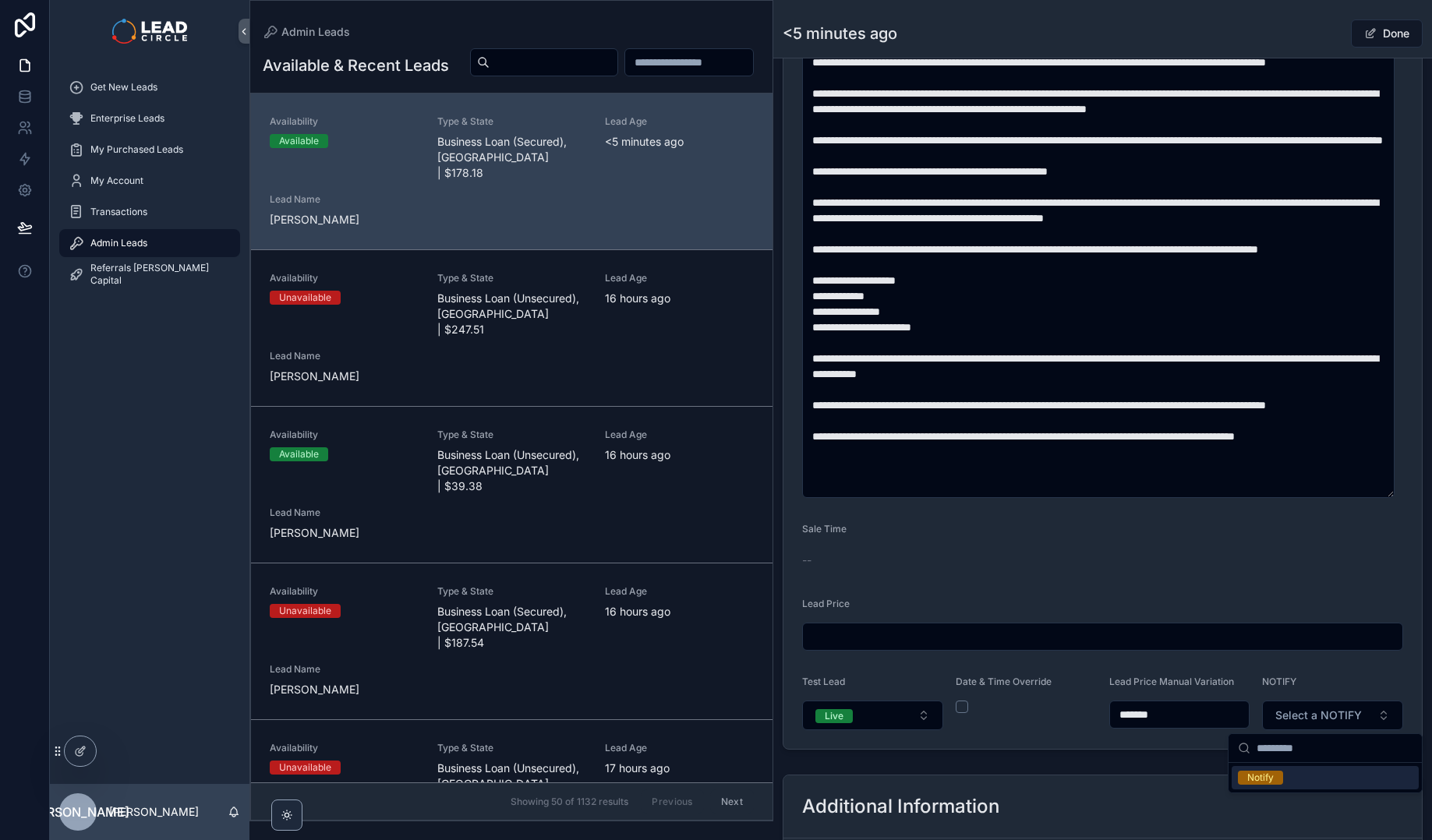
click at [1285, 775] on div "Notify" at bounding box center [1324, 777] width 187 height 24
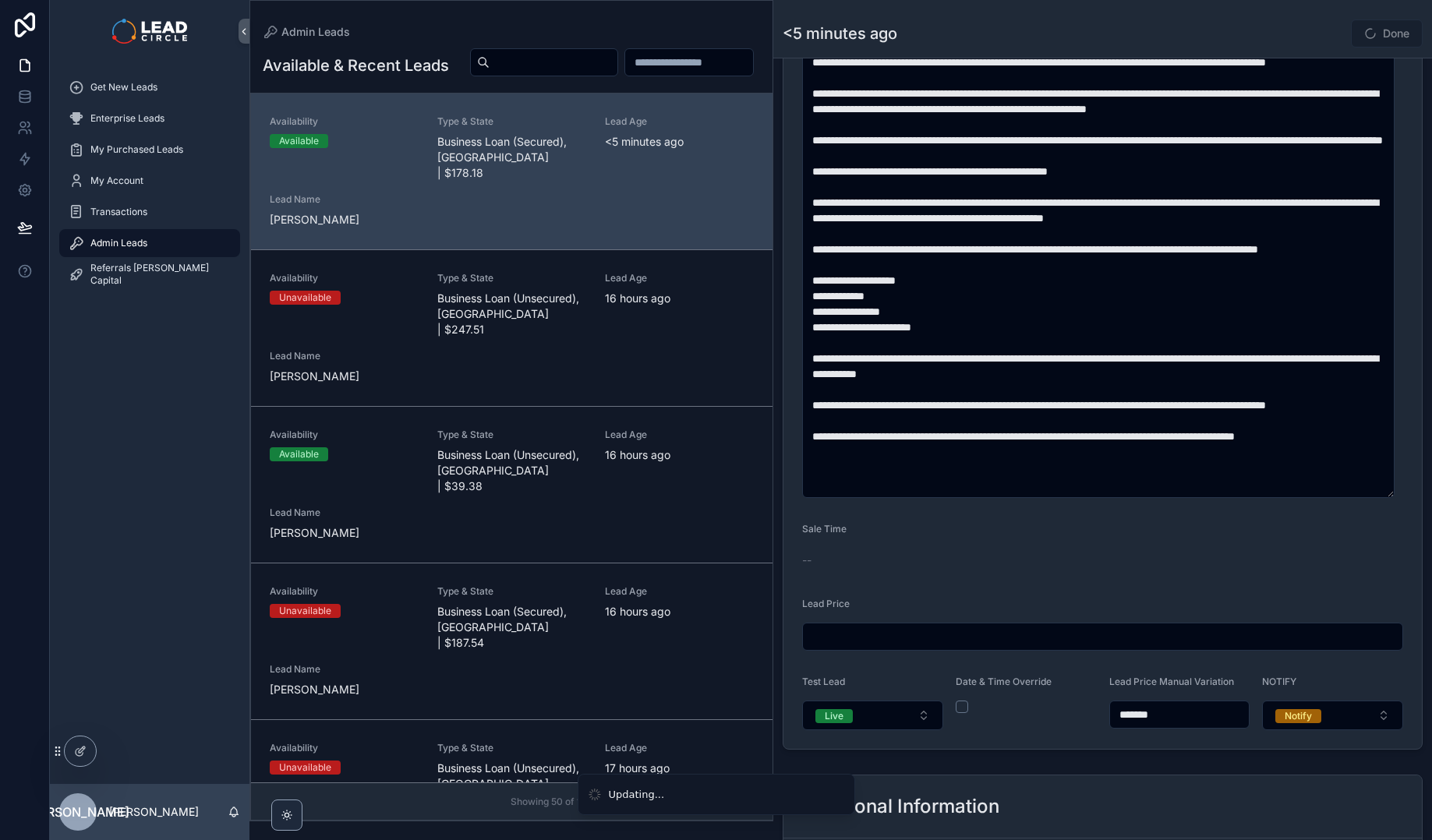
click at [1324, 34] on div "Done" at bounding box center [1364, 34] width 117 height 29
click at [1370, 30] on button "Done" at bounding box center [1386, 33] width 72 height 28
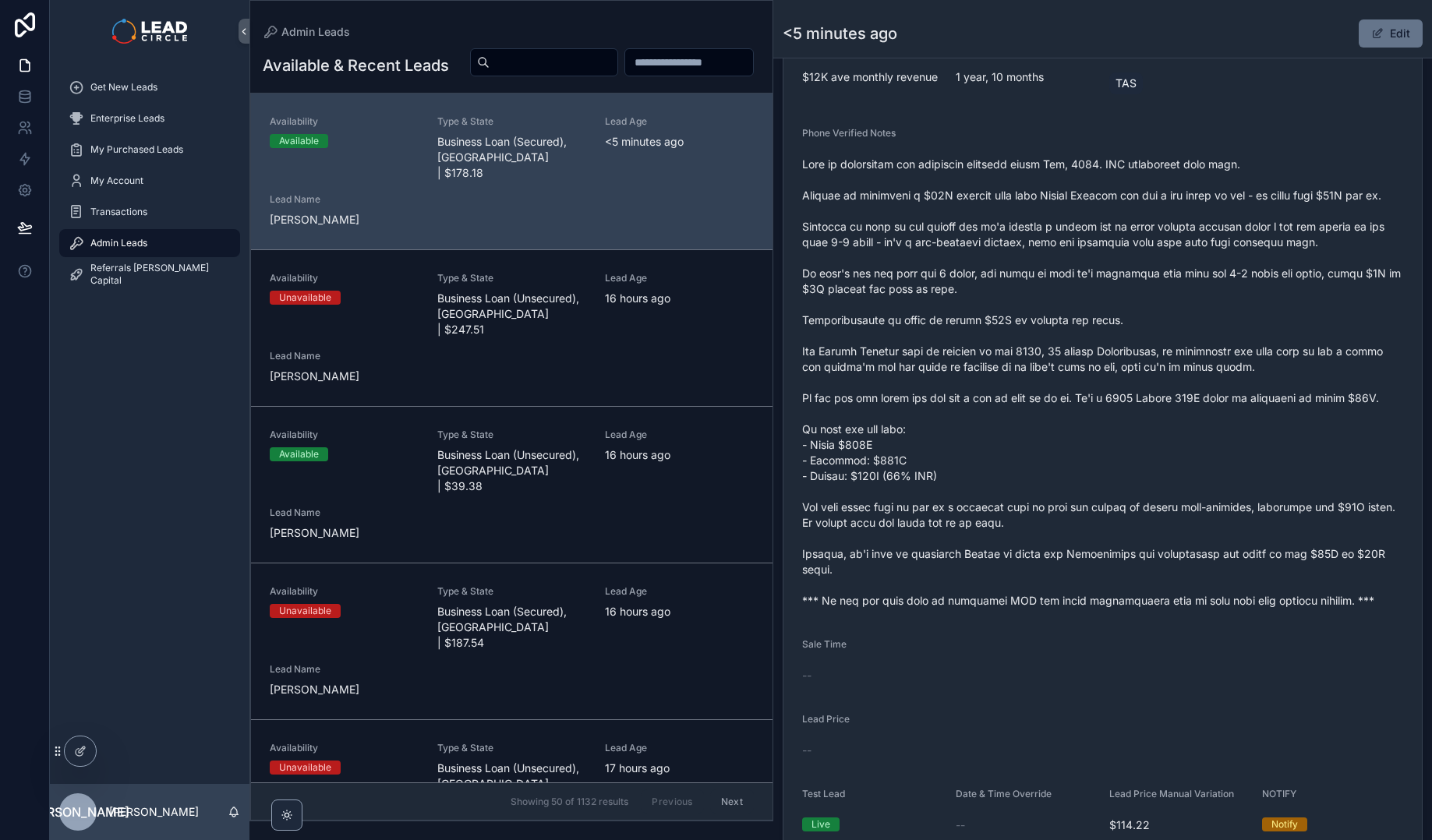
scroll to position [240, 0]
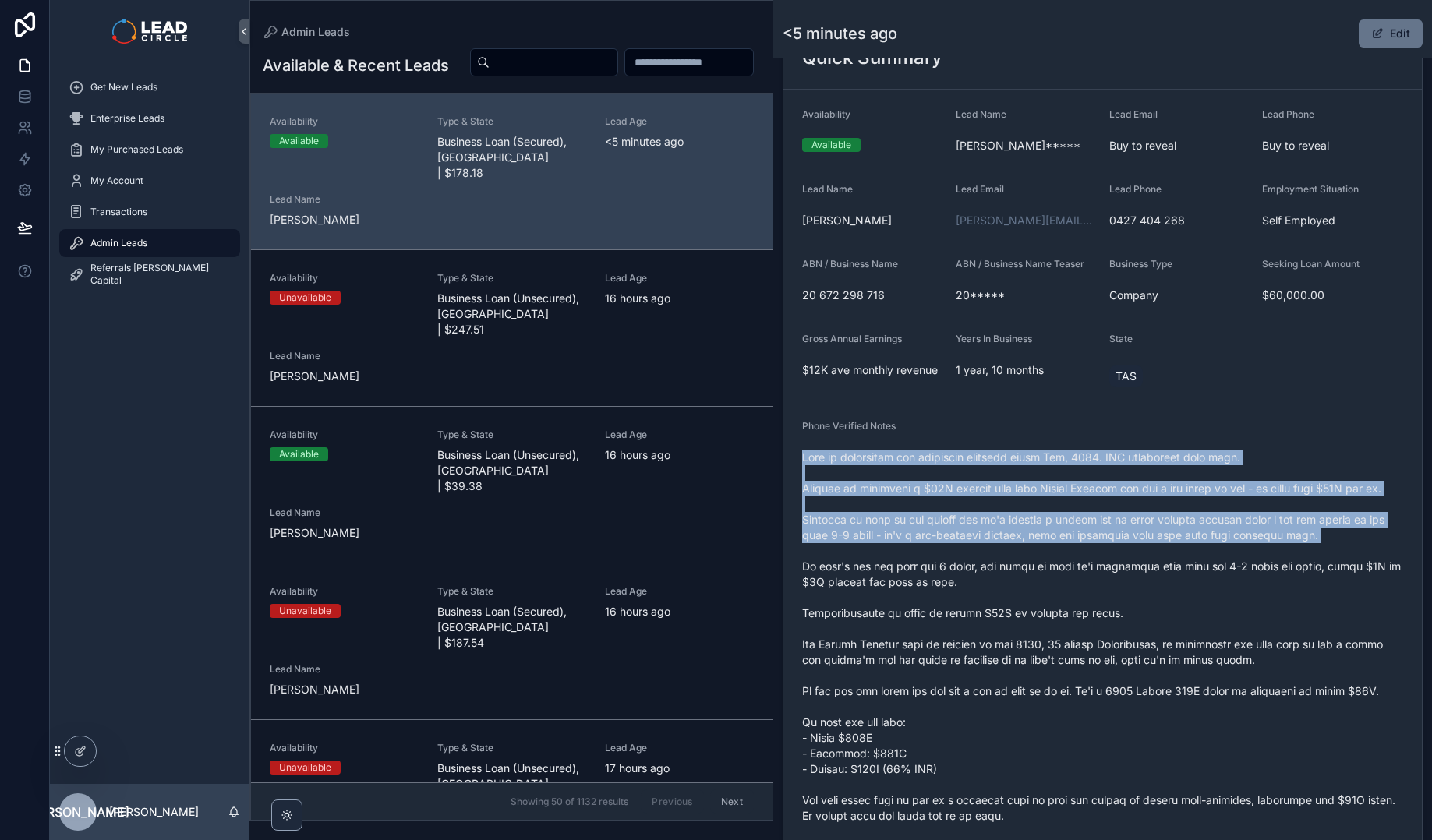
drag, startPoint x: 1173, startPoint y: 446, endPoint x: 1228, endPoint y: 583, distance: 147.6
click at [1228, 583] on div "scrollable content" at bounding box center [1102, 675] width 601 height 461
click at [1228, 583] on span "scrollable content" at bounding box center [1102, 675] width 601 height 452
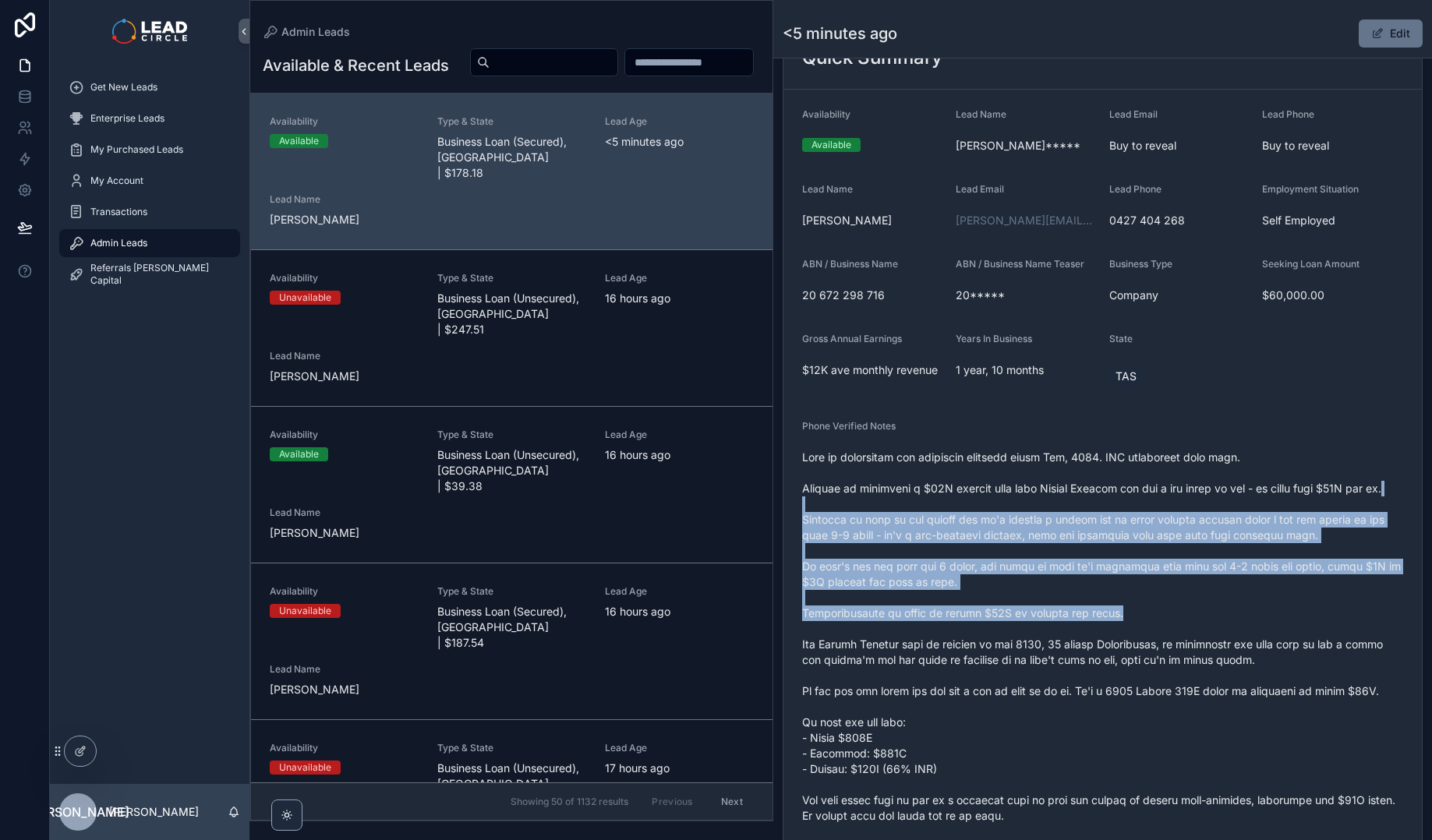
drag, startPoint x: 1267, startPoint y: 631, endPoint x: 1193, endPoint y: 472, distance: 175.4
click at [1195, 475] on span "scrollable content" at bounding box center [1102, 675] width 601 height 452
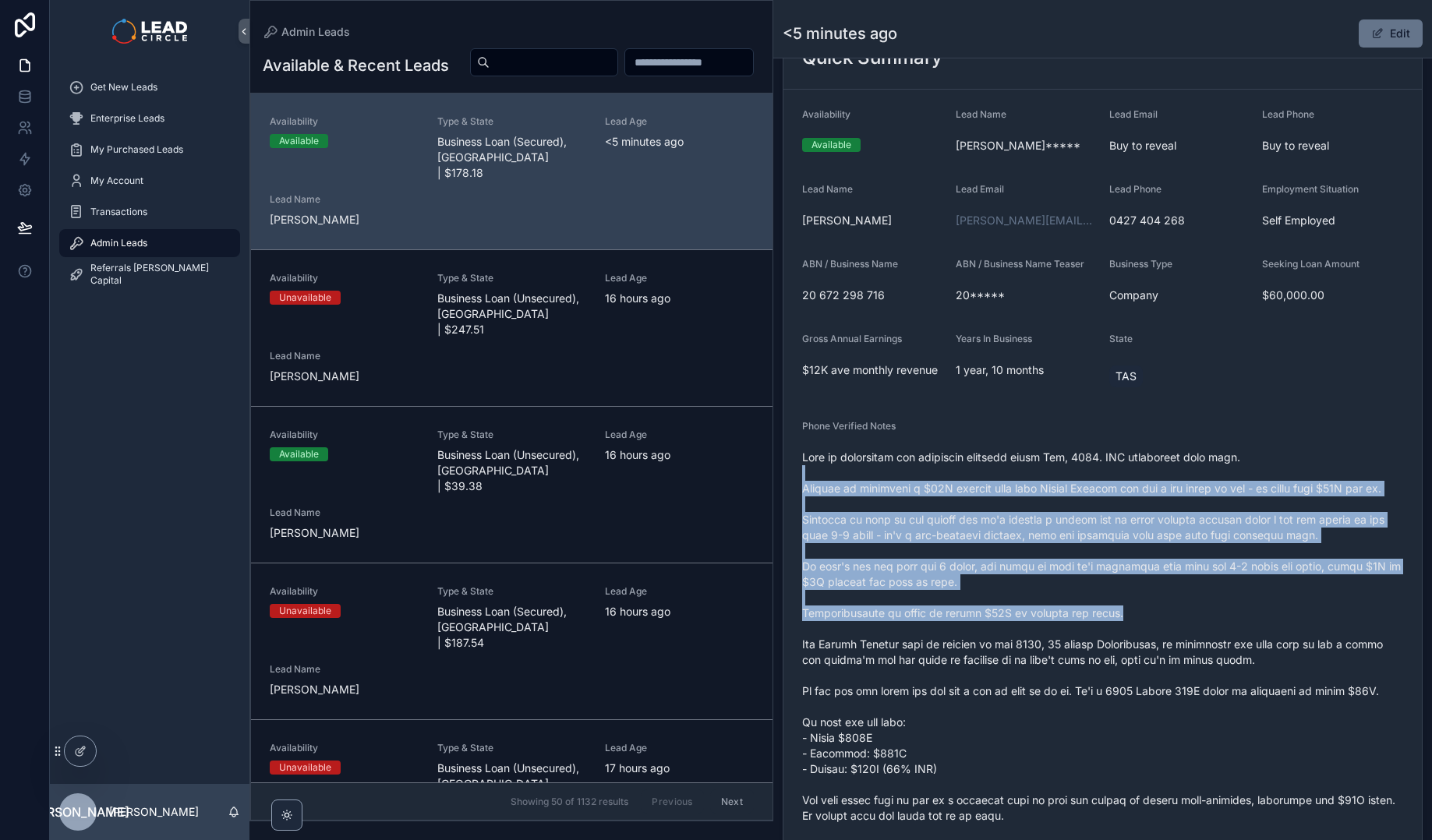
click at [1193, 472] on span "scrollable content" at bounding box center [1102, 675] width 601 height 452
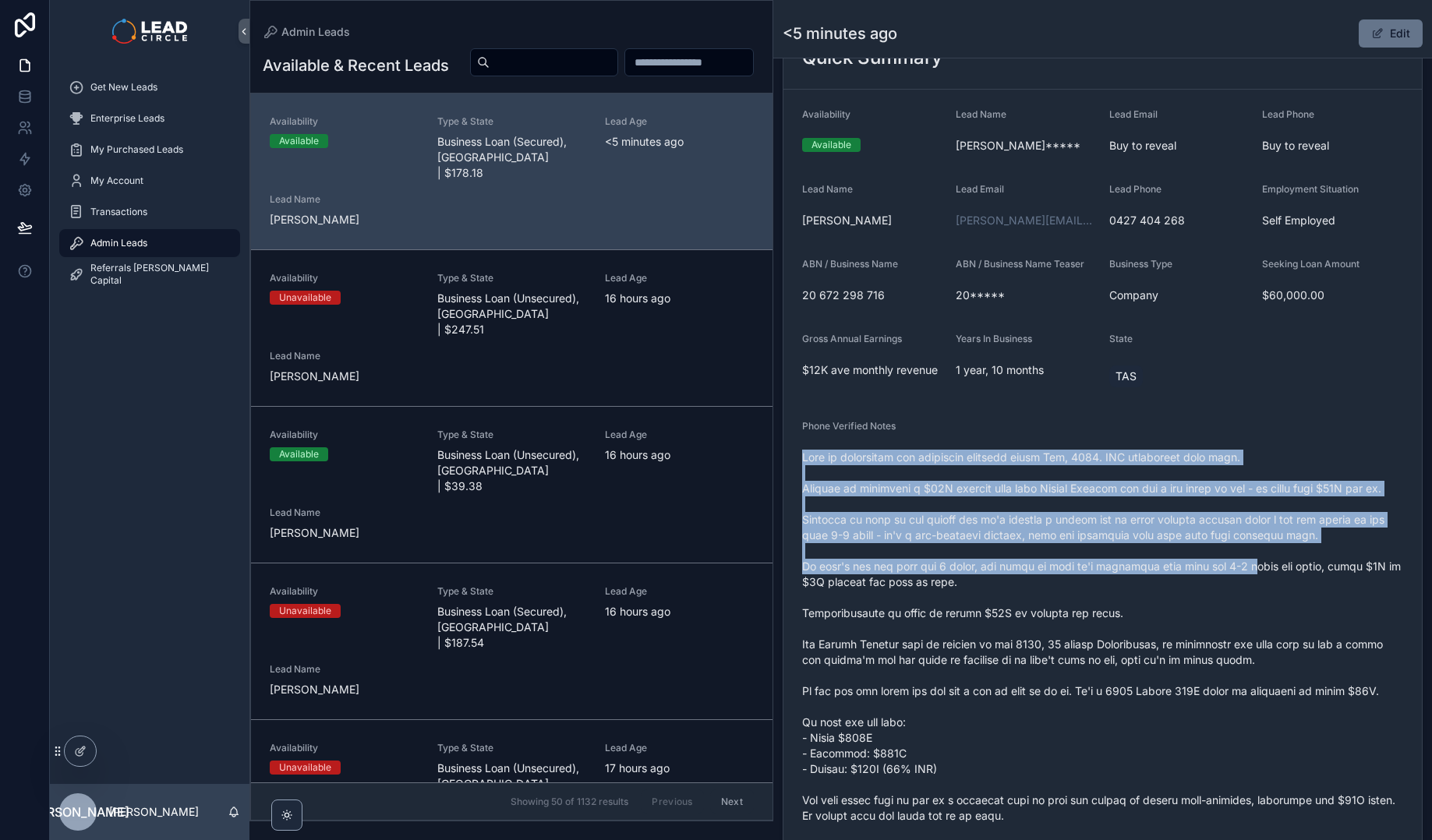
drag, startPoint x: 1185, startPoint y: 436, endPoint x: 1265, endPoint y: 604, distance: 186.1
click at [1265, 604] on div "Phone Verified Notes" at bounding box center [1102, 662] width 601 height 486
click at [1265, 604] on span "scrollable content" at bounding box center [1102, 675] width 601 height 452
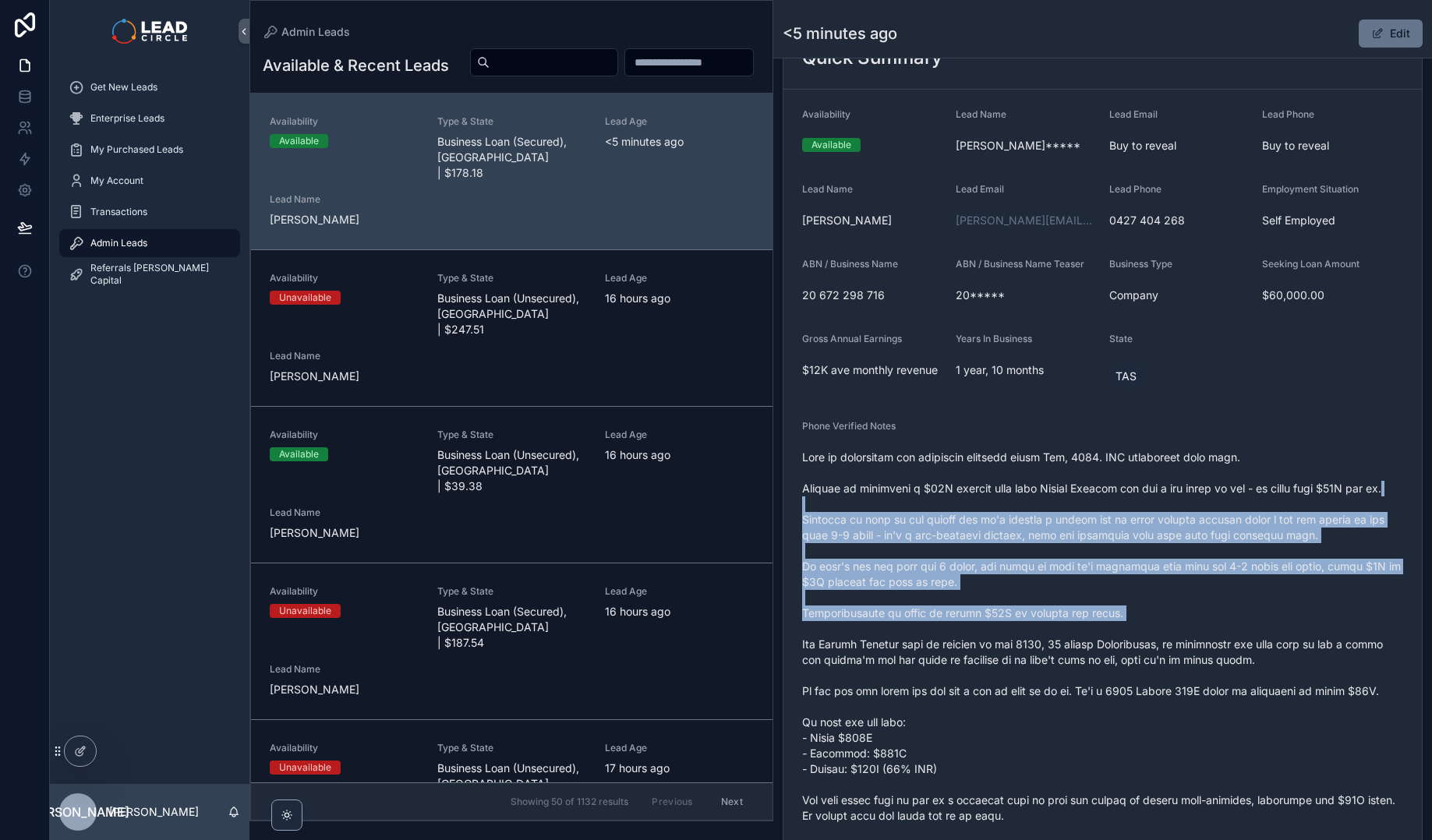
drag, startPoint x: 1308, startPoint y: 640, endPoint x: 1211, endPoint y: 461, distance: 203.6
click at [1217, 467] on span "scrollable content" at bounding box center [1102, 675] width 601 height 452
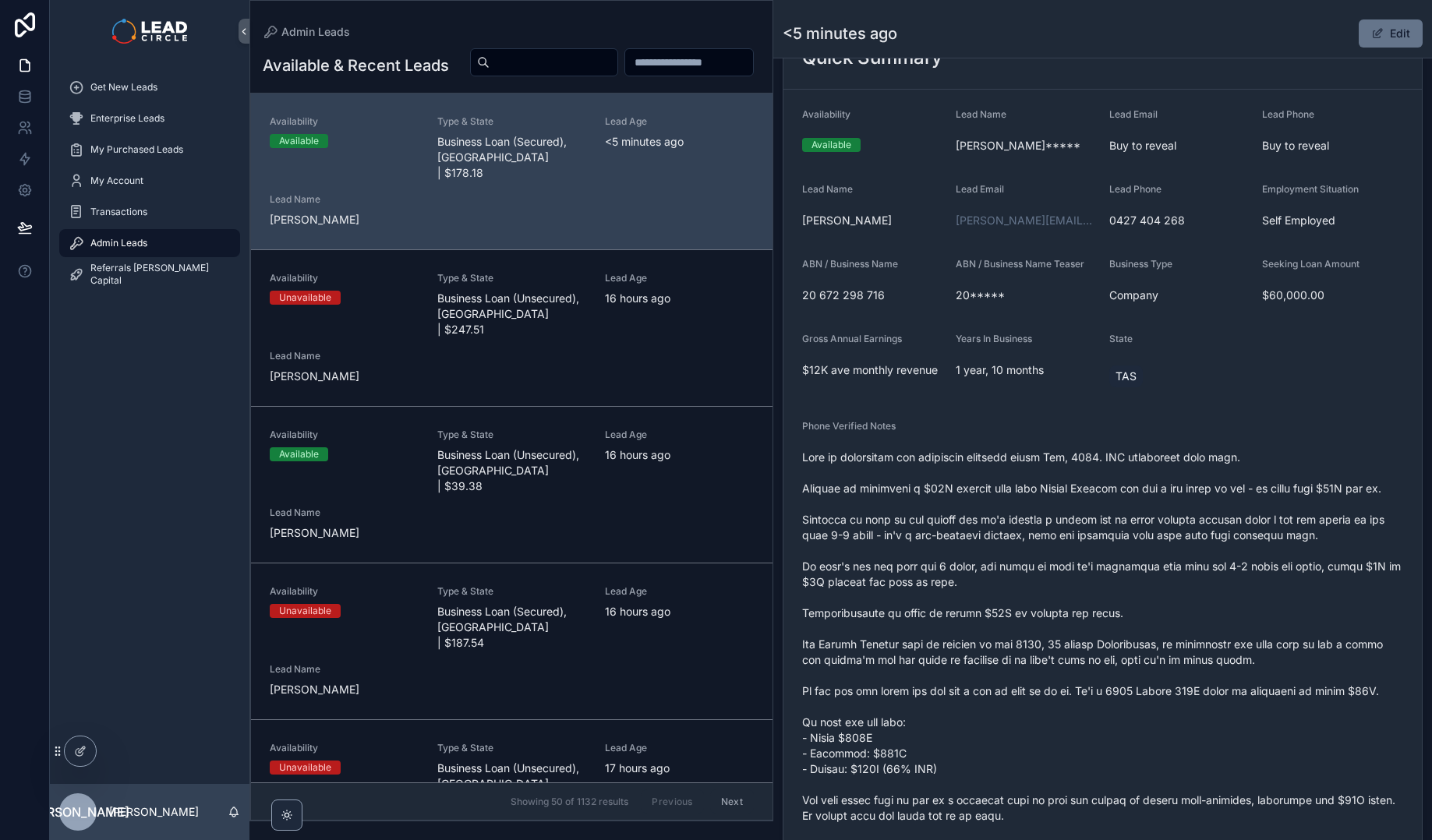
click at [1211, 461] on span "scrollable content" at bounding box center [1102, 675] width 601 height 452
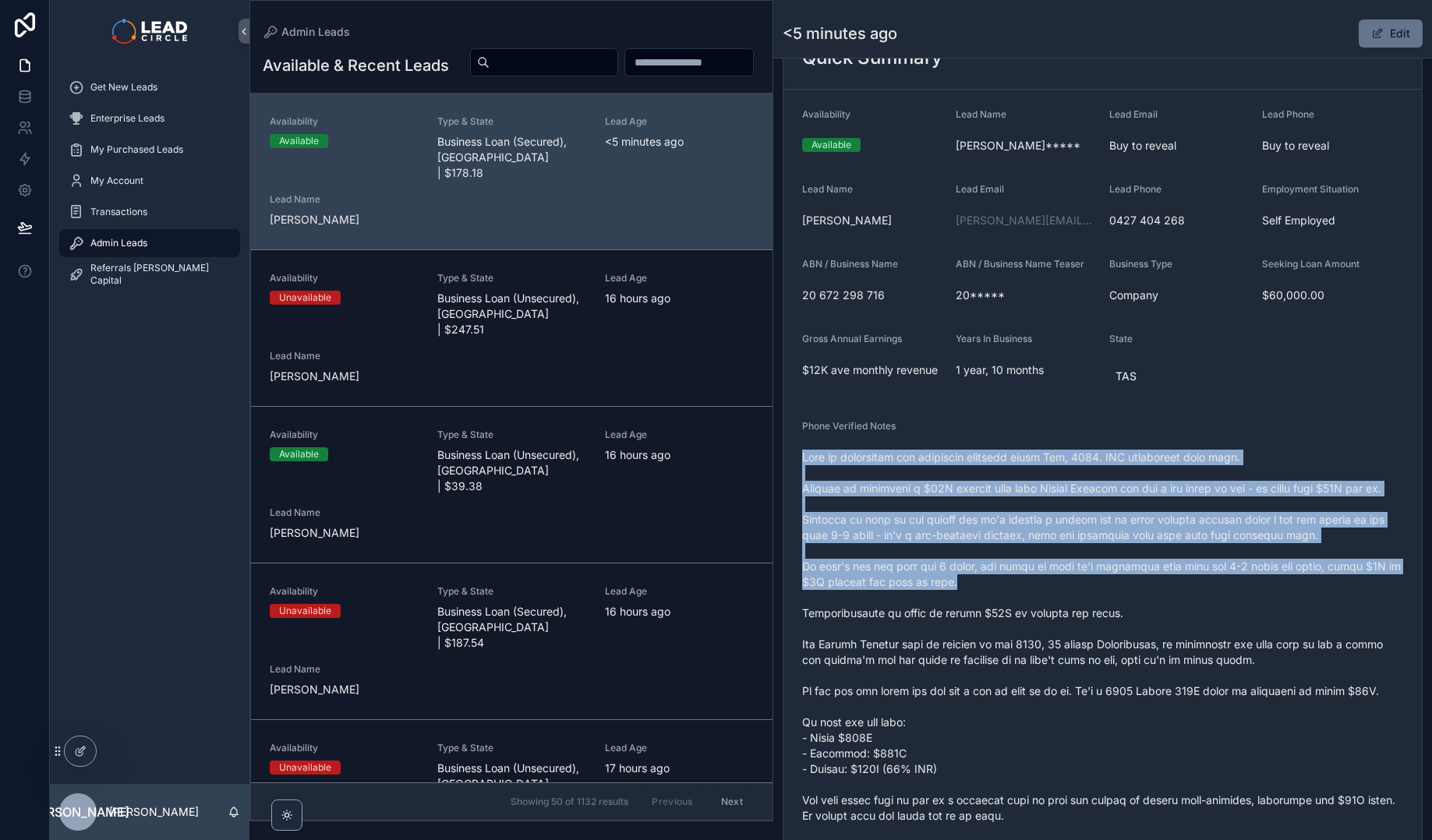
drag, startPoint x: 1204, startPoint y: 425, endPoint x: 1295, endPoint y: 599, distance: 196.4
click at [1295, 599] on div "Phone Verified Notes" at bounding box center [1102, 662] width 601 height 486
click at [1295, 599] on span "scrollable content" at bounding box center [1102, 675] width 601 height 452
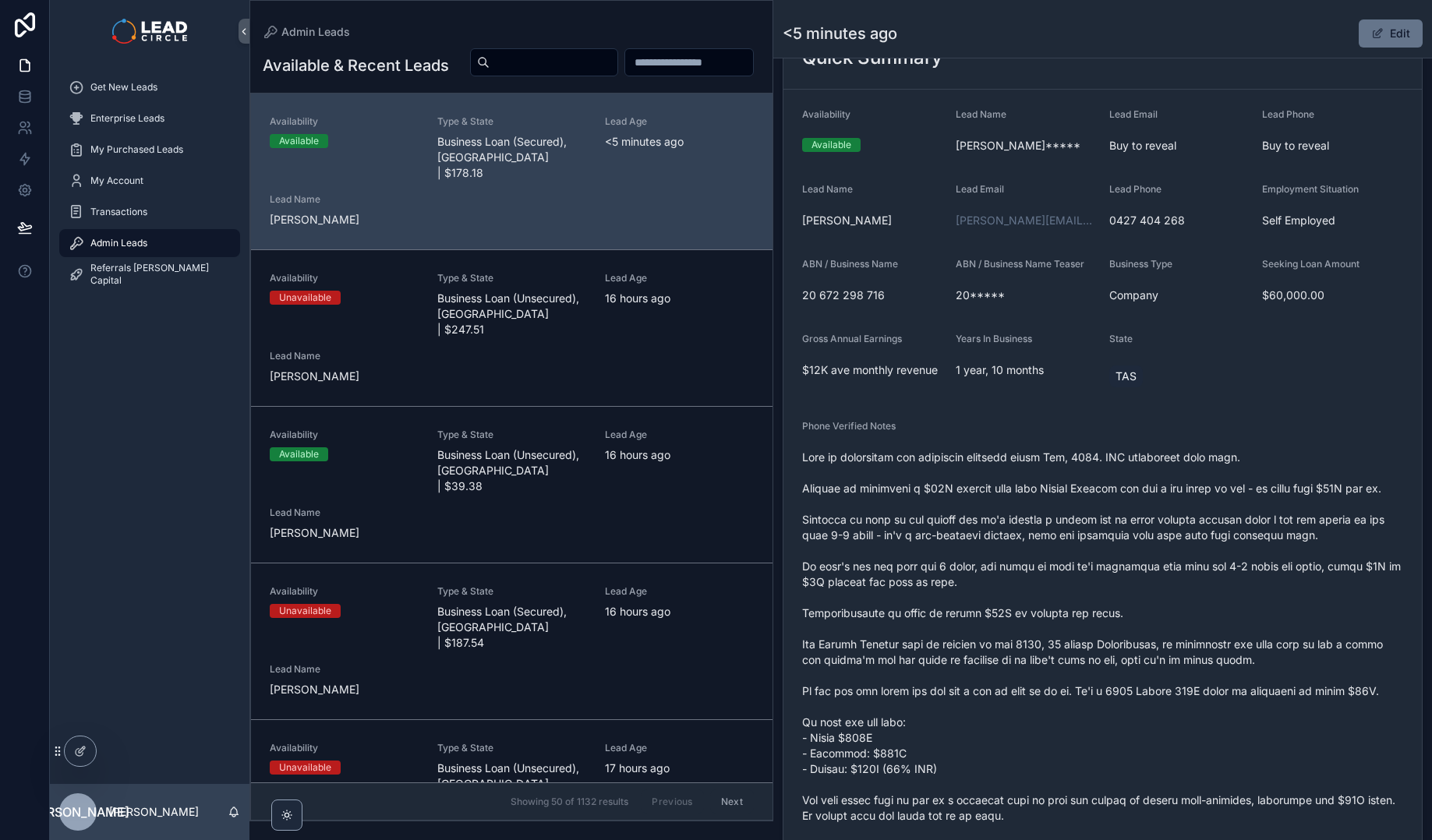
click at [178, 67] on div "Get New Leads Enterprise Leads My Purchased Leads My Account Transactions Admin…" at bounding box center [149, 185] width 200 height 246
click at [175, 81] on div "Get New Leads" at bounding box center [149, 87] width 162 height 25
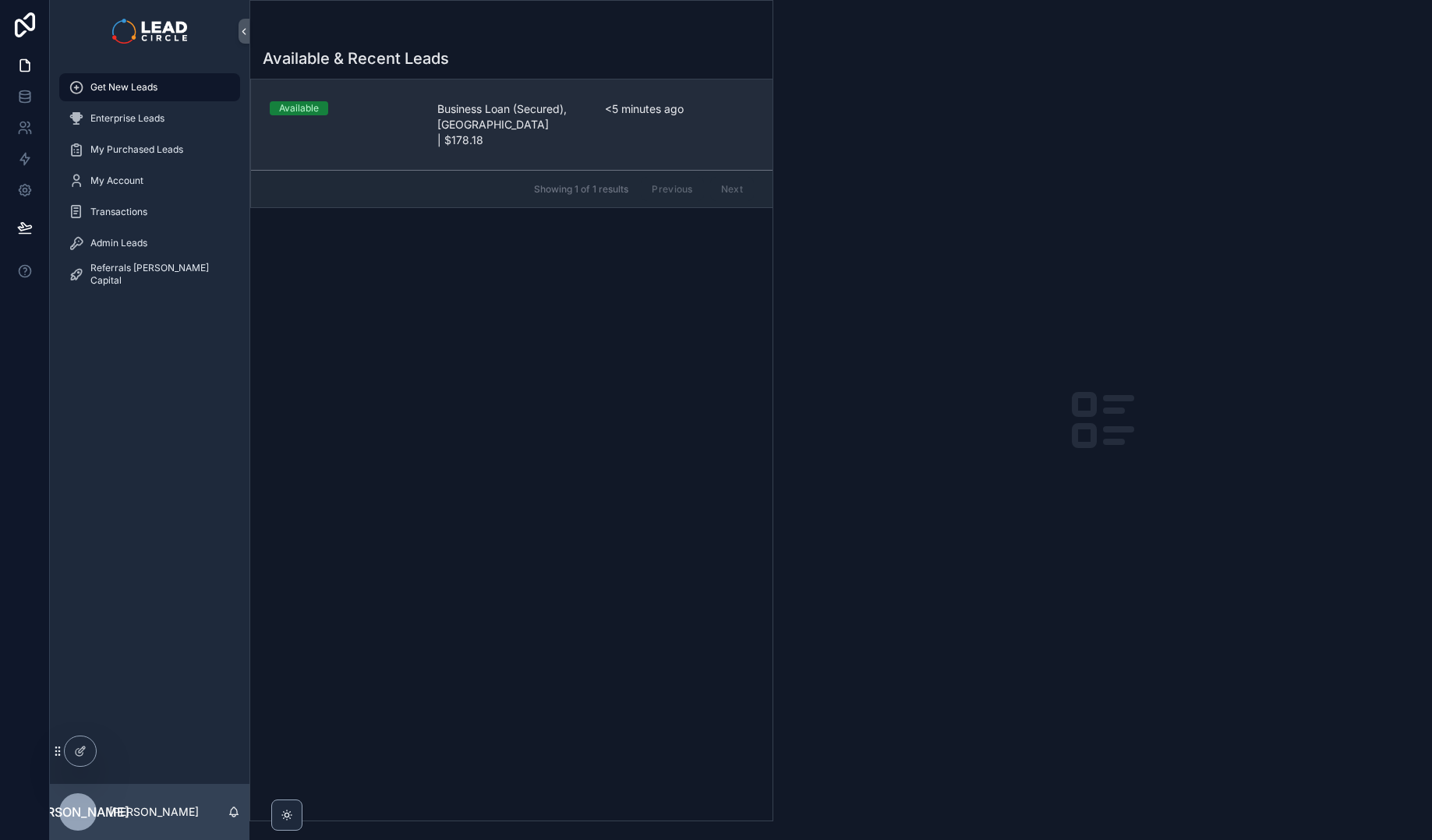
click at [434, 125] on div "Available Business Loan (Secured), [GEOGRAPHIC_DATA] | $178.18 <5 minutes ago" at bounding box center [511, 124] width 484 height 46
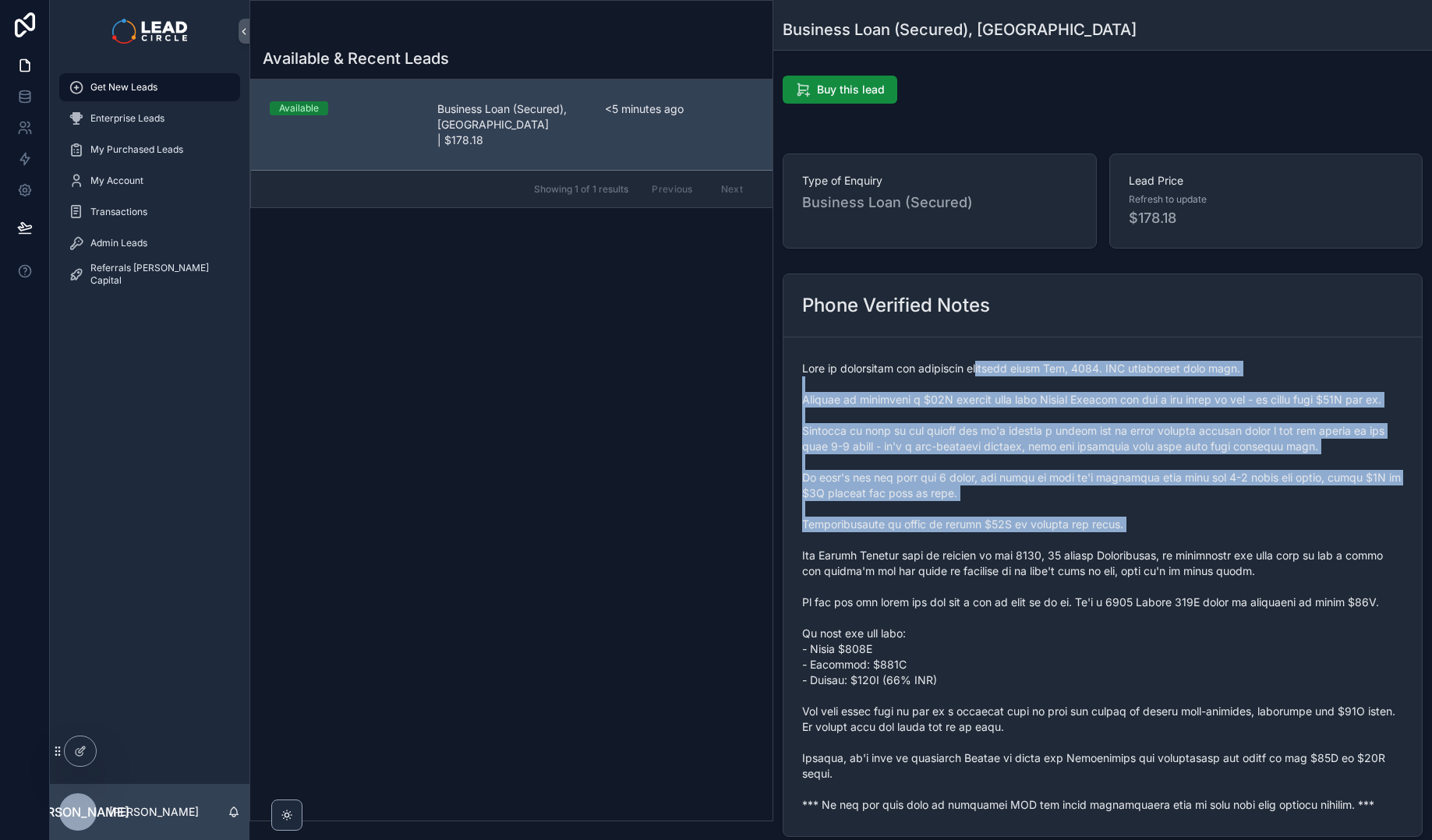
drag, startPoint x: 992, startPoint y: 369, endPoint x: 1115, endPoint y: 569, distance: 234.8
click at [1112, 568] on span "scrollable content" at bounding box center [1102, 587] width 601 height 452
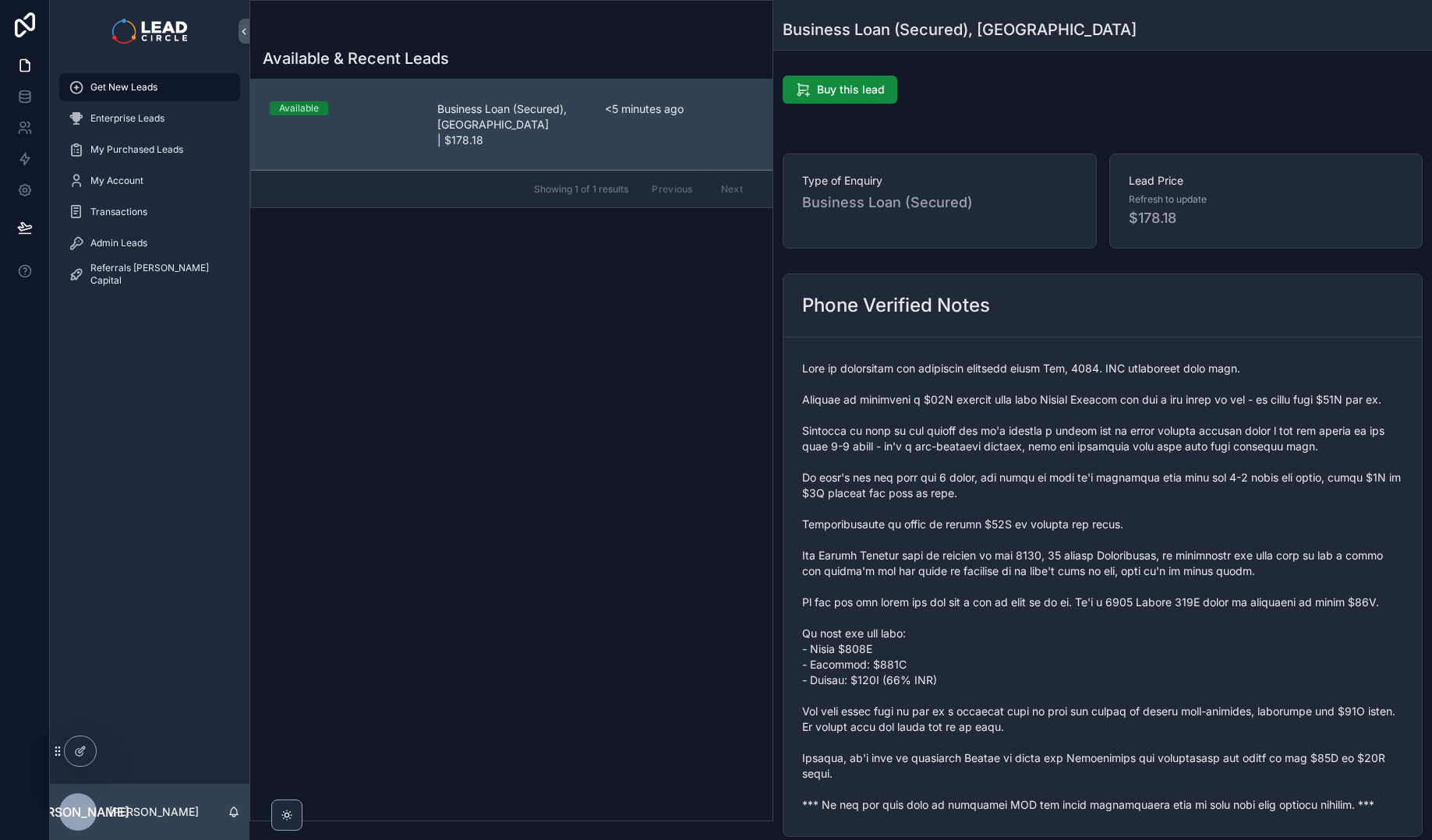
click at [1118, 571] on span "scrollable content" at bounding box center [1102, 587] width 601 height 452
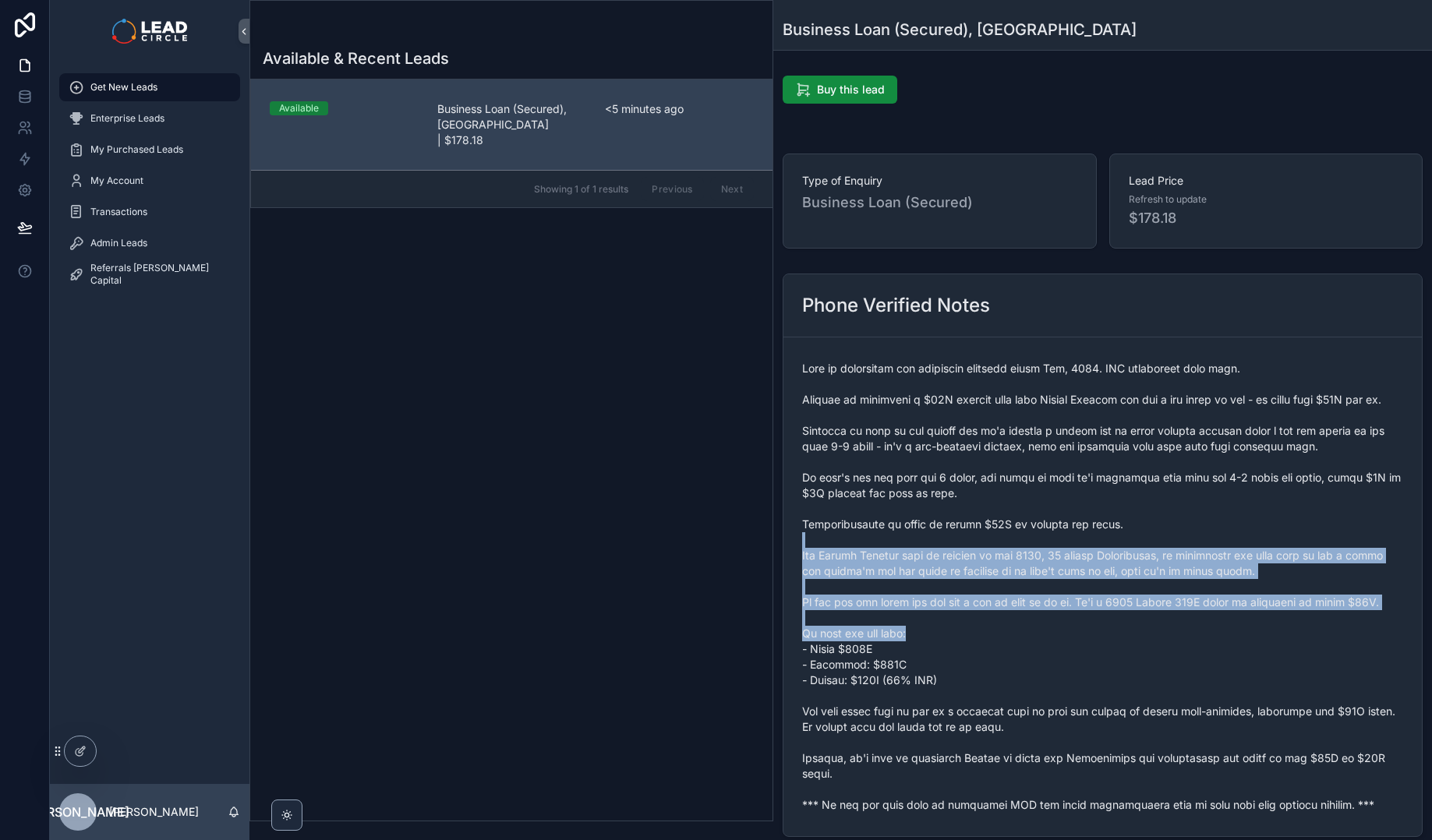
click at [1095, 456] on span "scrollable content" at bounding box center [1102, 587] width 601 height 452
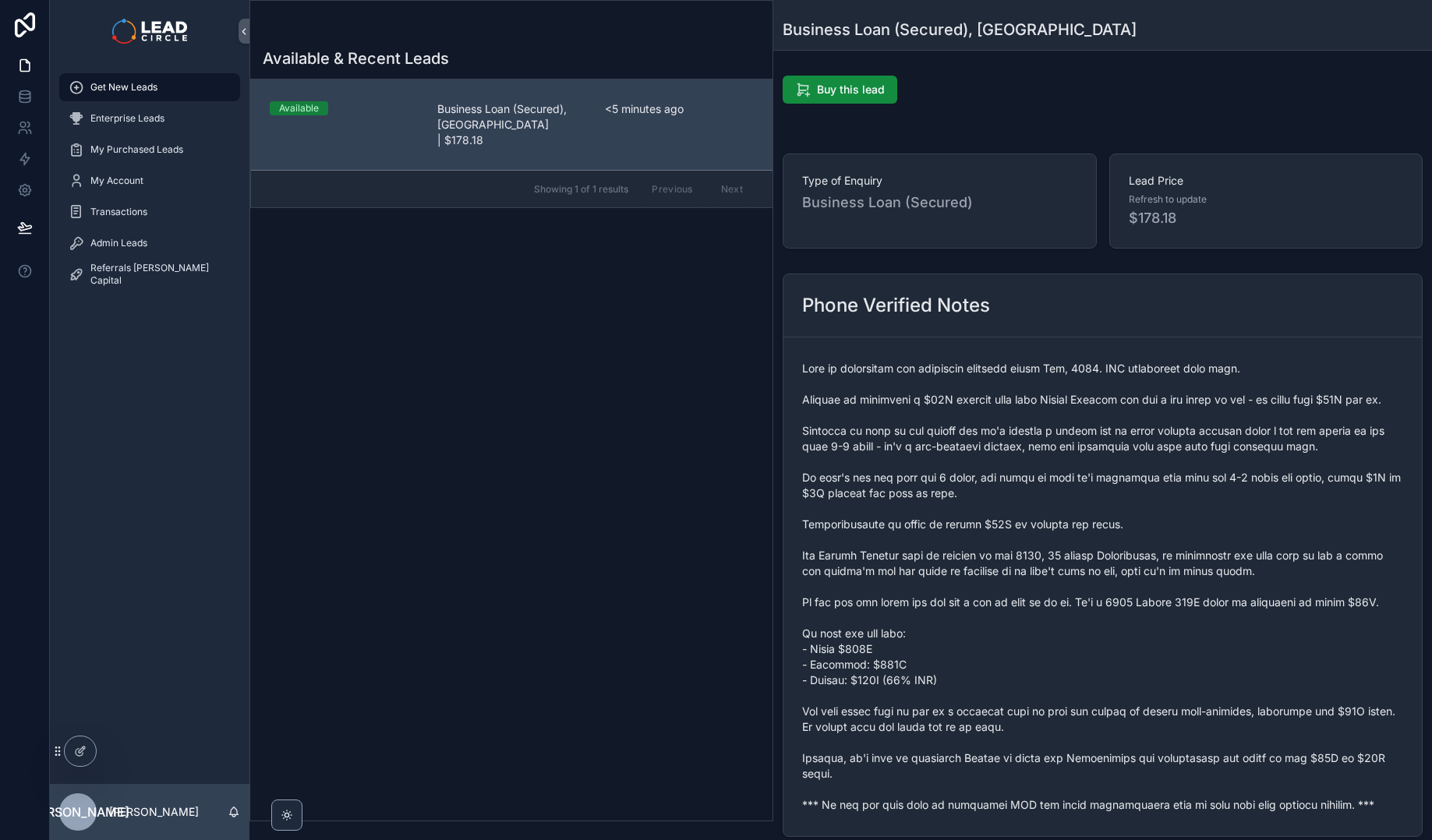
click at [1092, 450] on span "scrollable content" at bounding box center [1102, 587] width 601 height 452
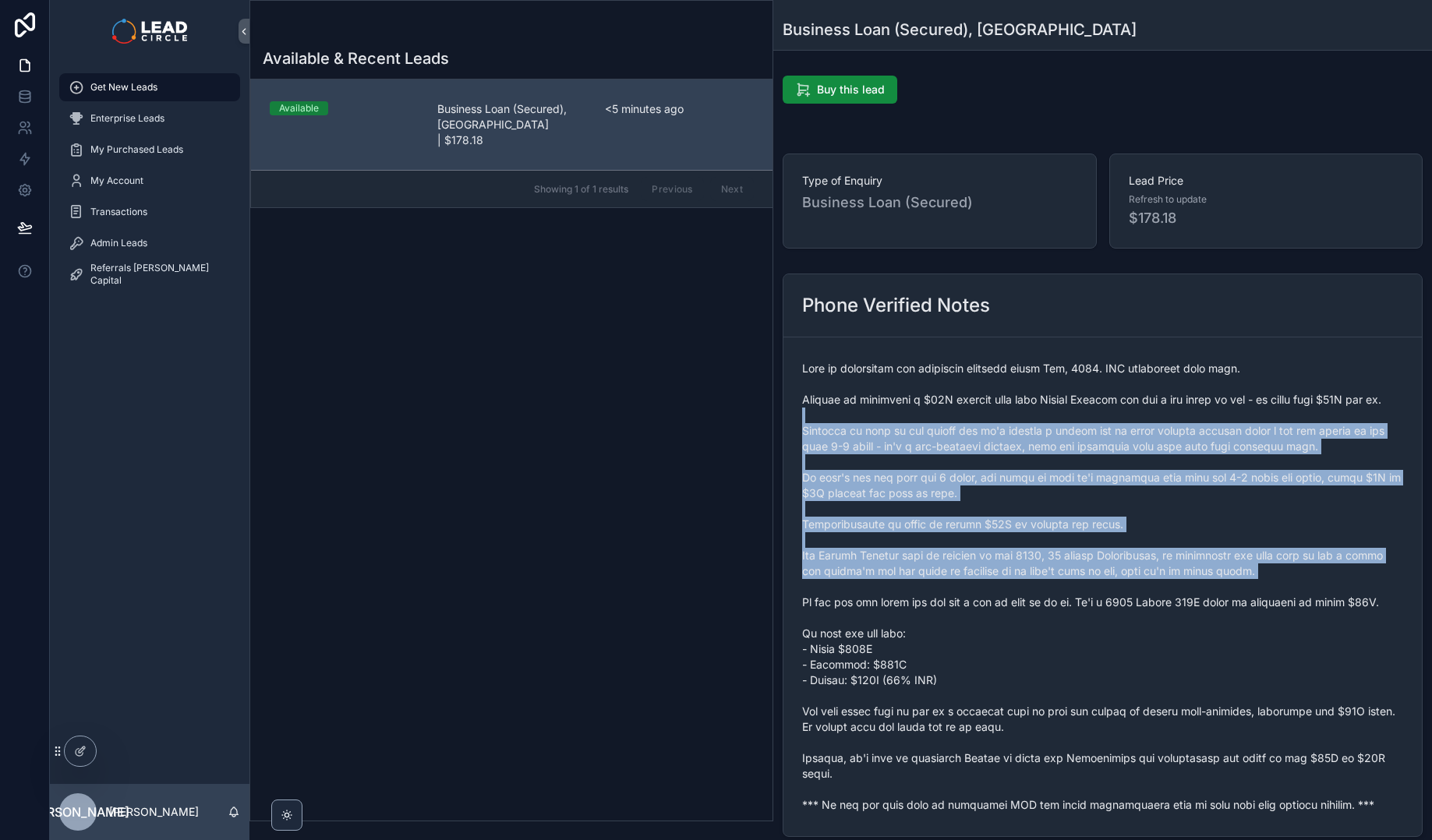
drag, startPoint x: 1097, startPoint y: 431, endPoint x: 1198, endPoint y: 636, distance: 228.5
click at [1197, 635] on span "scrollable content" at bounding box center [1102, 587] width 601 height 452
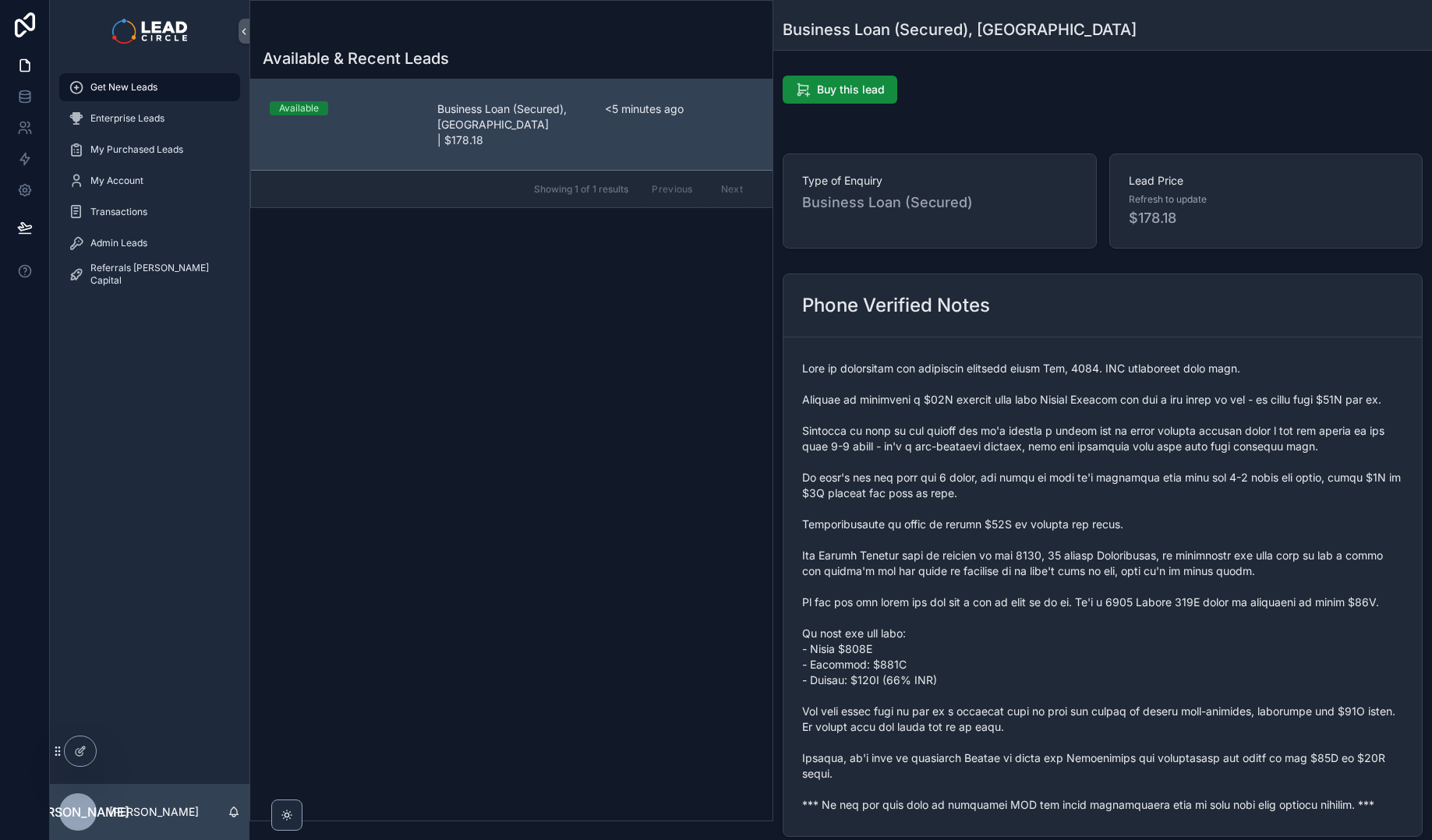
click at [1081, 459] on span "scrollable content" at bounding box center [1102, 587] width 601 height 452
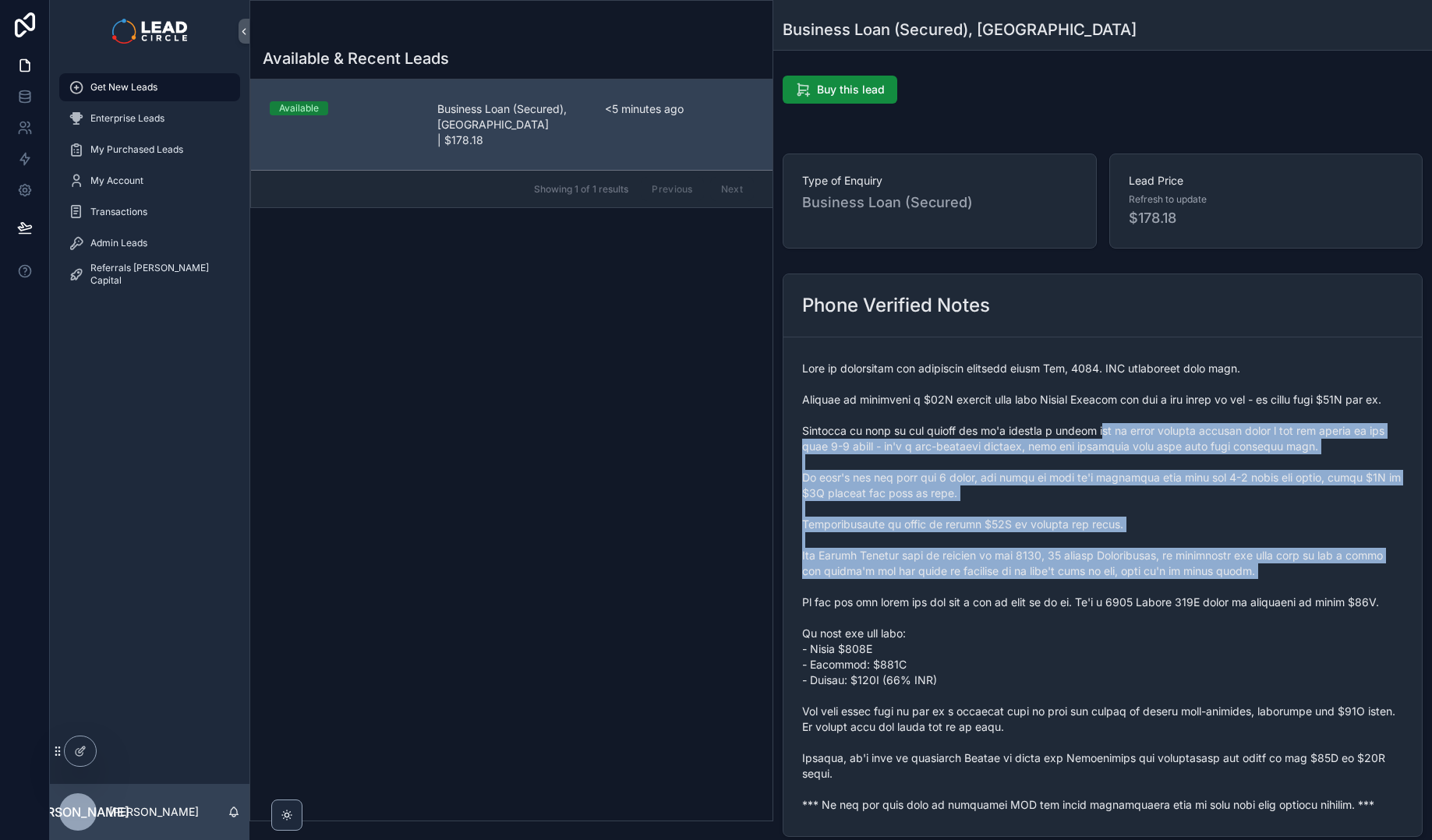
drag, startPoint x: 1101, startPoint y: 453, endPoint x: 1211, endPoint y: 634, distance: 211.8
click at [1211, 634] on span "scrollable content" at bounding box center [1102, 587] width 601 height 452
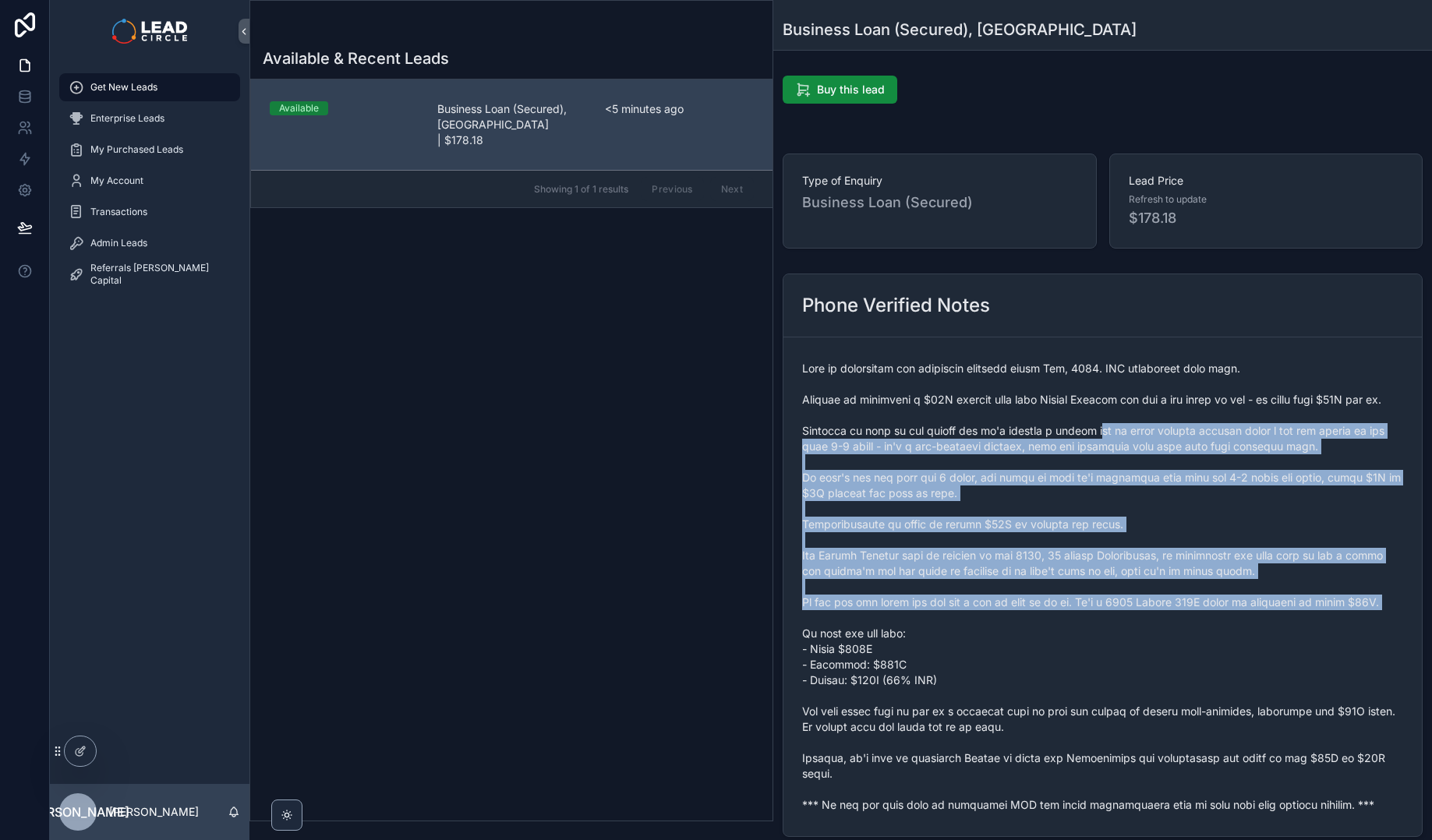
click at [1211, 634] on span "scrollable content" at bounding box center [1102, 587] width 601 height 452
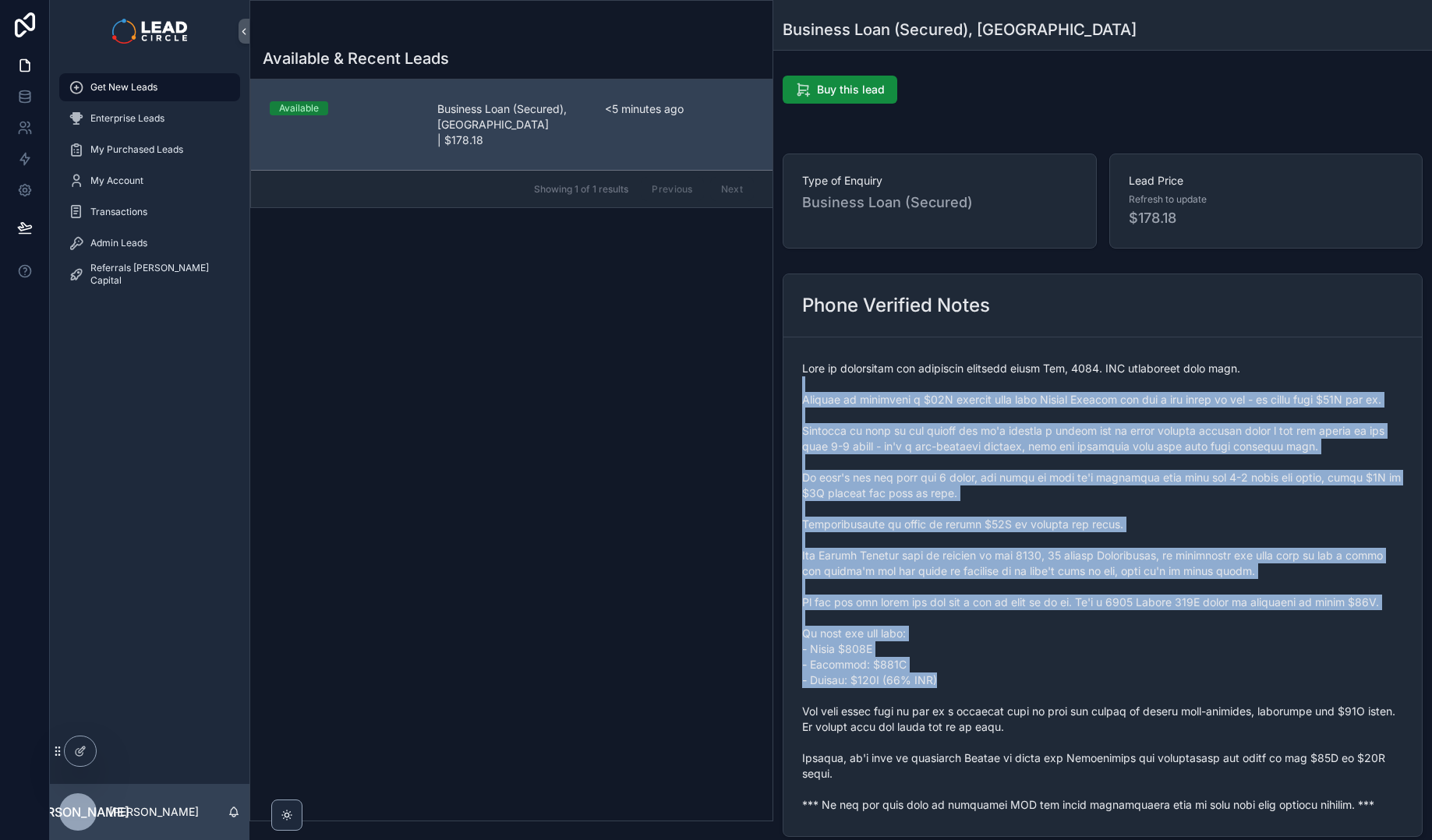
drag, startPoint x: 937, startPoint y: 421, endPoint x: 1087, endPoint y: 698, distance: 315.0
click at [1087, 697] on span "scrollable content" at bounding box center [1102, 587] width 601 height 452
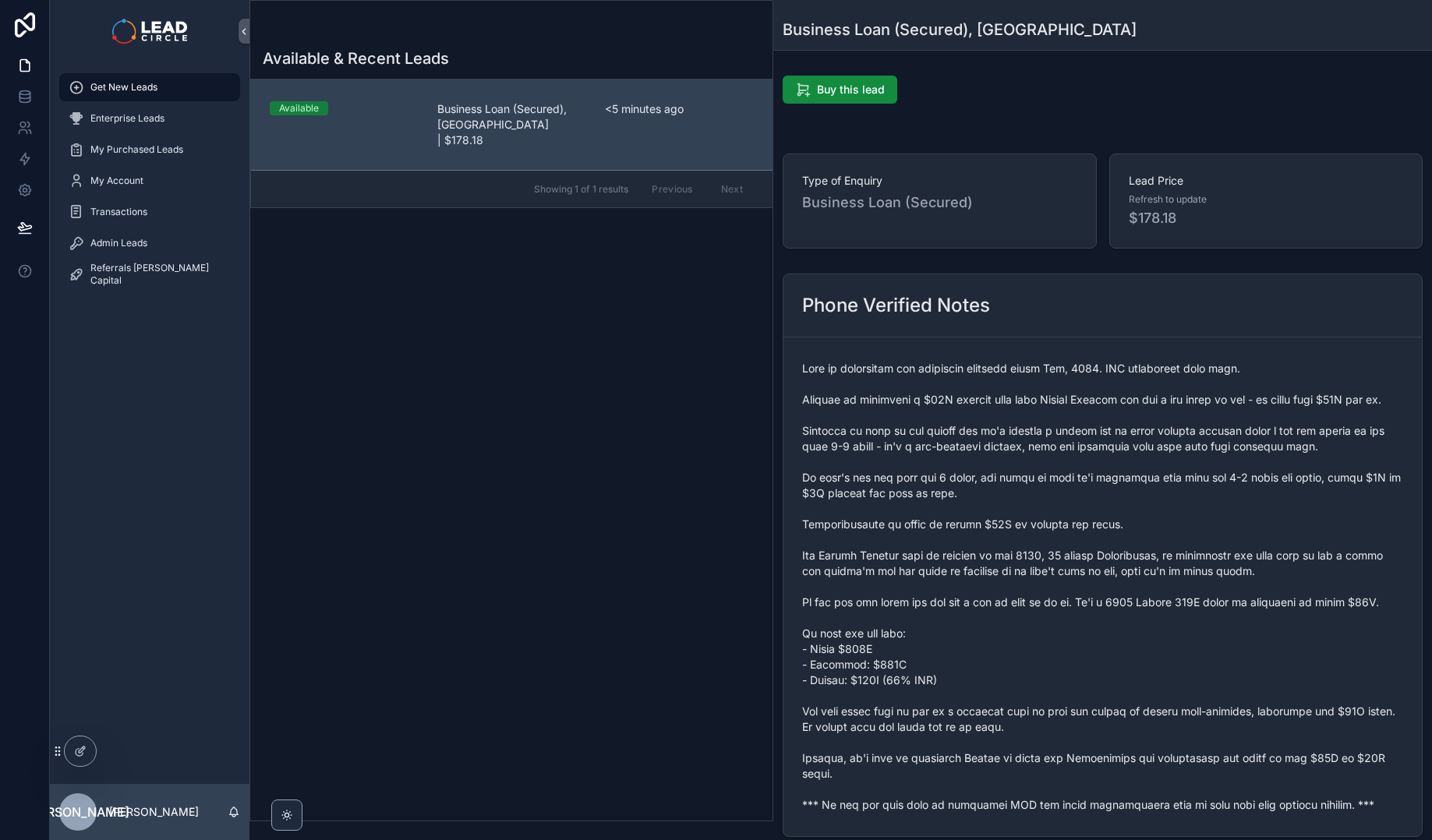
click at [1095, 708] on span "scrollable content" at bounding box center [1102, 587] width 601 height 452
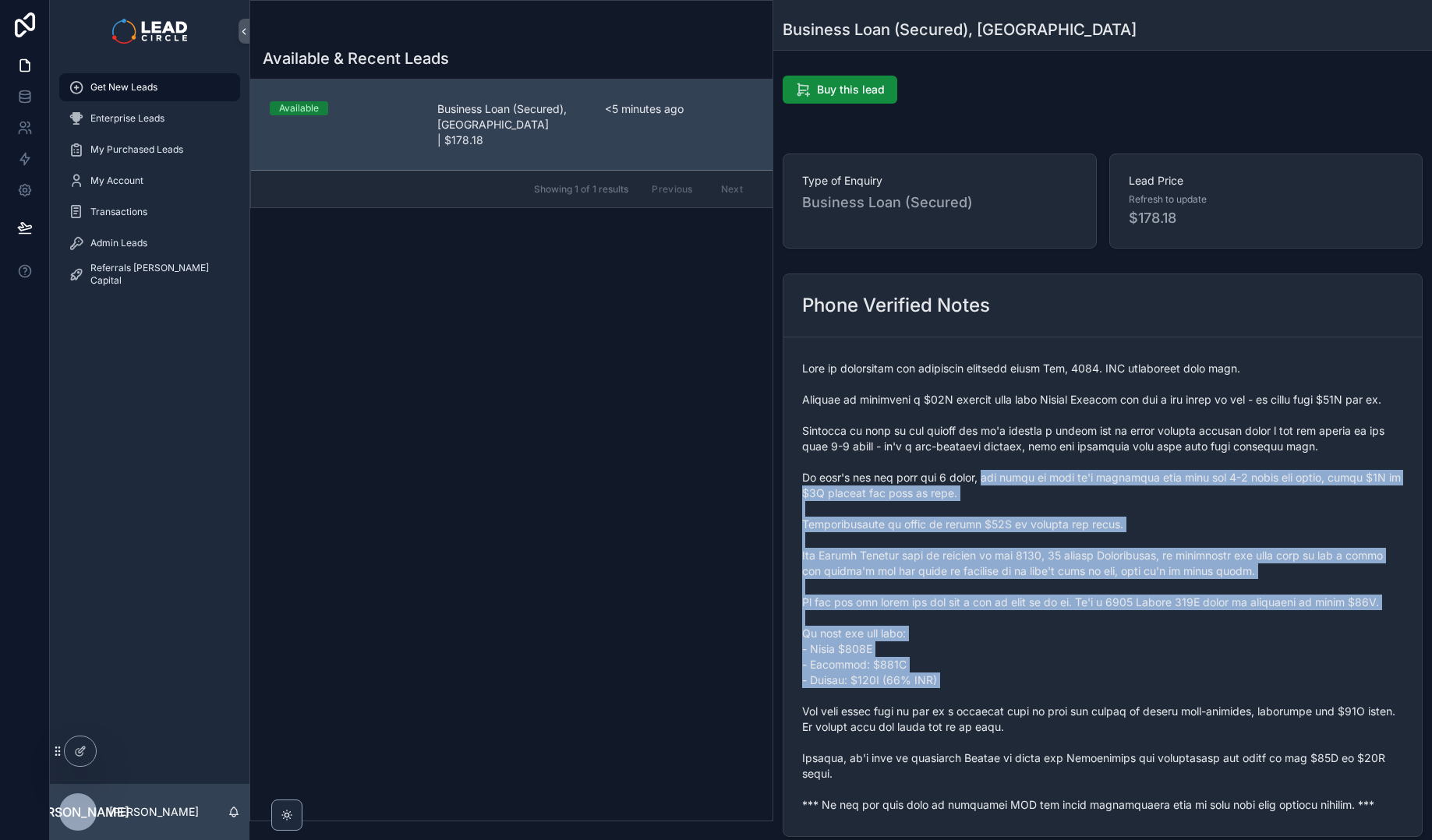
drag, startPoint x: 1093, startPoint y: 689, endPoint x: 976, endPoint y: 472, distance: 246.5
click at [985, 489] on span "scrollable content" at bounding box center [1102, 587] width 601 height 452
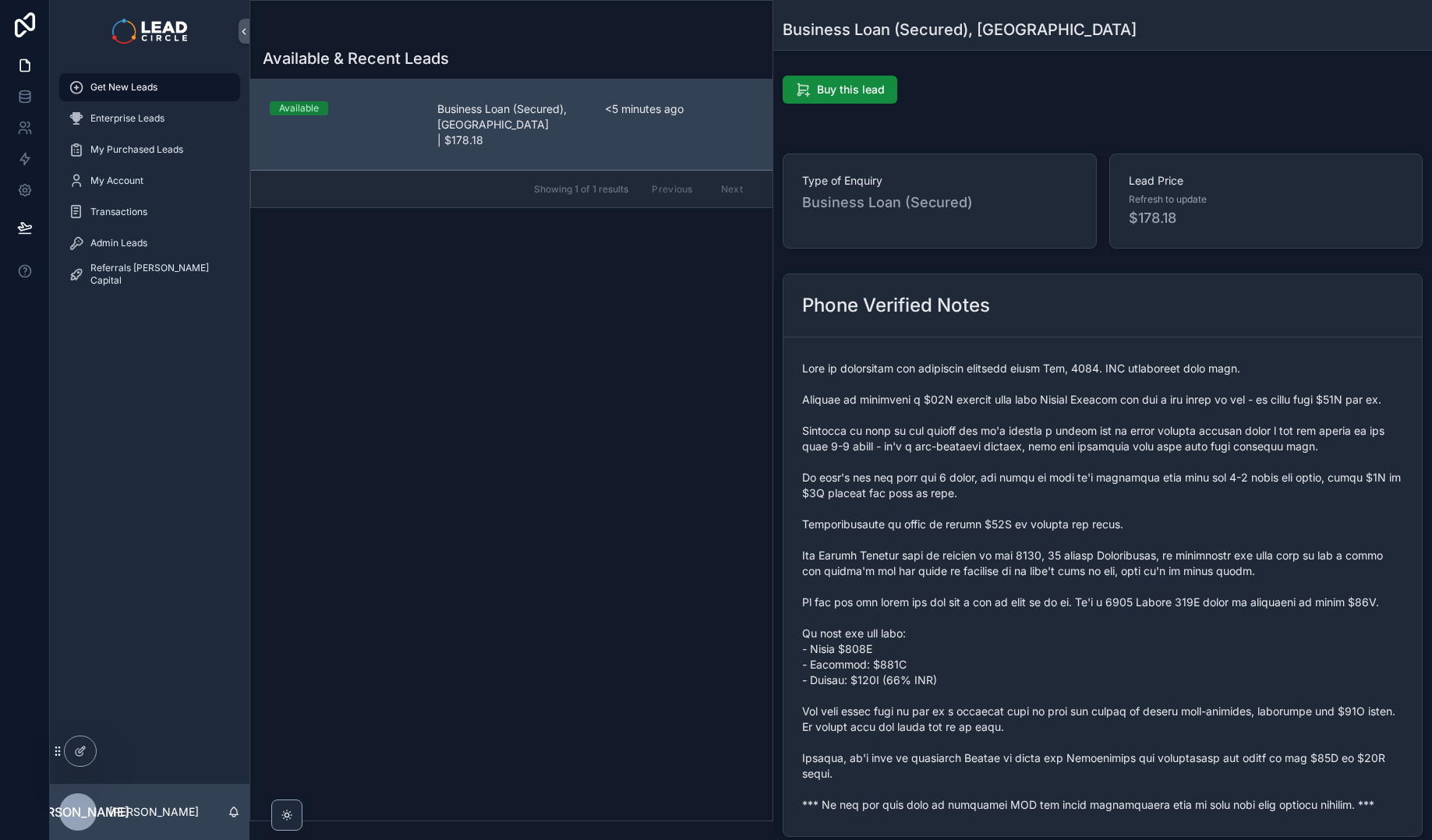
click at [976, 472] on span "scrollable content" at bounding box center [1102, 587] width 601 height 452
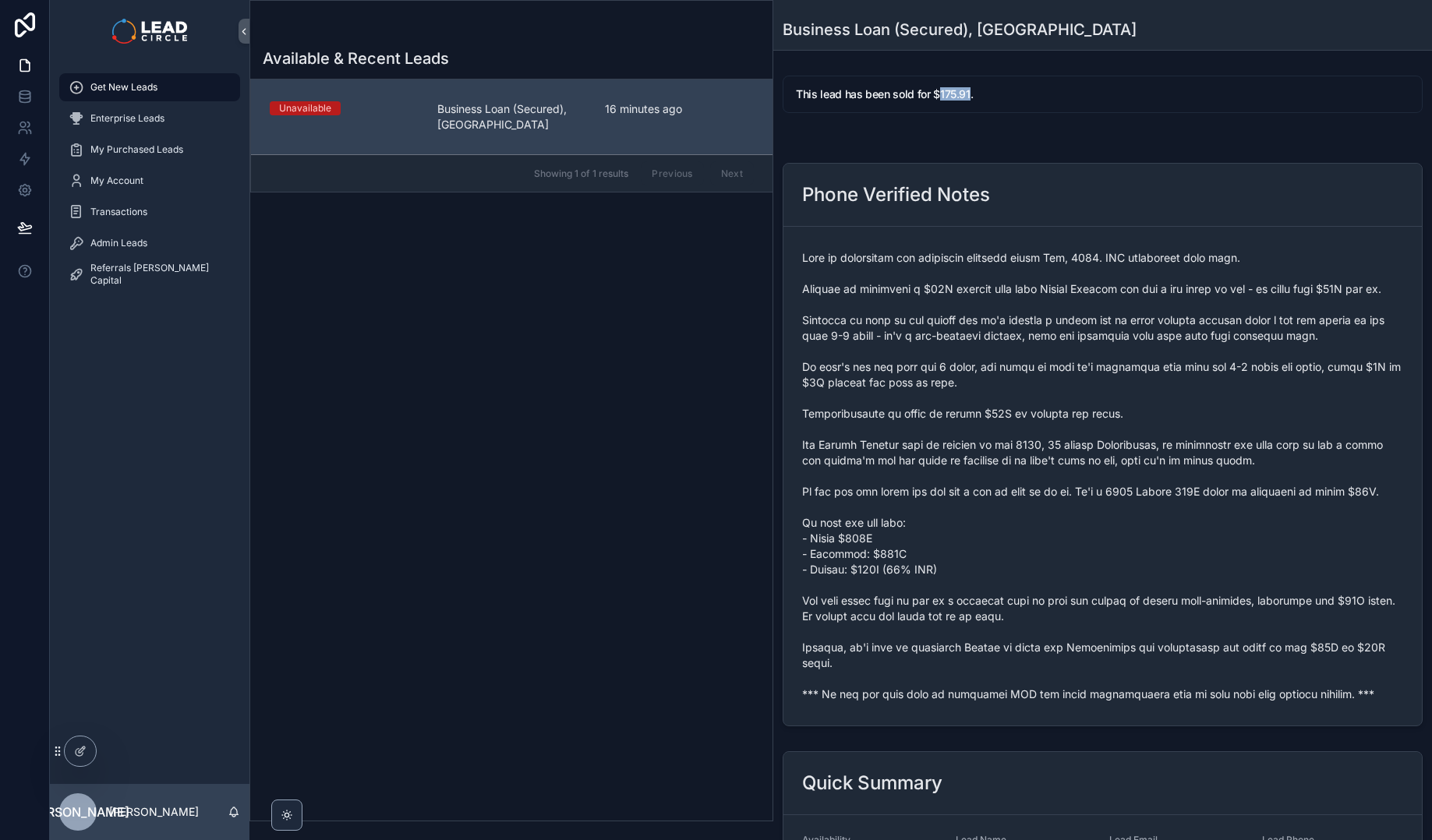
drag, startPoint x: 937, startPoint y: 93, endPoint x: 968, endPoint y: 90, distance: 31.1
click at [968, 90] on h5 "This lead has been sold for $175.91." at bounding box center [1102, 94] width 613 height 11
copy h5 "175.91"
click at [113, 750] on icon at bounding box center [112, 748] width 4 height 4
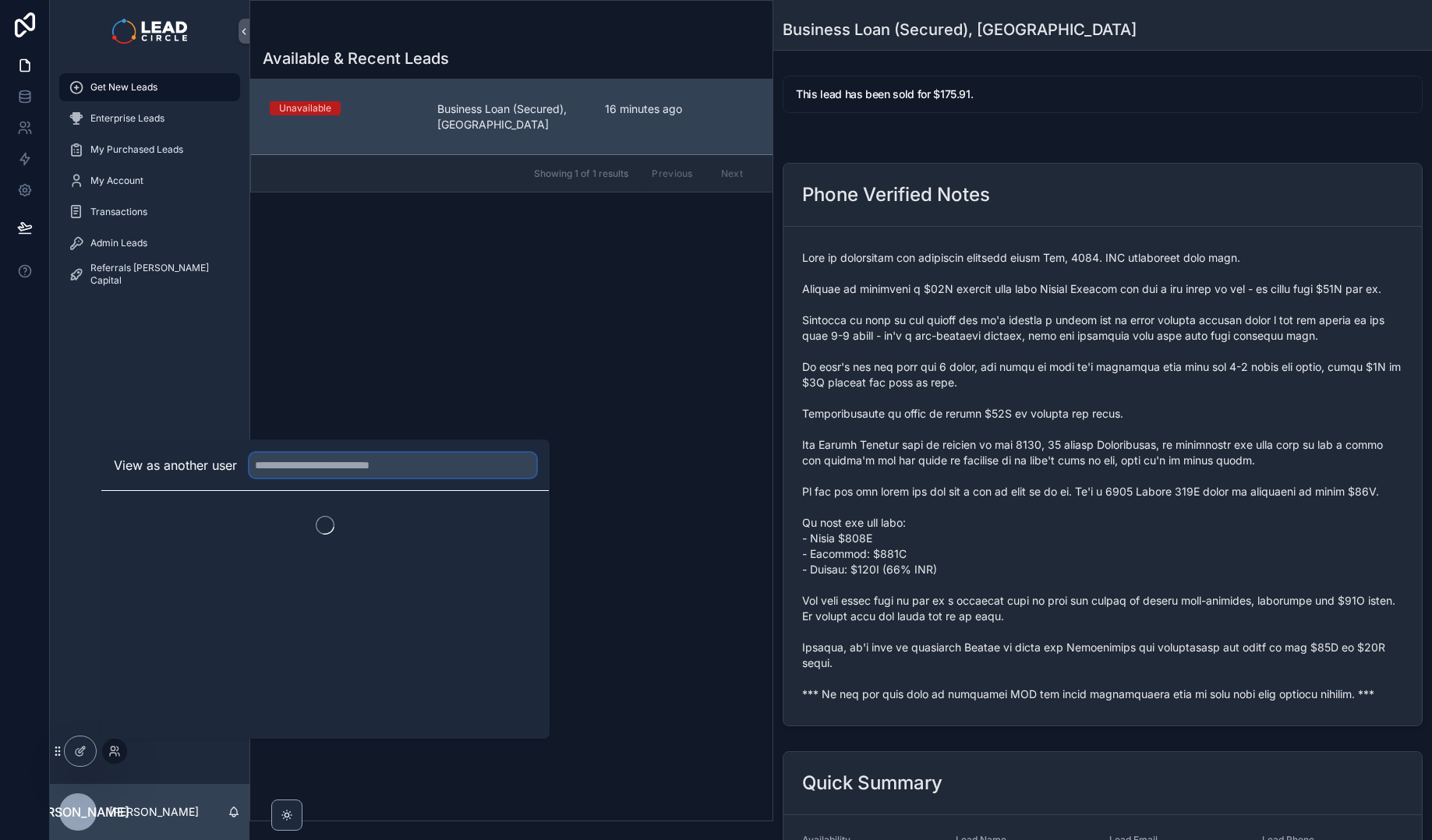
click at [293, 463] on input "text" at bounding box center [393, 465] width 287 height 25
click at [701, 640] on div "Available & Recent Leads Unavailable Business Loan (Secured), [GEOGRAPHIC_DATA]…" at bounding box center [510, 429] width 522 height 782
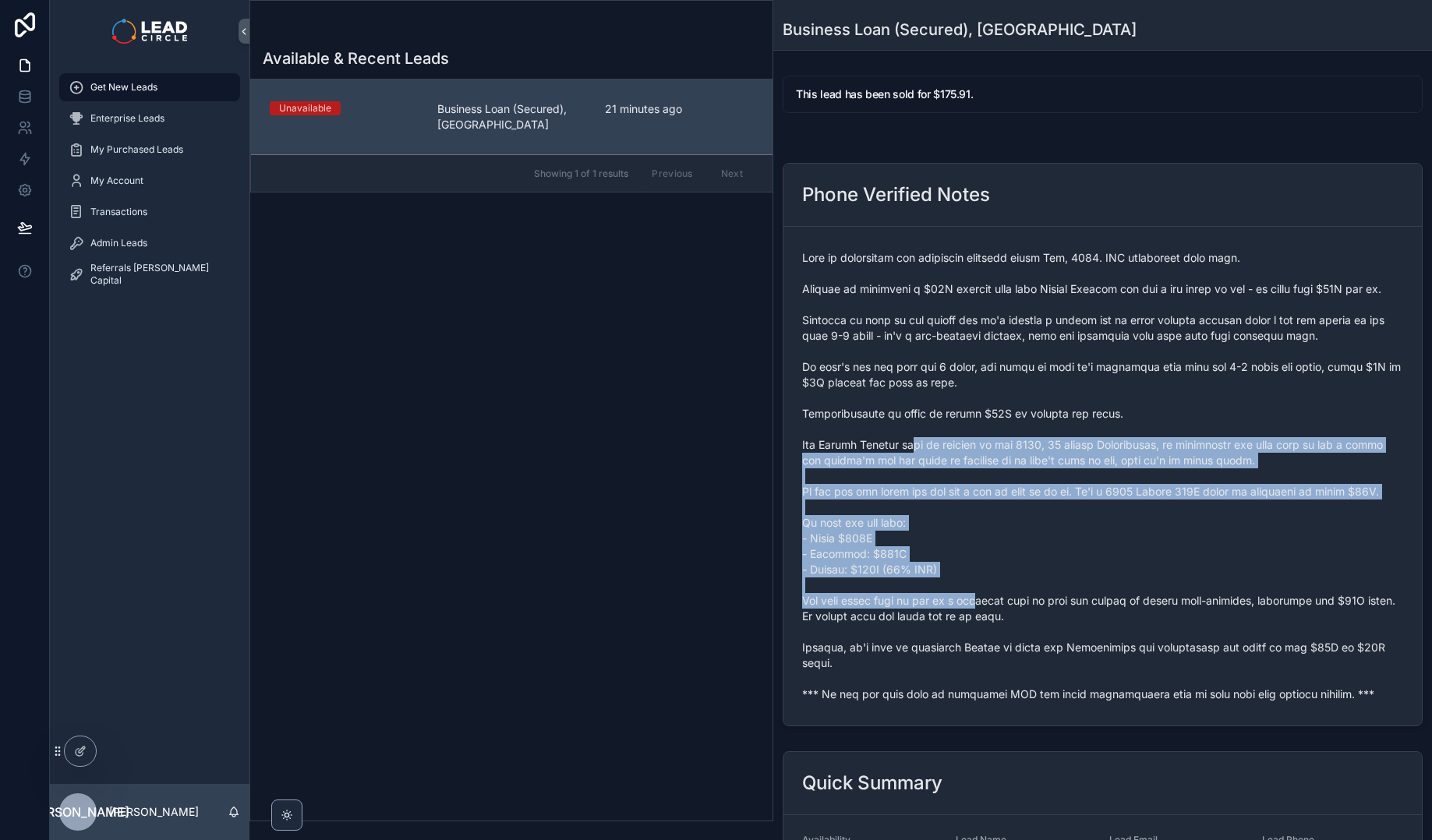
drag, startPoint x: 966, startPoint y: 588, endPoint x: 978, endPoint y: 613, distance: 27.7
click at [978, 613] on span "scrollable content" at bounding box center [1102, 476] width 601 height 452
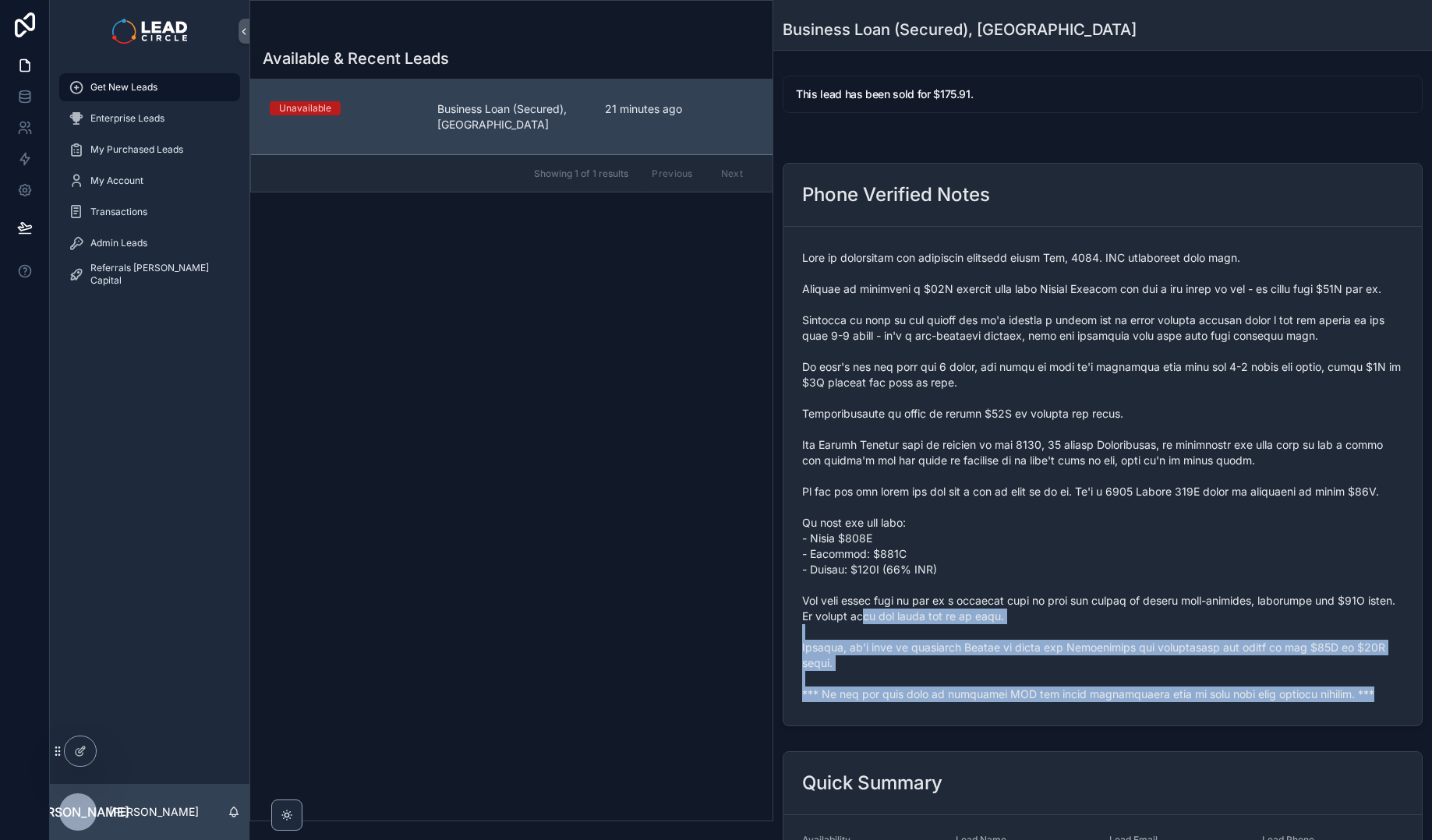
drag, startPoint x: 915, startPoint y: 728, endPoint x: 899, endPoint y: 599, distance: 130.0
click at [899, 602] on div "Phone Verified Notes" at bounding box center [1102, 445] width 658 height 576
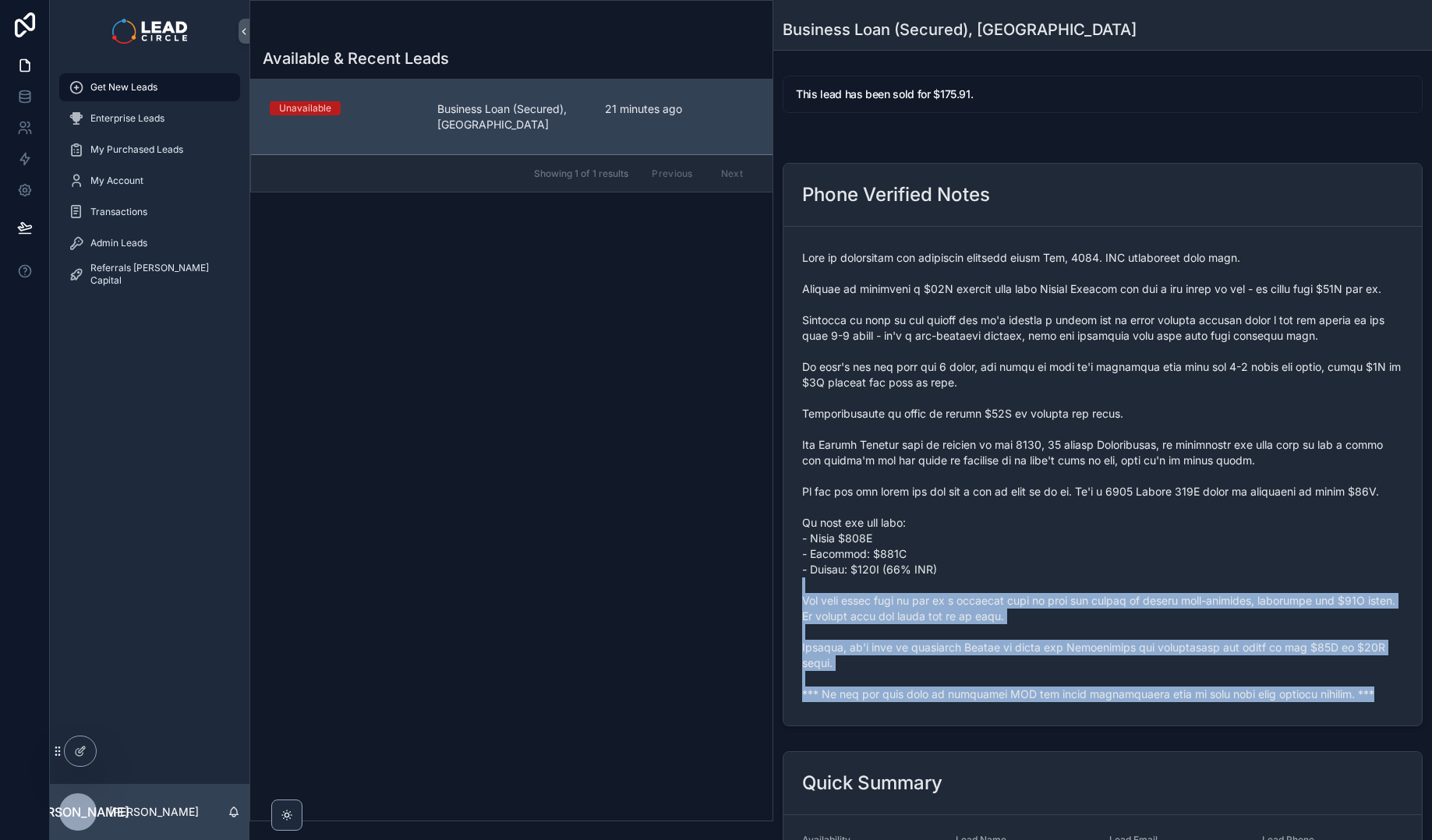
click at [899, 599] on span "scrollable content" at bounding box center [1102, 476] width 601 height 452
